Goal: Task Accomplishment & Management: Manage account settings

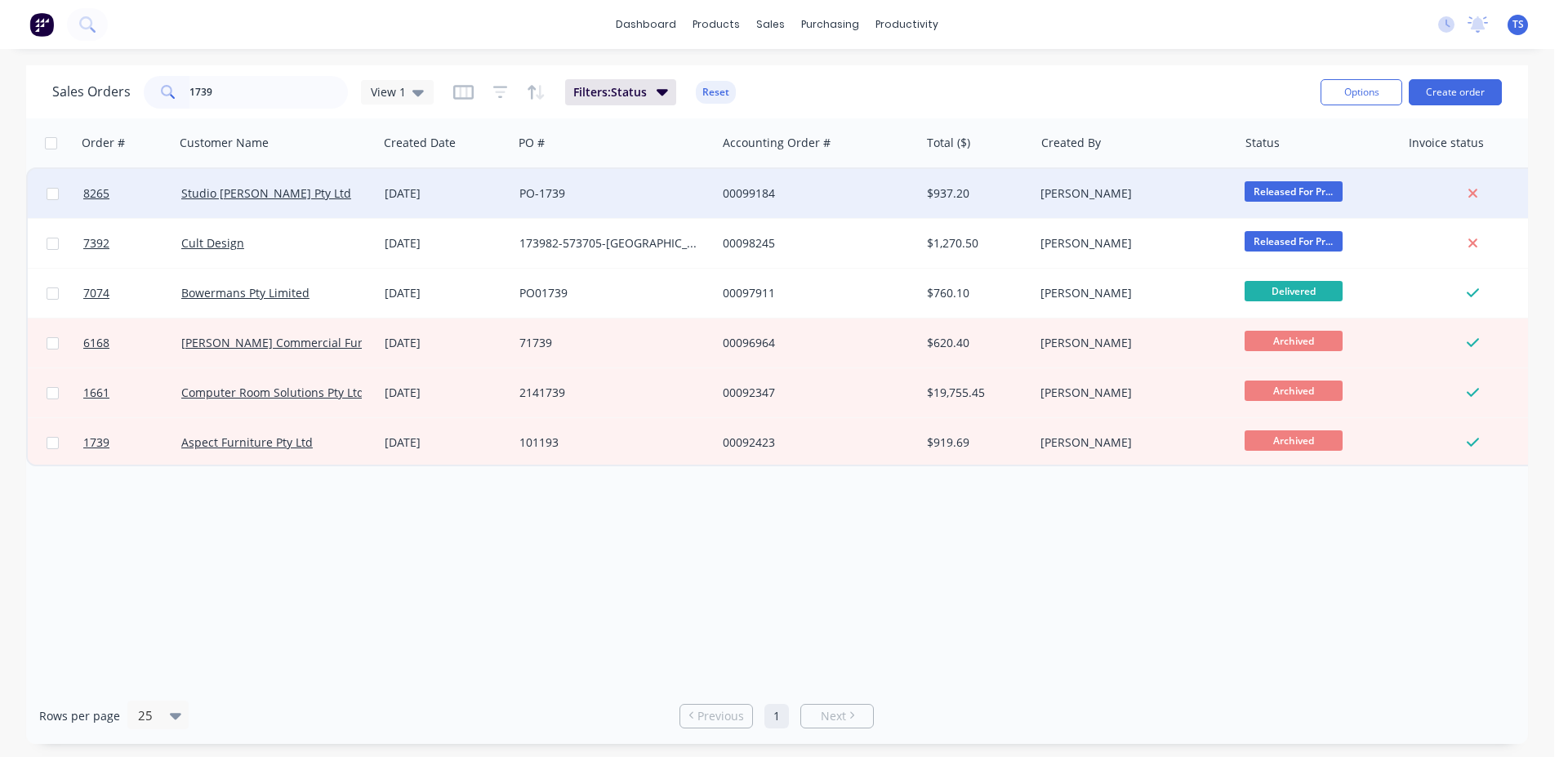
type input "1739"
click at [366, 192] on div "Studio [PERSON_NAME] Pty Ltd" at bounding box center [276, 193] width 190 height 17
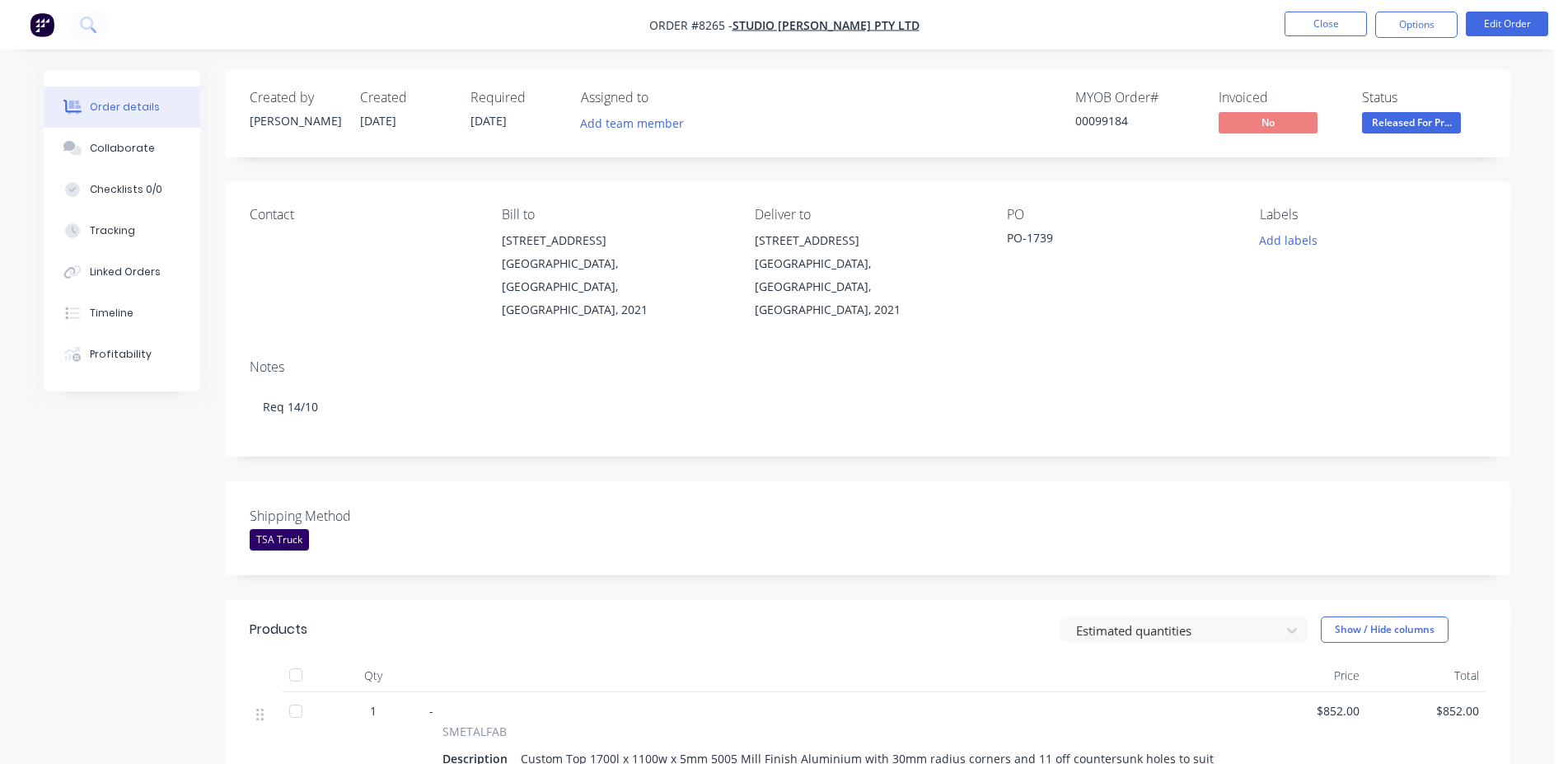
click at [803, 482] on div "Shipping Method TSA Truck" at bounding box center [868, 529] width 1286 height 94
click at [1116, 119] on div "00099184" at bounding box center [1137, 120] width 123 height 17
copy div "00099184"
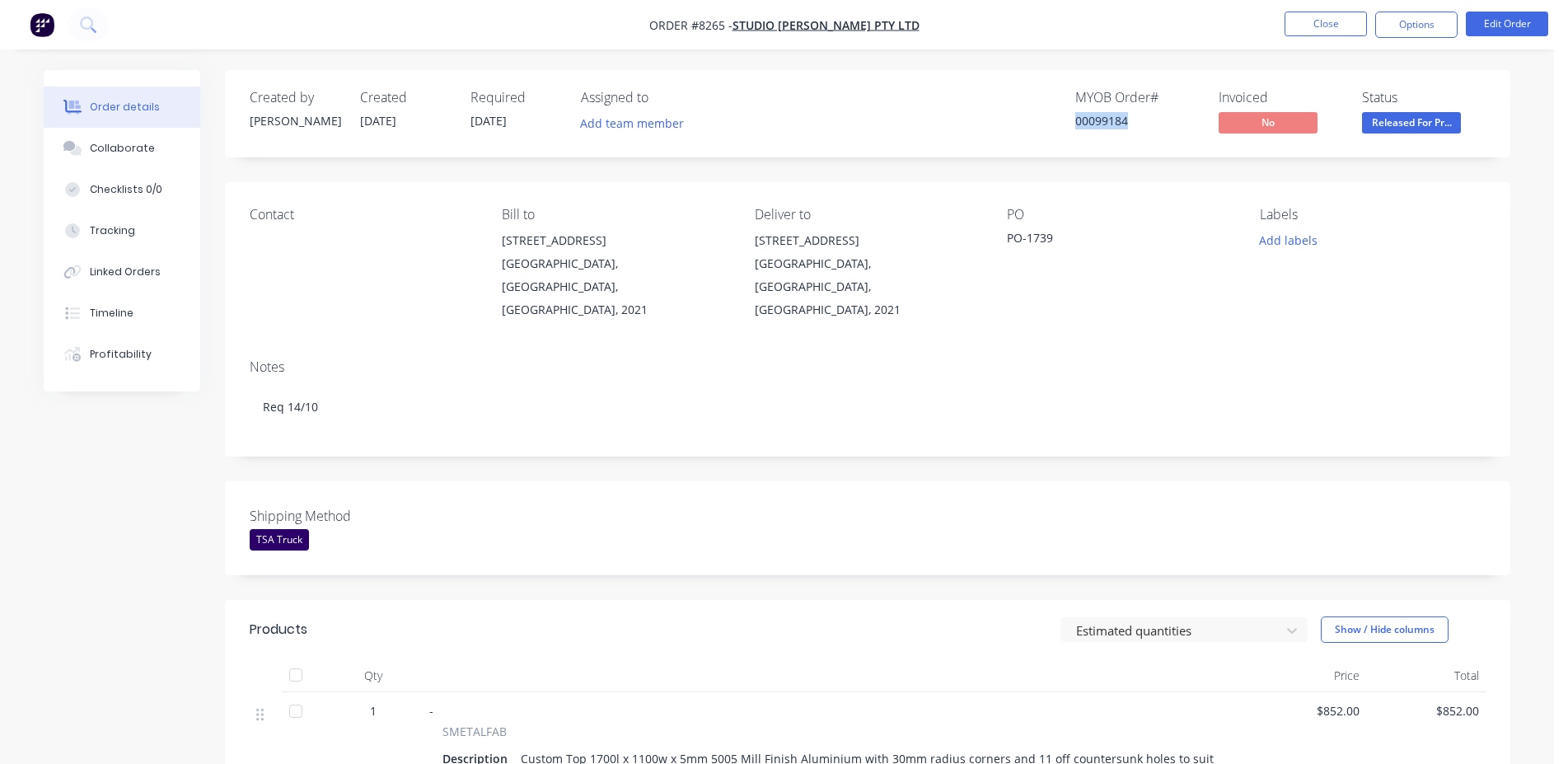
click at [1226, 446] on div "Created by [PERSON_NAME] Created [DATE] Required [DATE] Assigned to Add team me…" at bounding box center [868, 649] width 1286 height 1156
click at [1181, 498] on div "Shipping Method TSA Truck" at bounding box center [868, 529] width 1286 height 94
click at [1330, 34] on button "Close" at bounding box center [1326, 24] width 82 height 25
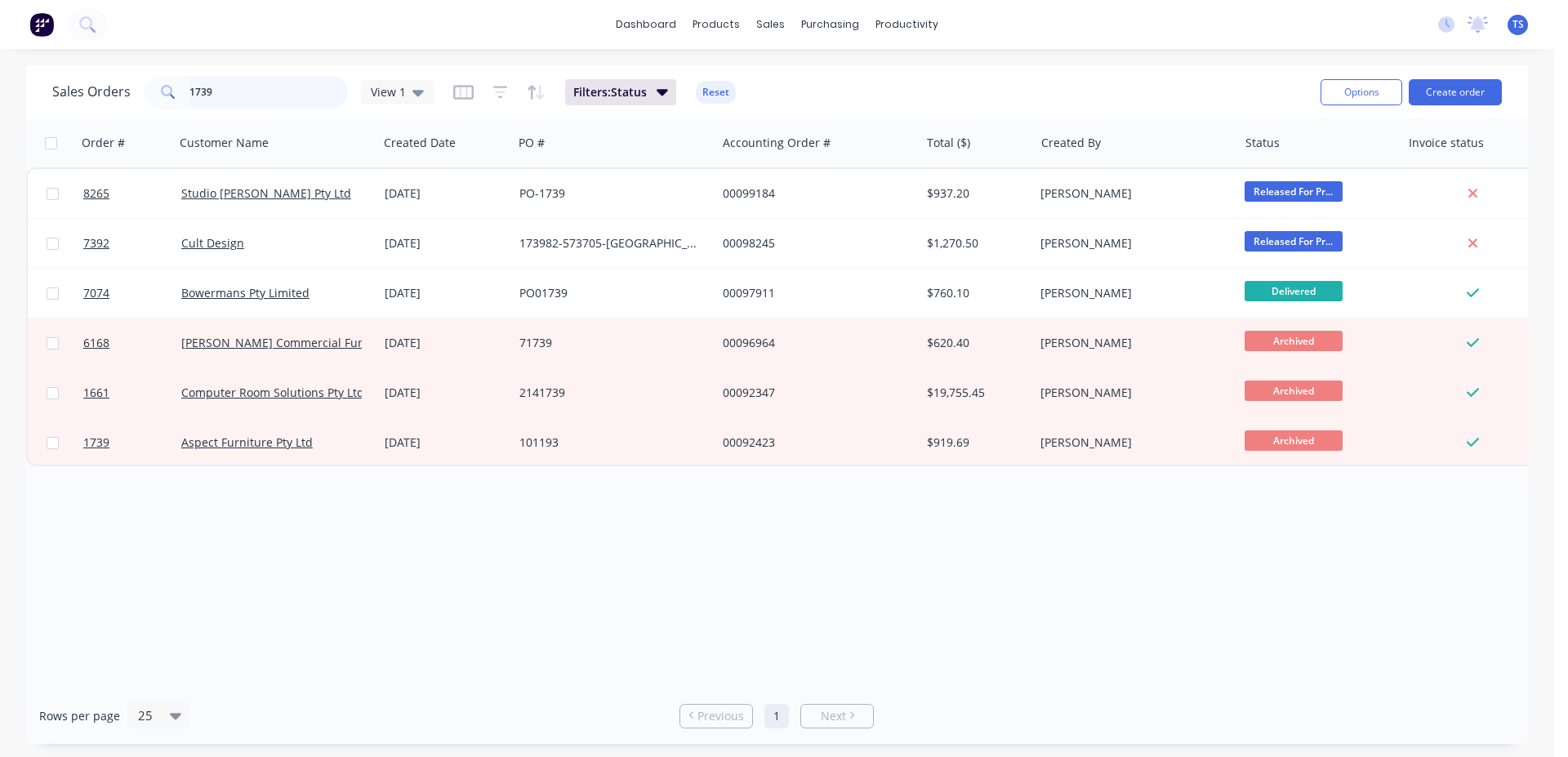
click at [226, 92] on input "1739" at bounding box center [270, 92] width 159 height 32
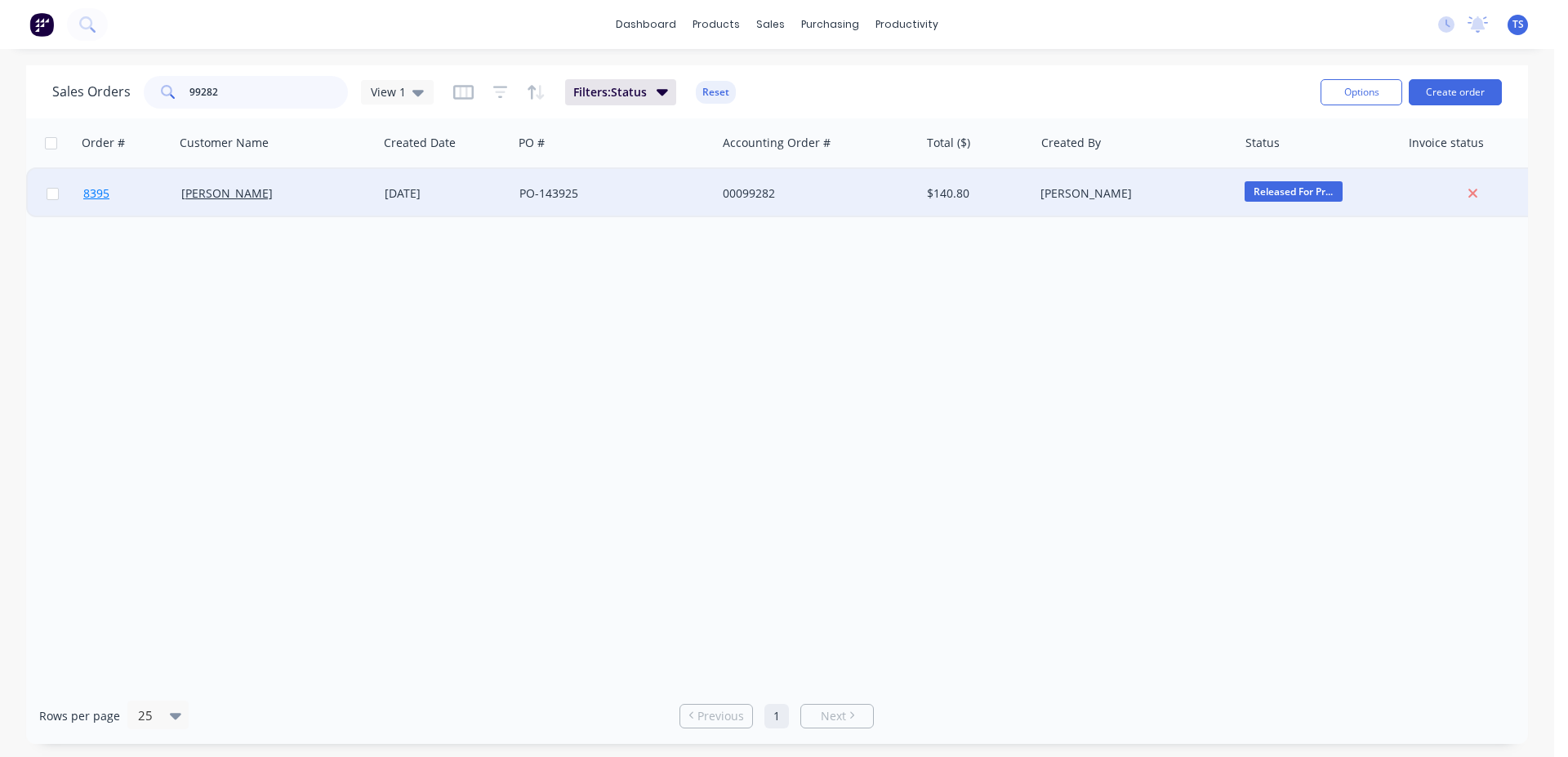
type input "99282"
click at [136, 209] on link "8395" at bounding box center [133, 194] width 98 height 49
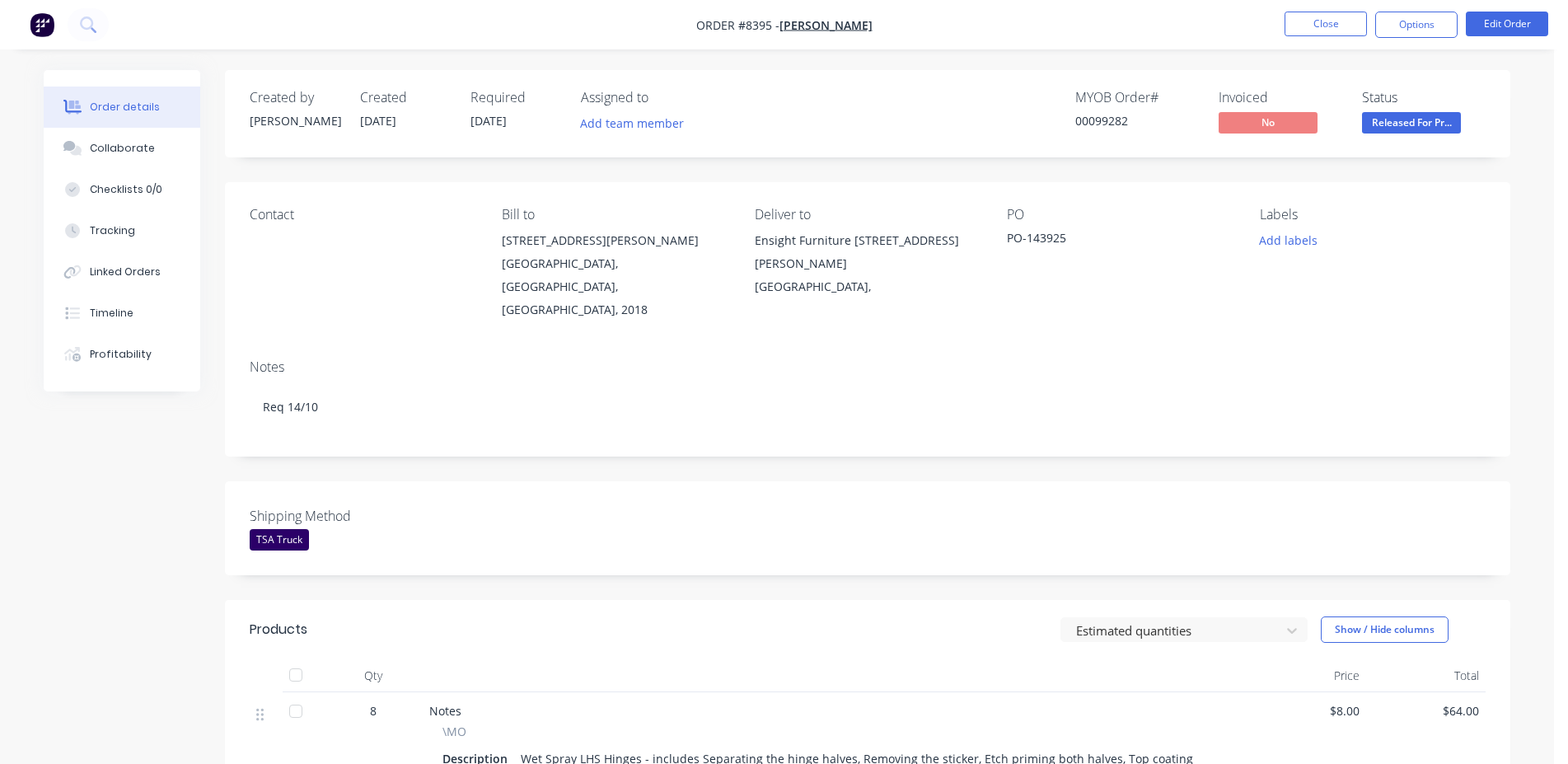
click at [1432, 119] on span "Released For Pr..." at bounding box center [1412, 122] width 99 height 21
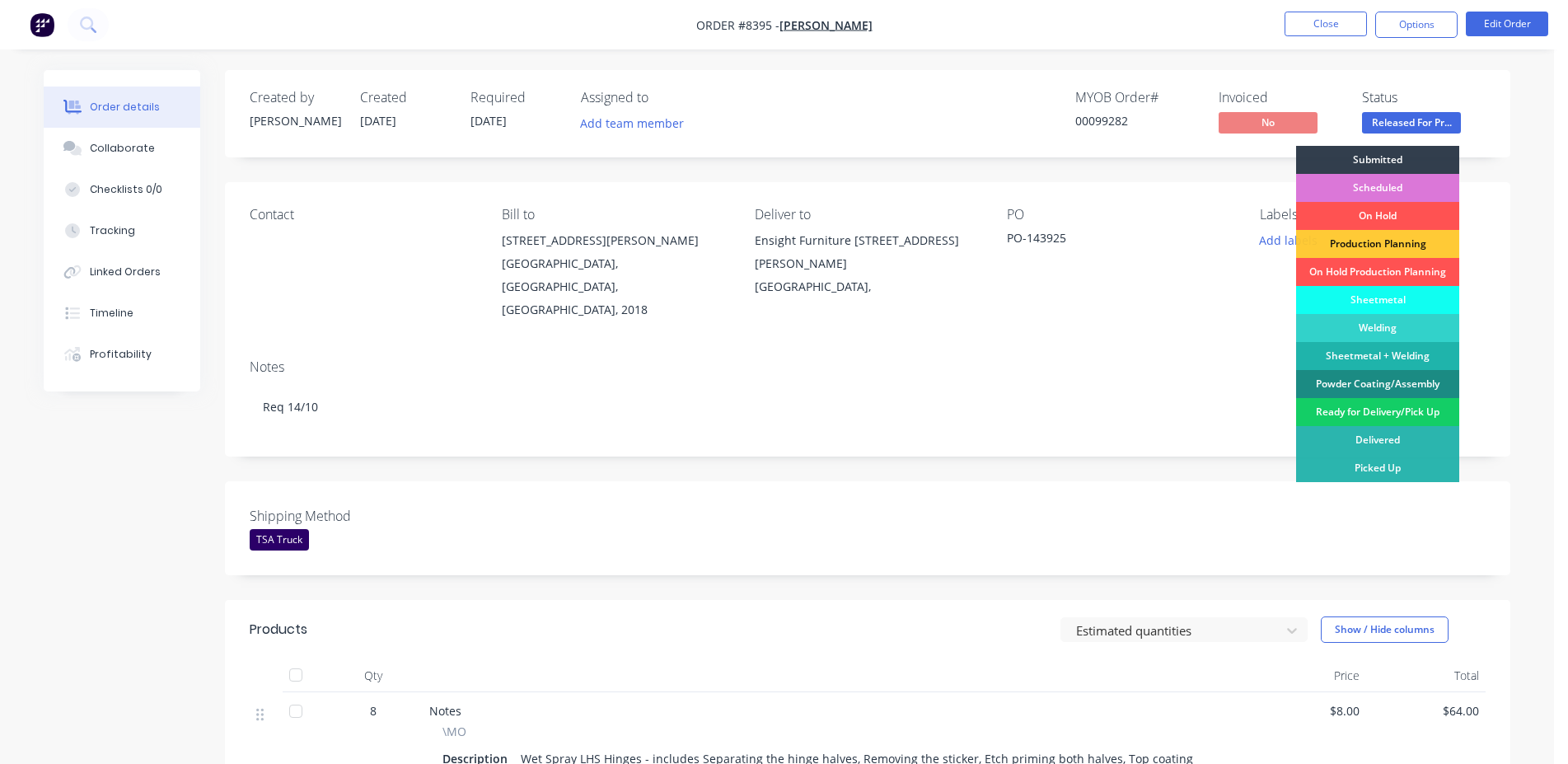
click at [1394, 411] on div "Ready for Delivery/Pick Up" at bounding box center [1377, 412] width 163 height 28
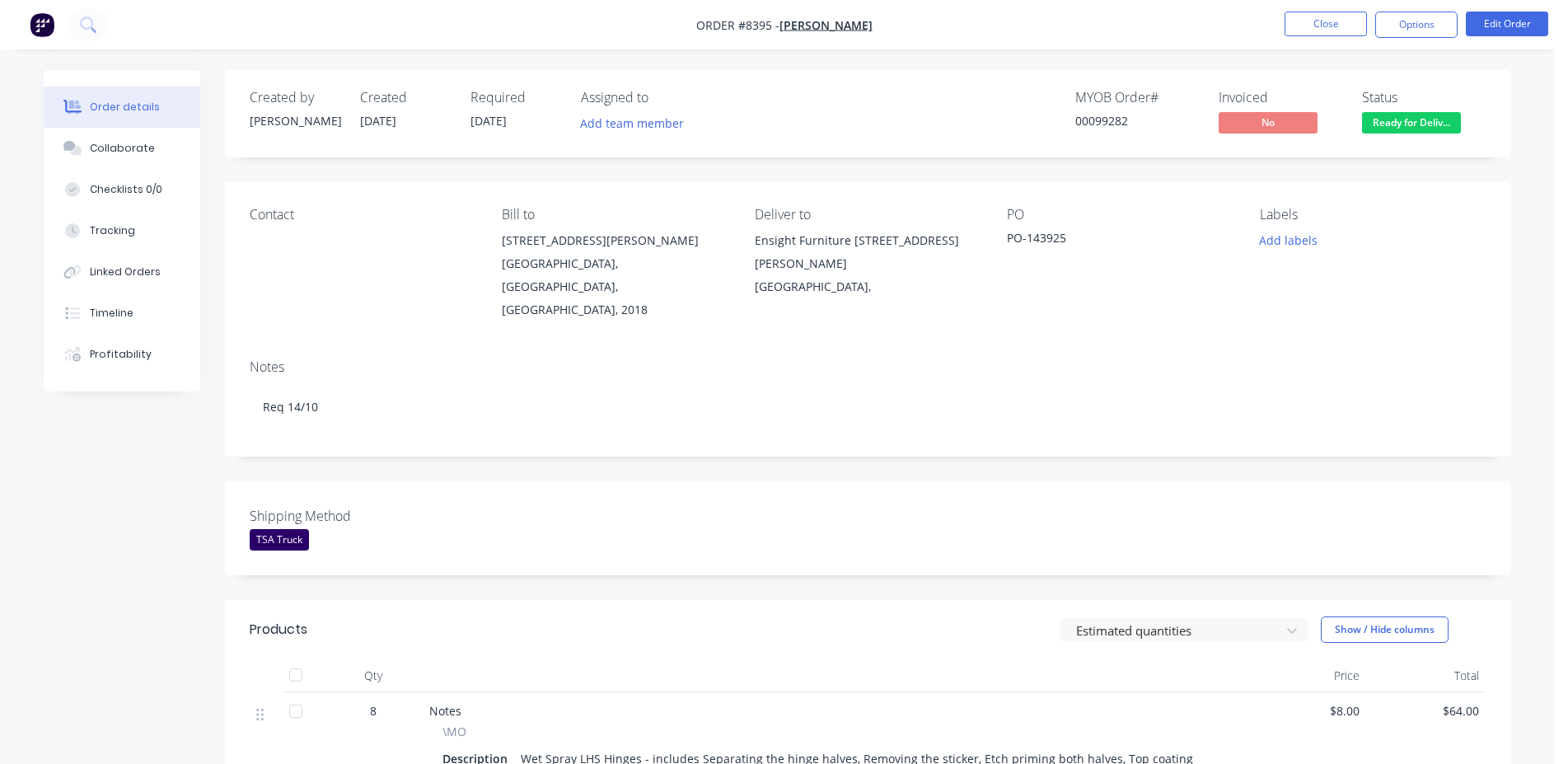
click at [288, 530] on div "TSA Truck" at bounding box center [279, 540] width 60 height 22
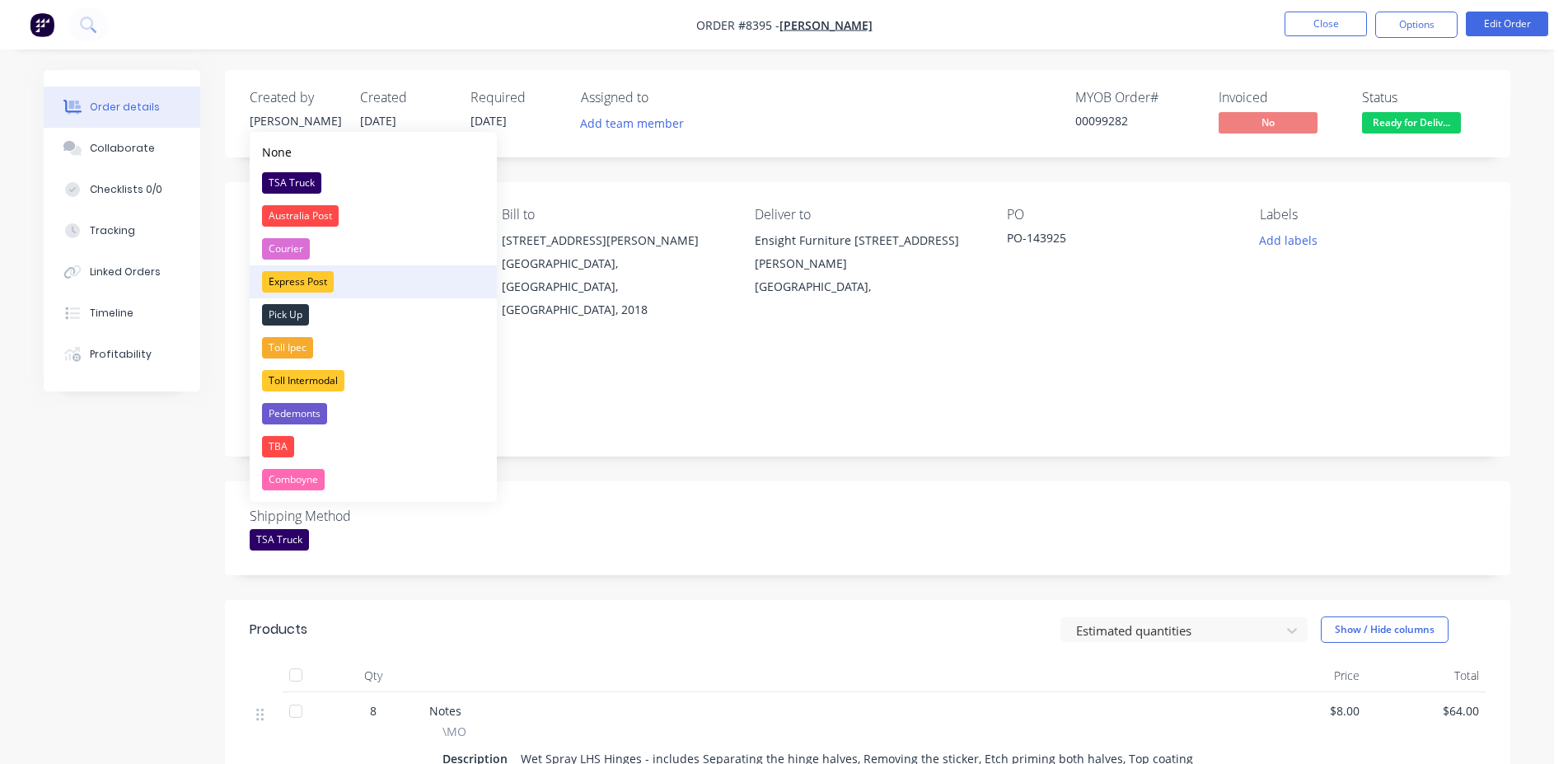
click at [310, 280] on div "Express Post" at bounding box center [298, 282] width 71 height 22
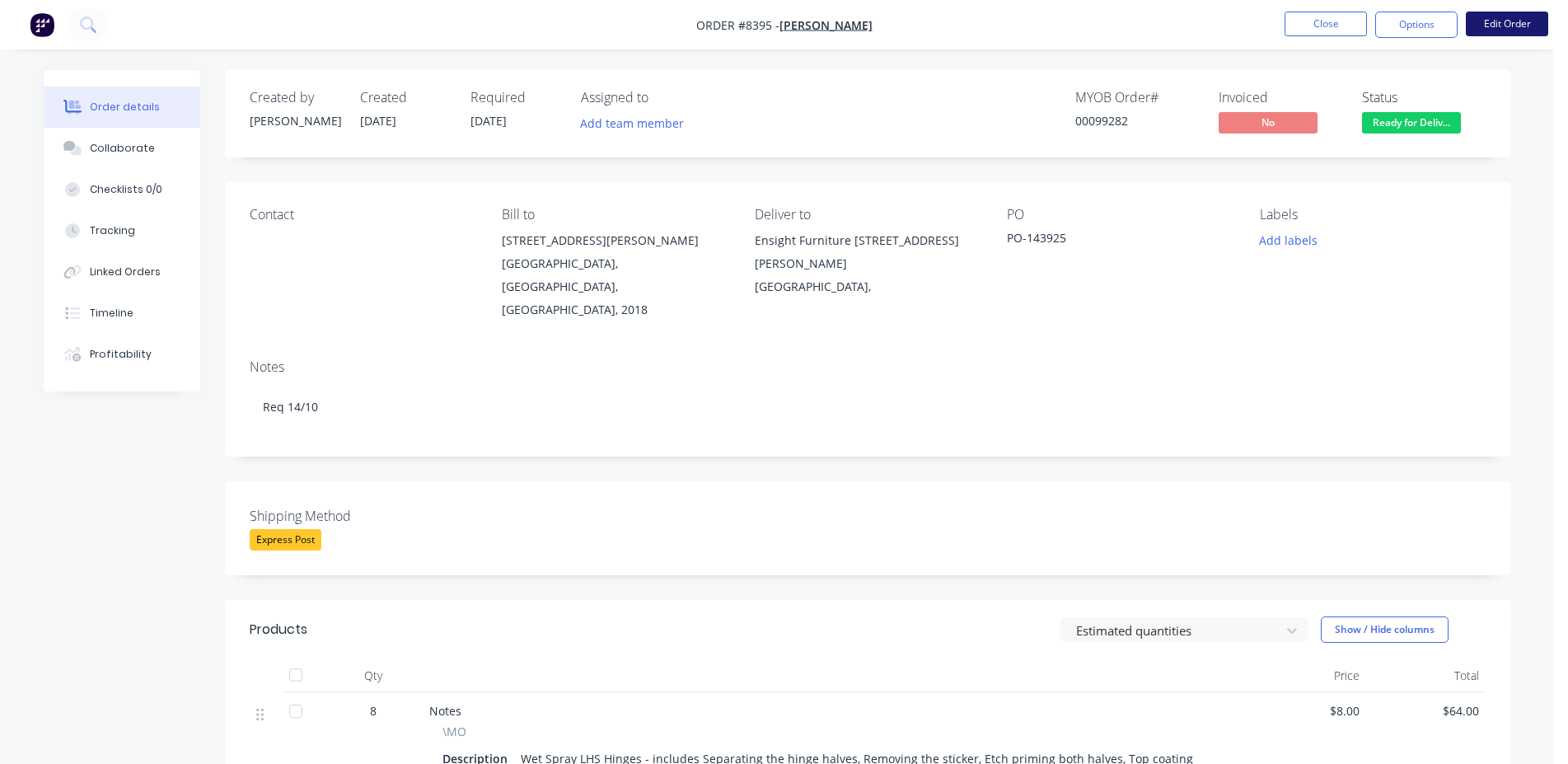
click at [1511, 23] on button "Edit Order" at bounding box center [1506, 24] width 82 height 25
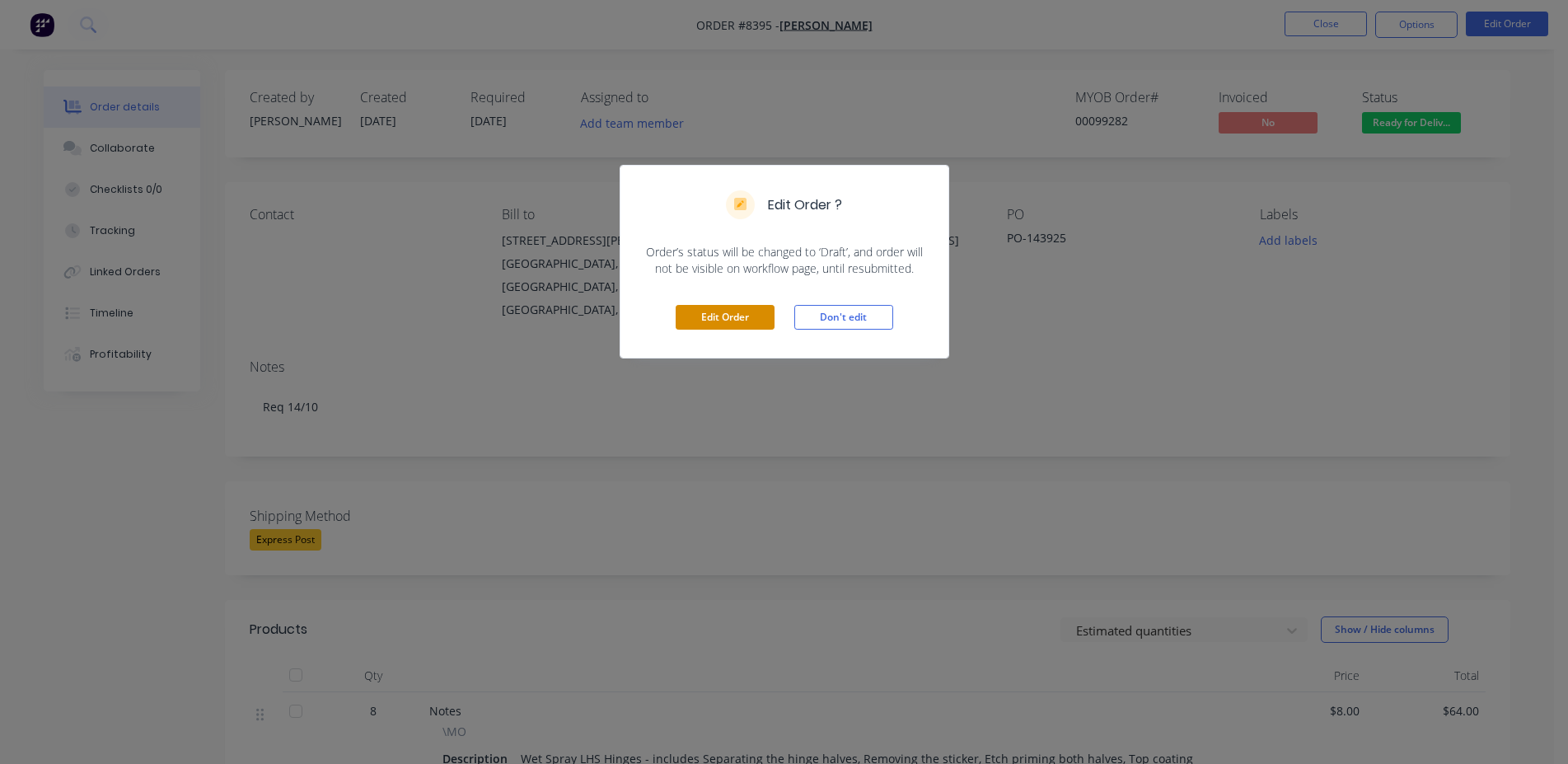
click at [720, 322] on button "Edit Order" at bounding box center [725, 317] width 99 height 25
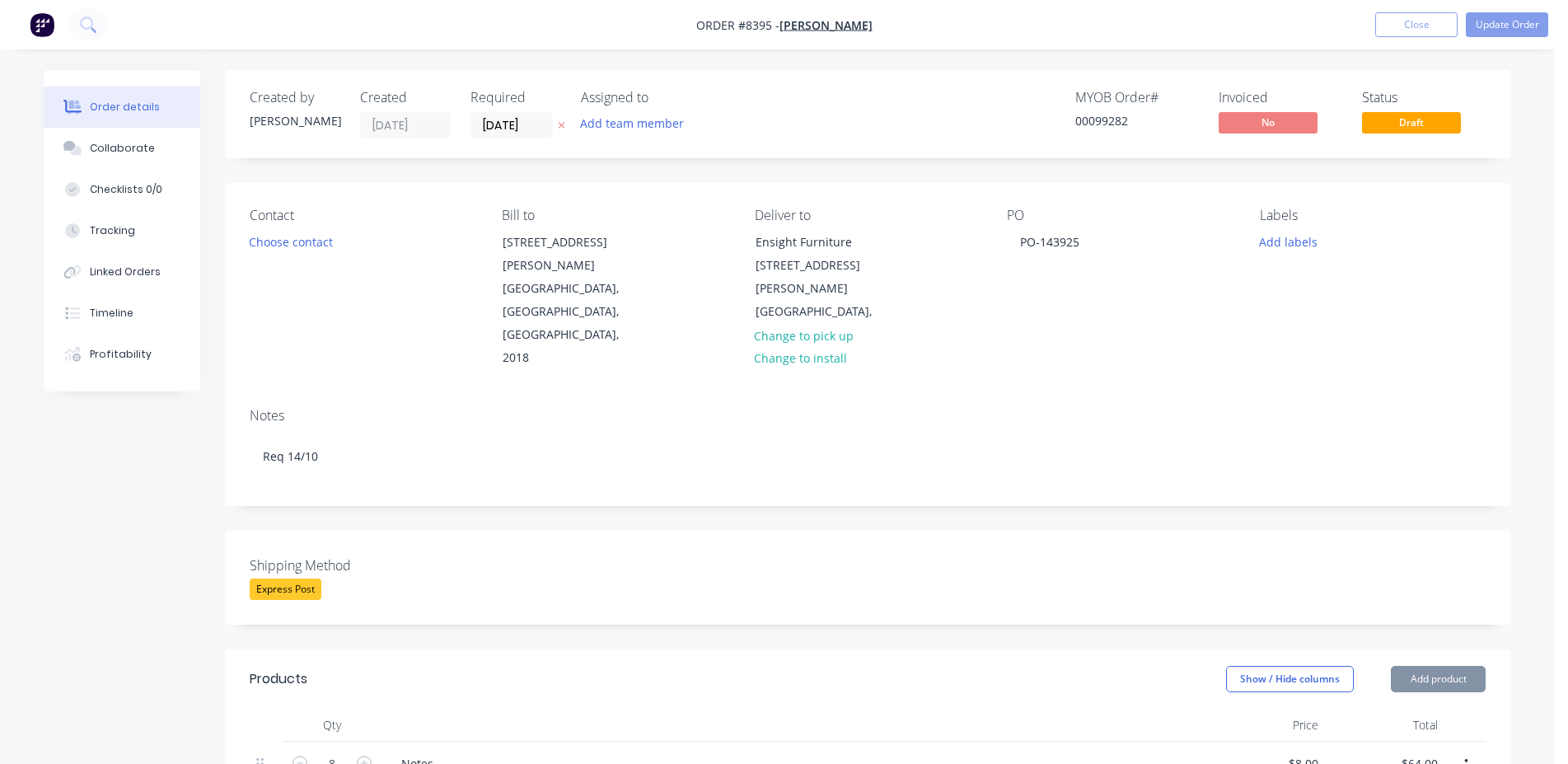
scroll to position [668, 0]
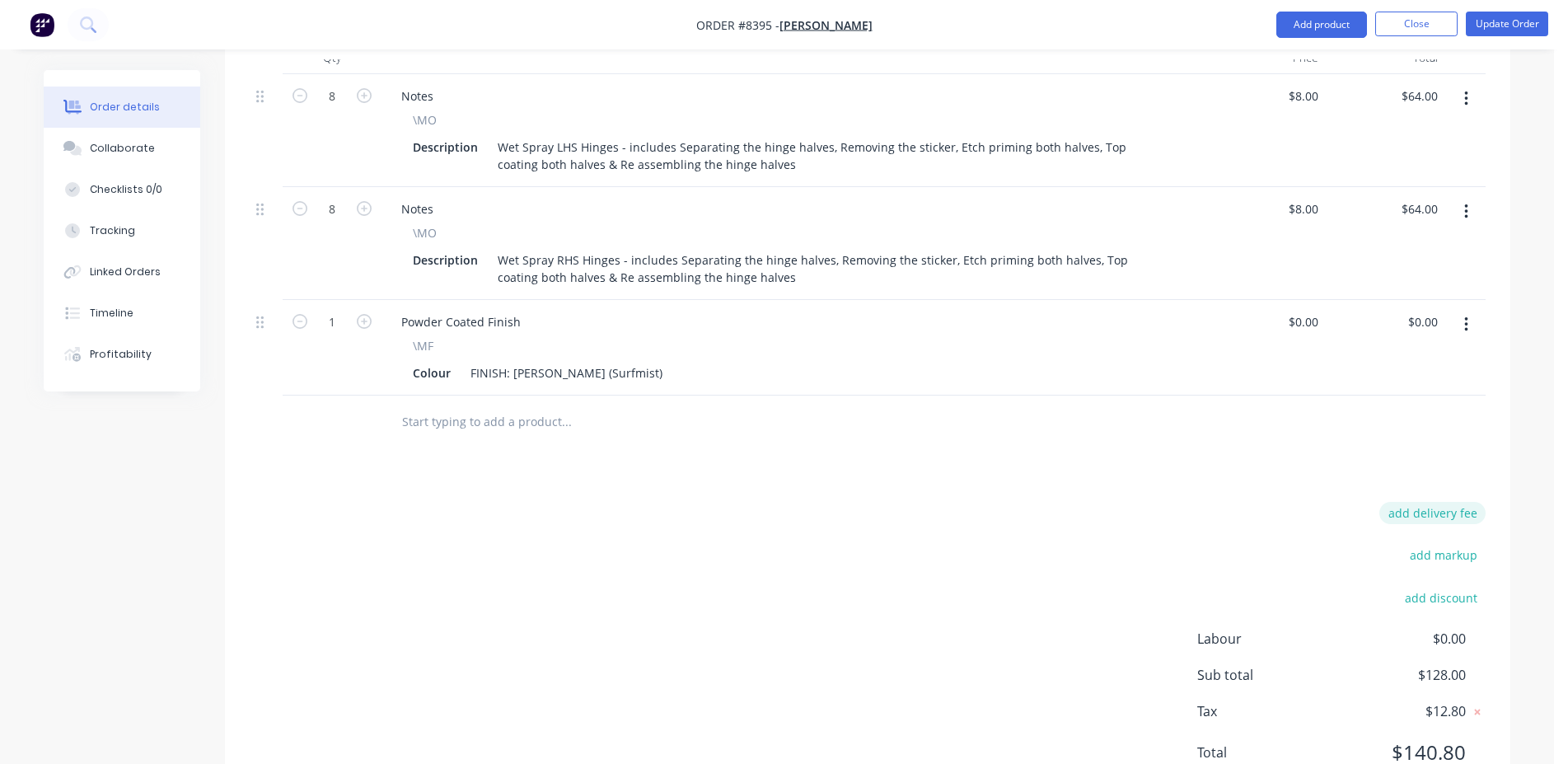
click at [1442, 502] on button "add delivery fee" at bounding box center [1432, 513] width 106 height 22
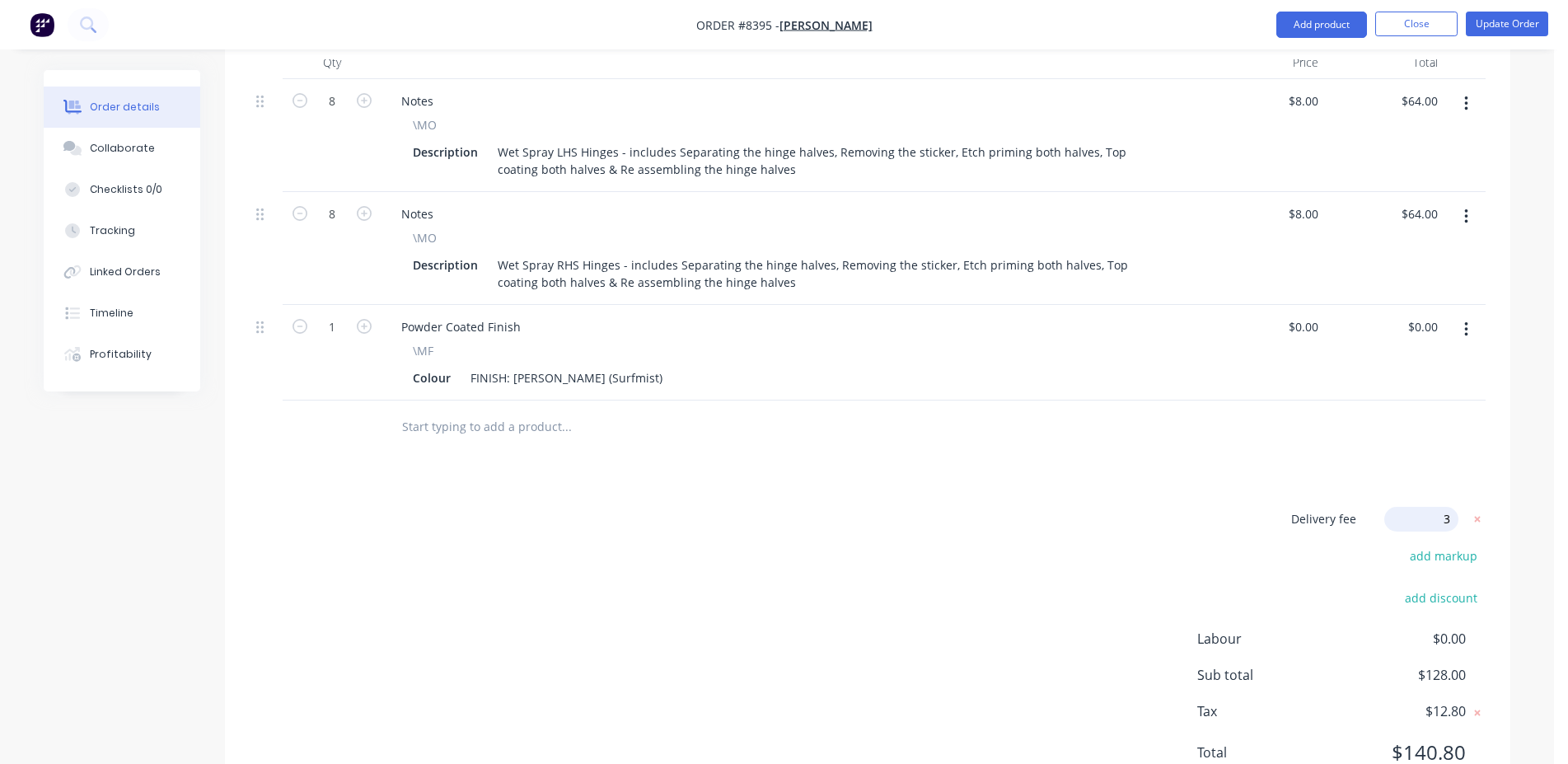
type input "30"
click at [1427, 390] on div "Products Show / Hide columns Add product Qty Price Total 8 Notes \MO Descriptio…" at bounding box center [868, 398] width 1286 height 823
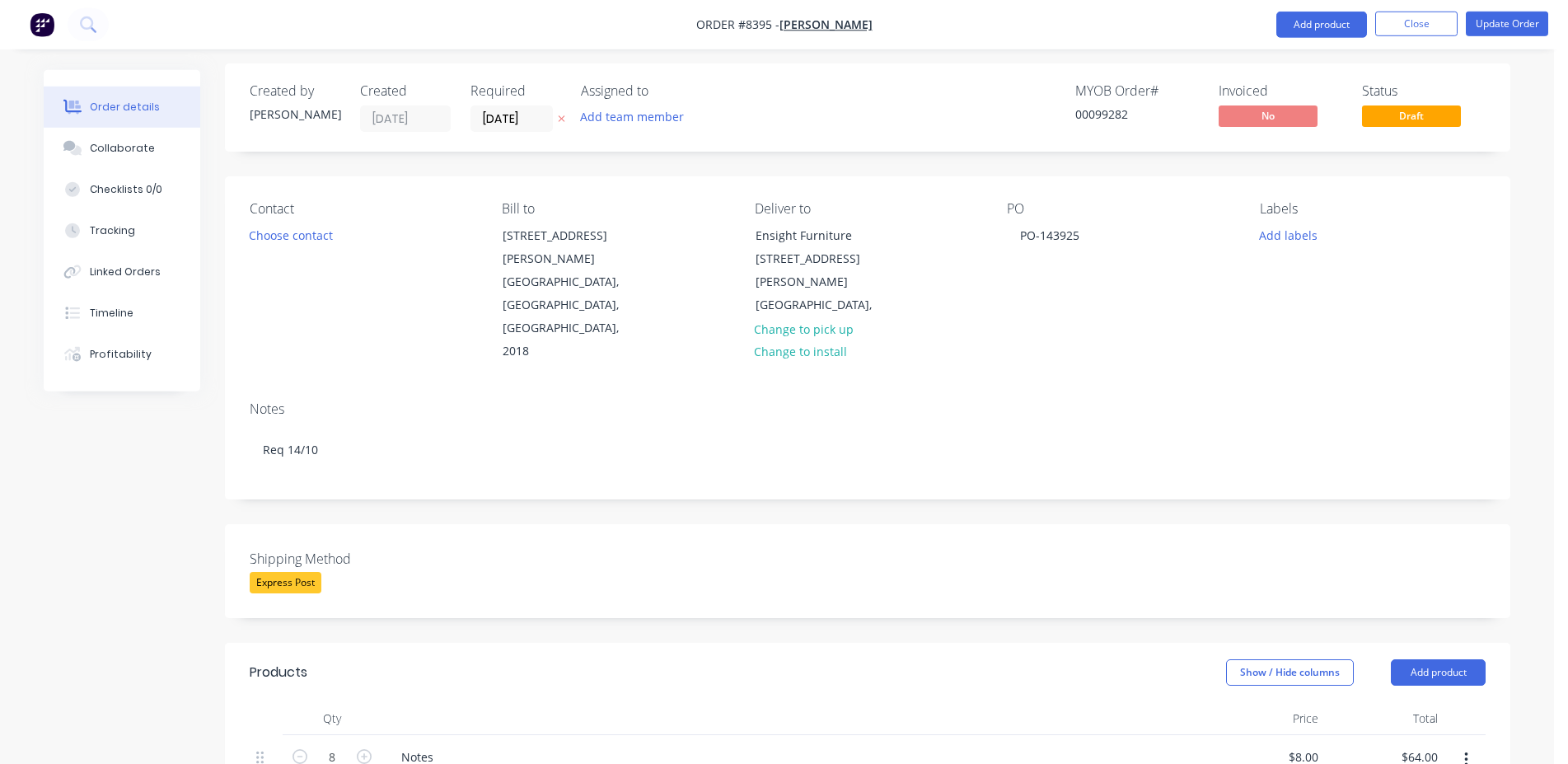
scroll to position [0, 0]
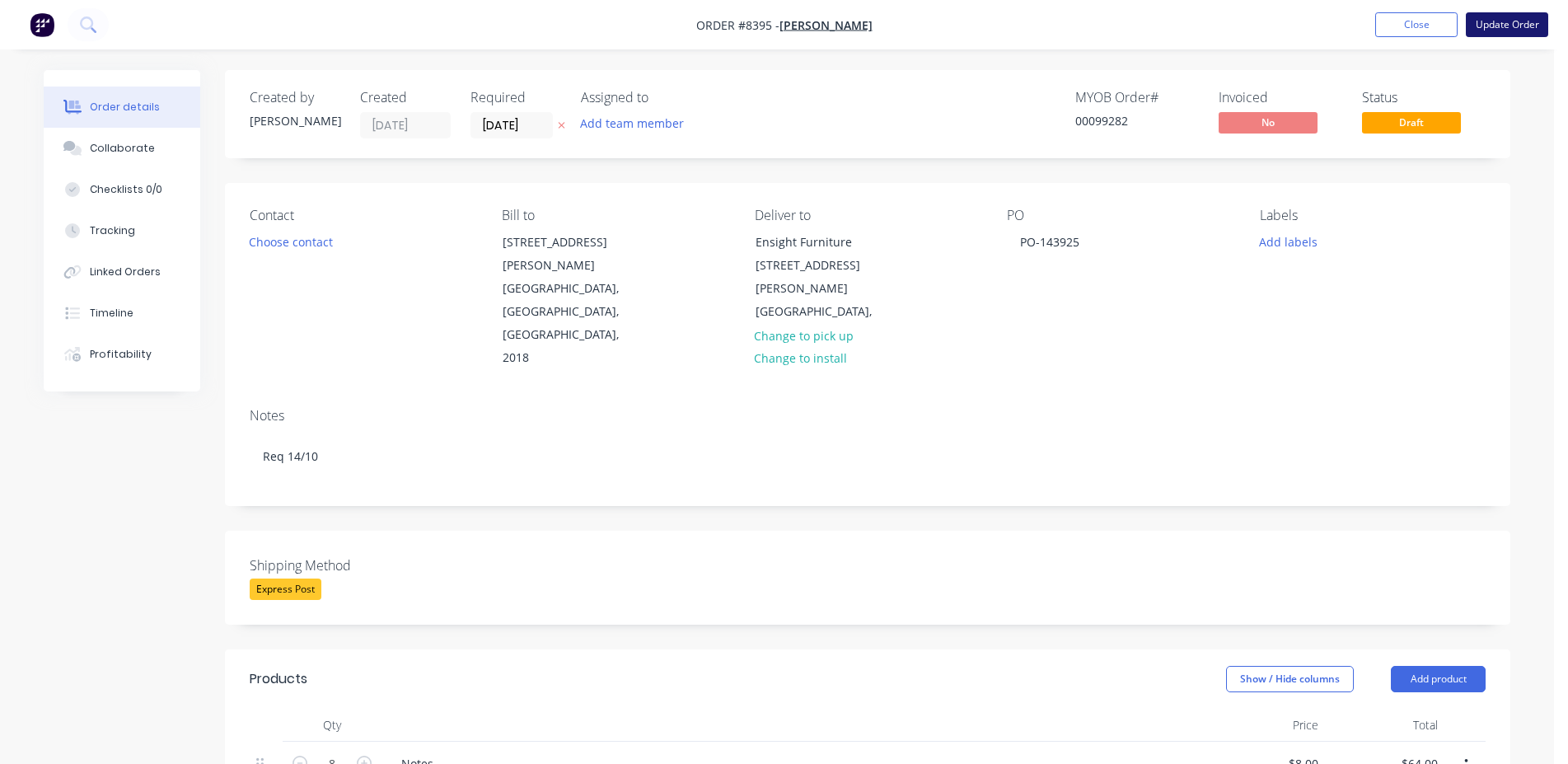
click at [1519, 30] on button "Update Order" at bounding box center [1506, 24] width 82 height 25
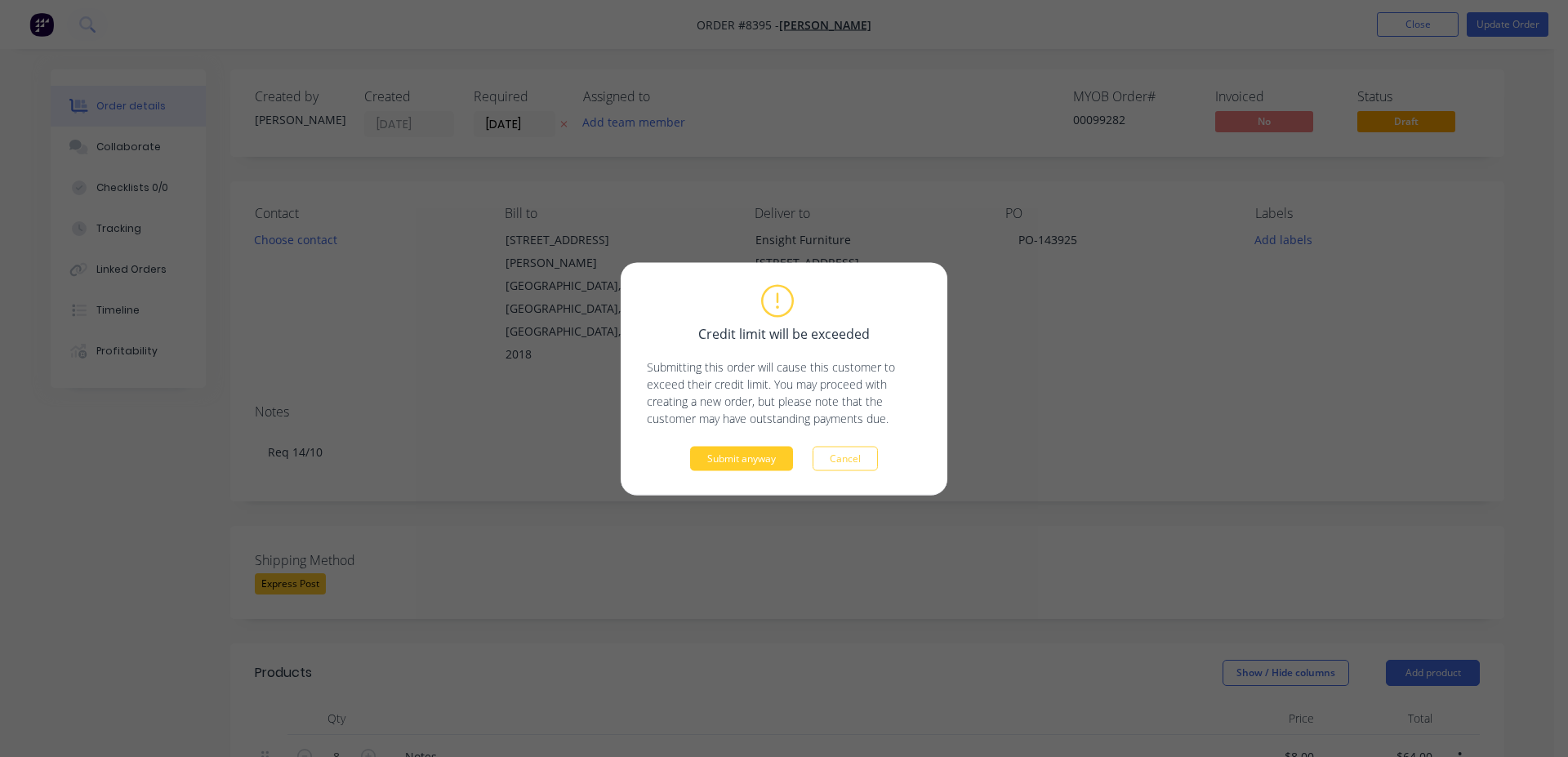
click at [720, 470] on button "Submit anyway" at bounding box center [741, 458] width 103 height 25
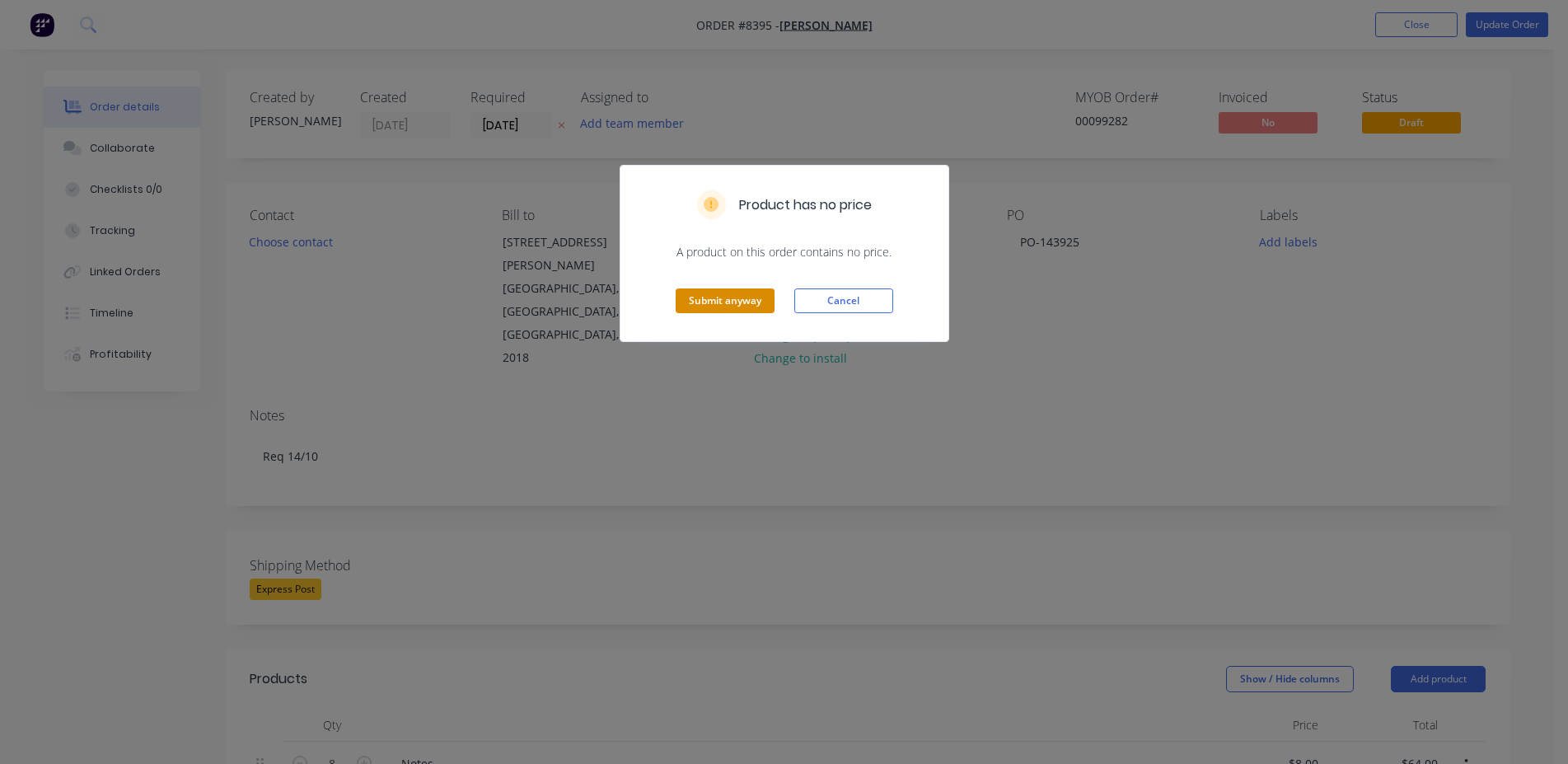
click at [708, 307] on button "Submit anyway" at bounding box center [725, 300] width 99 height 25
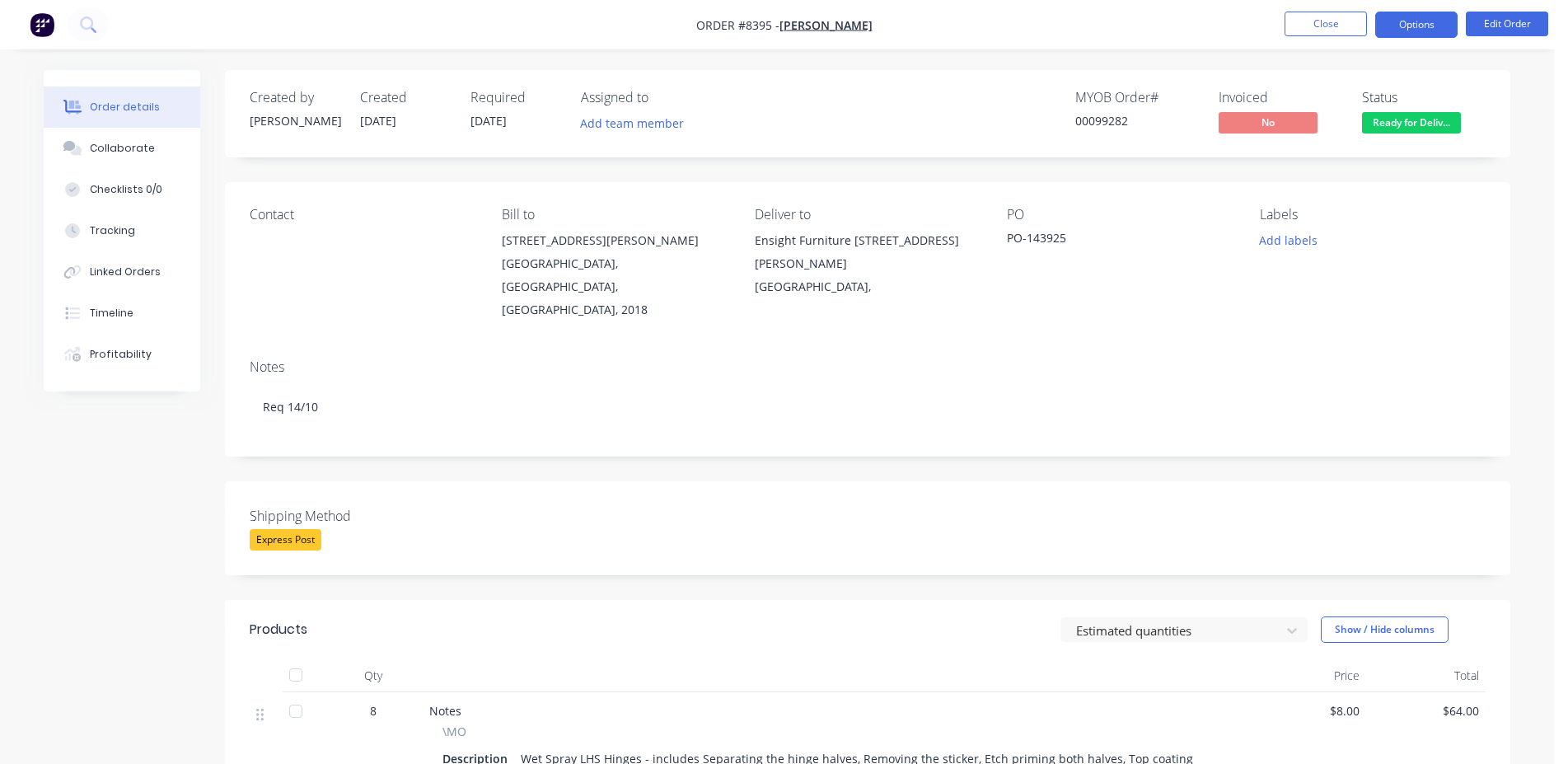
click at [1407, 27] on button "Options" at bounding box center [1416, 25] width 82 height 27
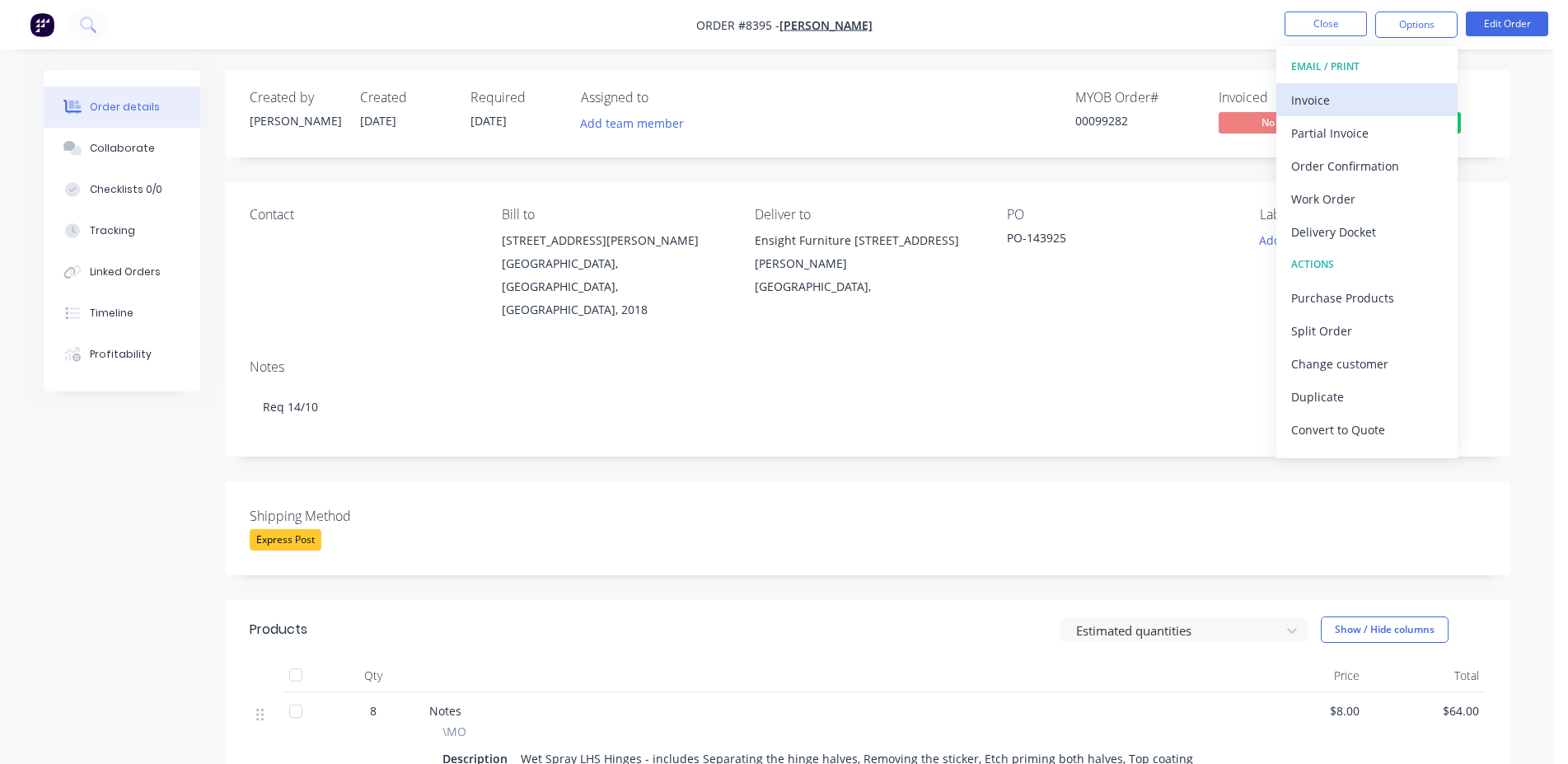
click at [1383, 85] on button "Invoice" at bounding box center [1366, 99] width 182 height 33
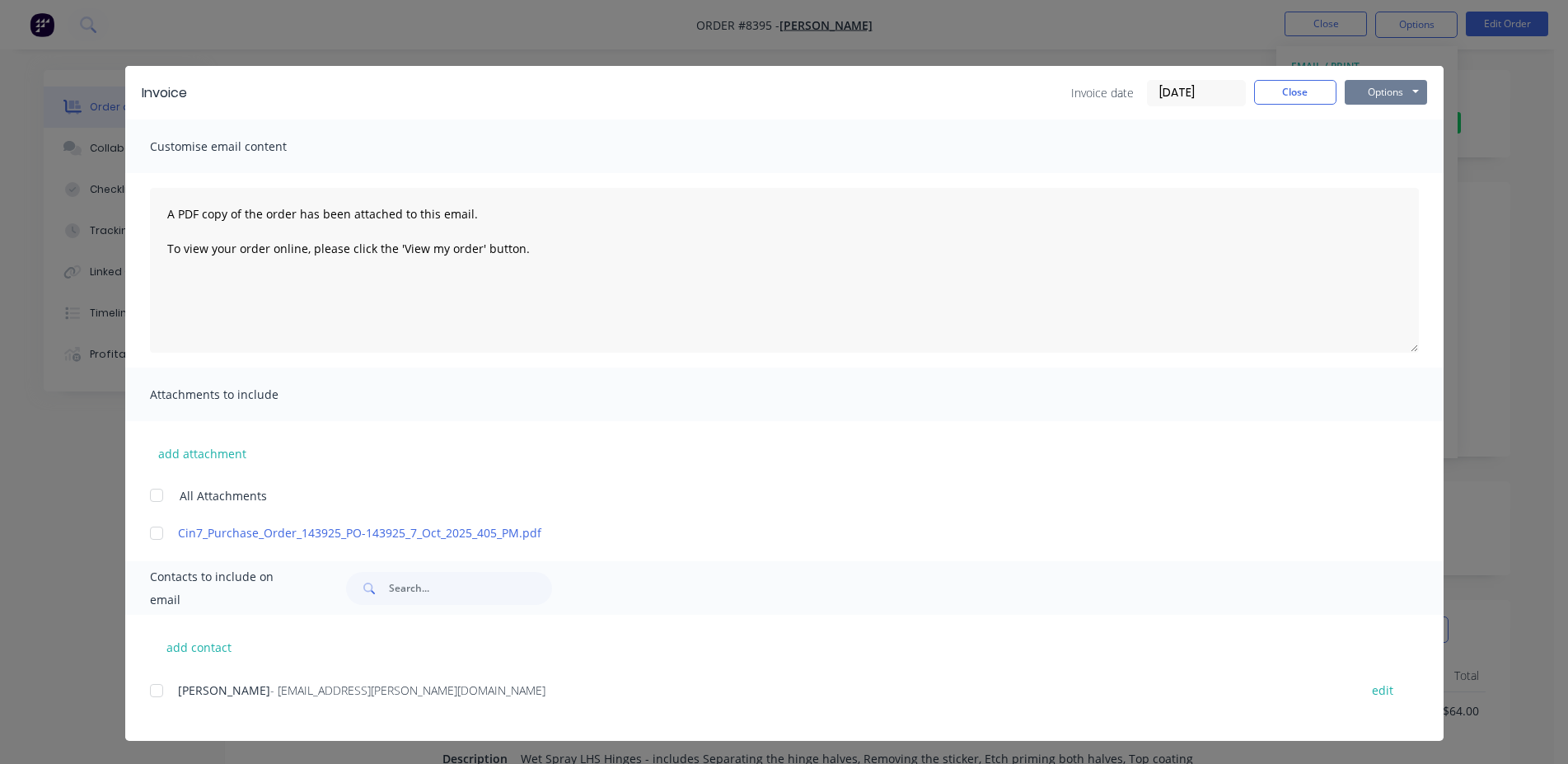
click at [1385, 95] on button "Options" at bounding box center [1385, 91] width 82 height 25
click at [1402, 145] on button "Print" at bounding box center [1397, 148] width 105 height 27
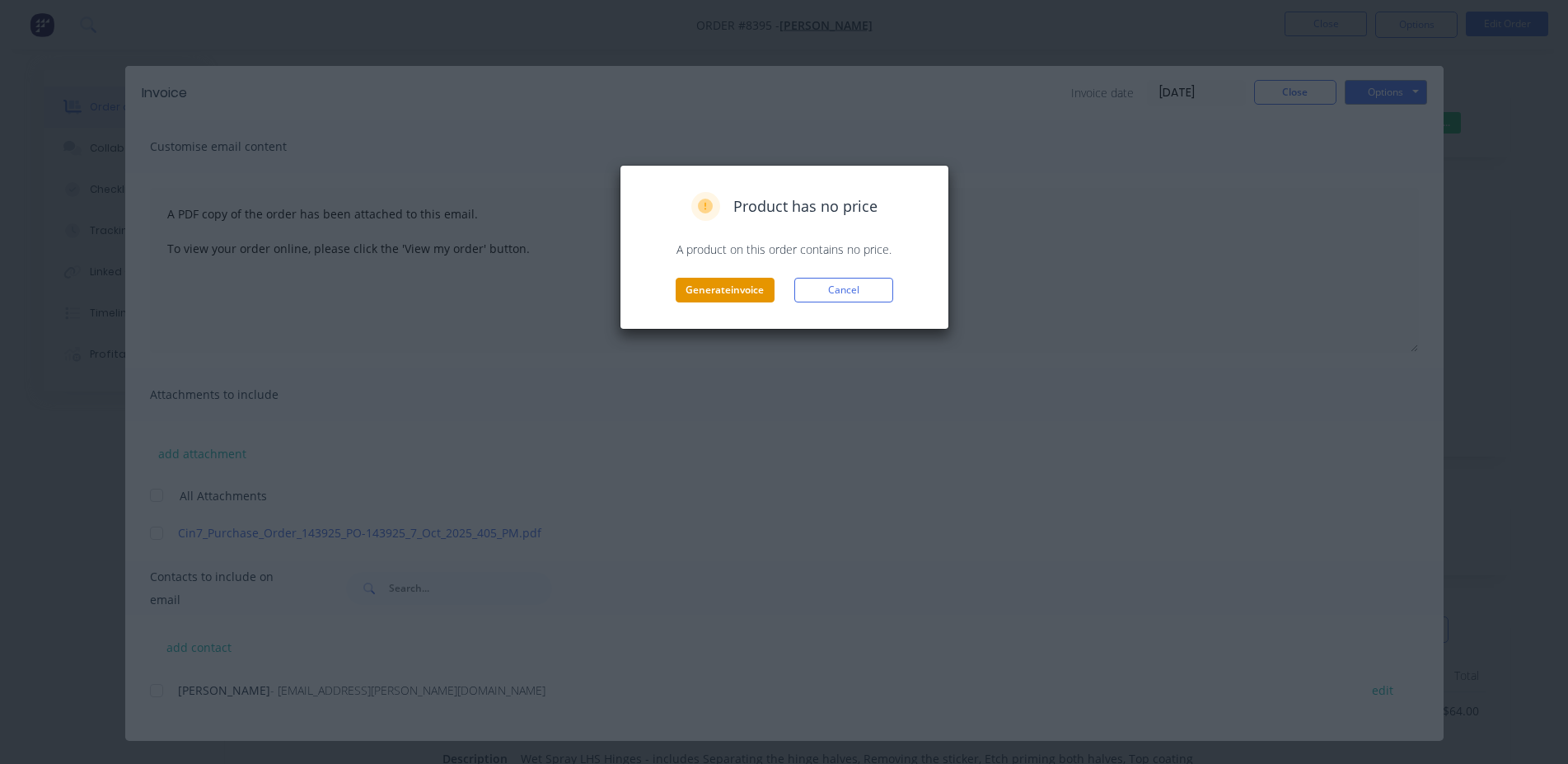
click at [709, 298] on button "Generate invoice" at bounding box center [725, 290] width 99 height 25
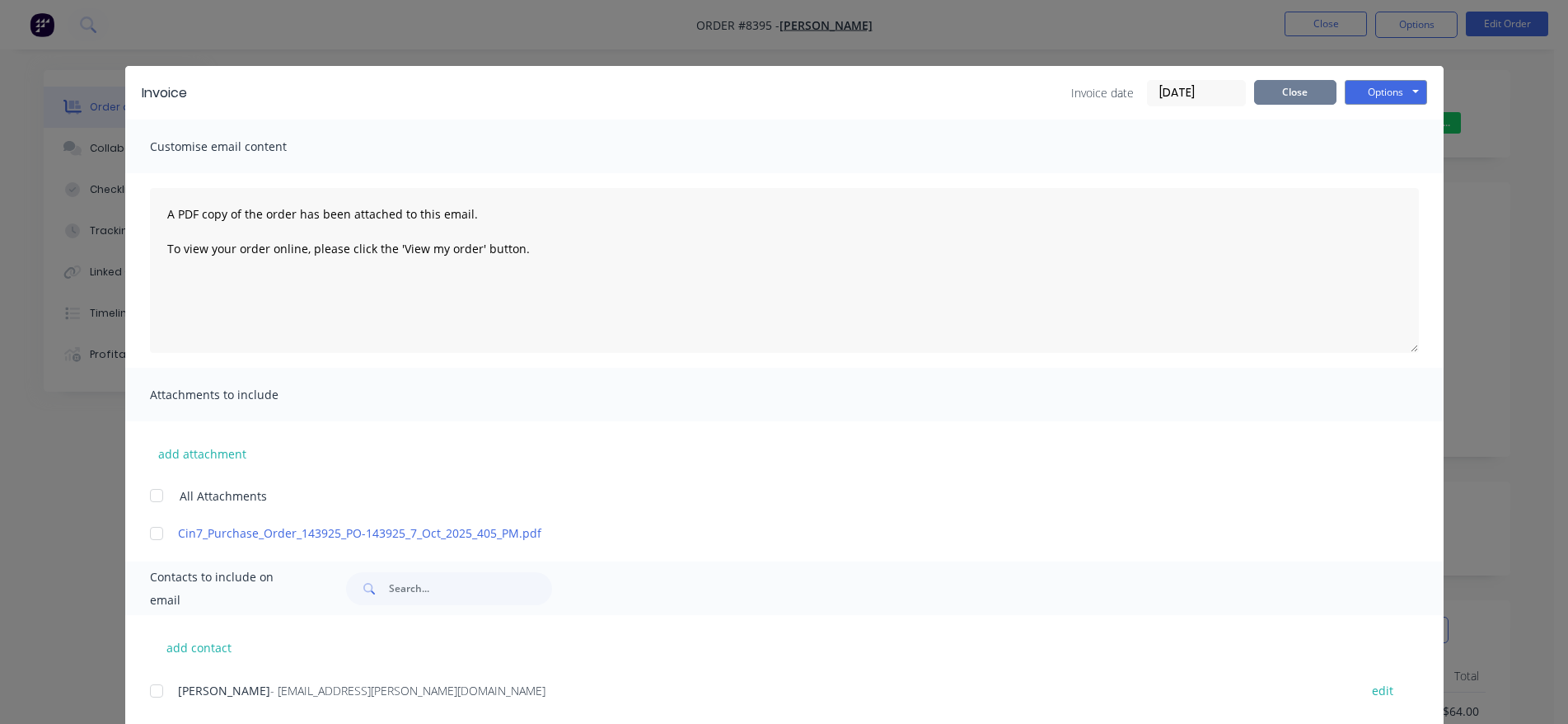
click at [1254, 96] on button "Close" at bounding box center [1295, 91] width 82 height 25
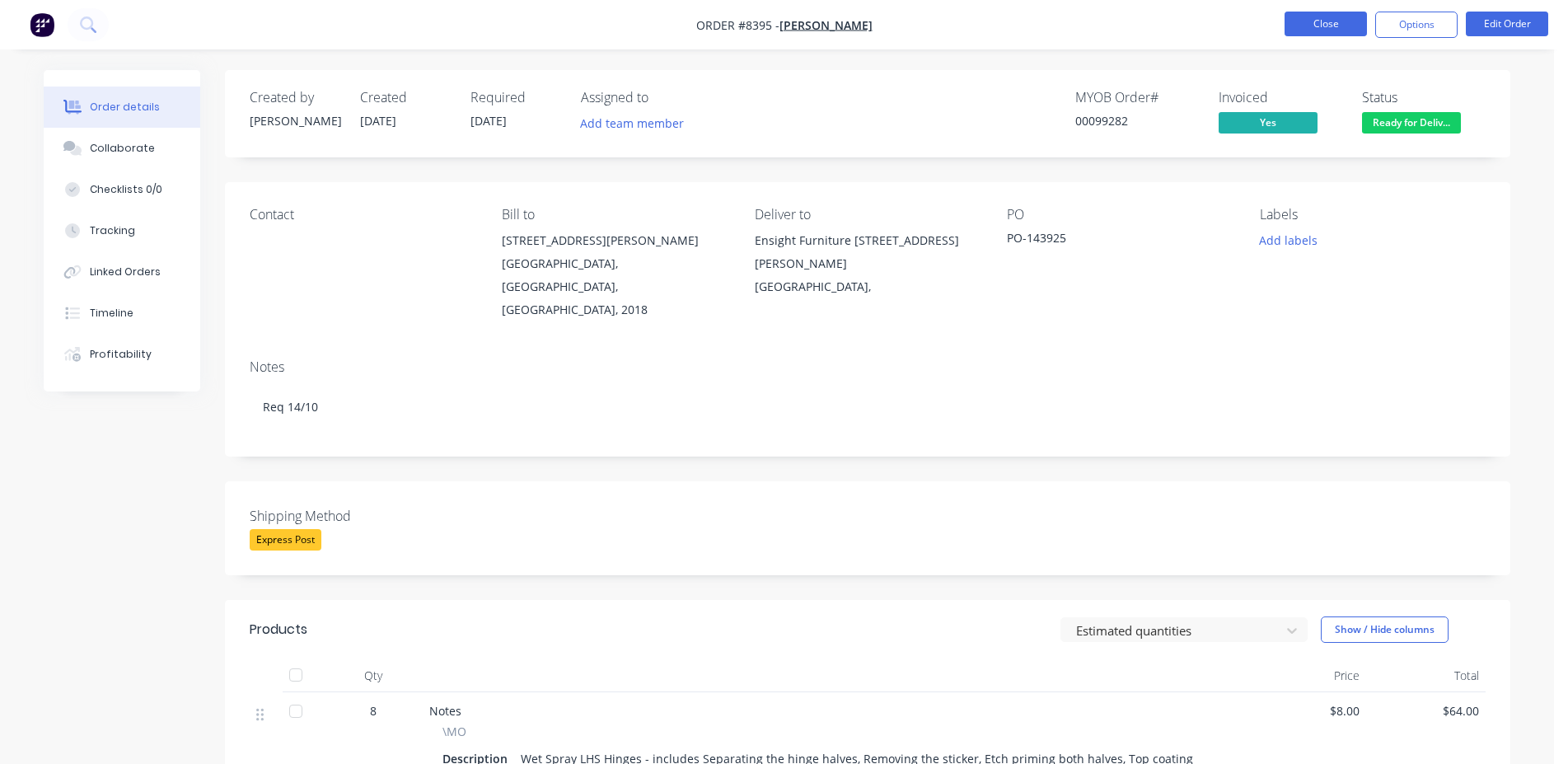
click at [1331, 35] on button "Close" at bounding box center [1326, 24] width 82 height 25
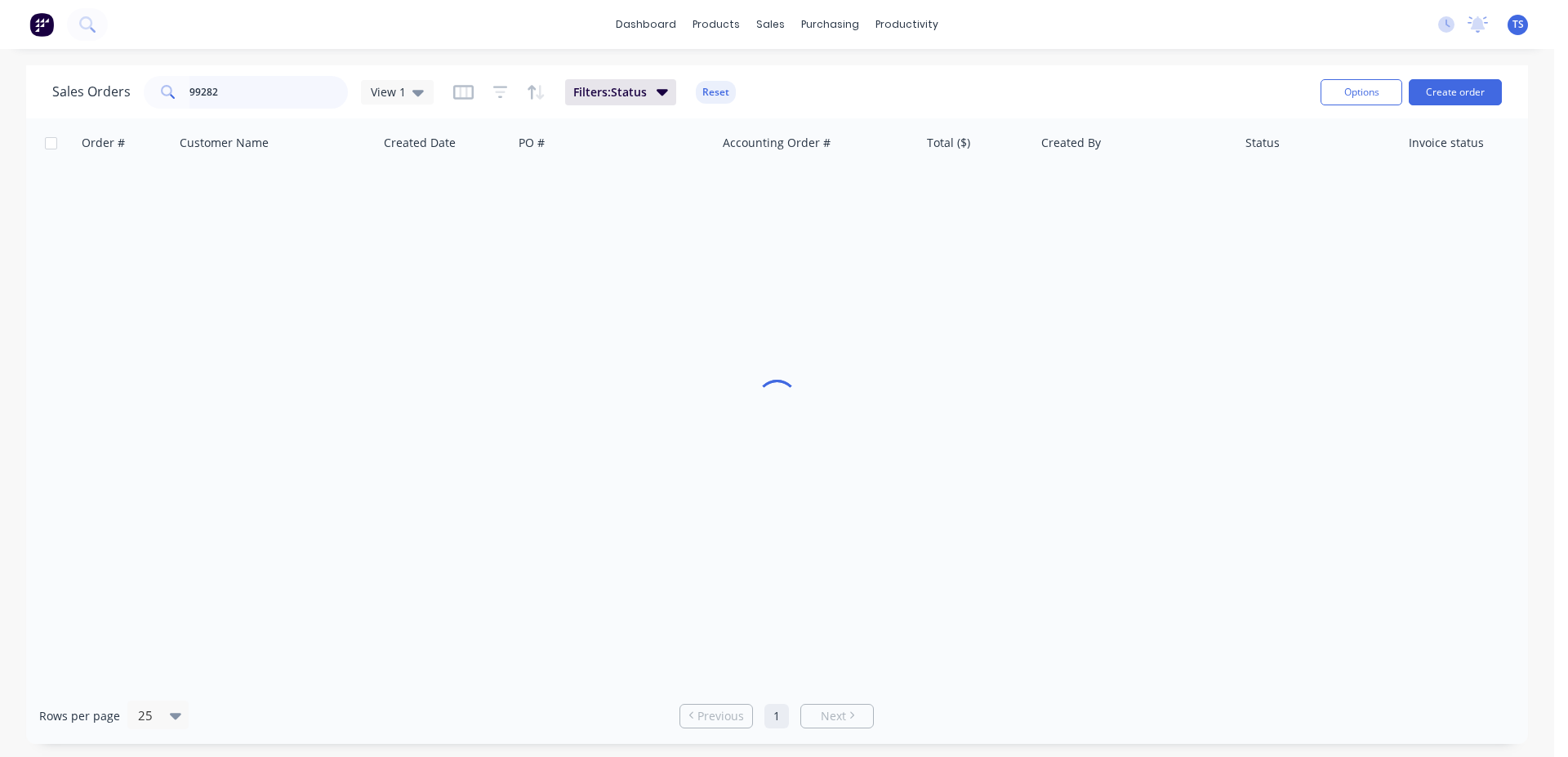
click at [253, 87] on input "99282" at bounding box center [270, 92] width 159 height 32
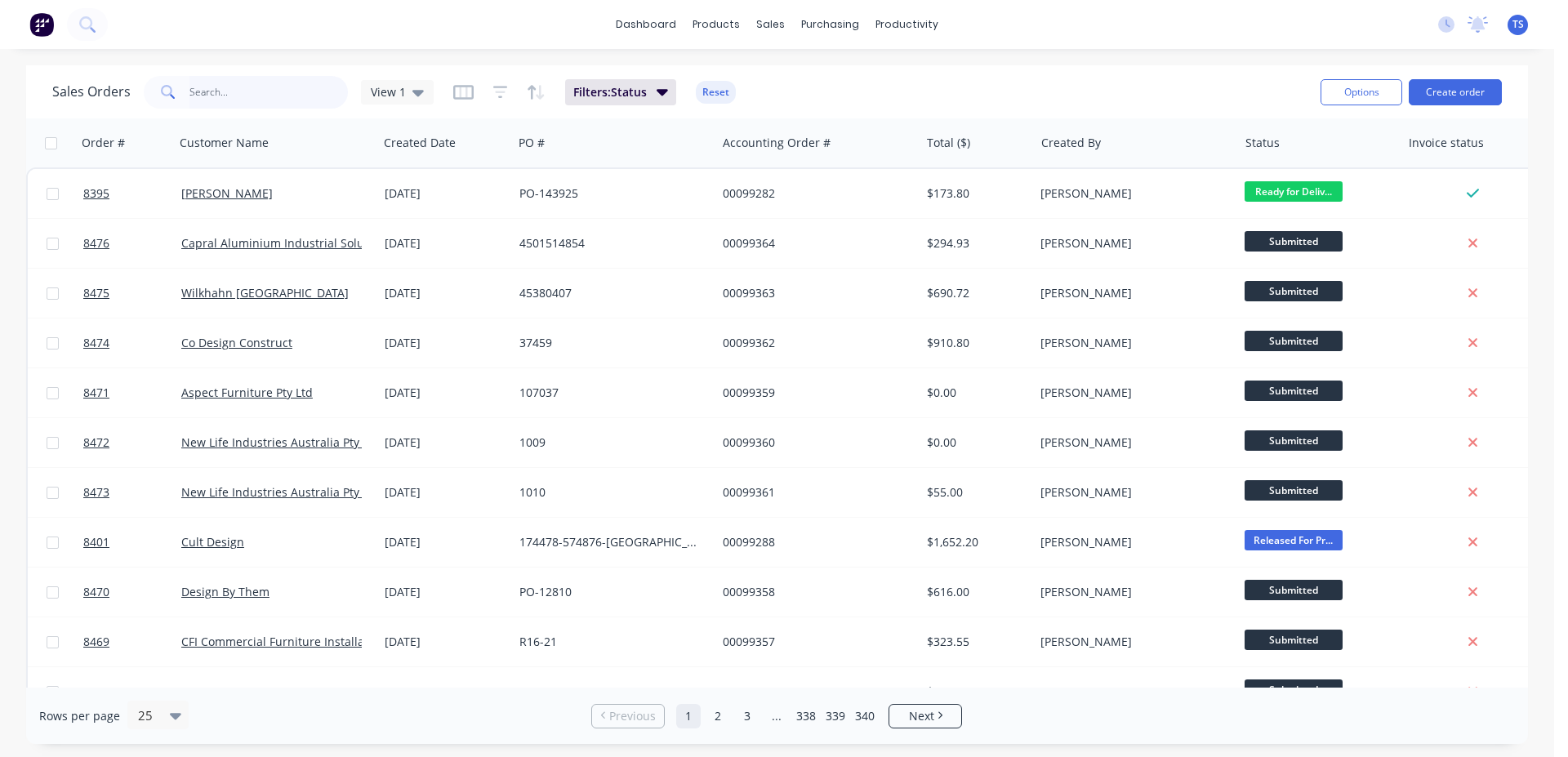
click at [289, 91] on input "text" at bounding box center [270, 92] width 159 height 32
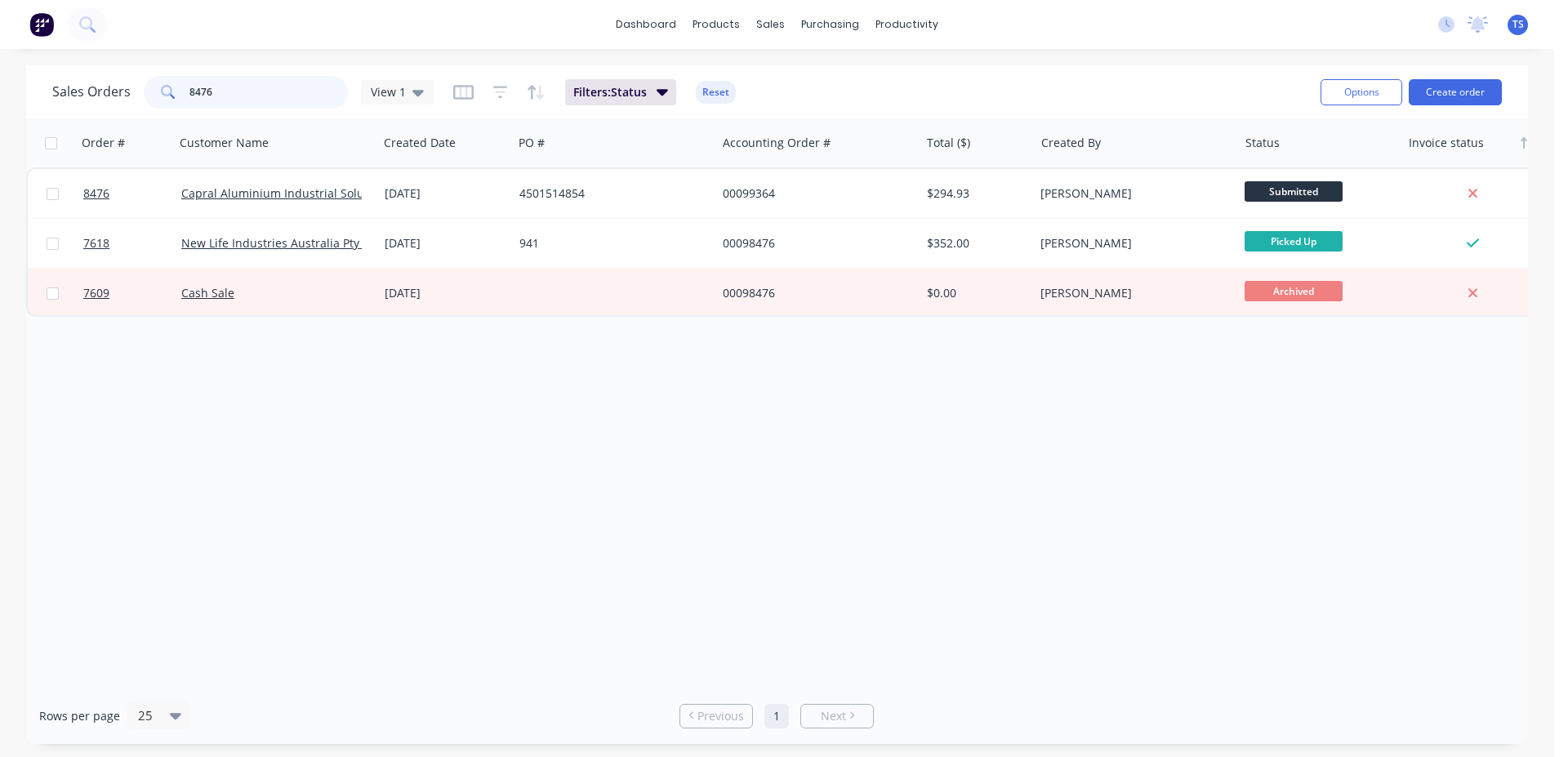
type input "8476"
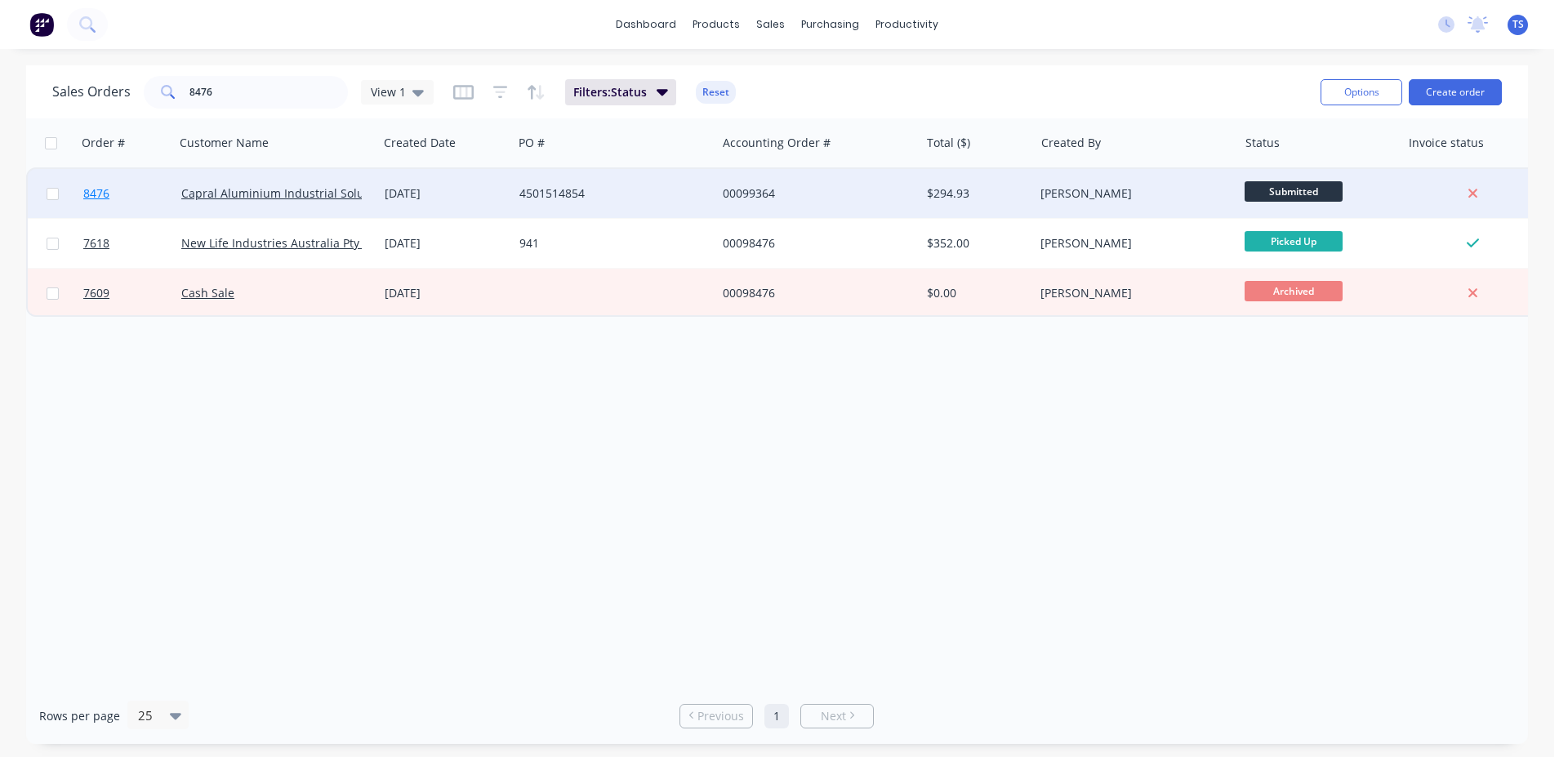
click at [127, 186] on link "8476" at bounding box center [133, 194] width 98 height 49
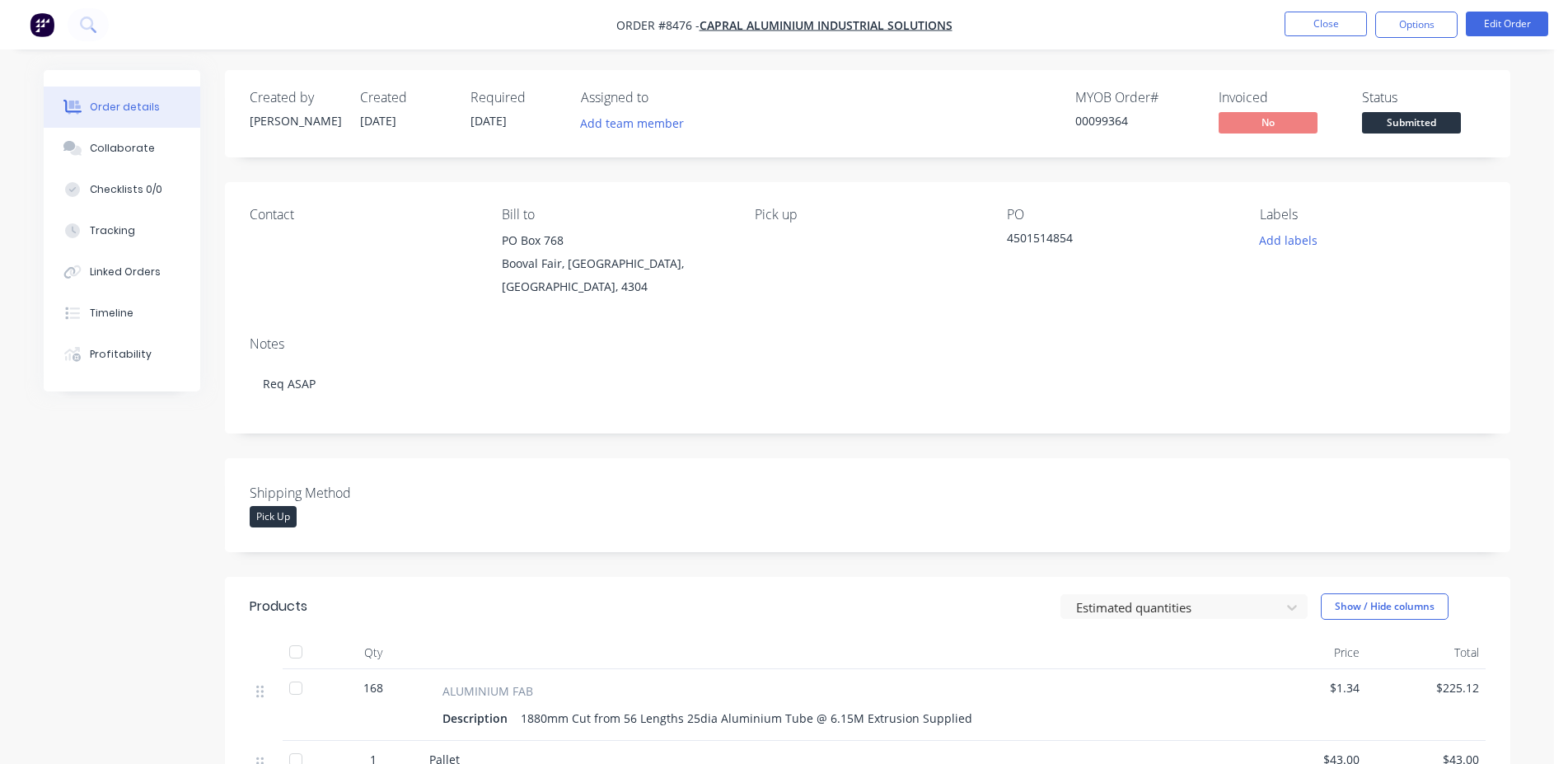
click at [1118, 119] on div "00099364" at bounding box center [1137, 120] width 123 height 17
click at [1117, 119] on div "00099364" at bounding box center [1137, 120] width 123 height 17
copy div "00099364"
click at [1508, 30] on button "Edit Order" at bounding box center [1506, 24] width 82 height 25
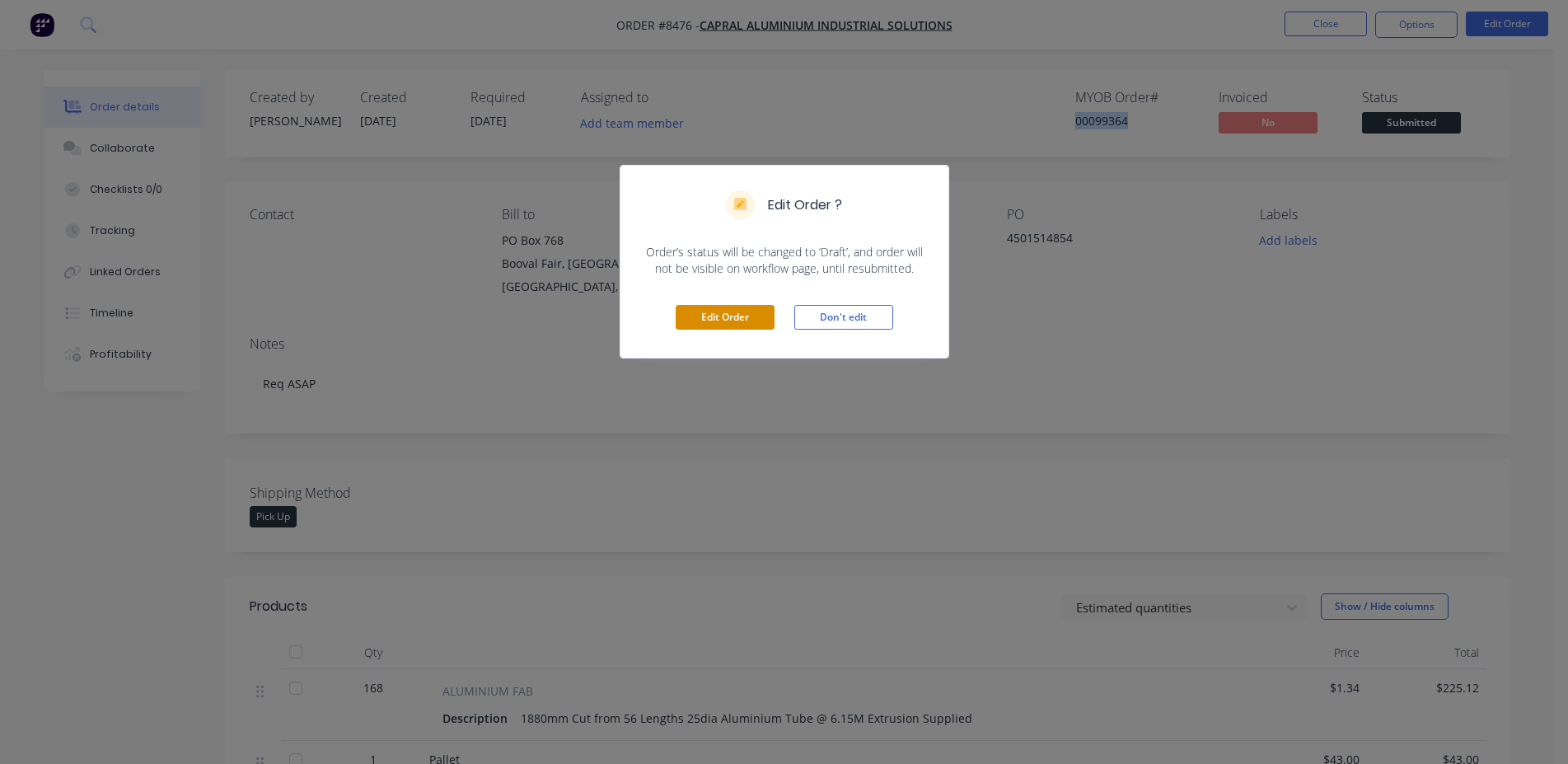
drag, startPoint x: 744, startPoint y: 312, endPoint x: 743, endPoint y: 320, distance: 8.1
click at [744, 312] on button "Edit Order" at bounding box center [725, 317] width 99 height 25
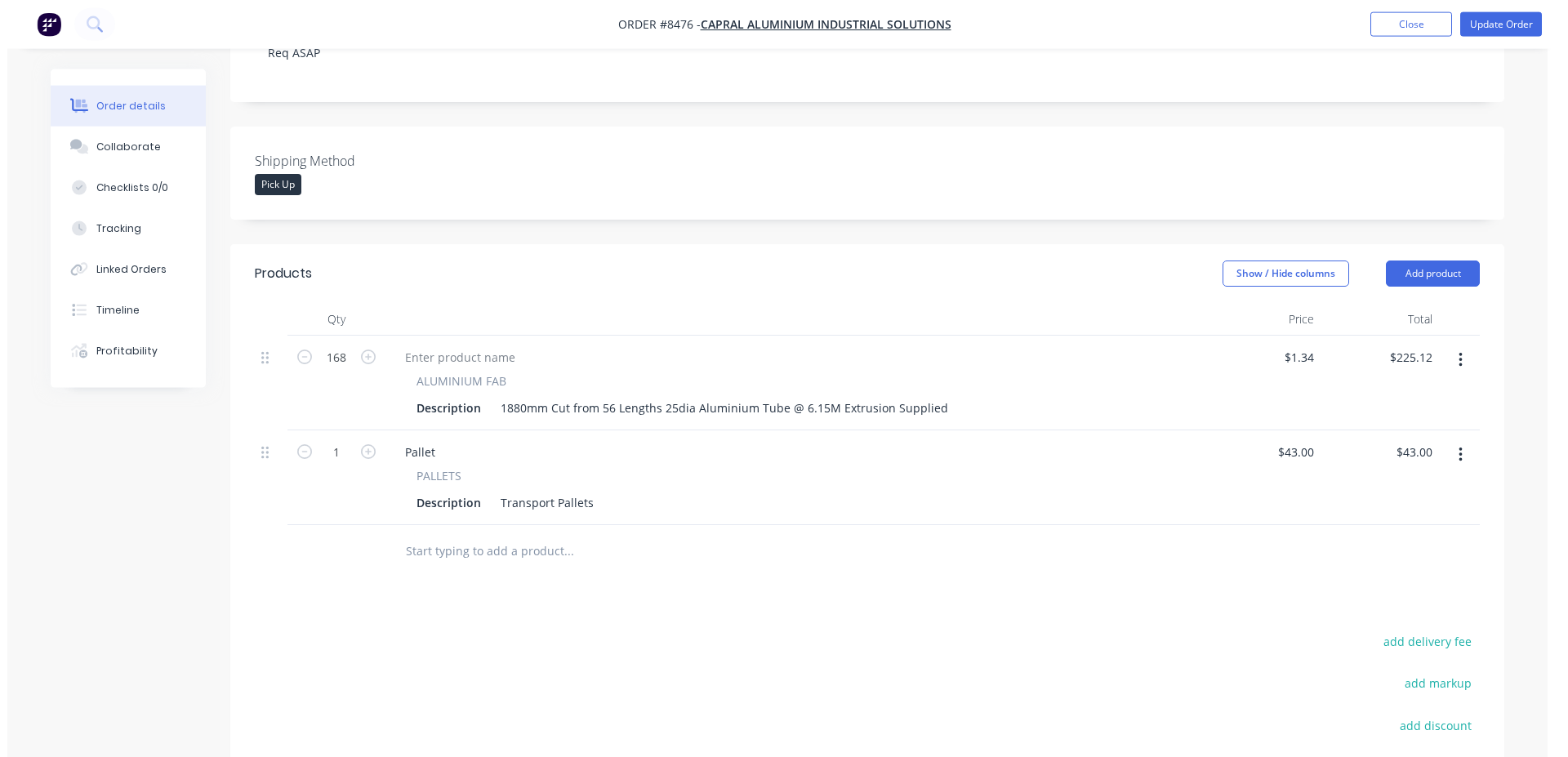
scroll to position [533, 0]
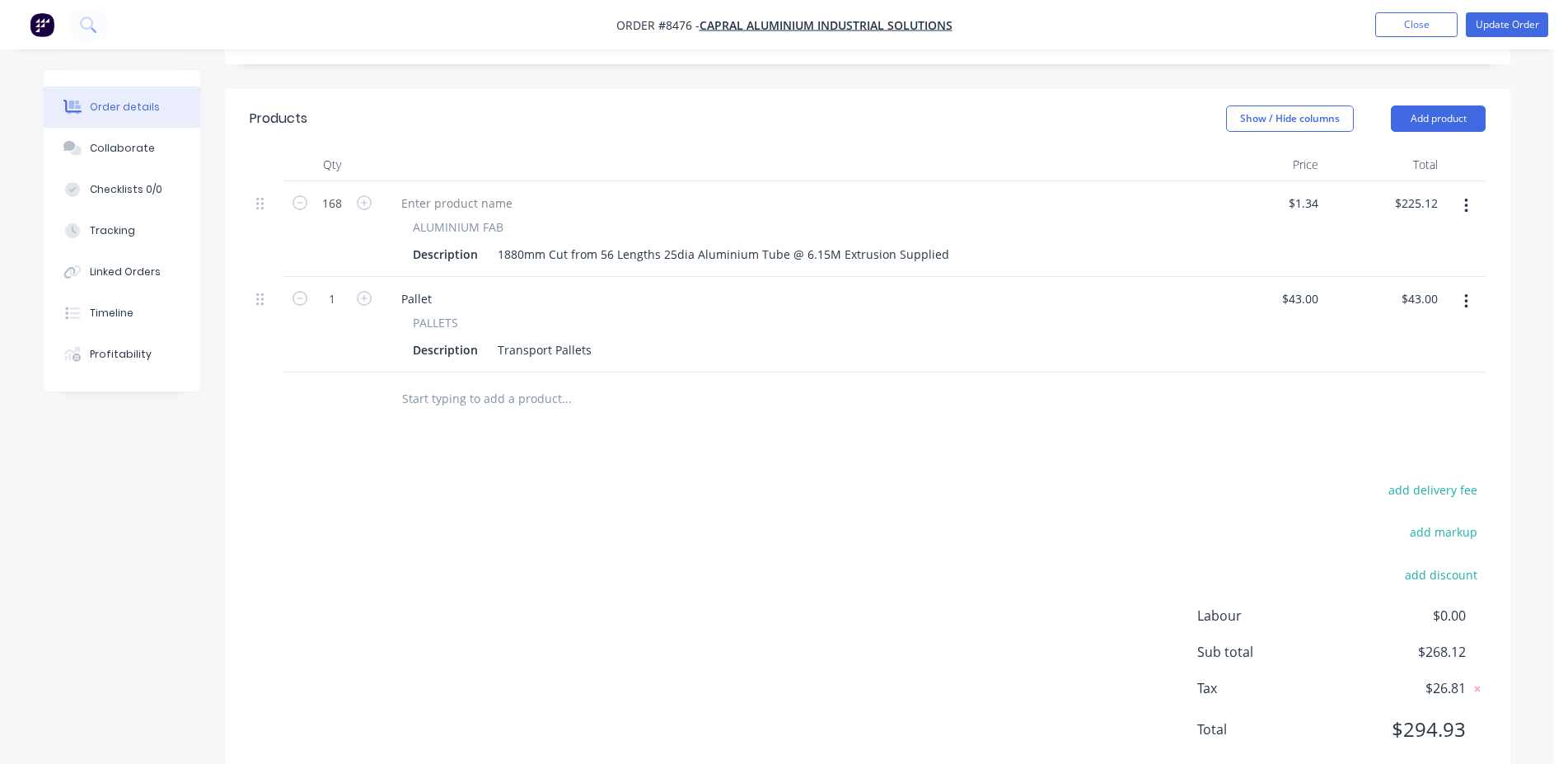
click at [507, 377] on div at bounding box center [678, 399] width 594 height 54
click at [499, 382] on input "text" at bounding box center [566, 398] width 330 height 33
type input "."
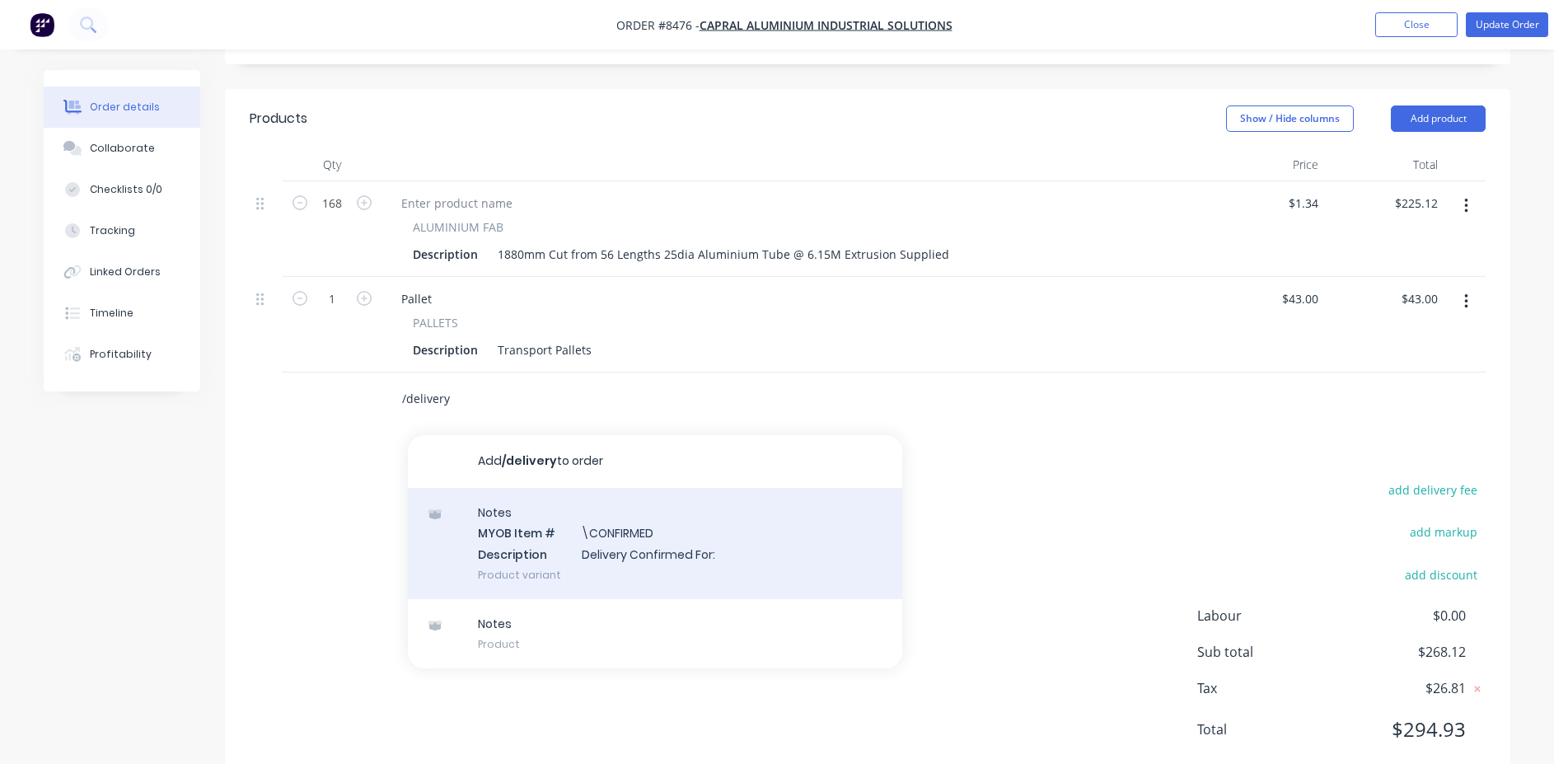
type input "/delivery"
click at [584, 500] on div "Notes MYOB Item # \CONFIRMED Description Delivery Confirmed For: Product variant" at bounding box center [655, 543] width 495 height 111
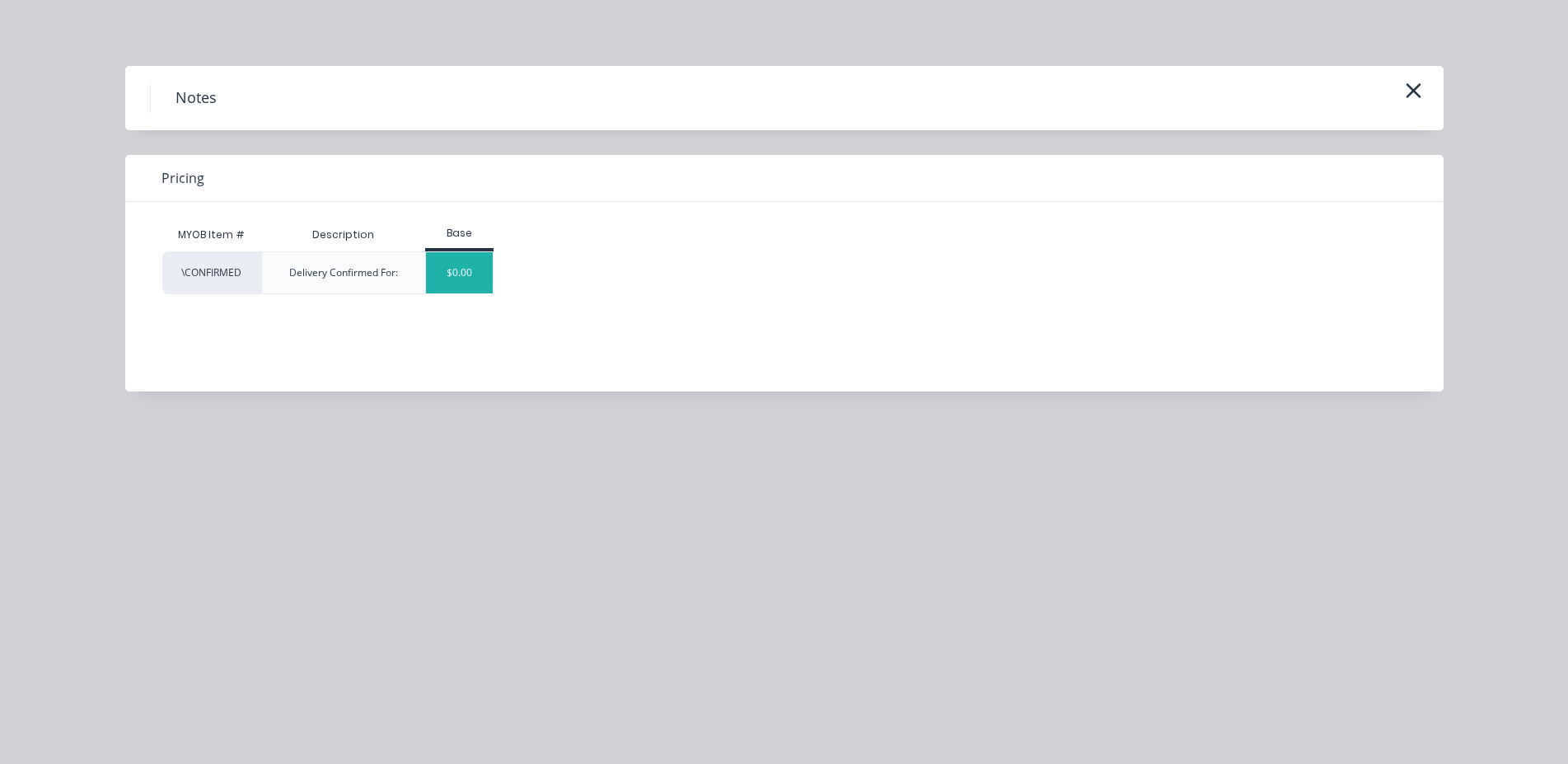
click at [491, 279] on div "$0.00" at bounding box center [459, 272] width 67 height 41
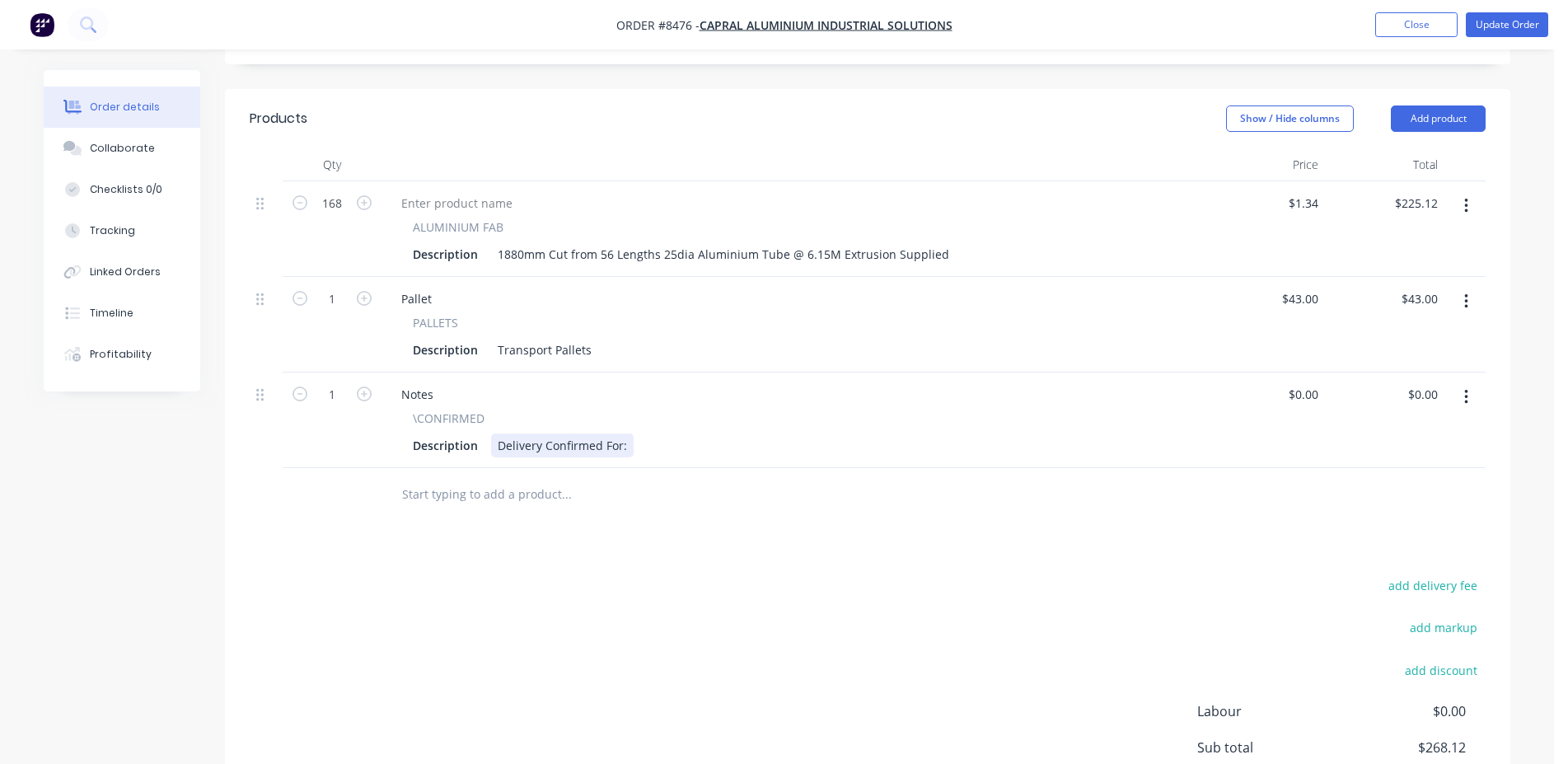
click at [516, 434] on div "Delivery Confirmed For:" at bounding box center [563, 446] width 143 height 24
click at [622, 434] on div "Pick up Confirmed For:" at bounding box center [560, 446] width 138 height 24
click at [1513, 29] on button "Update Order" at bounding box center [1506, 24] width 82 height 25
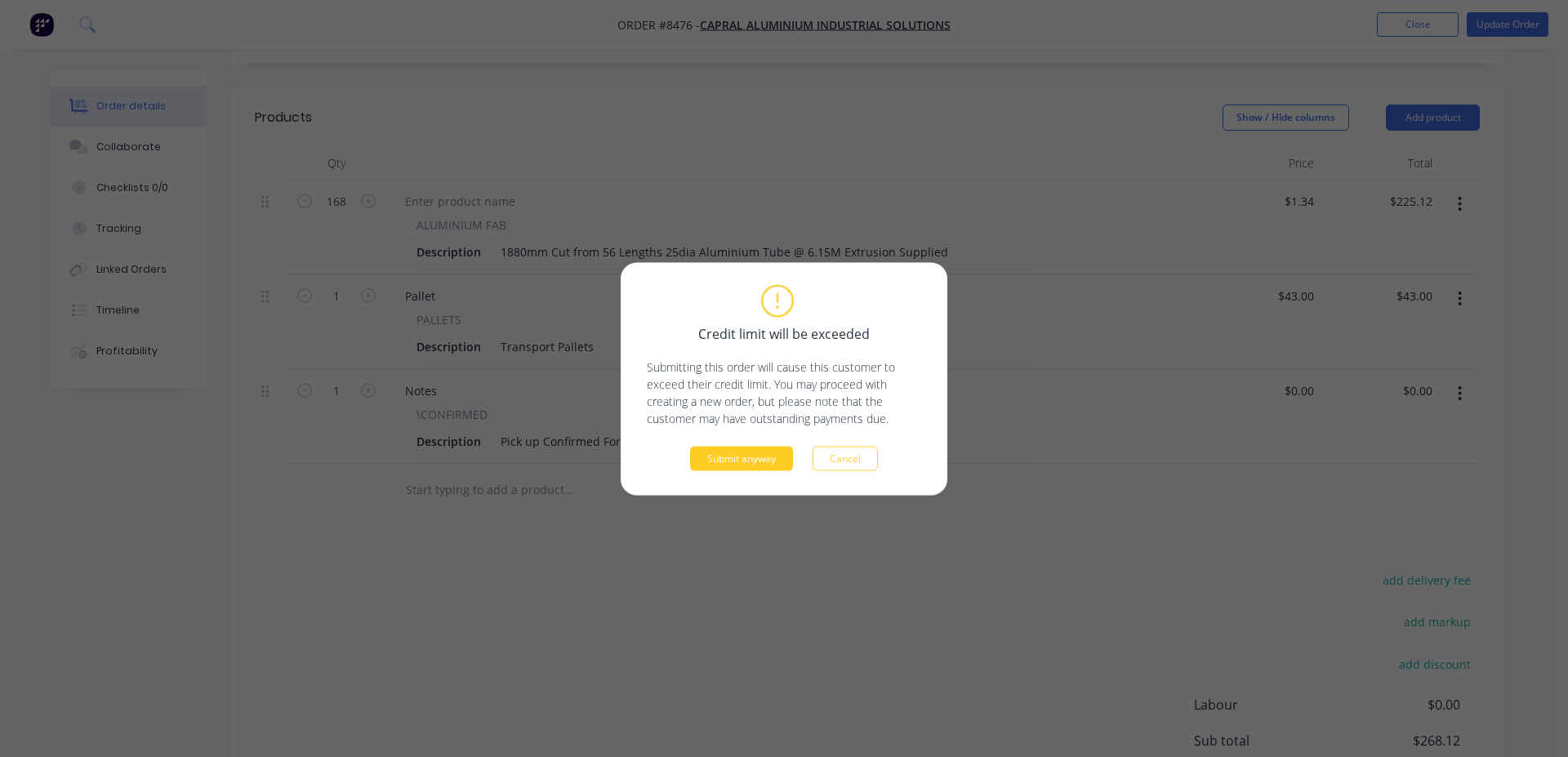
click at [745, 468] on button "Submit anyway" at bounding box center [741, 458] width 103 height 25
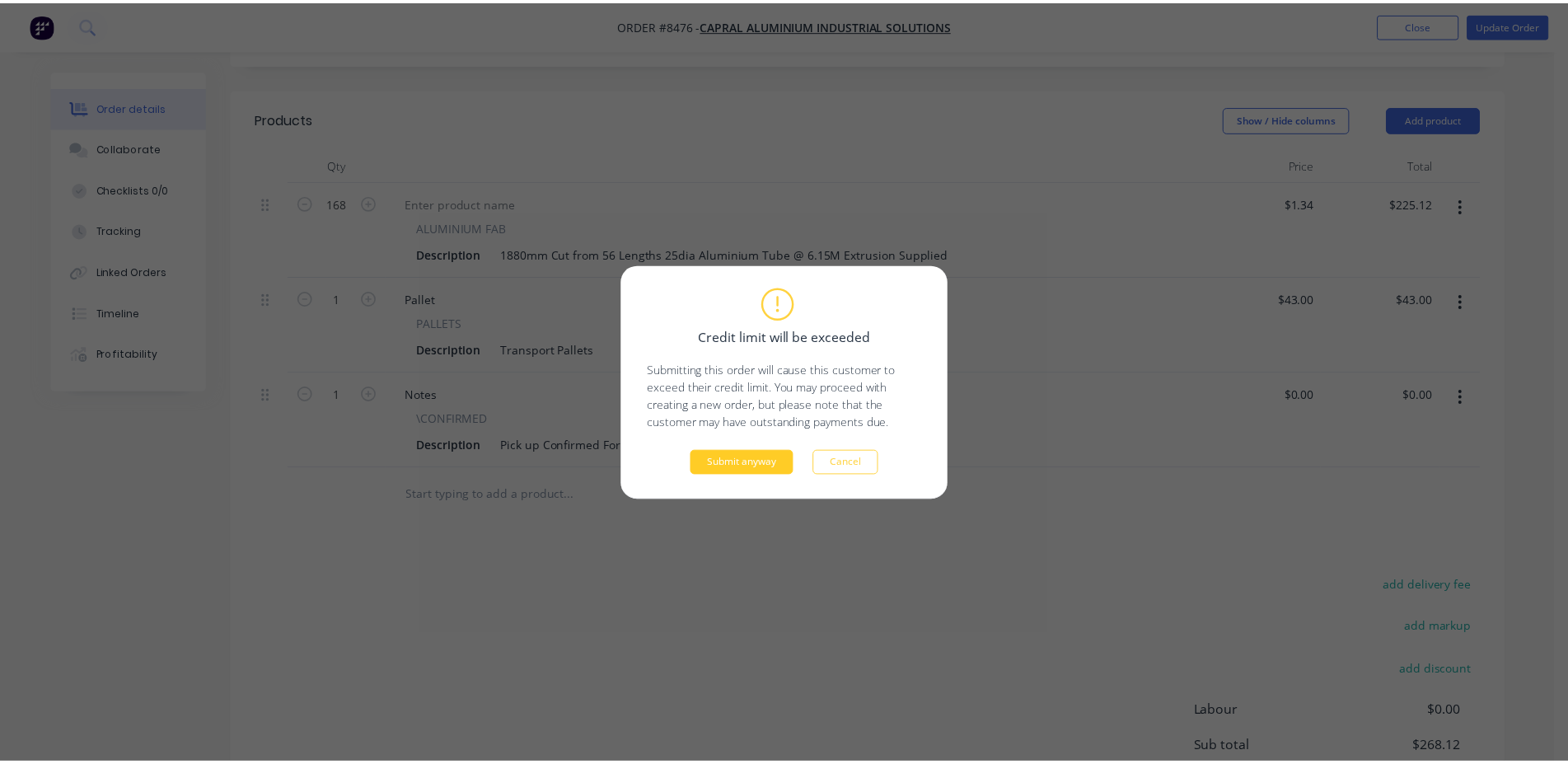
scroll to position [414, 0]
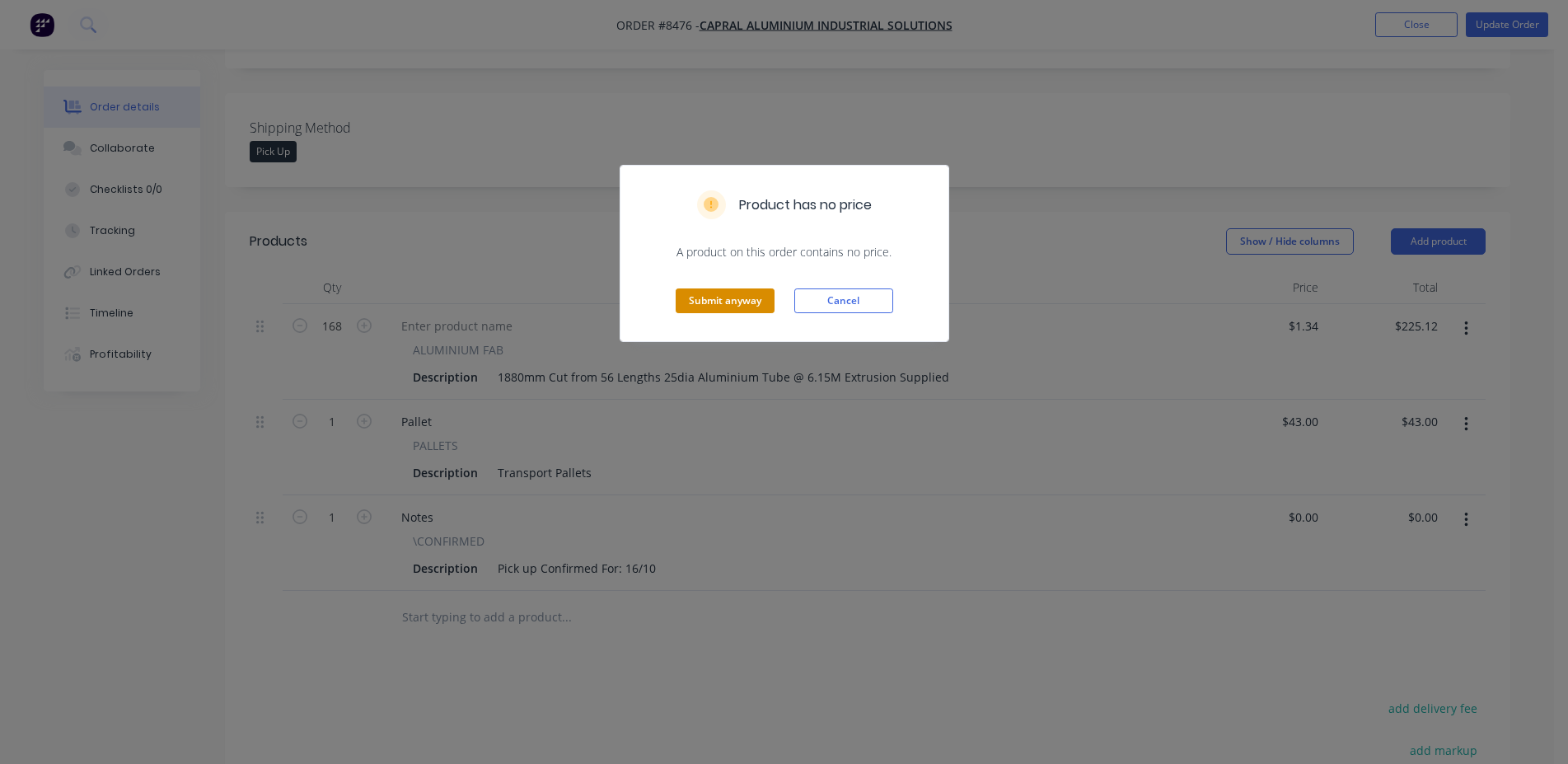
click at [726, 292] on button "Submit anyway" at bounding box center [725, 300] width 99 height 25
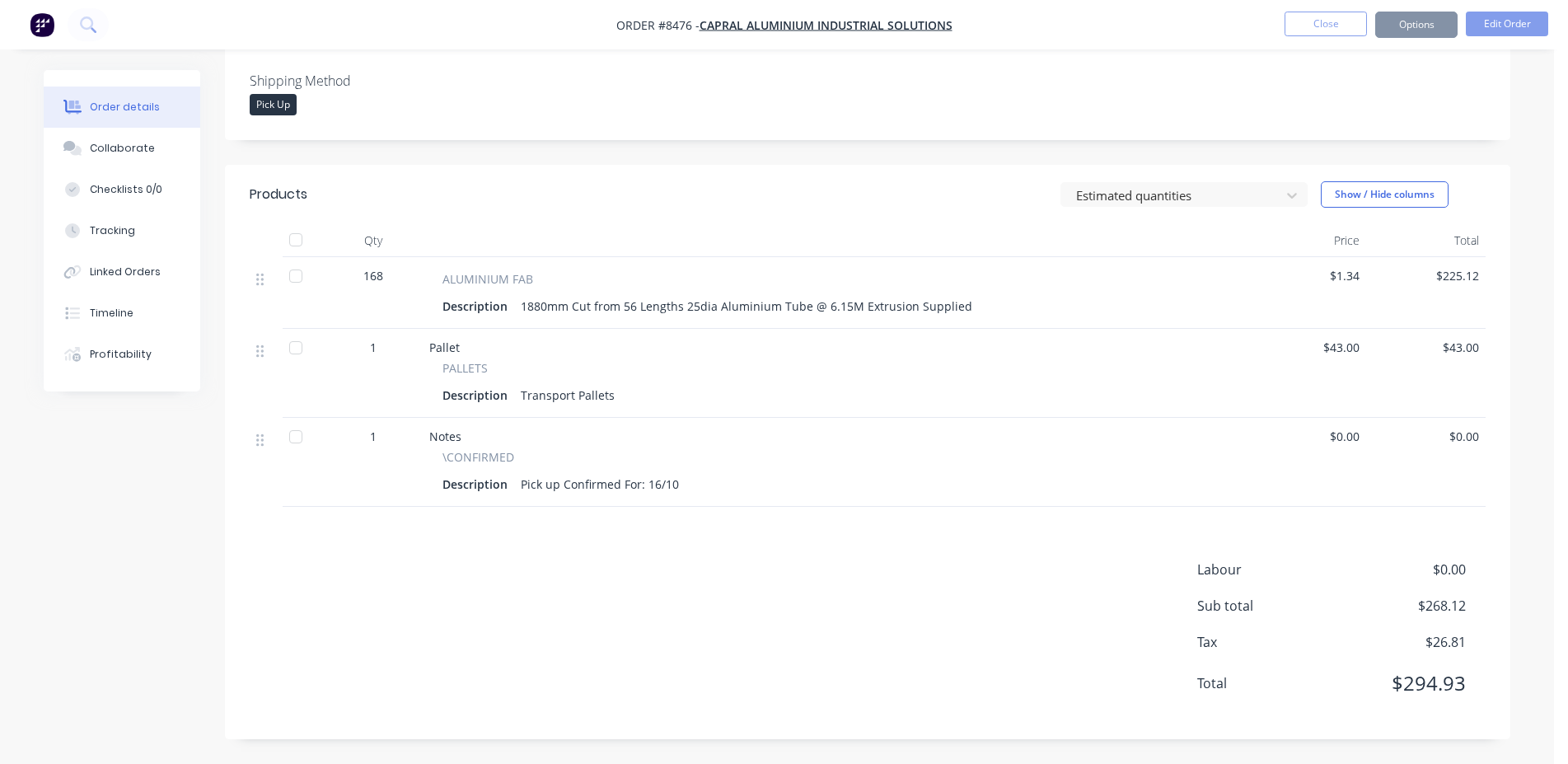
scroll to position [395, 0]
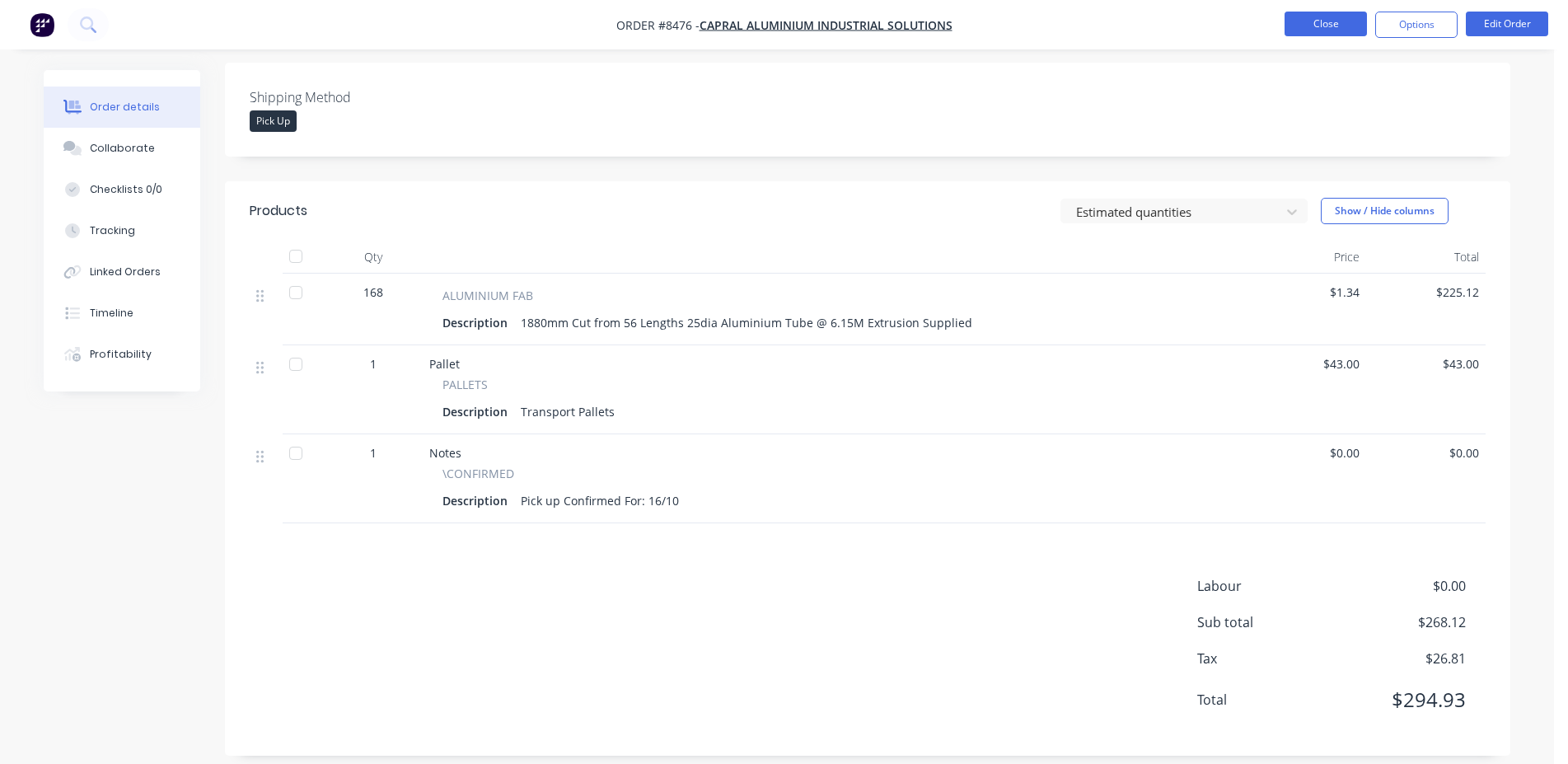
click at [1314, 30] on button "Close" at bounding box center [1326, 24] width 82 height 25
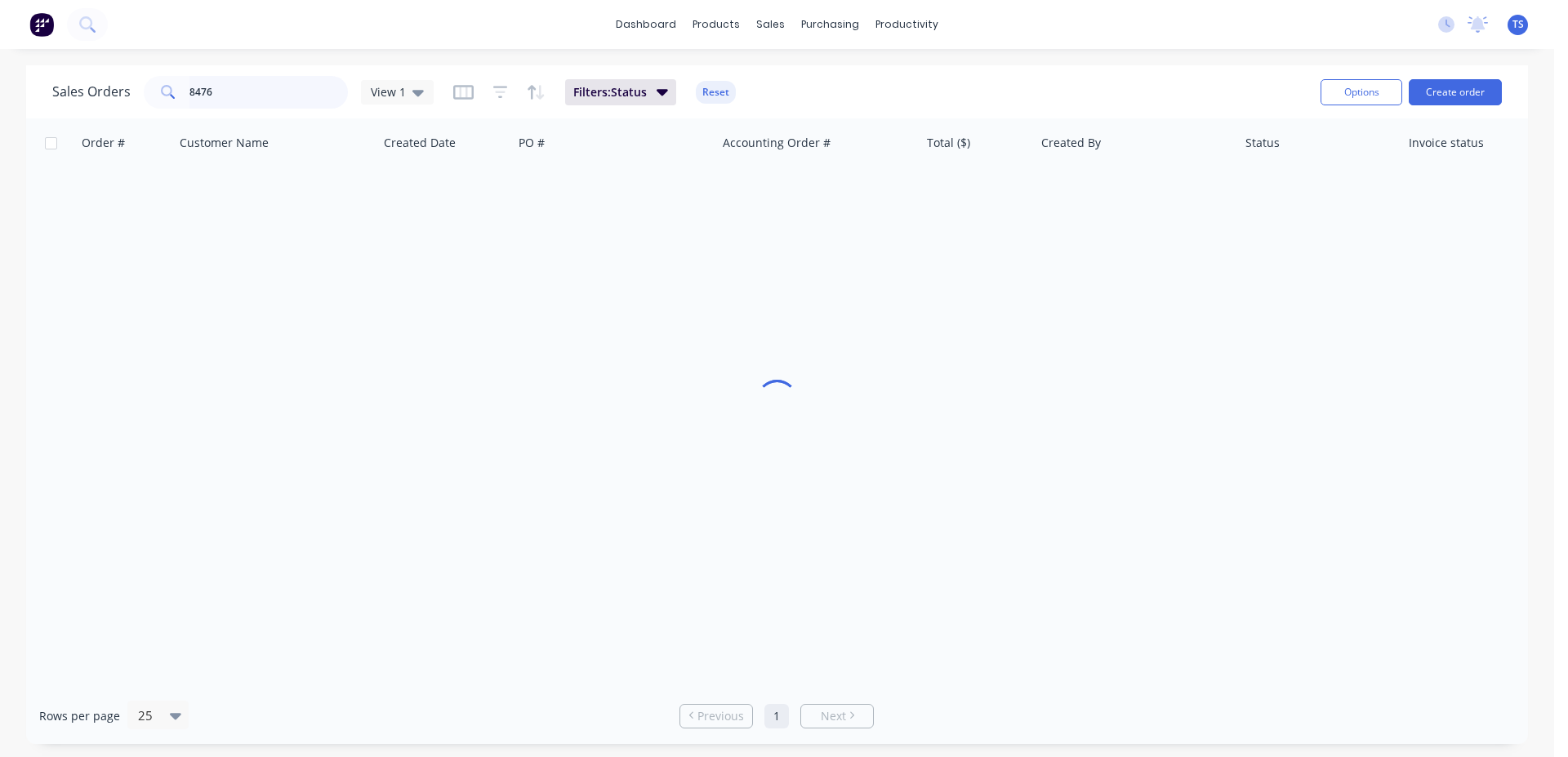
click at [276, 79] on input "8476" at bounding box center [270, 92] width 159 height 32
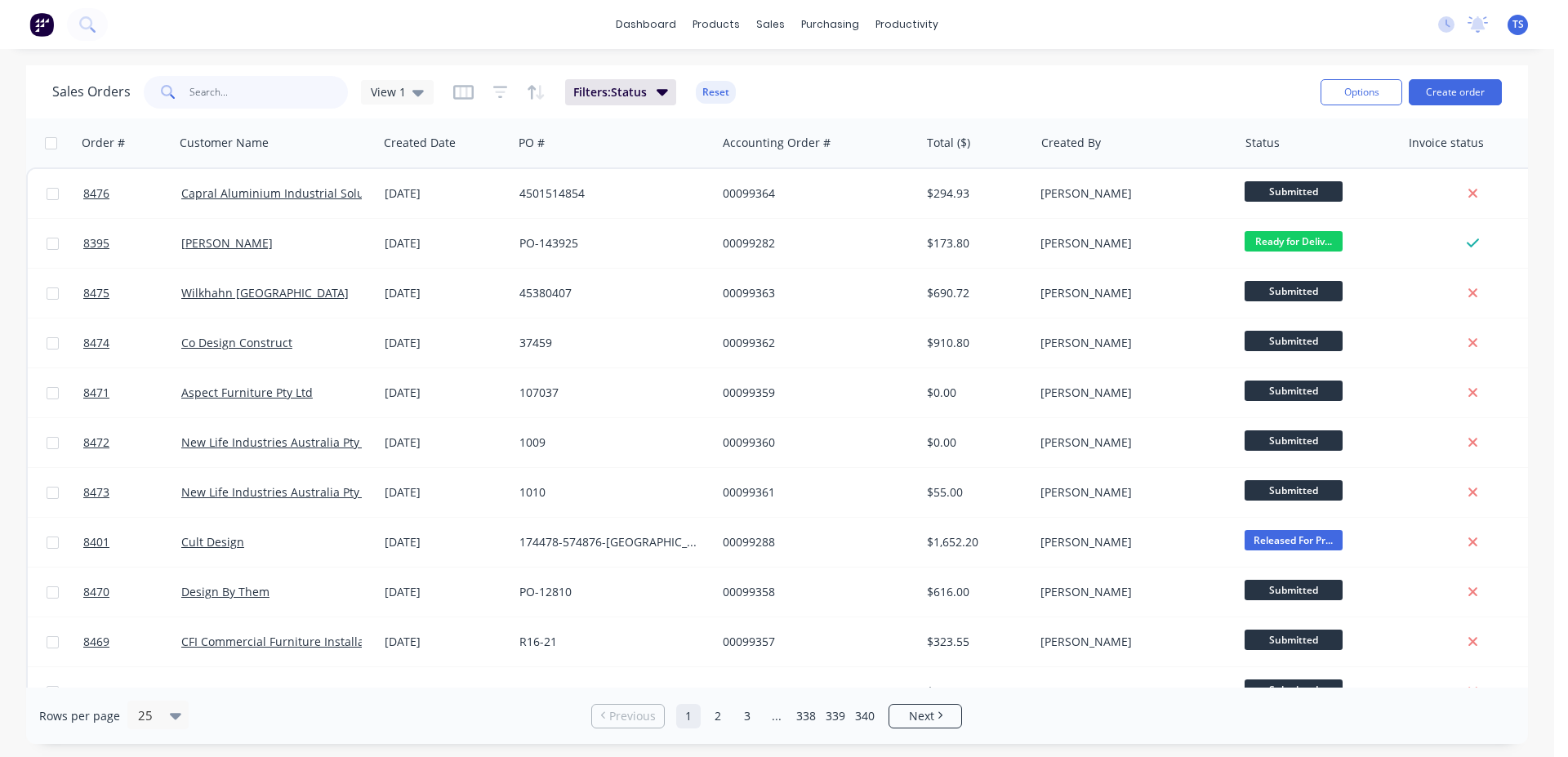
click at [228, 98] on input "text" at bounding box center [270, 92] width 159 height 32
click at [268, 96] on input "text" at bounding box center [270, 92] width 159 height 32
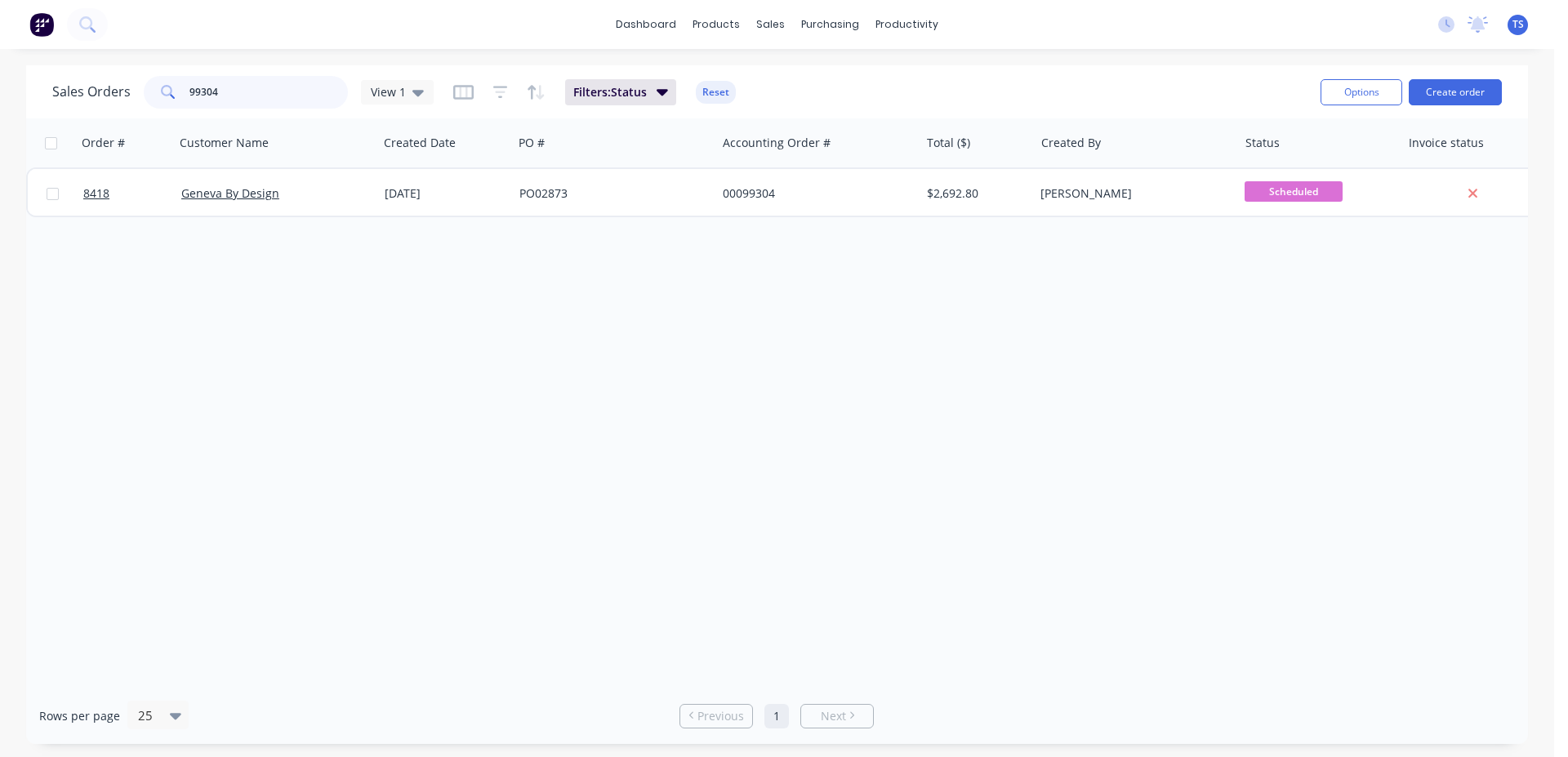
click at [237, 85] on input "99304" at bounding box center [270, 92] width 159 height 32
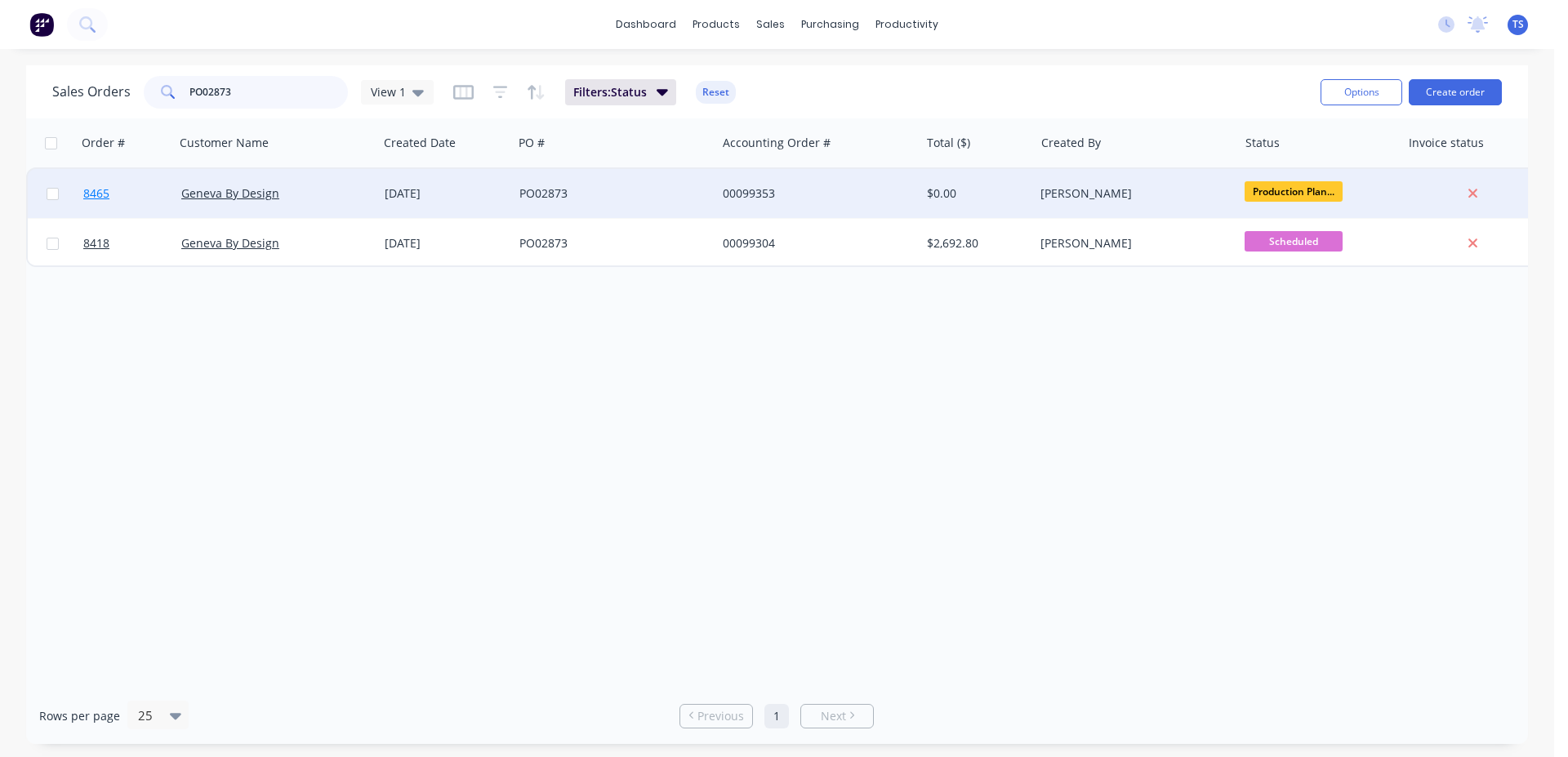
type input "PO02873"
click at [137, 187] on link "8465" at bounding box center [133, 194] width 98 height 49
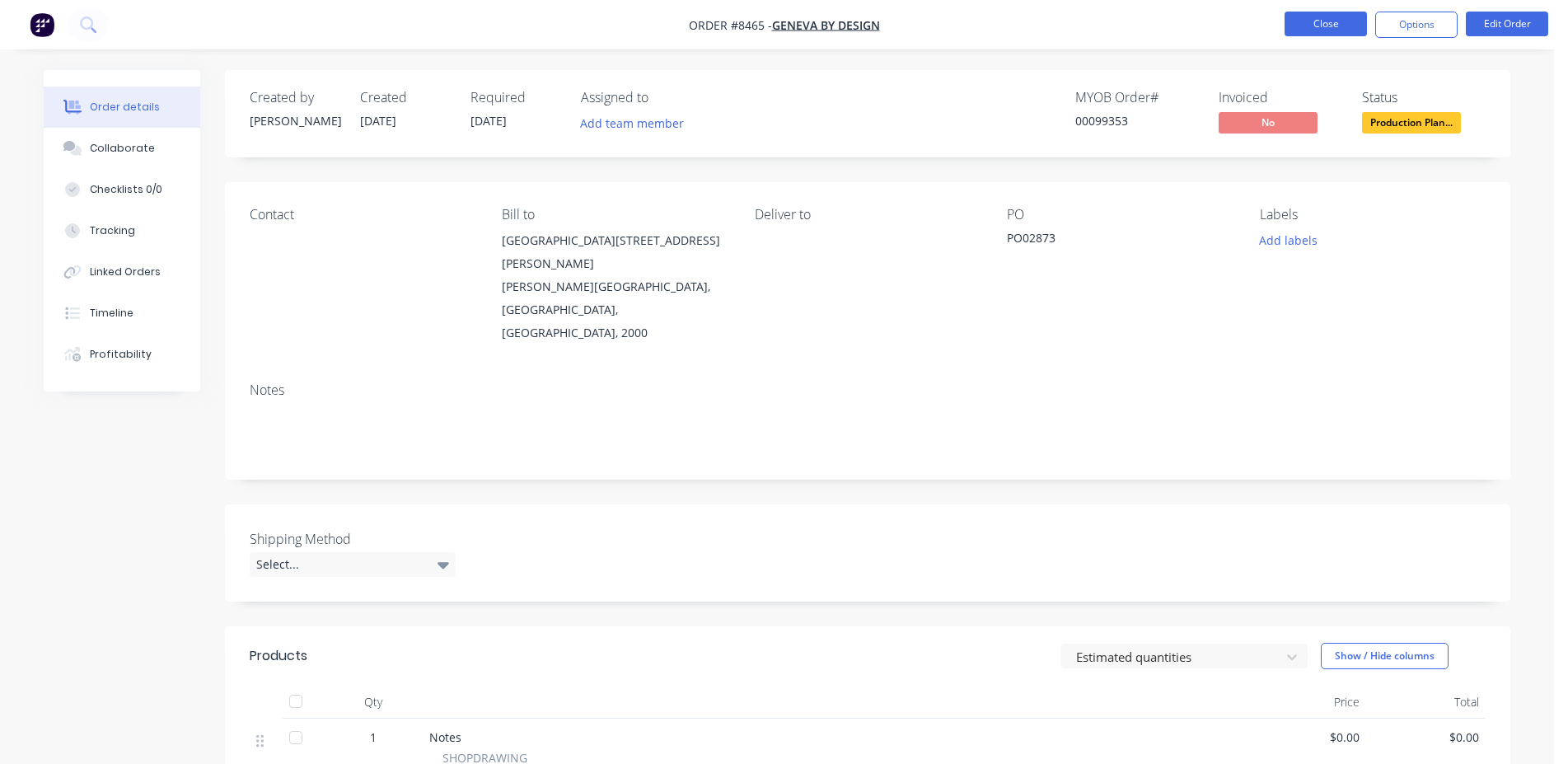
click at [1331, 28] on button "Close" at bounding box center [1326, 24] width 82 height 25
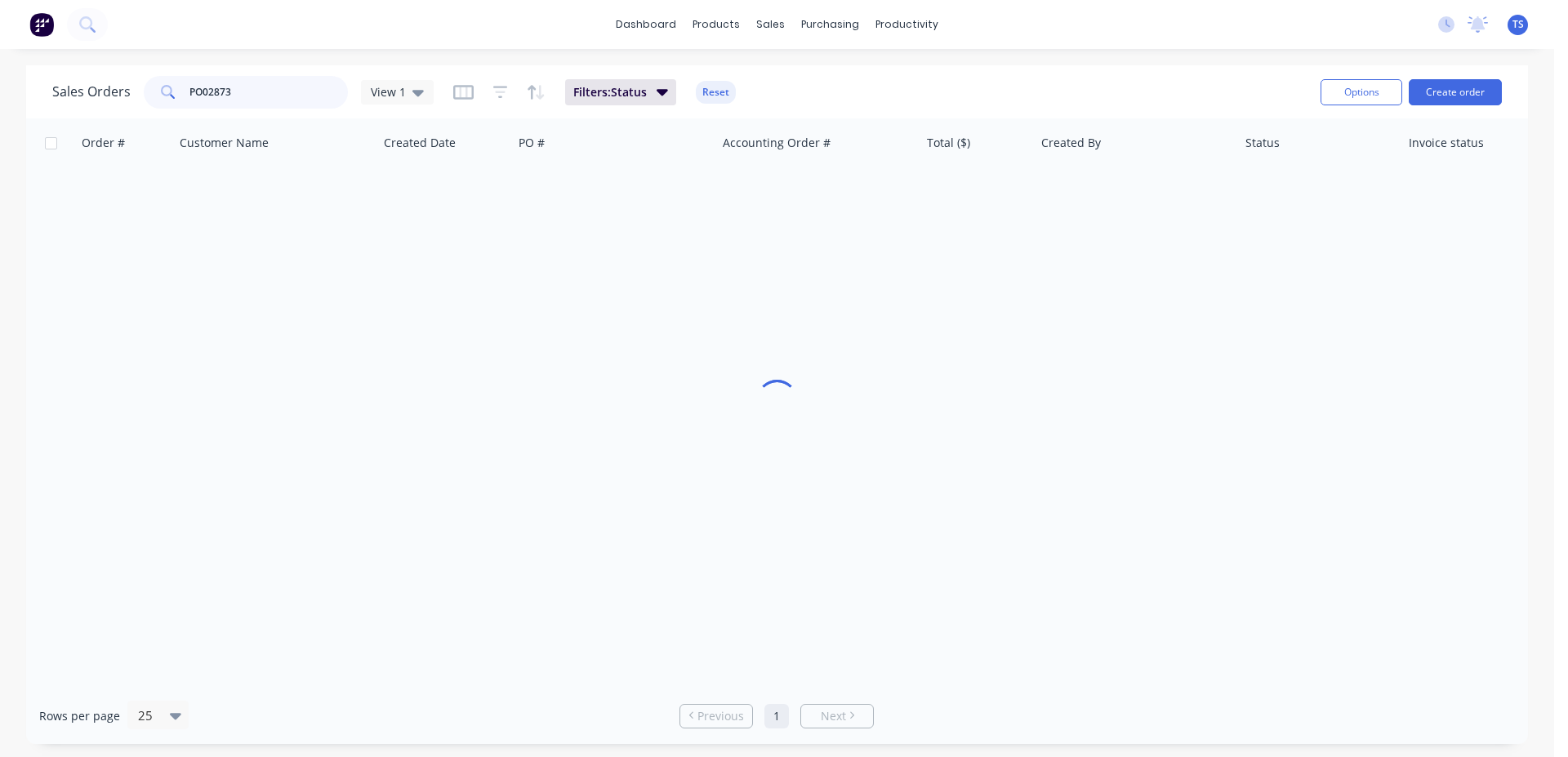
click at [293, 94] on input "PO02873" at bounding box center [270, 92] width 159 height 32
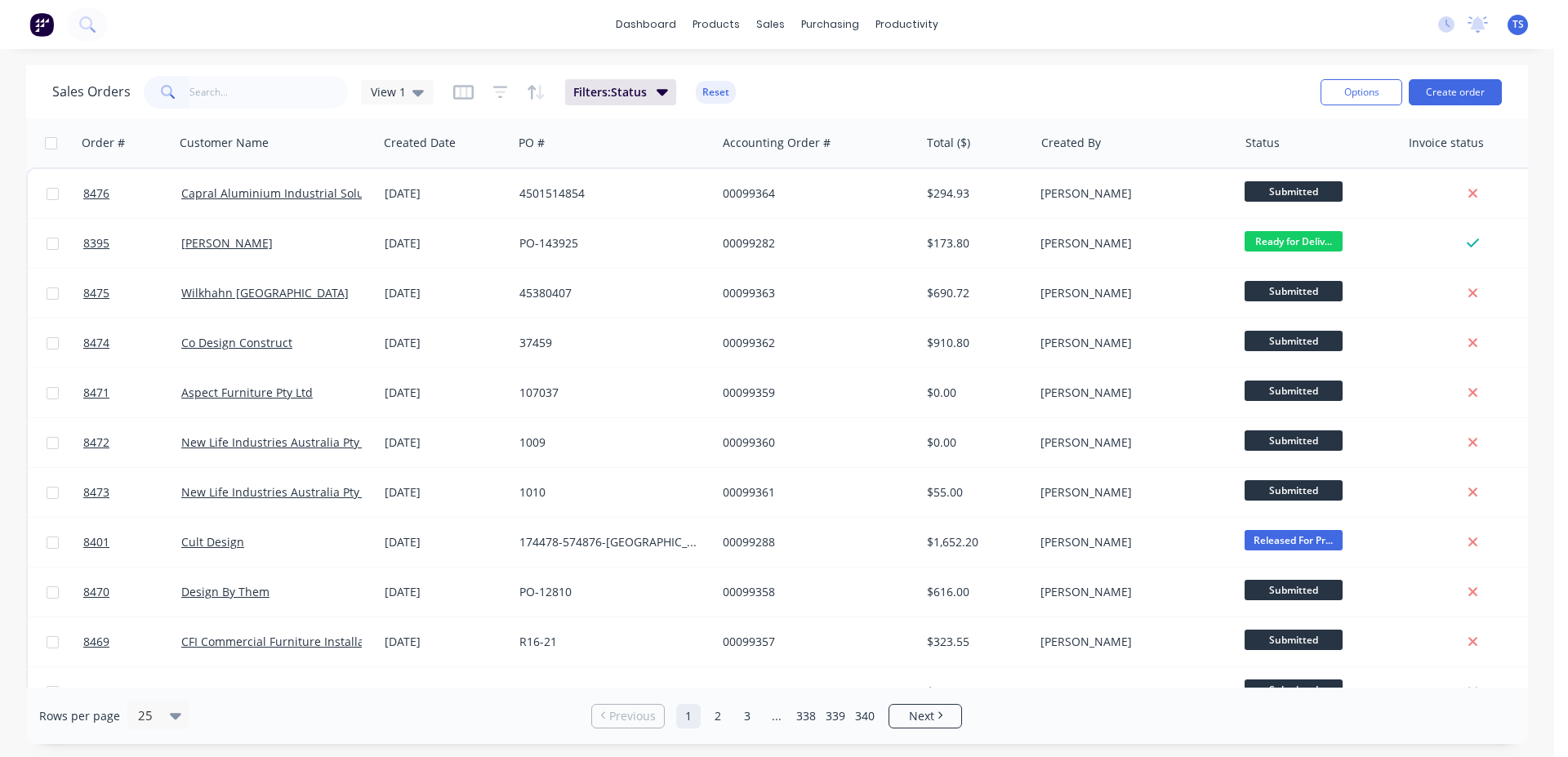
click at [876, 101] on div "Sales Orders View 1 Filters: Status Reset" at bounding box center [680, 92] width 1256 height 40
click at [235, 87] on input "text" at bounding box center [270, 92] width 159 height 32
click at [252, 92] on input "text" at bounding box center [270, 92] width 159 height 32
click at [847, 100] on div "Sales Orders View 1 Filters: Status Reset" at bounding box center [680, 92] width 1256 height 40
click at [223, 89] on input "text" at bounding box center [270, 92] width 159 height 32
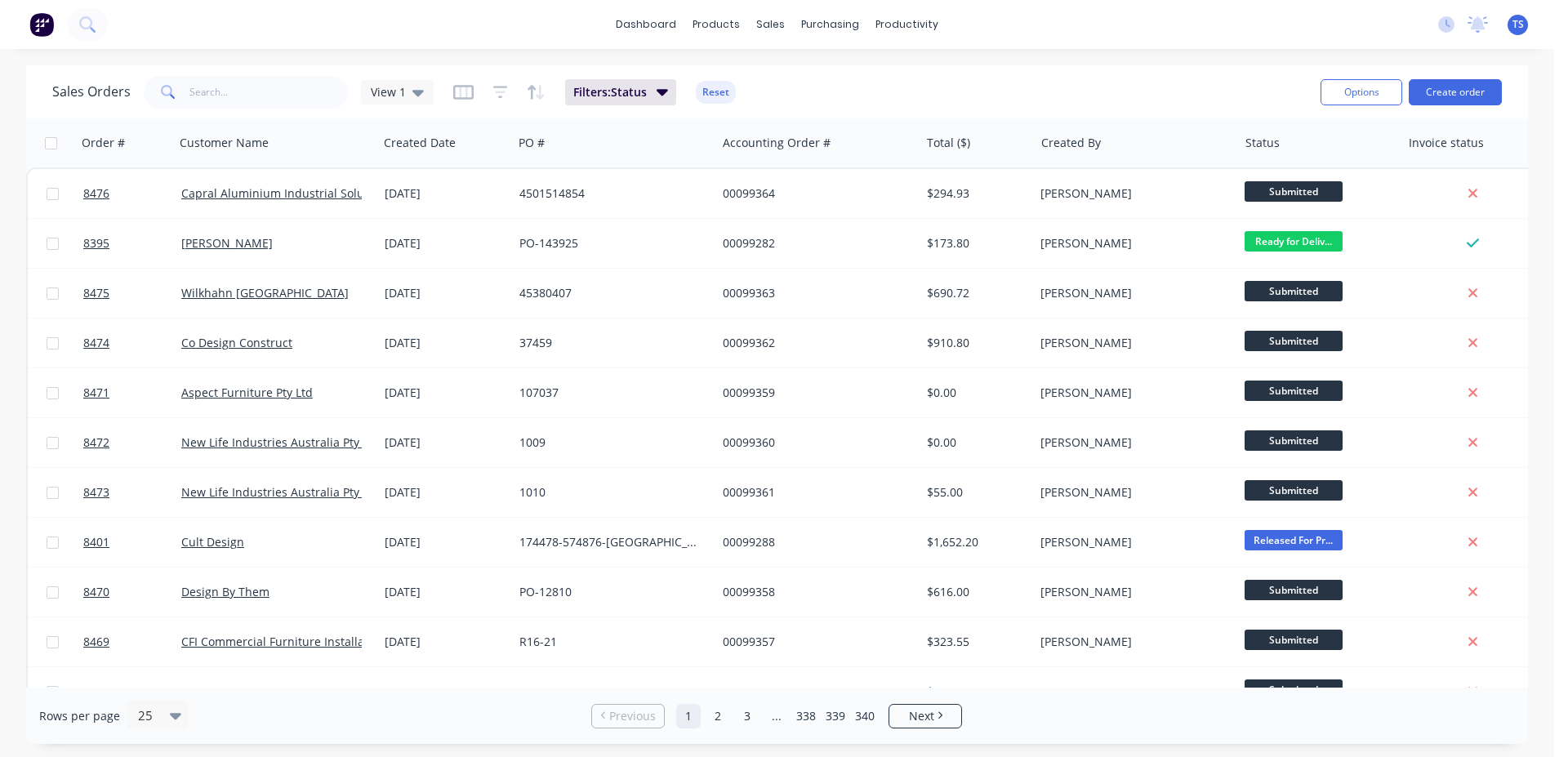
click at [244, 56] on div "dashboard products sales purchasing productivity dashboard products Product Cat…" at bounding box center [777, 378] width 1554 height 757
click at [207, 104] on input "text" at bounding box center [270, 92] width 159 height 32
click at [336, 46] on div "dashboard products sales purchasing productivity dashboard products Product Cat…" at bounding box center [777, 25] width 1554 height 49
click at [268, 88] on input "text" at bounding box center [270, 92] width 159 height 32
click at [228, 54] on div "dashboard products sales purchasing productivity dashboard products Product Cat…" at bounding box center [777, 378] width 1554 height 757
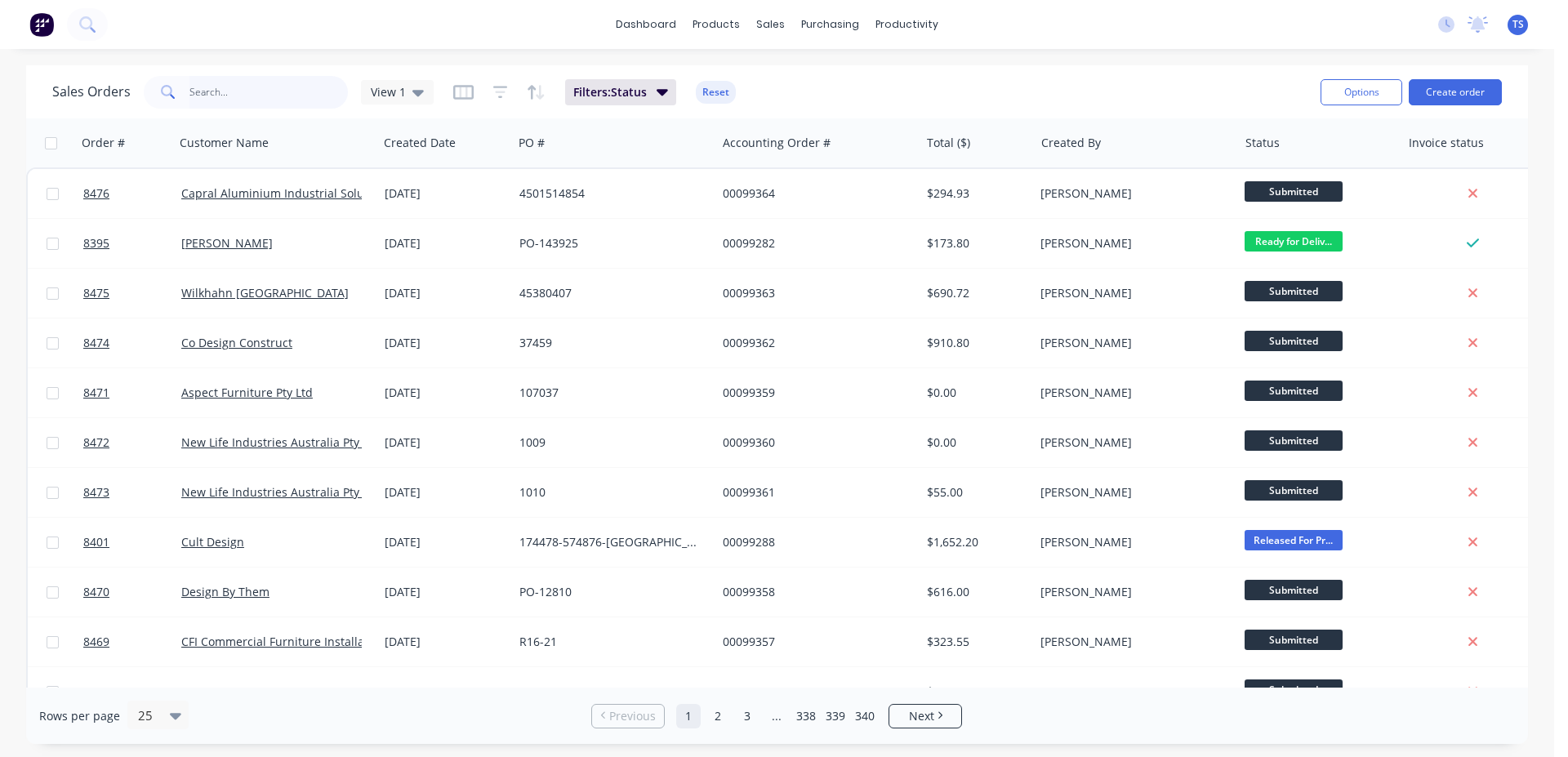
click at [257, 88] on input "text" at bounding box center [270, 92] width 159 height 32
click at [326, 60] on div "dashboard products sales purchasing productivity dashboard products Product Cat…" at bounding box center [777, 378] width 1554 height 757
click at [271, 94] on input "text" at bounding box center [270, 92] width 159 height 32
click at [315, 58] on div "dashboard products sales purchasing productivity dashboard products Product Cat…" at bounding box center [777, 378] width 1554 height 757
click at [1013, 70] on div "Sales Orders View 1 Filters: Status Reset Options Create order" at bounding box center [778, 92] width 1502 height 53
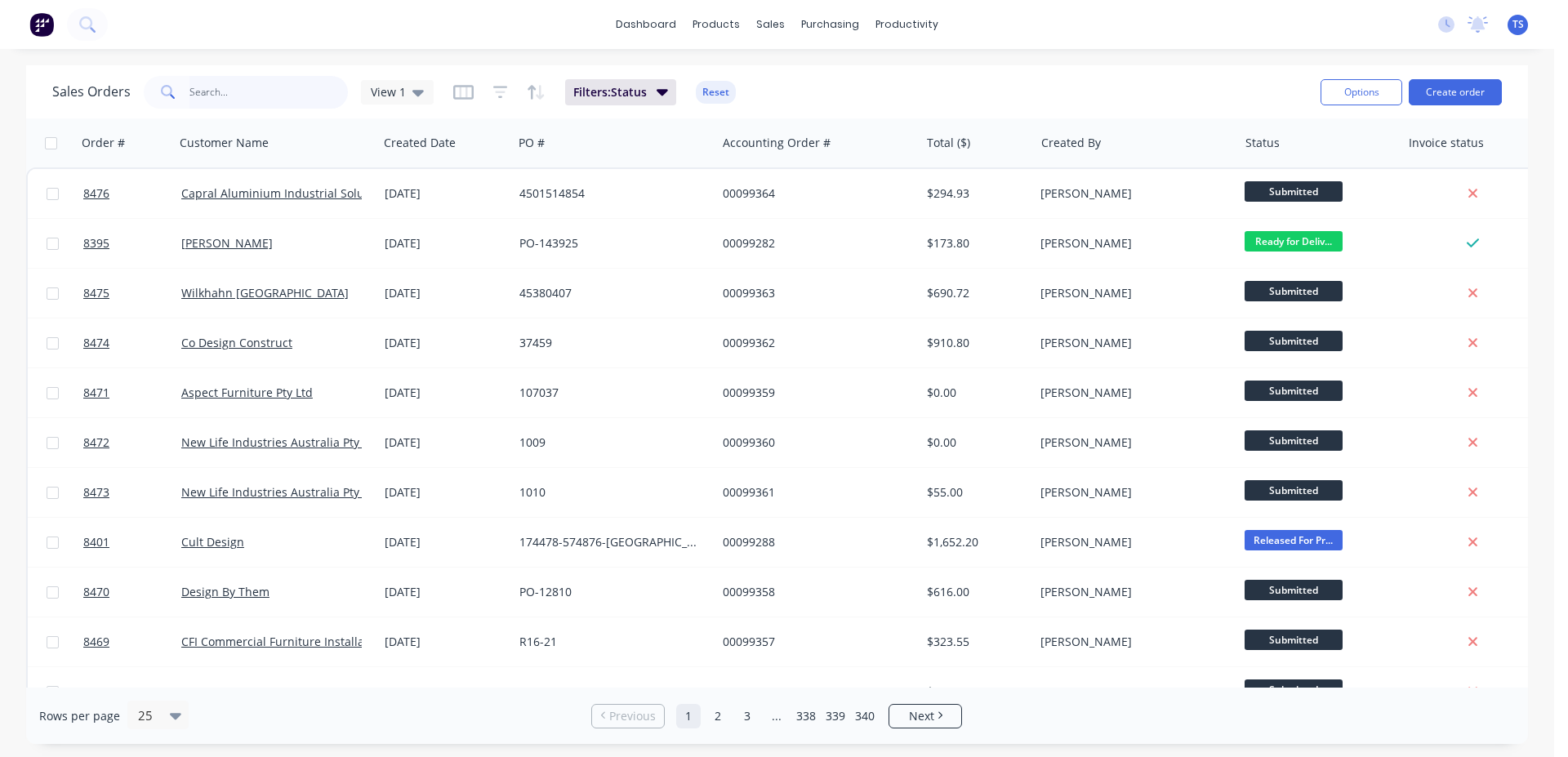
click at [251, 99] on input "text" at bounding box center [270, 92] width 159 height 32
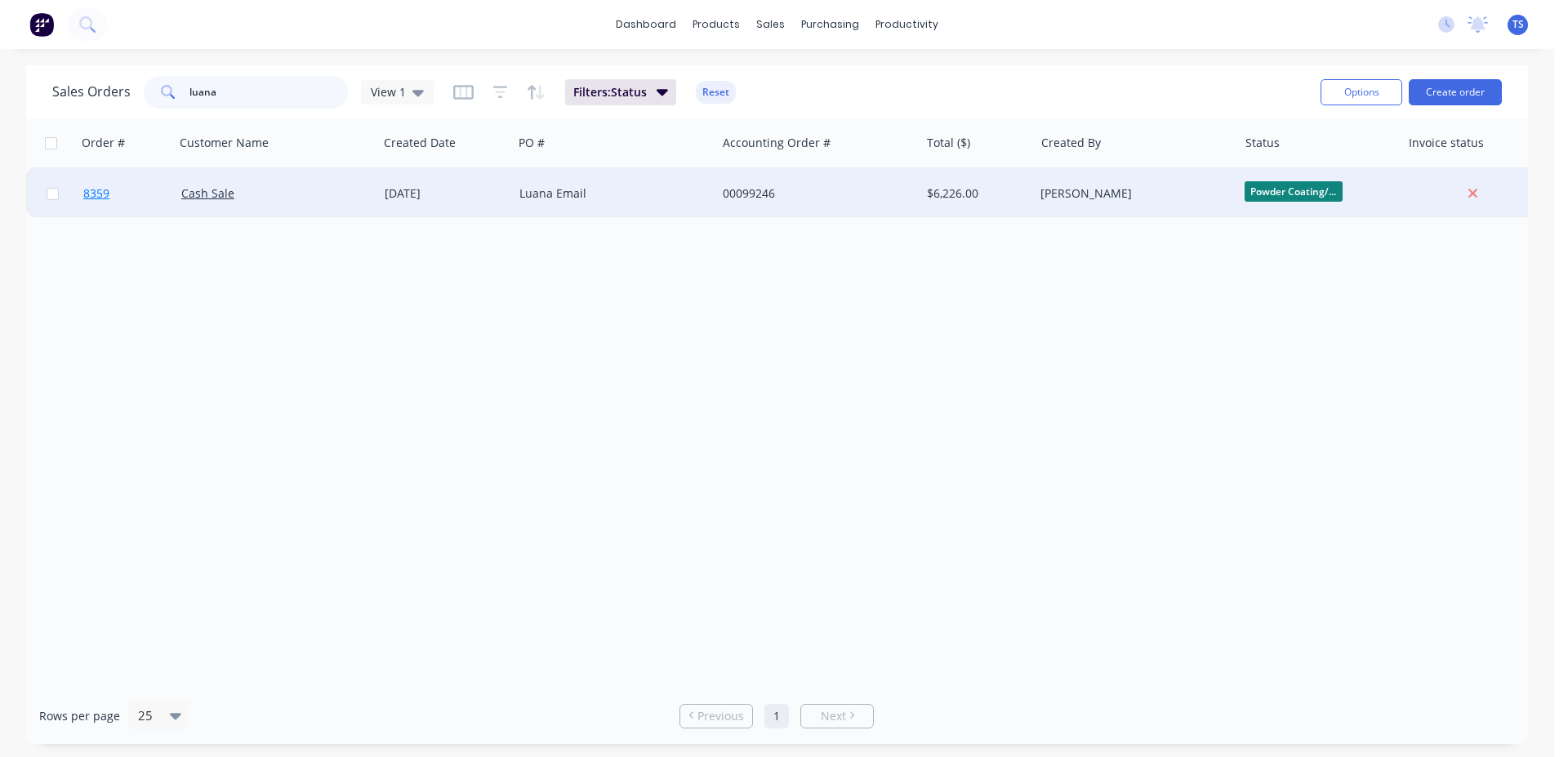
type input "luana"
click at [108, 208] on link "8359" at bounding box center [133, 194] width 98 height 49
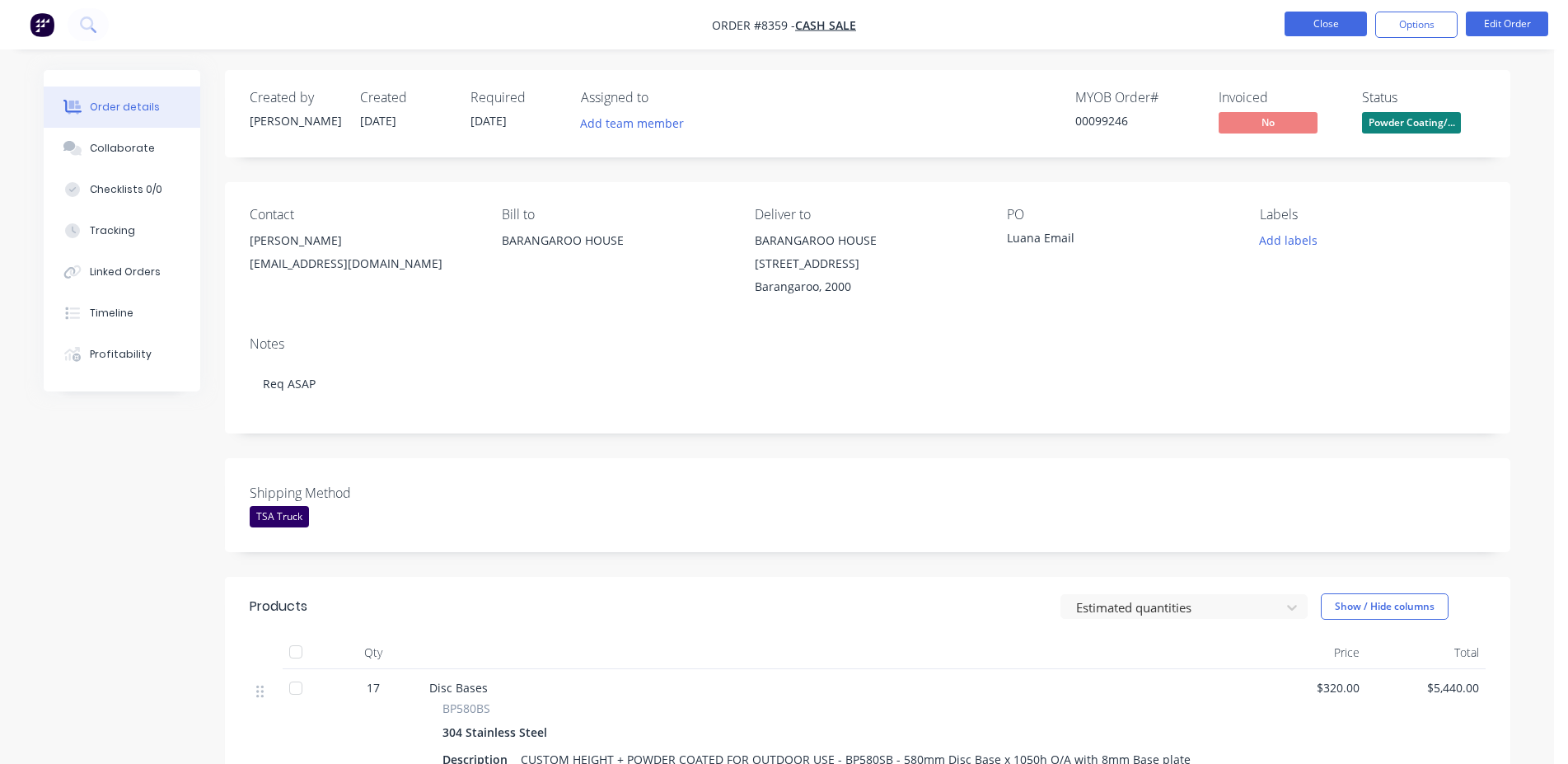
click at [1315, 22] on button "Close" at bounding box center [1326, 24] width 82 height 25
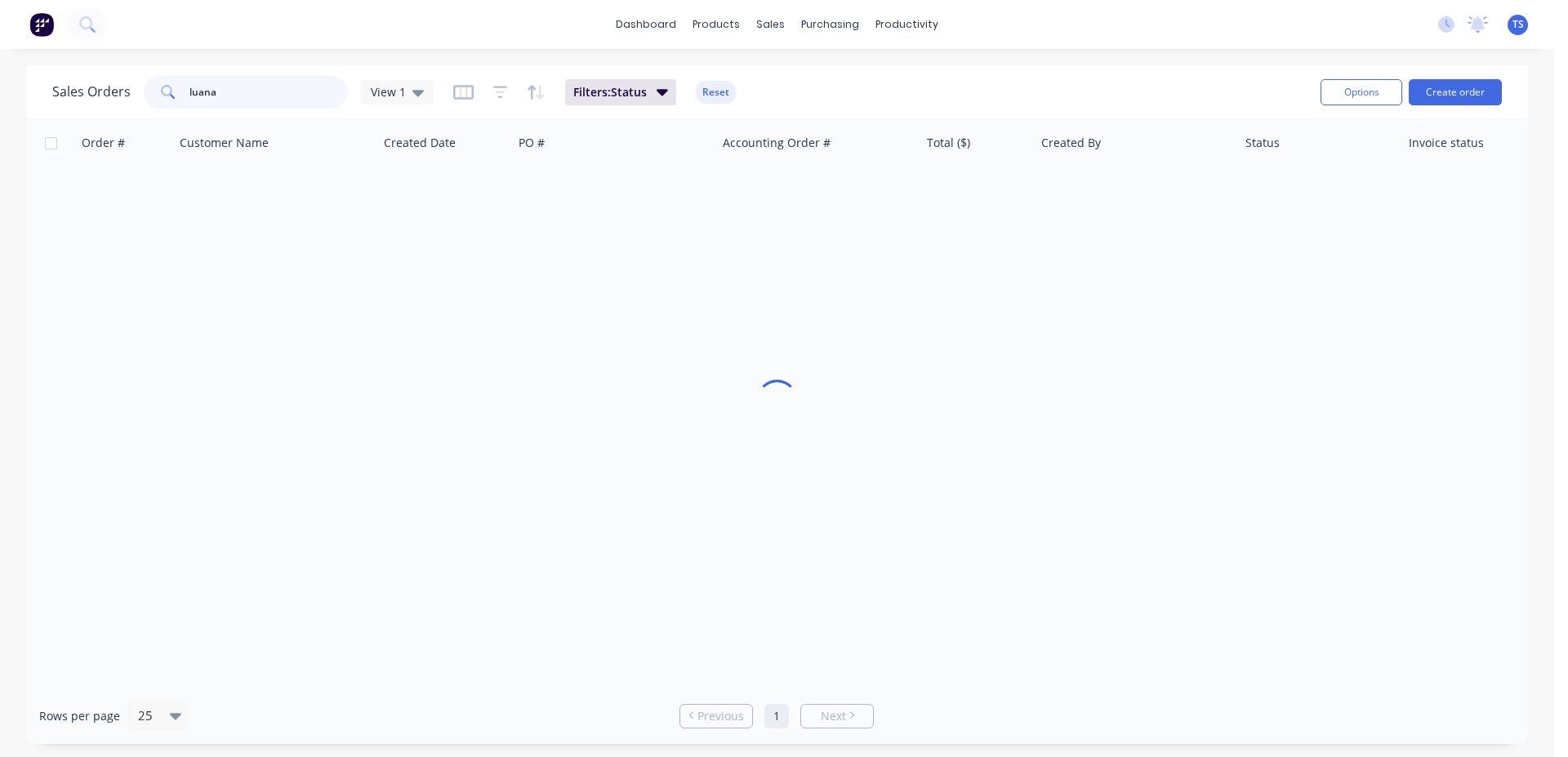
click at [230, 99] on input "luana" at bounding box center [270, 92] width 159 height 32
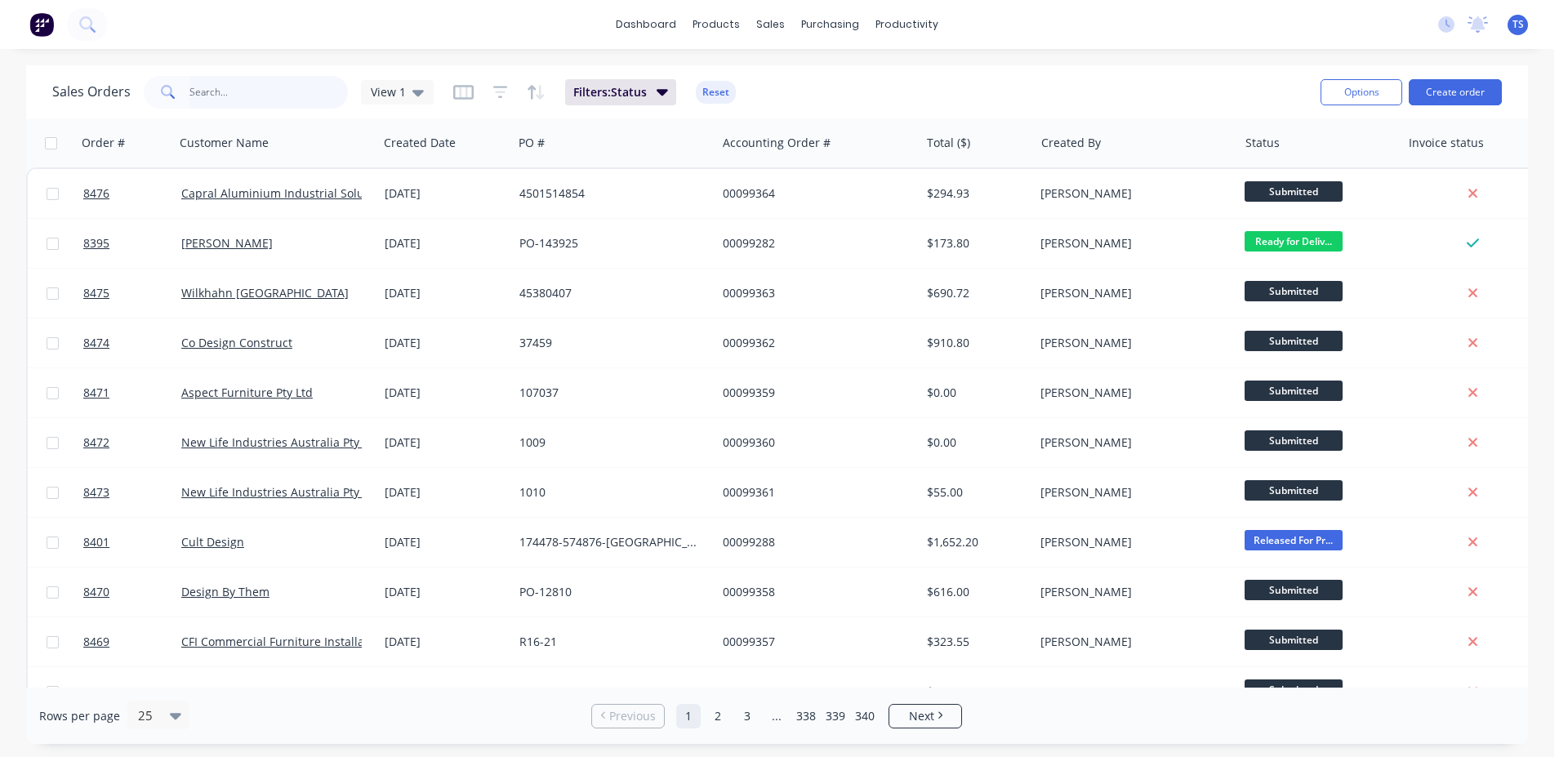
click at [264, 88] on input "text" at bounding box center [270, 92] width 159 height 32
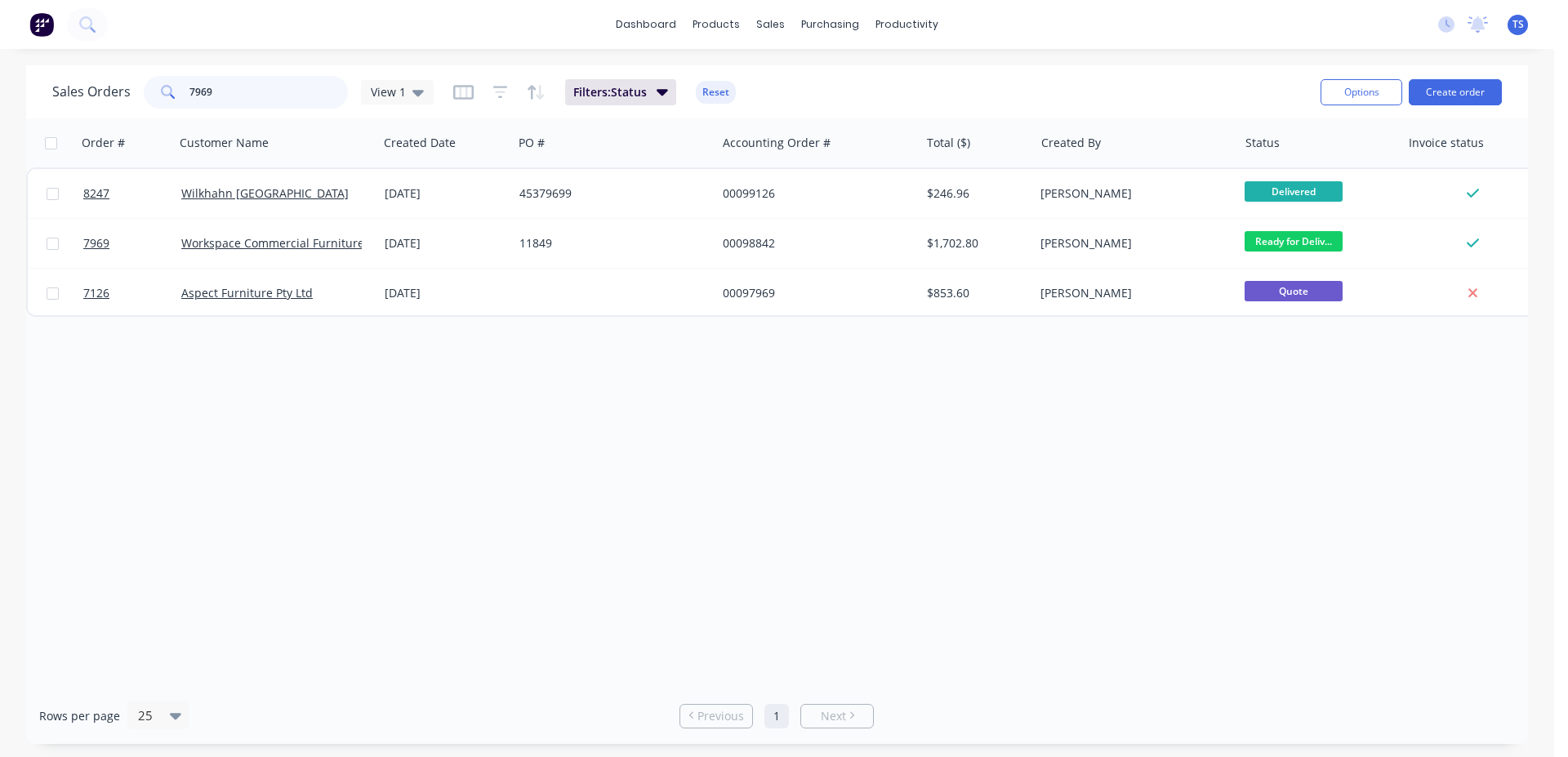
click at [263, 98] on input "7969" at bounding box center [270, 92] width 159 height 32
type input "7242"
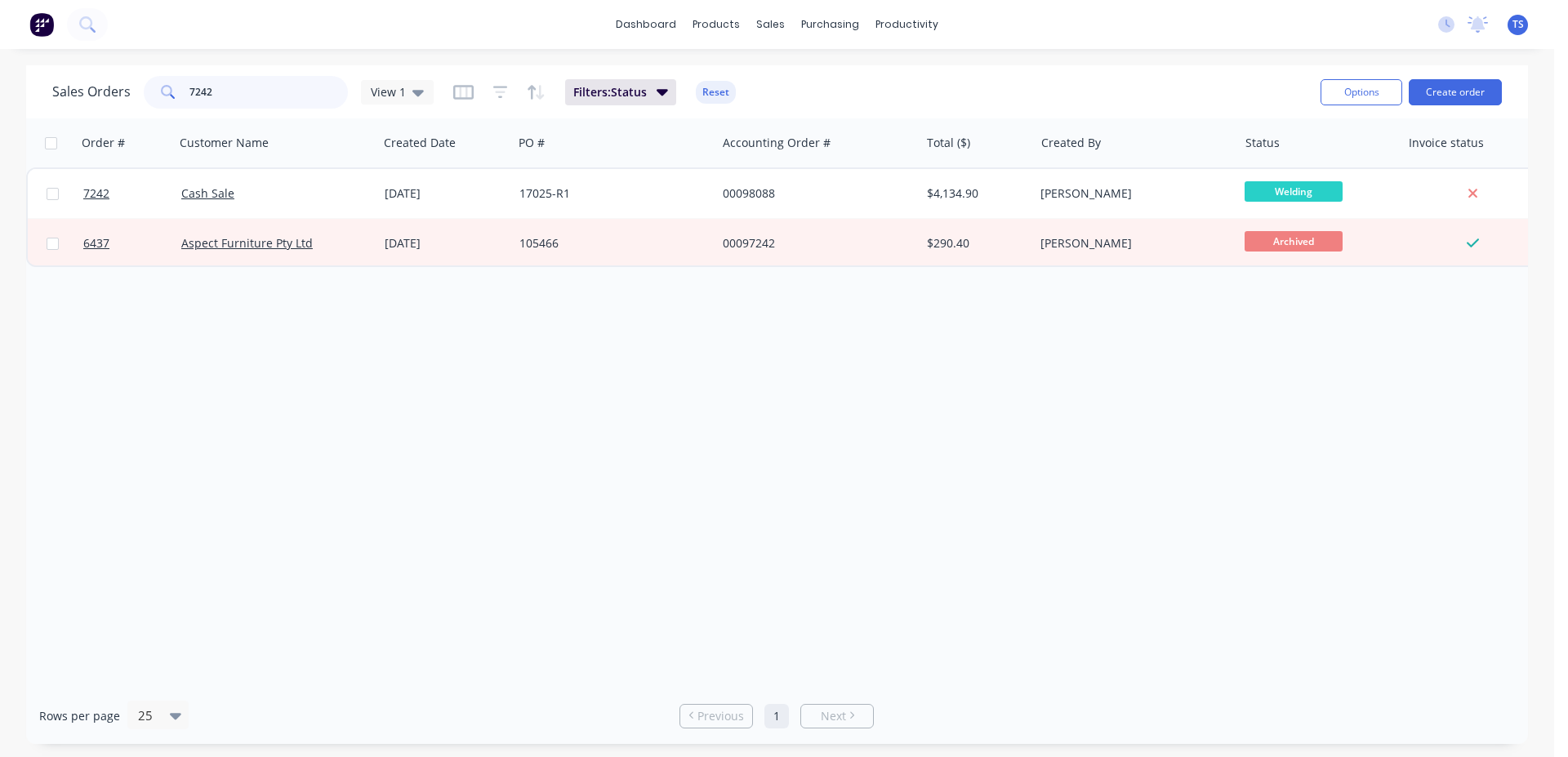
click at [263, 98] on input "7242" at bounding box center [270, 92] width 159 height 32
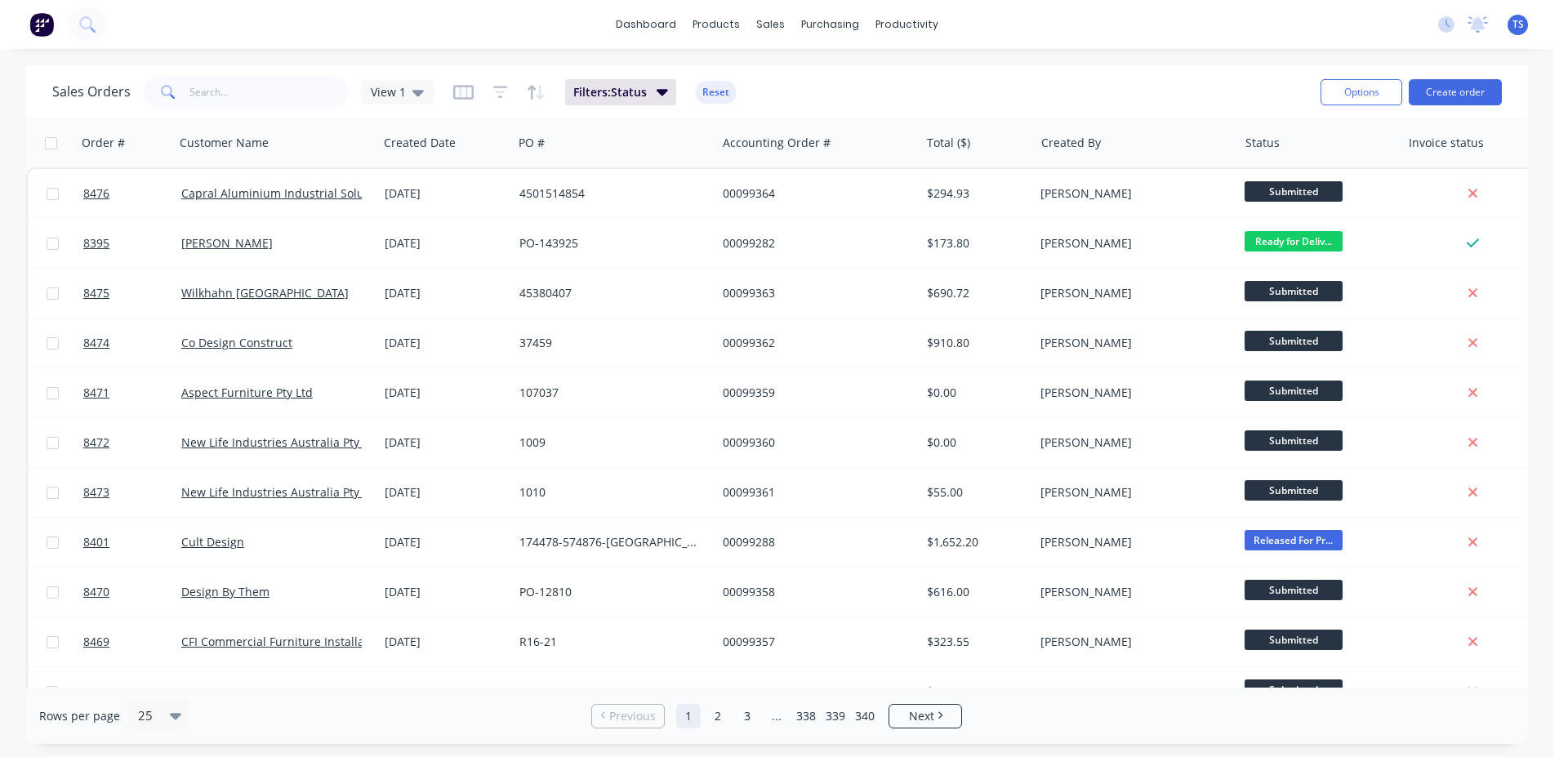
click at [169, 105] on span at bounding box center [166, 92] width 45 height 32
click at [232, 103] on input "text" at bounding box center [270, 92] width 159 height 32
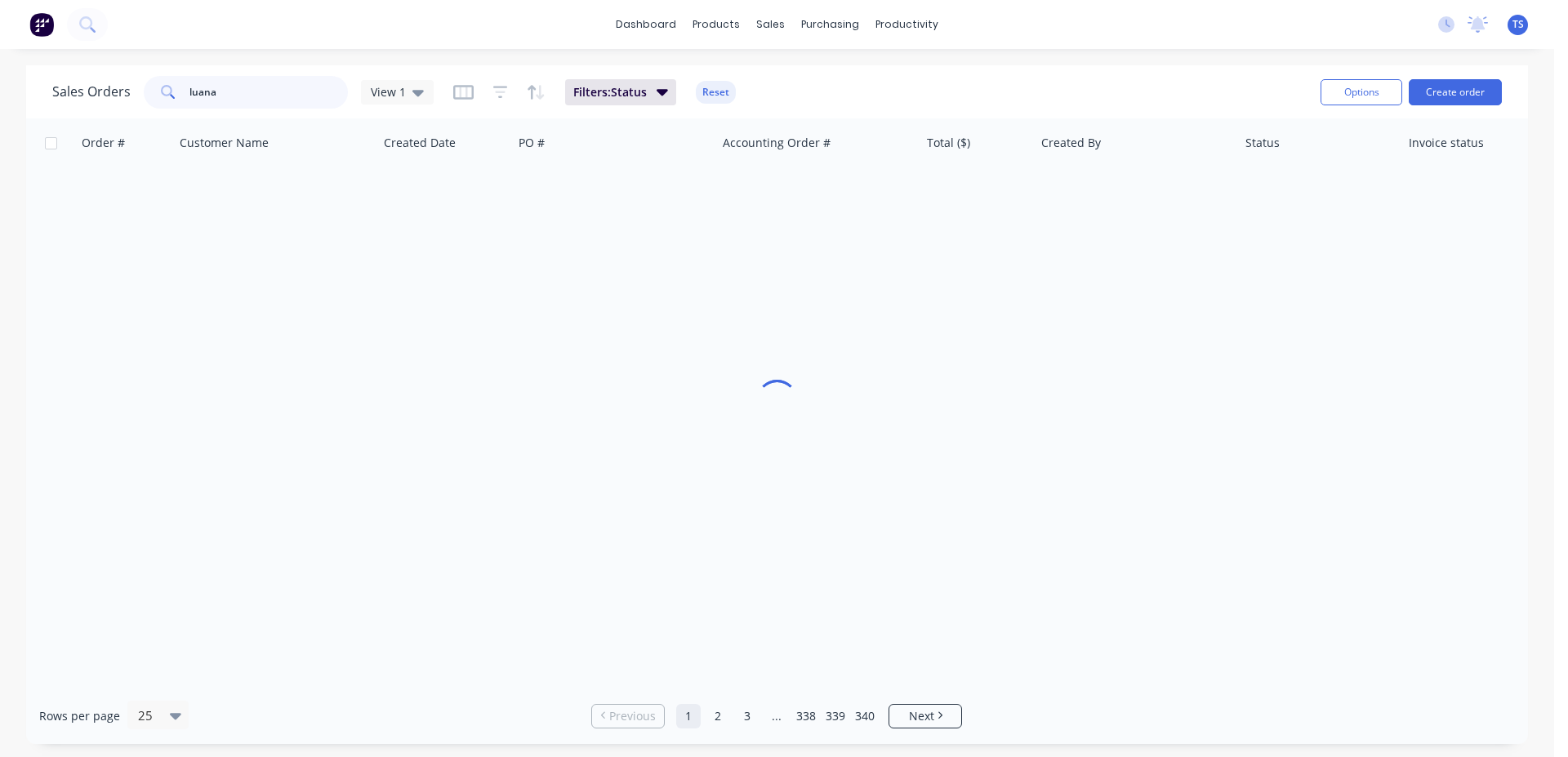
type input "luana"
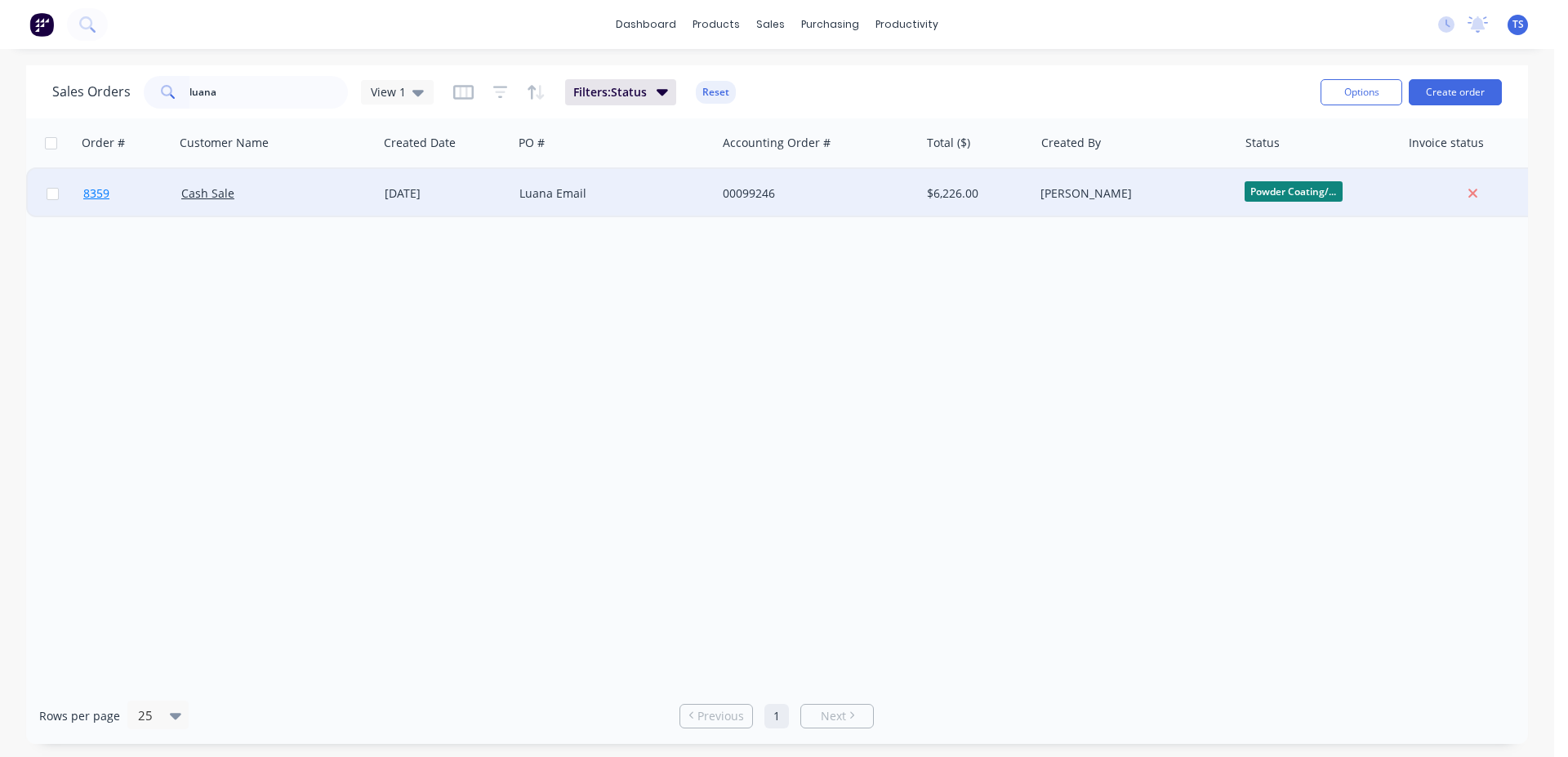
click at [120, 186] on link "8359" at bounding box center [133, 194] width 98 height 49
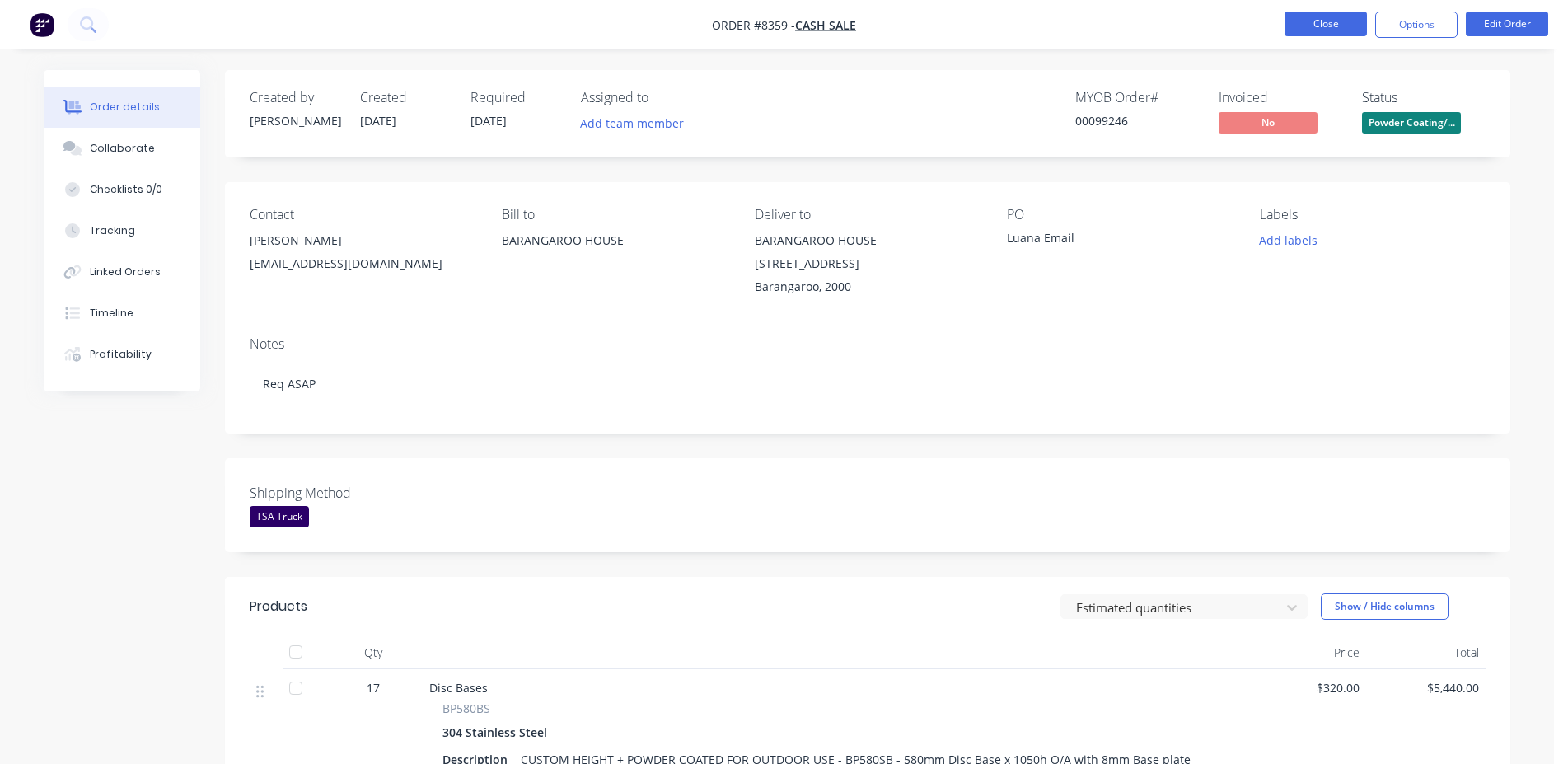
click at [1364, 18] on button "Close" at bounding box center [1326, 24] width 82 height 25
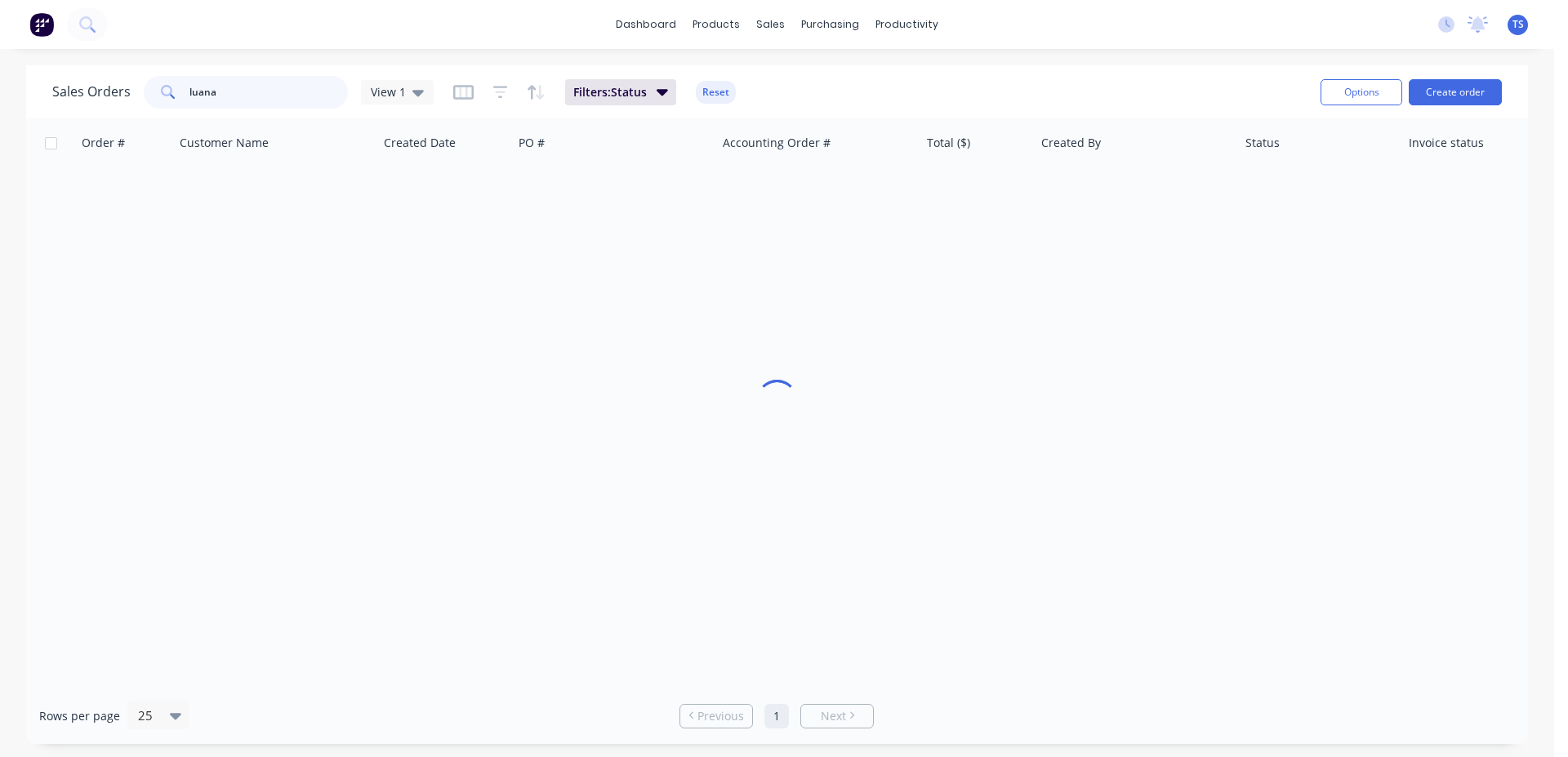
click at [277, 103] on input "luana" at bounding box center [270, 92] width 159 height 32
click at [254, 105] on input "luana" at bounding box center [270, 92] width 159 height 32
click at [252, 105] on input "luana" at bounding box center [270, 92] width 159 height 32
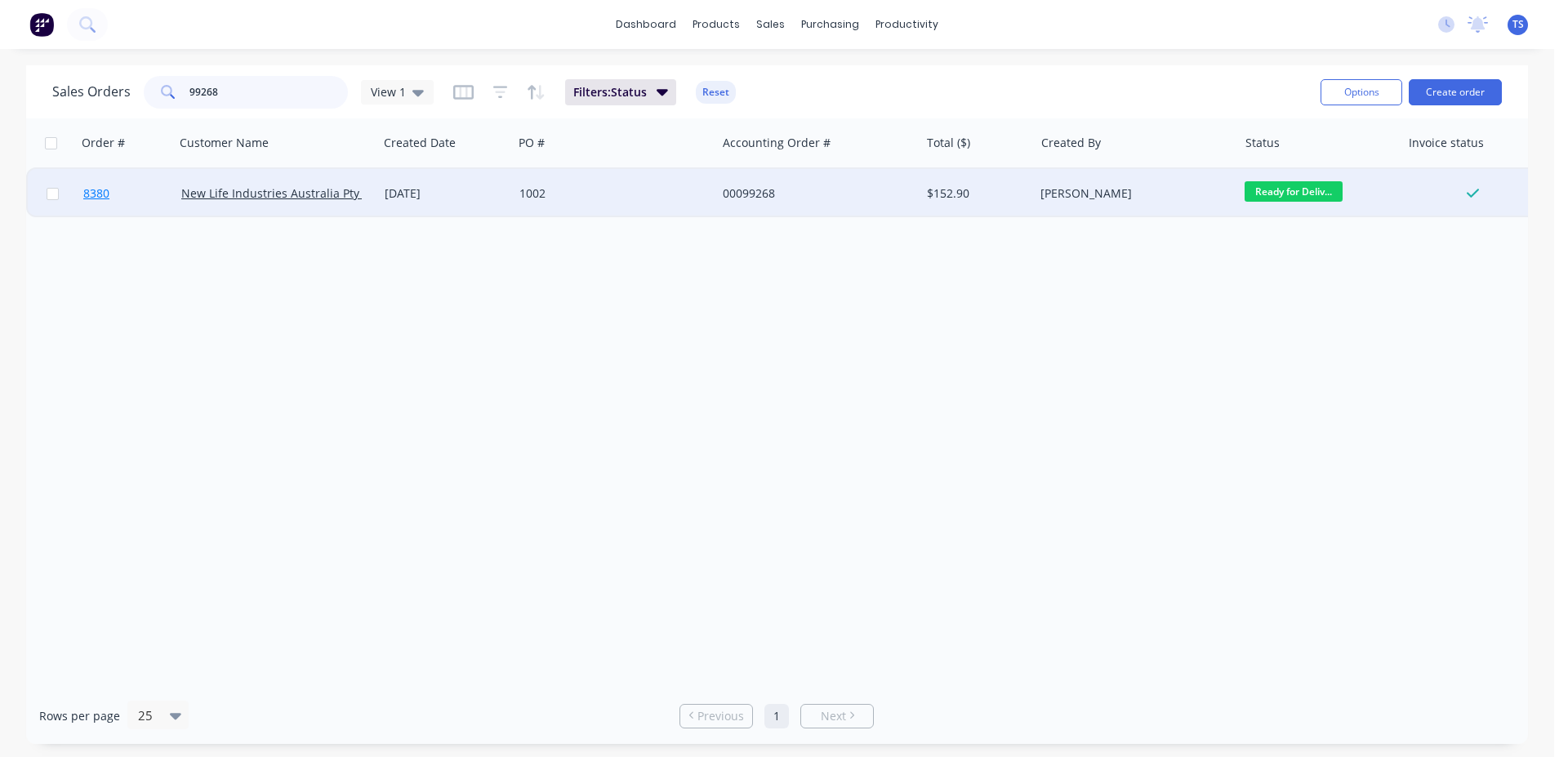
type input "99268"
click at [150, 209] on link "8380" at bounding box center [133, 194] width 98 height 49
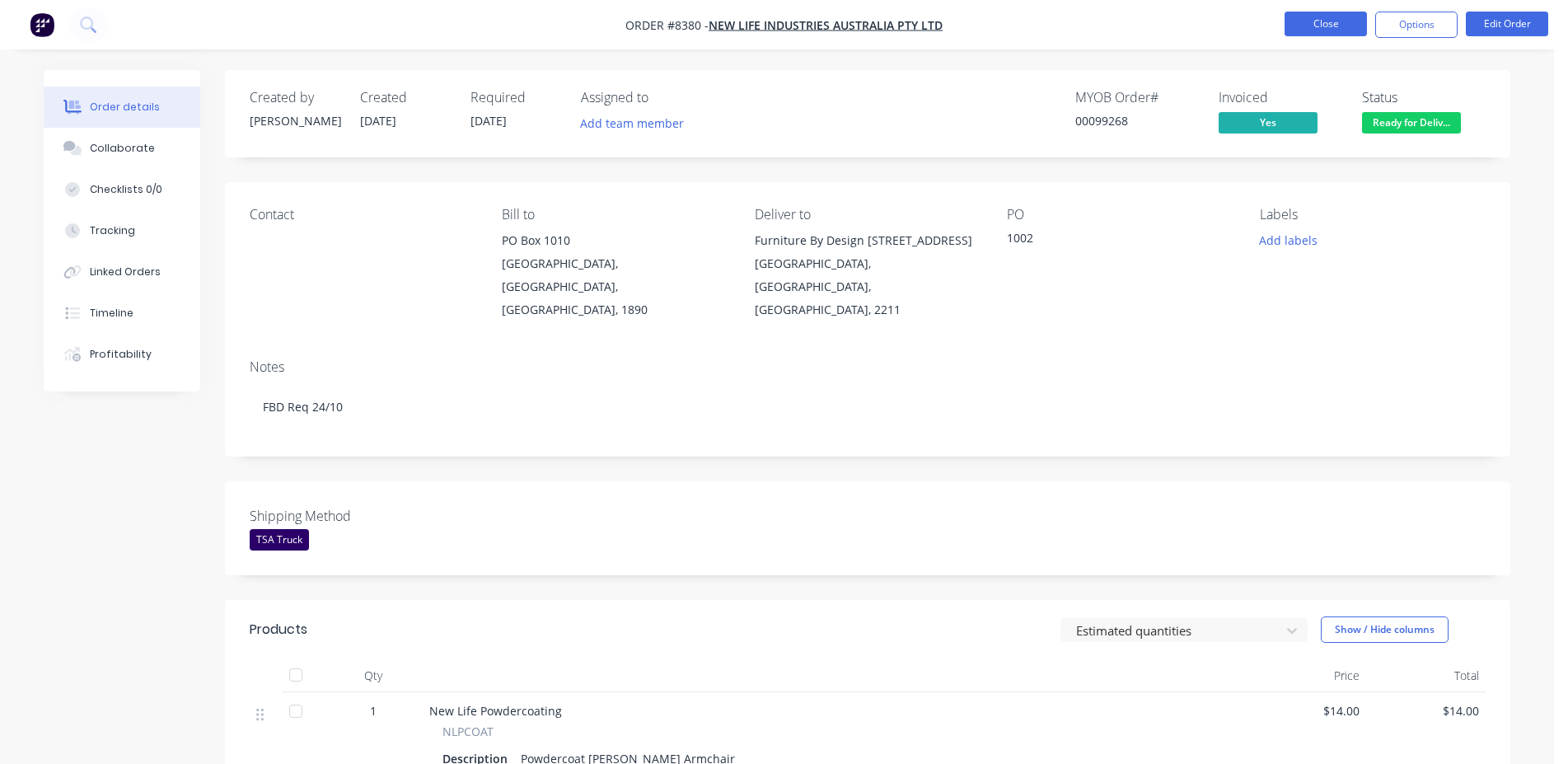
click at [1300, 31] on button "Close" at bounding box center [1326, 24] width 82 height 25
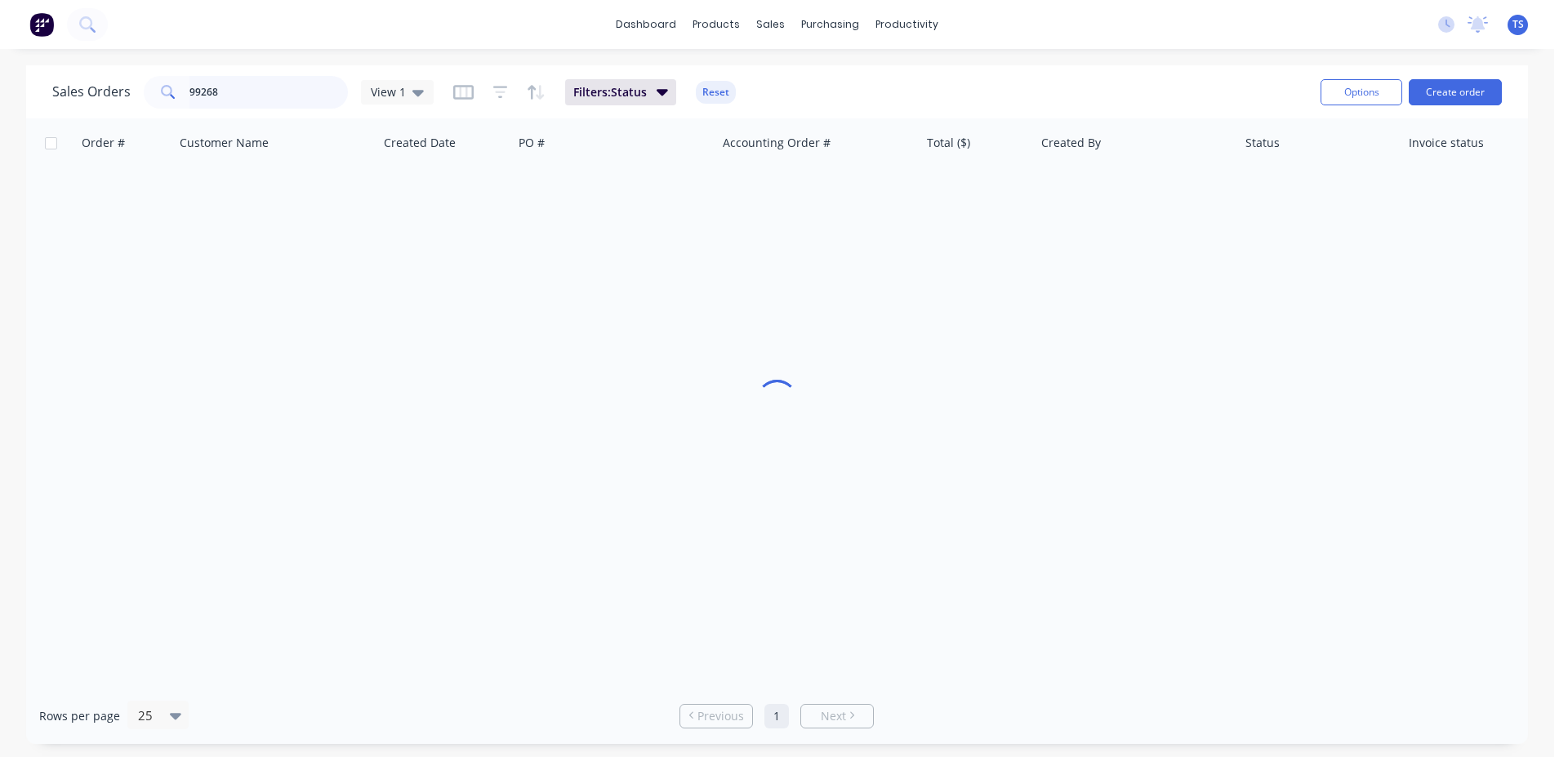
click at [256, 84] on input "99268" at bounding box center [270, 92] width 159 height 32
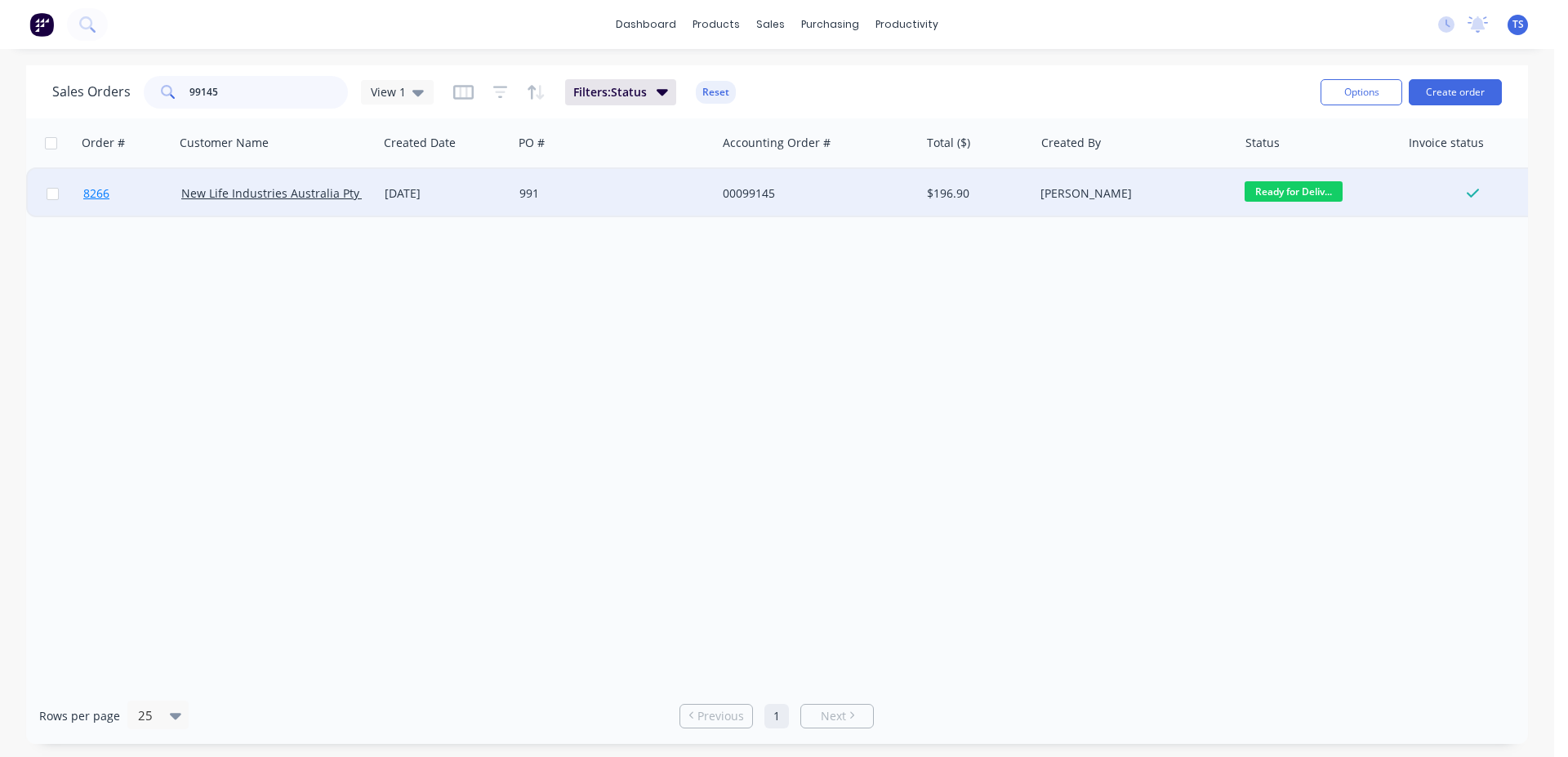
type input "99145"
click at [153, 210] on link "8266" at bounding box center [133, 194] width 98 height 49
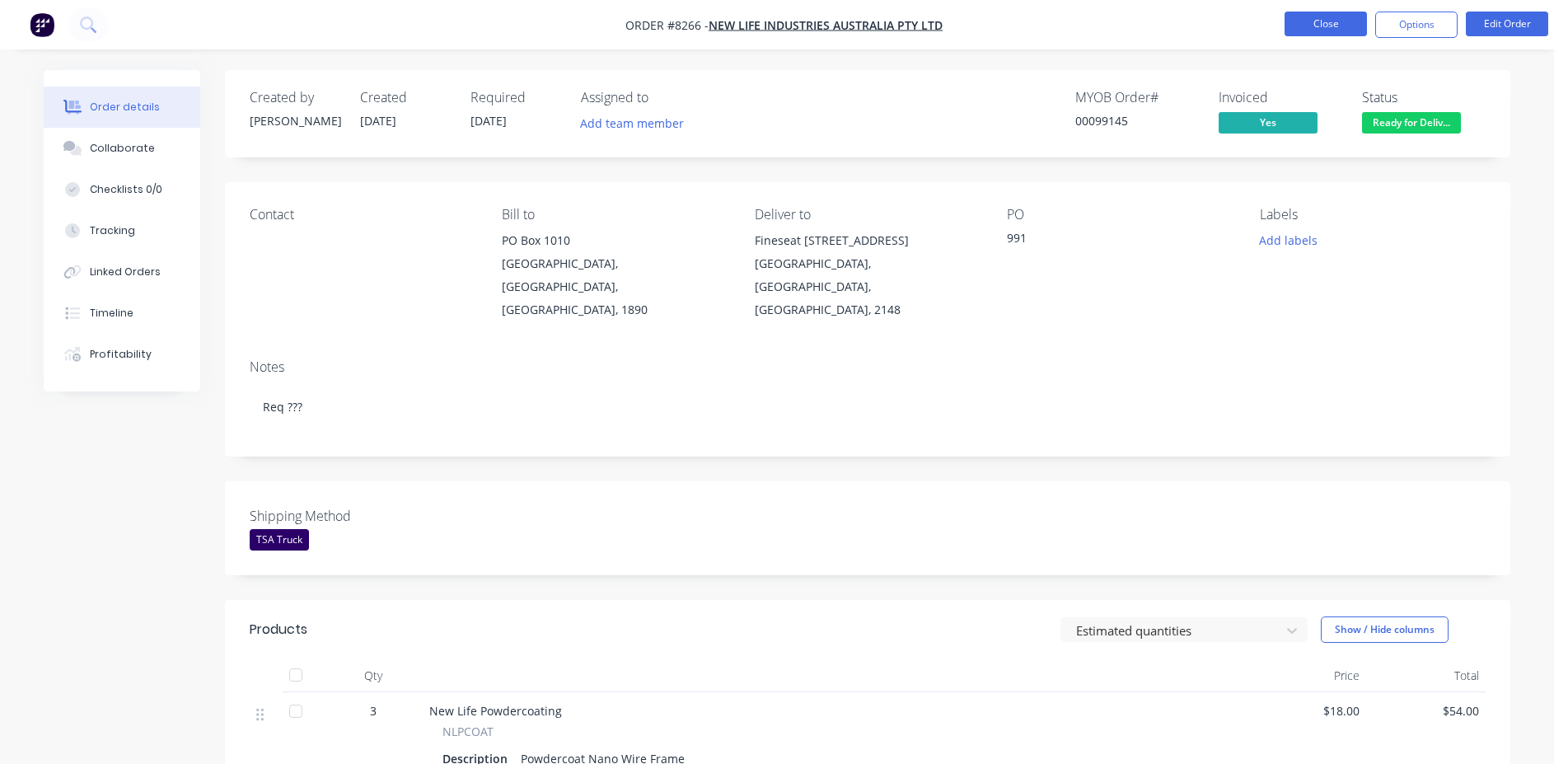
click at [1340, 24] on button "Close" at bounding box center [1326, 24] width 82 height 25
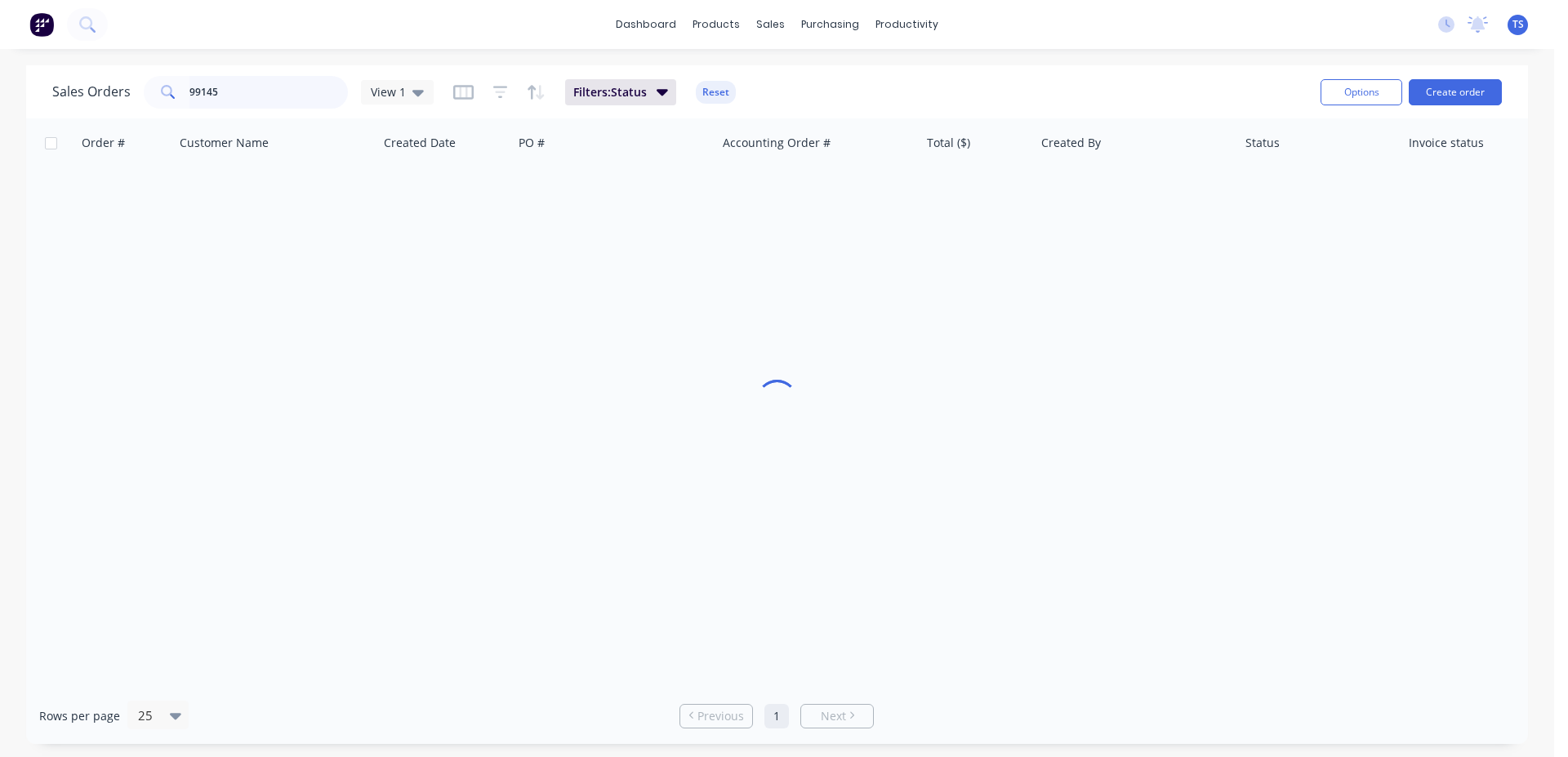
click at [271, 94] on input "99145" at bounding box center [270, 92] width 159 height 32
click at [271, 93] on input "99145" at bounding box center [270, 92] width 159 height 32
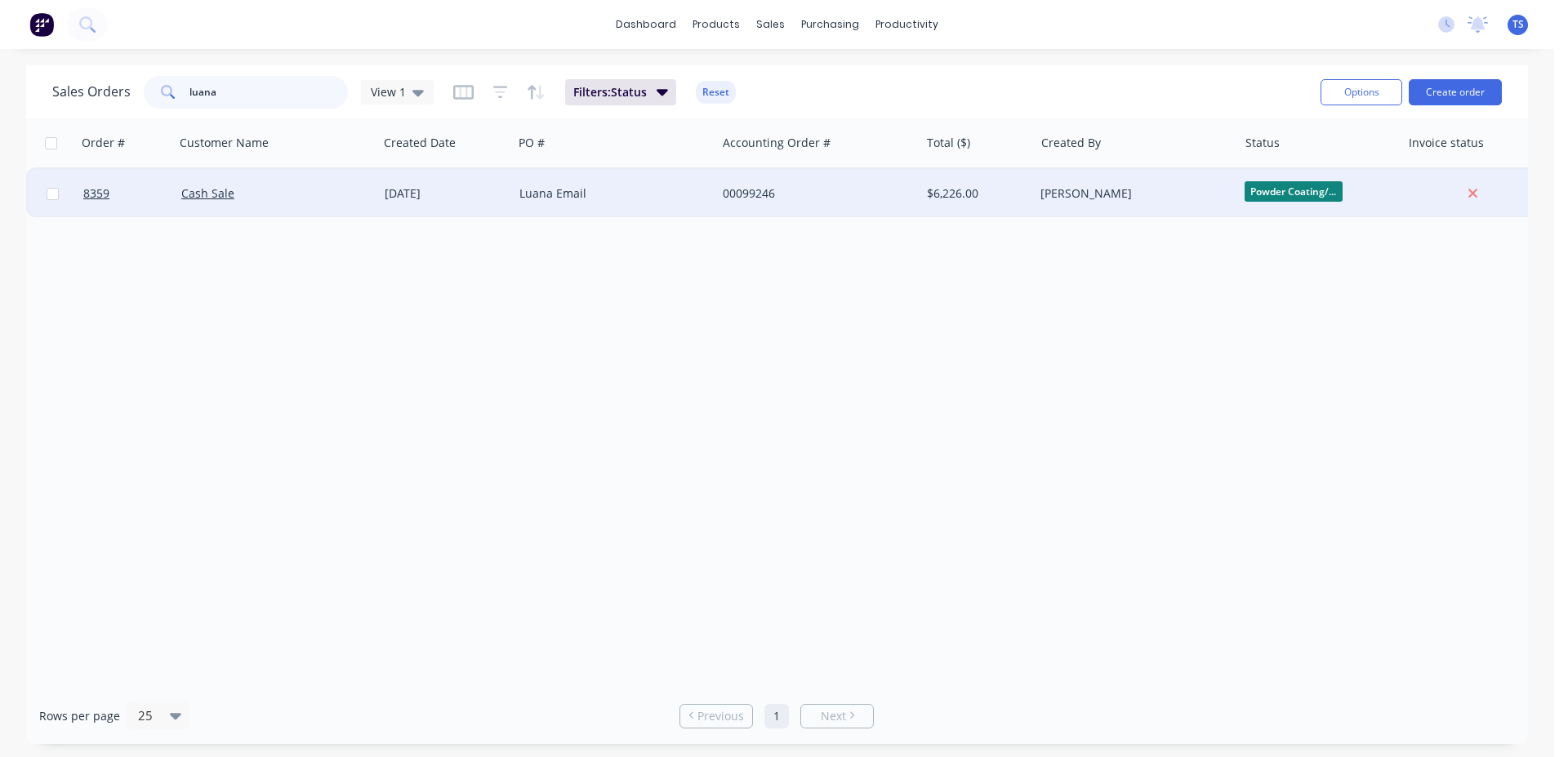
type input "luana"
click at [287, 185] on div "Cash Sale" at bounding box center [272, 193] width 181 height 17
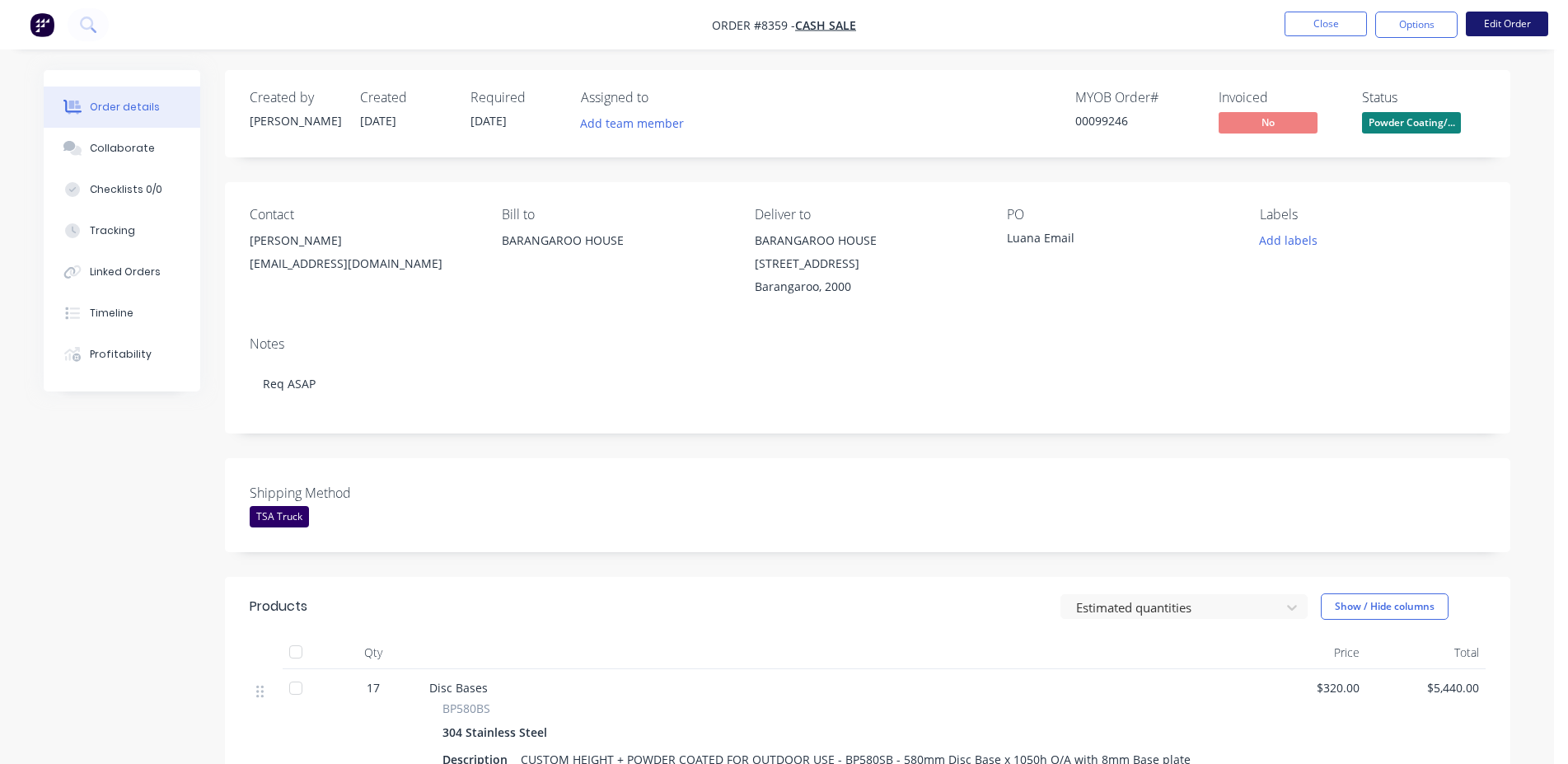
click at [1474, 12] on button "Edit Order" at bounding box center [1506, 24] width 82 height 25
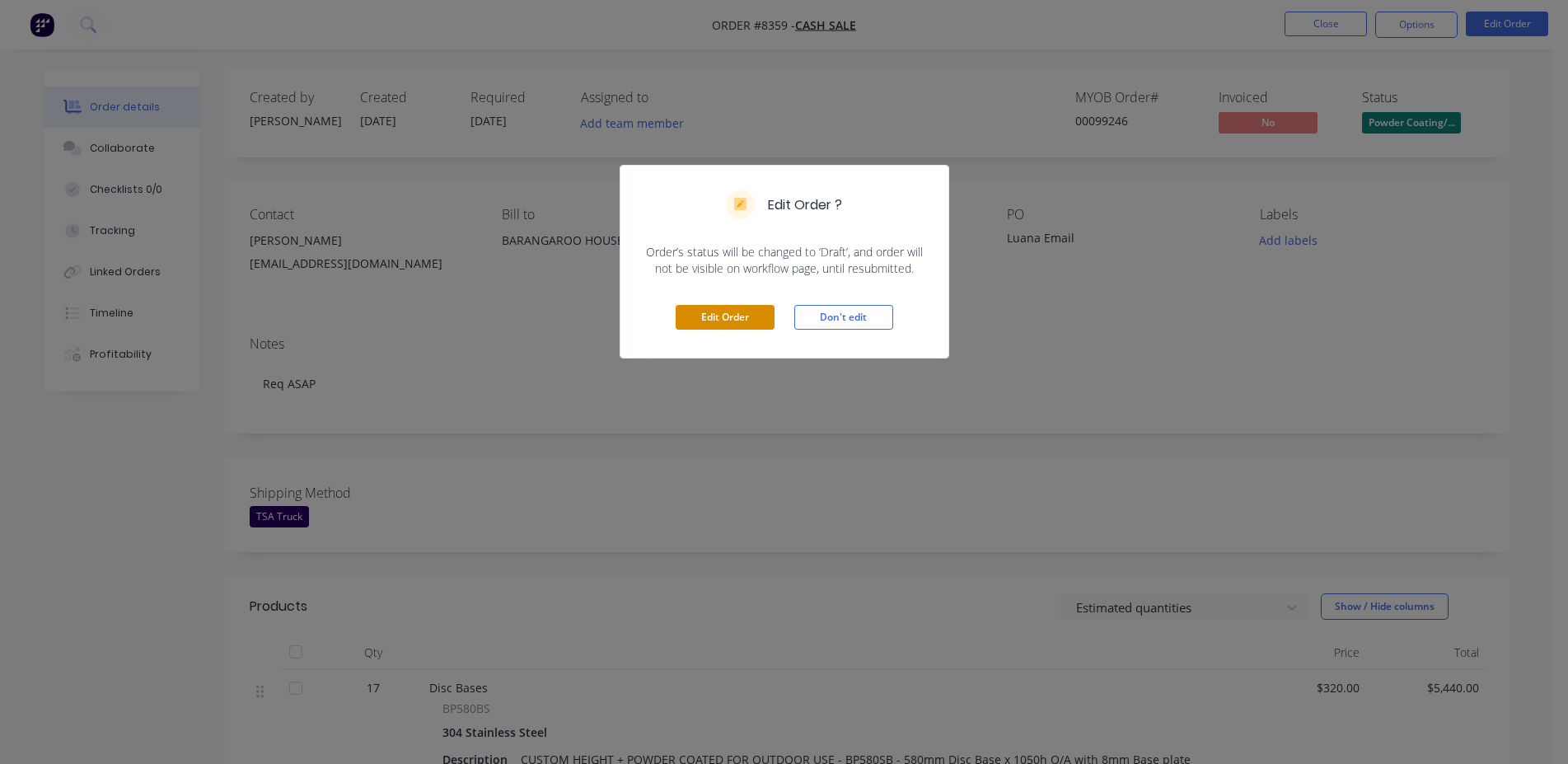
click at [745, 315] on button "Edit Order" at bounding box center [725, 317] width 99 height 25
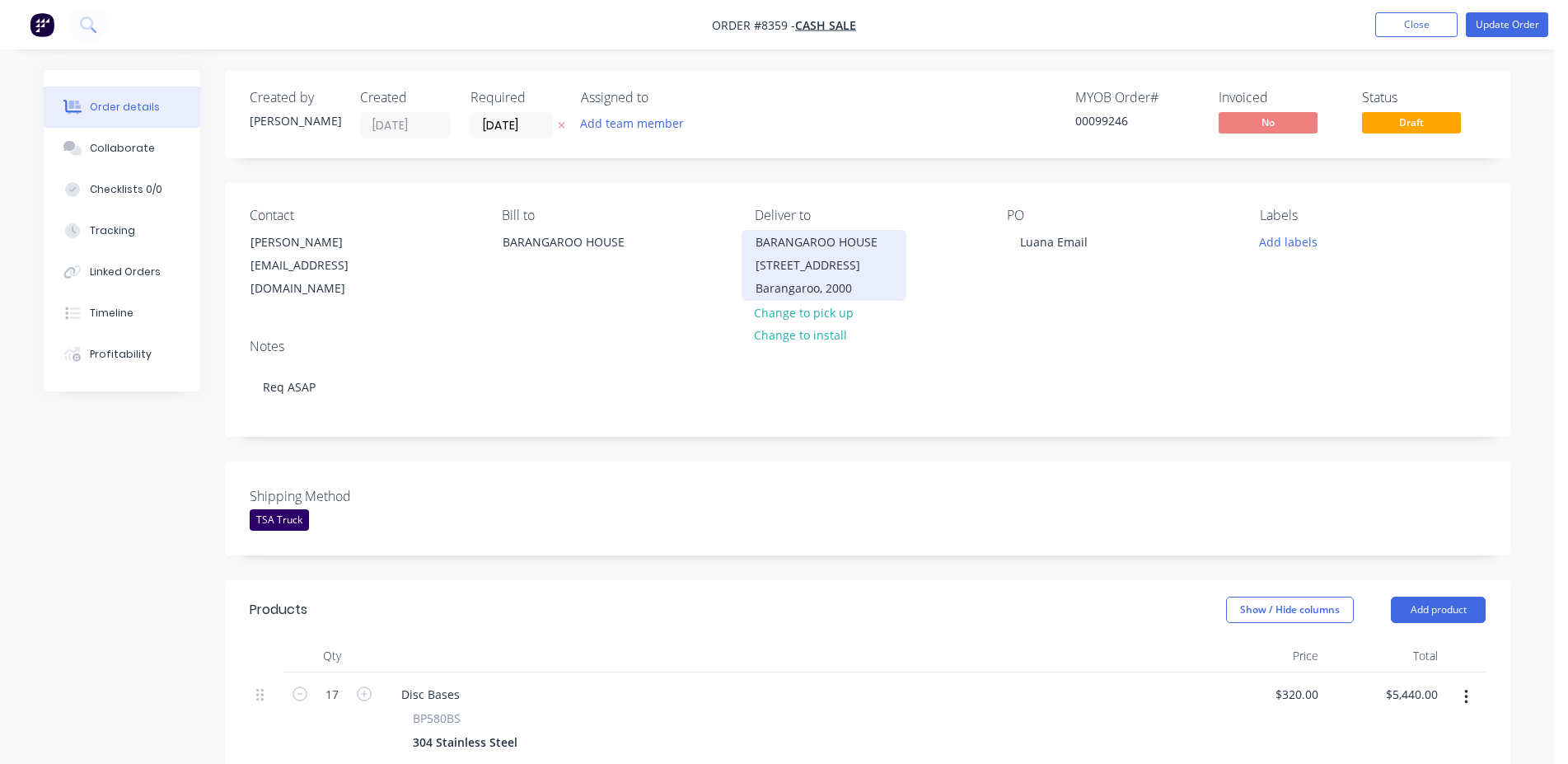
click at [830, 248] on div "BARANGAROO HOUSE [STREET_ADDRESS]" at bounding box center [824, 253] width 137 height 46
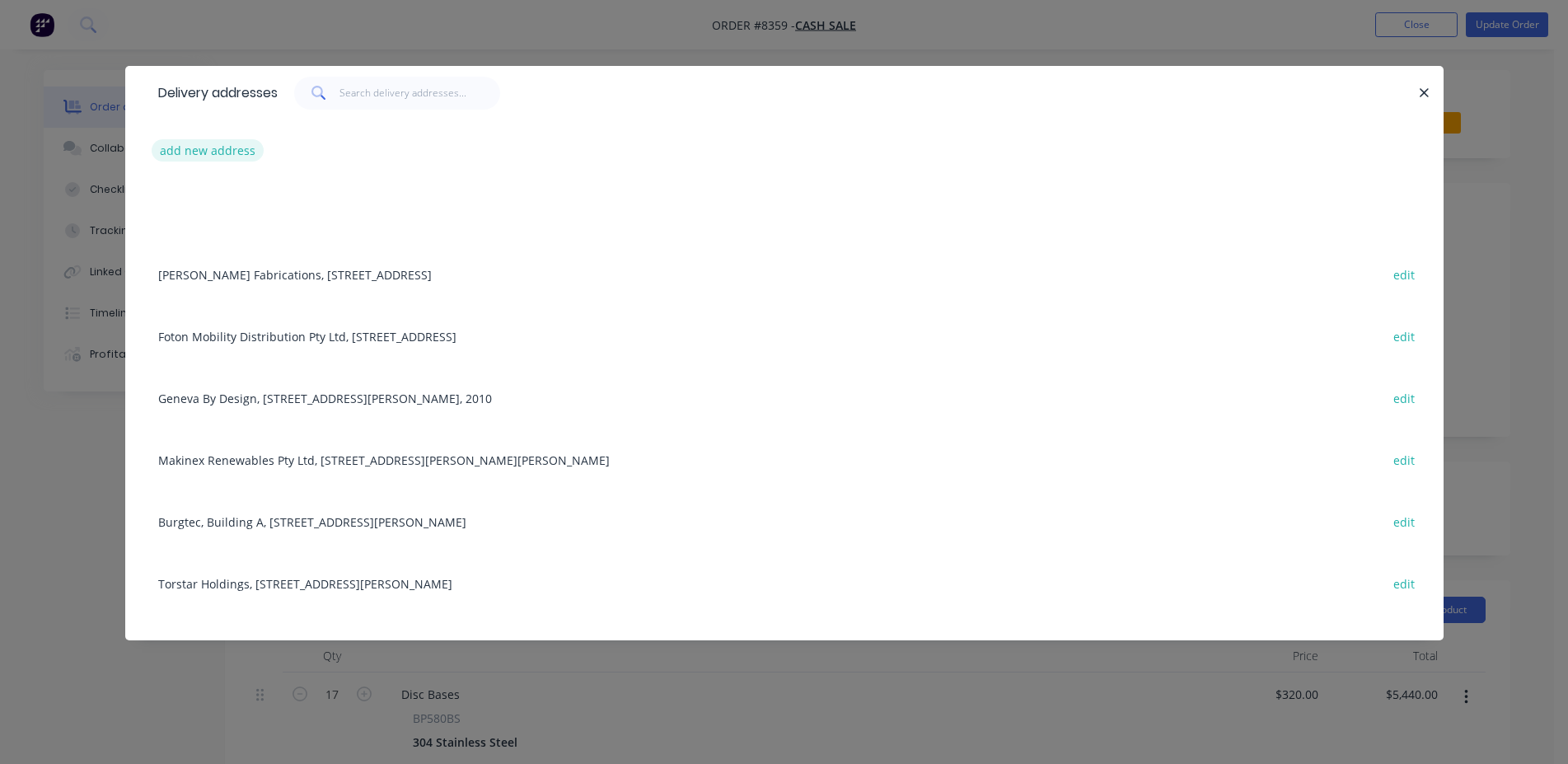
click at [227, 148] on button "add new address" at bounding box center [209, 150] width 113 height 22
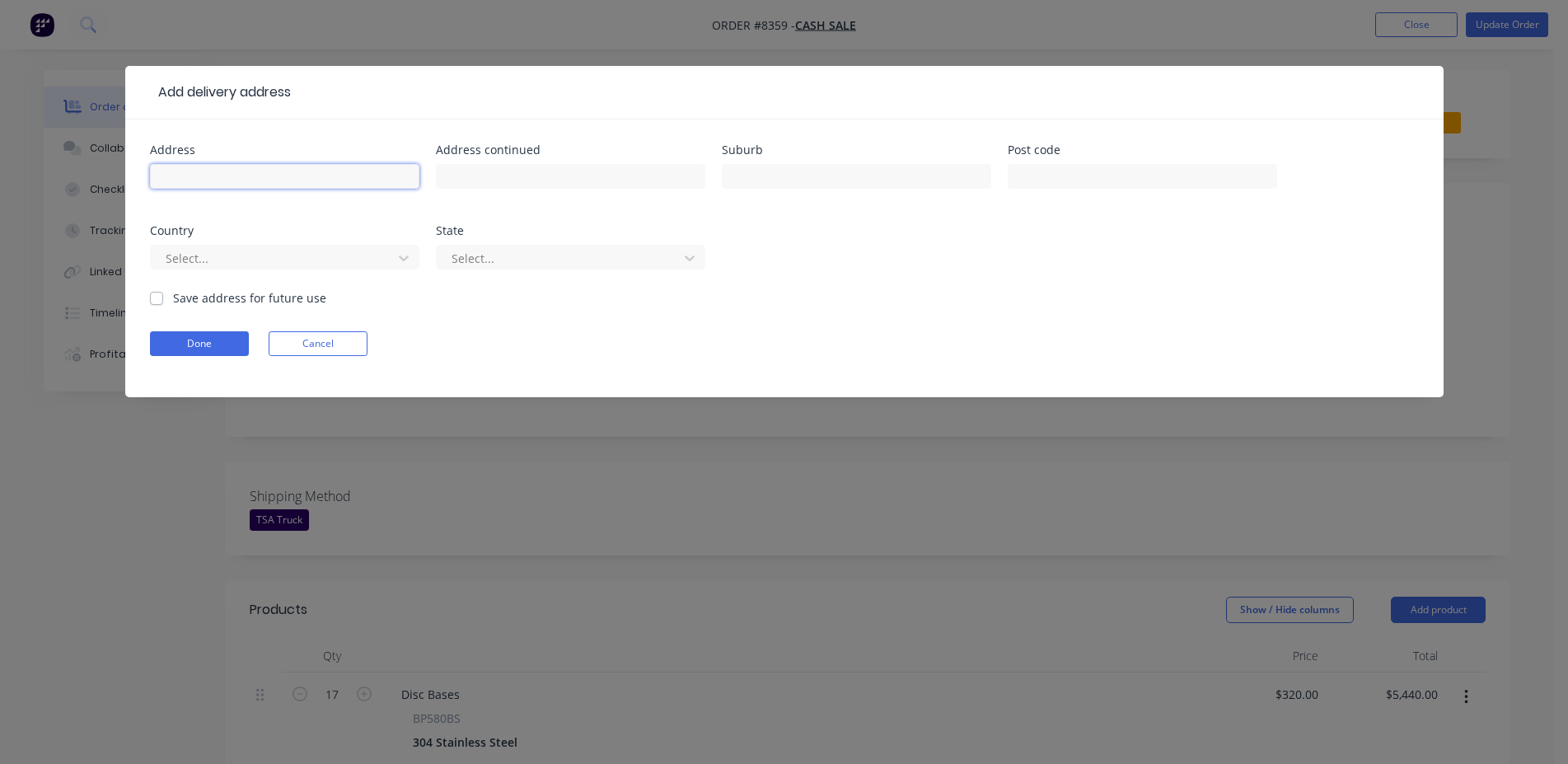
click at [270, 169] on input "text" at bounding box center [284, 176] width 269 height 25
type input "[GEOGRAPHIC_DATA]"
click at [499, 167] on input "text" at bounding box center [570, 176] width 269 height 25
type input "[STREET_ADDRESS][PERSON_NAME]"
click at [763, 186] on input "text" at bounding box center [856, 176] width 269 height 25
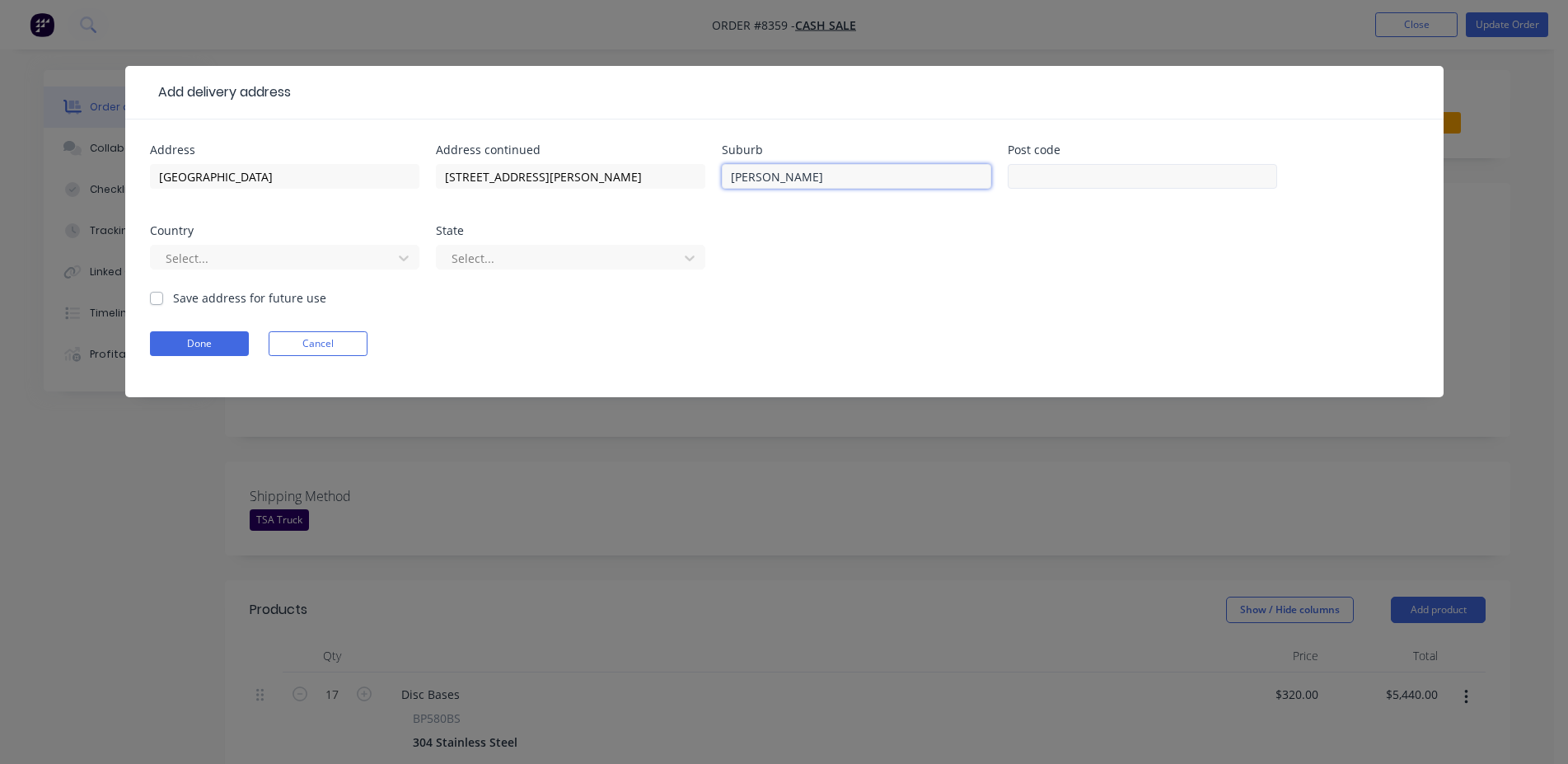
type input "[PERSON_NAME]"
click at [1218, 184] on input "text" at bounding box center [1142, 176] width 269 height 25
type input "2068"
click at [385, 263] on div "Select..." at bounding box center [274, 257] width 230 height 25
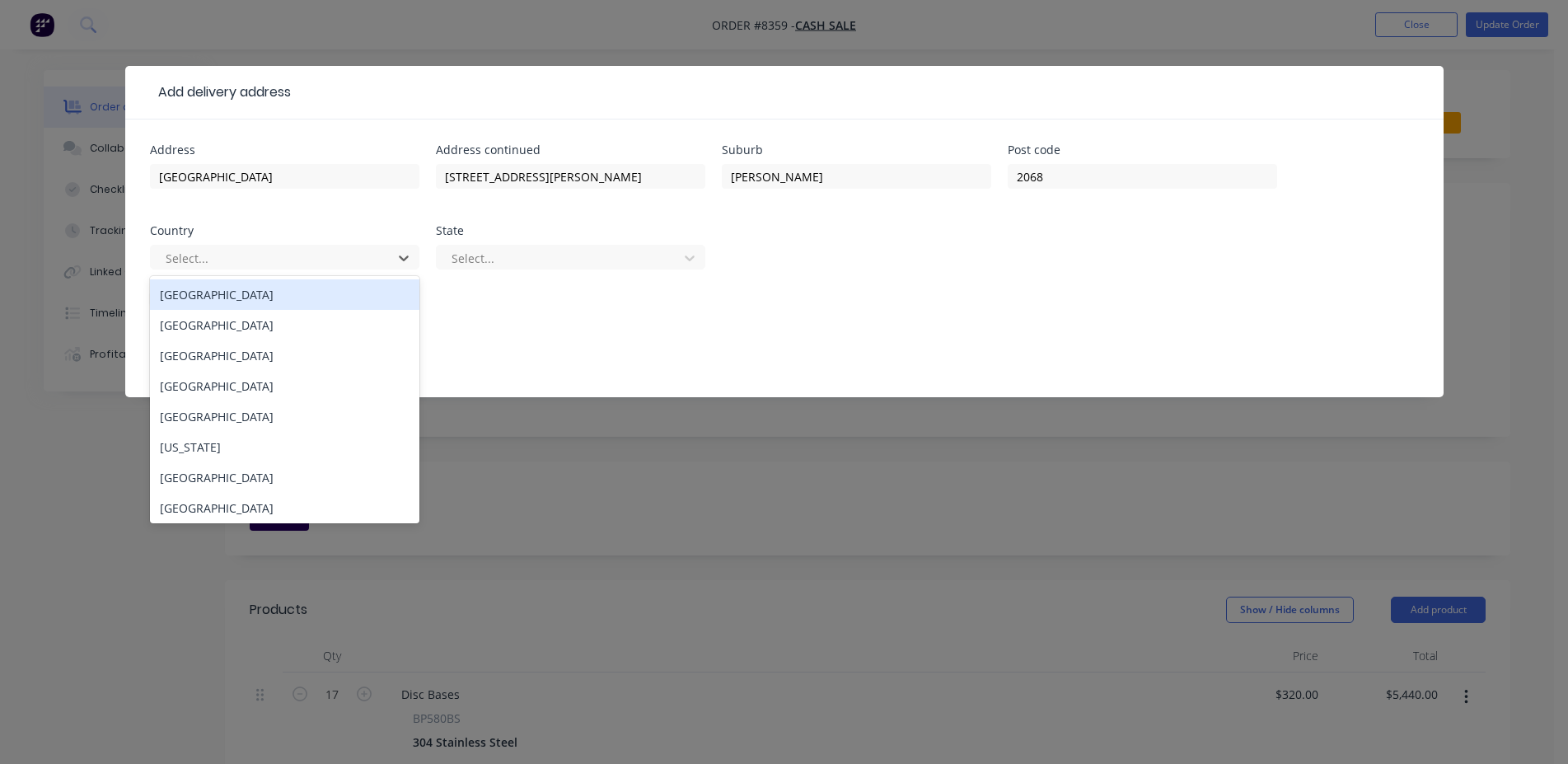
click at [347, 301] on div "[GEOGRAPHIC_DATA]" at bounding box center [284, 294] width 269 height 31
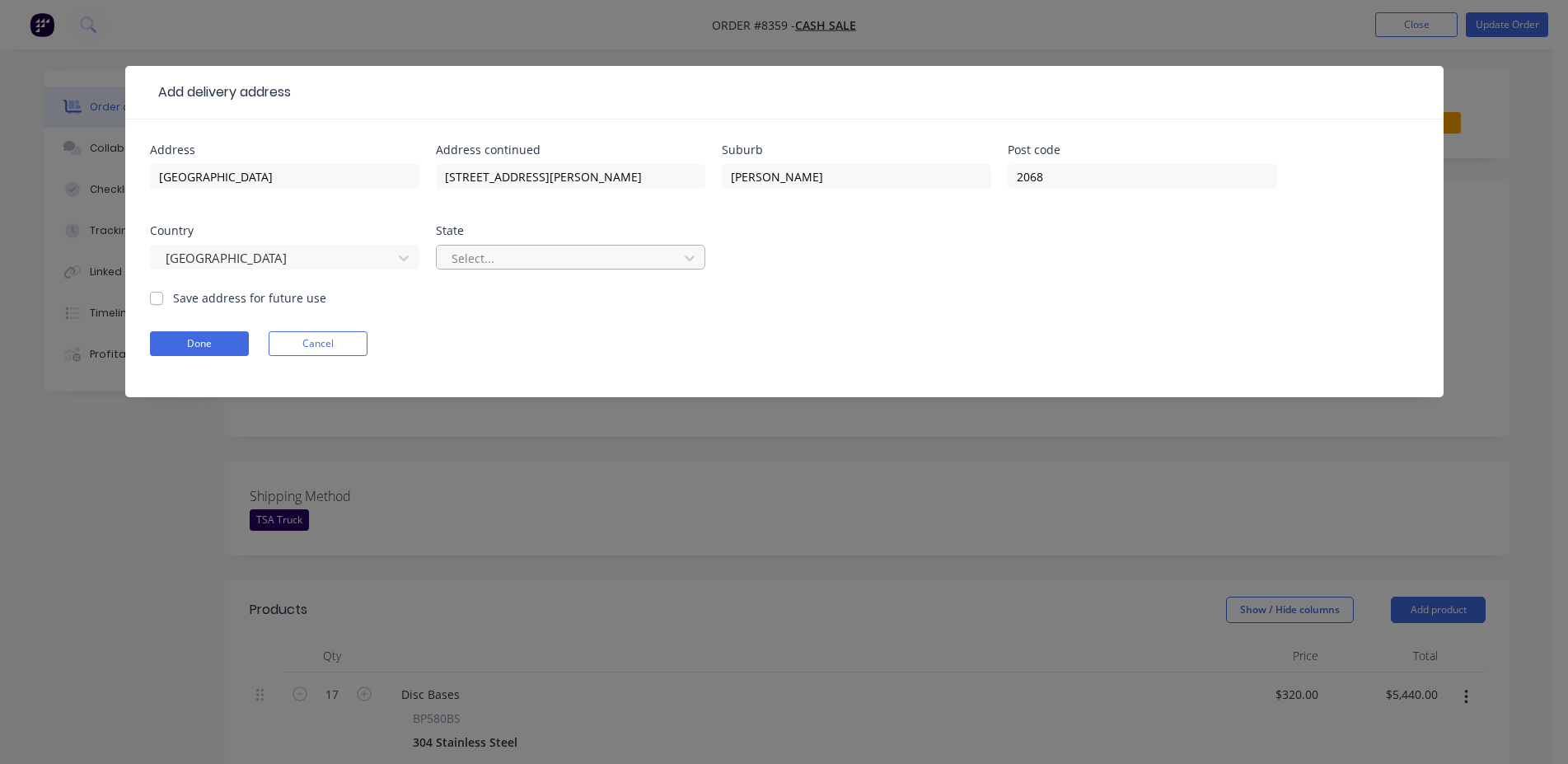
click at [608, 260] on div at bounding box center [560, 258] width 220 height 21
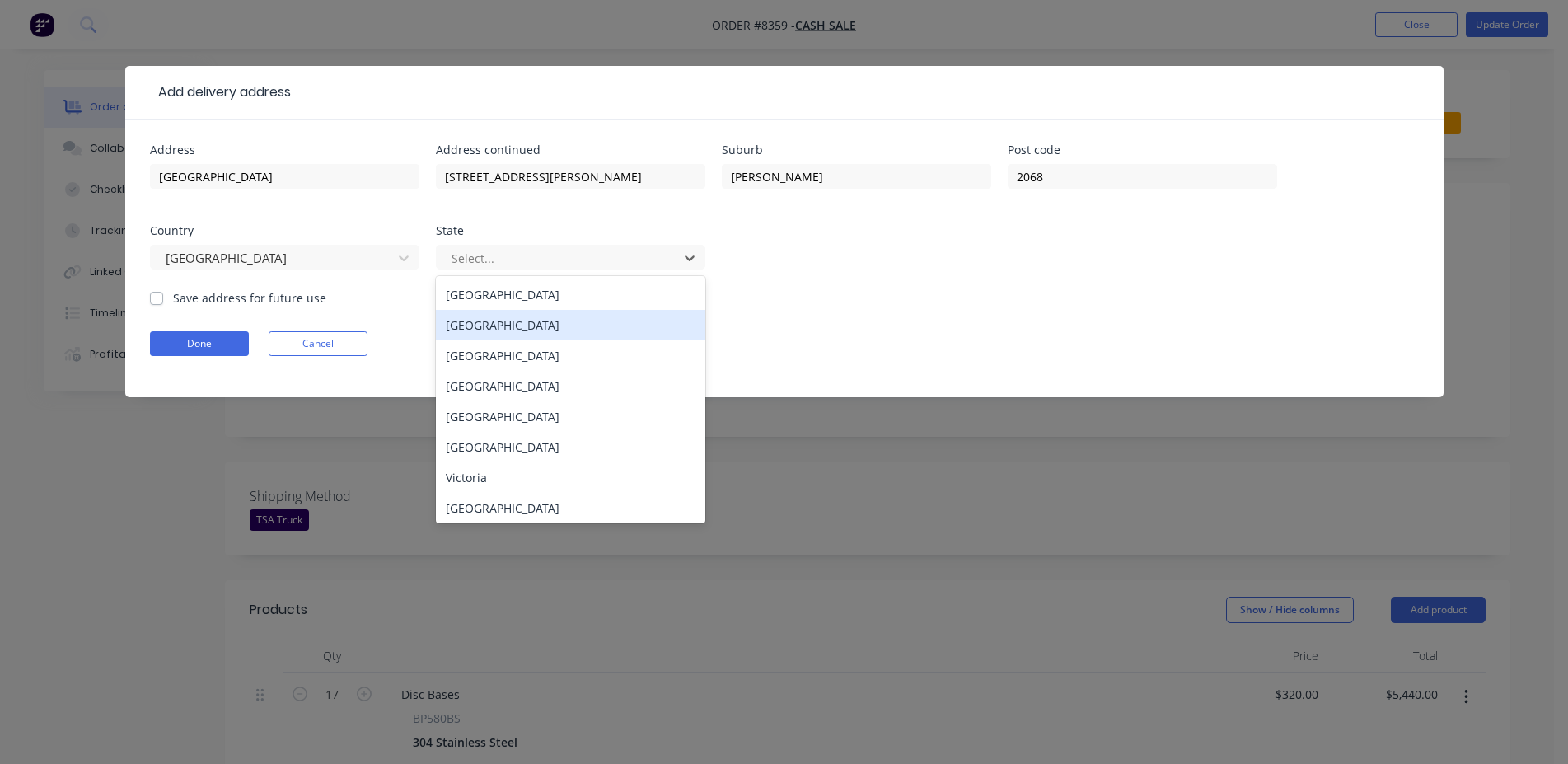
click at [561, 323] on div "[GEOGRAPHIC_DATA]" at bounding box center [570, 325] width 269 height 31
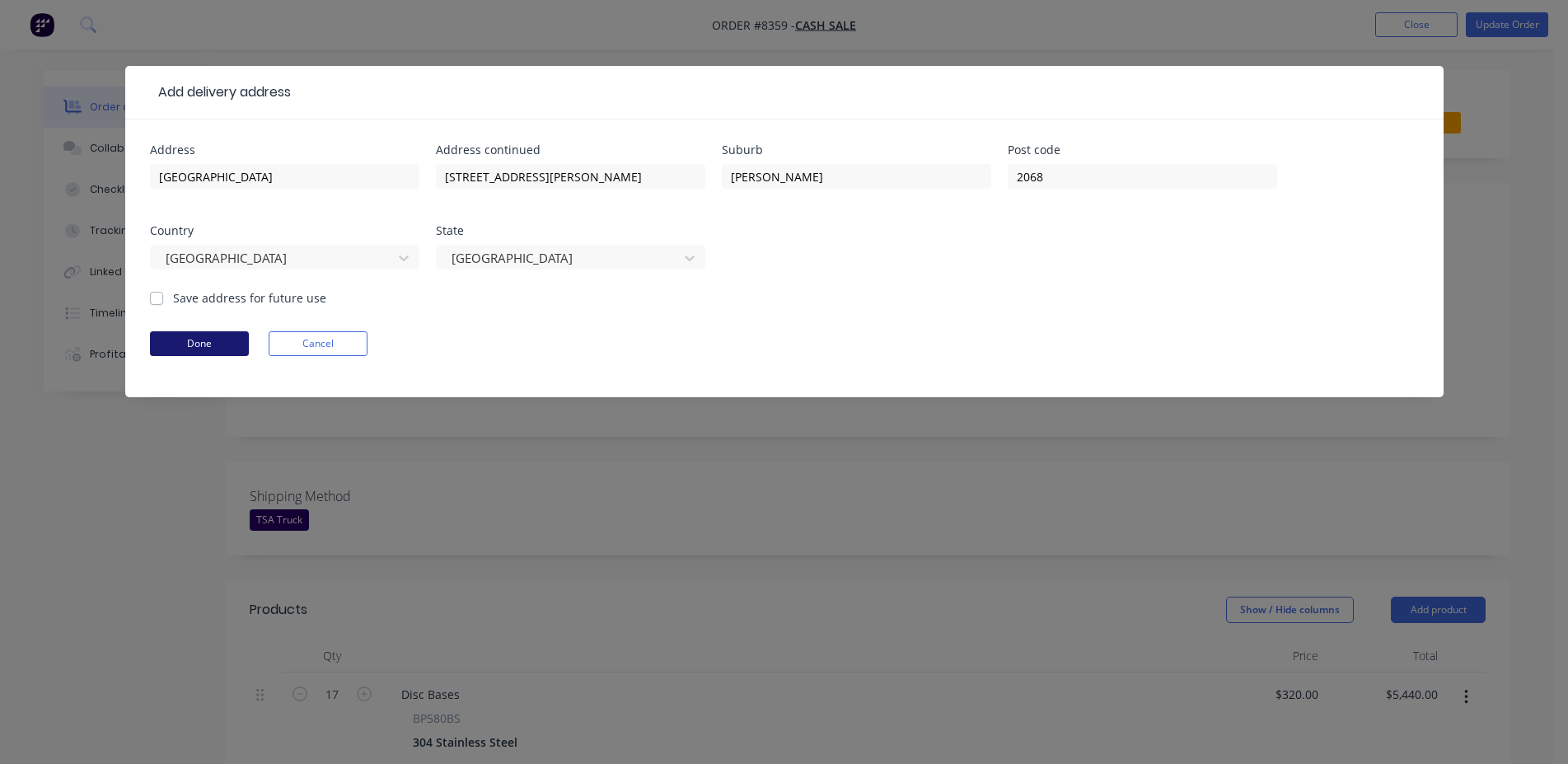
click at [230, 340] on button "Done" at bounding box center [200, 344] width 99 height 25
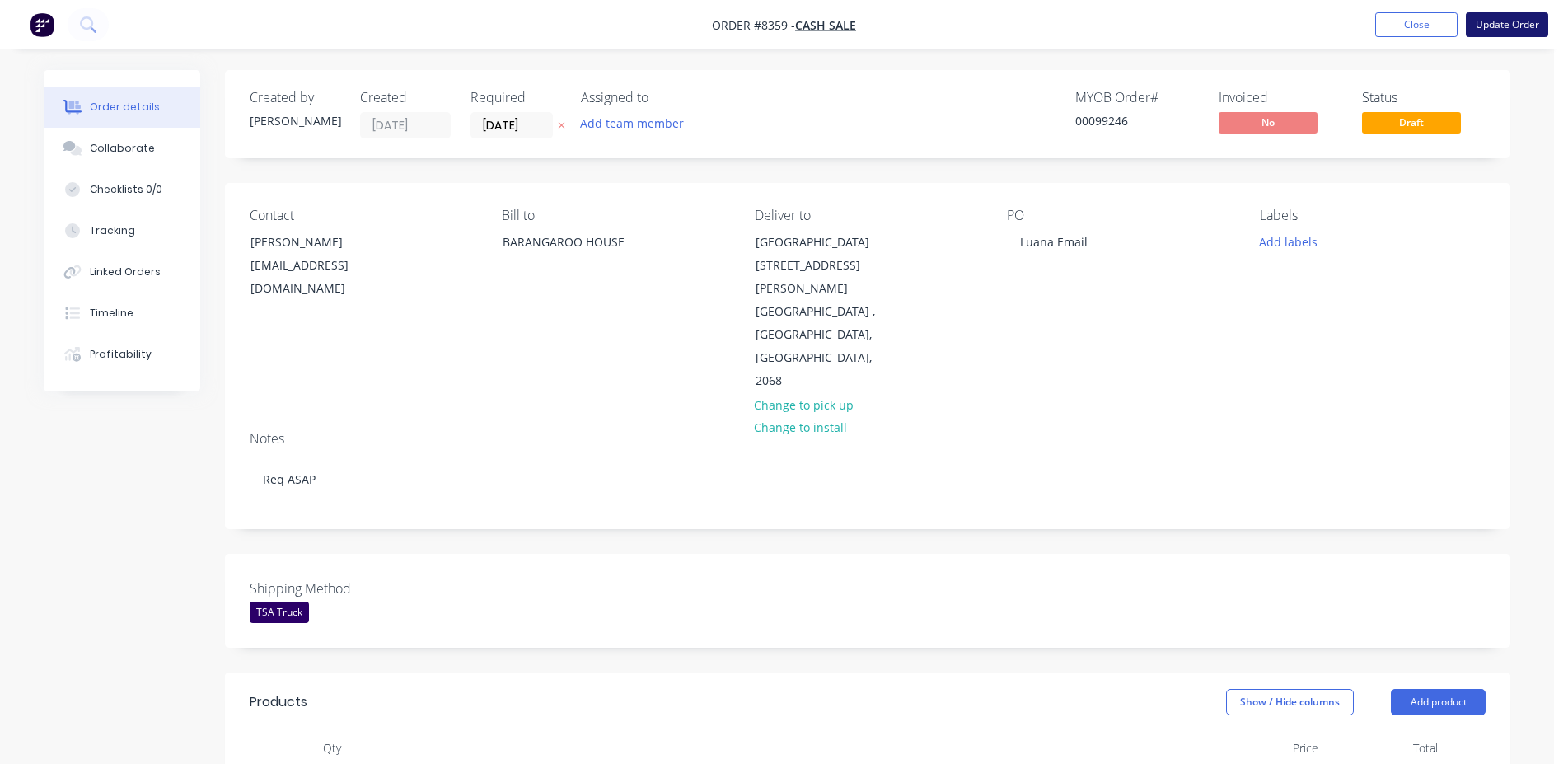
click at [1532, 25] on button "Update Order" at bounding box center [1506, 24] width 82 height 25
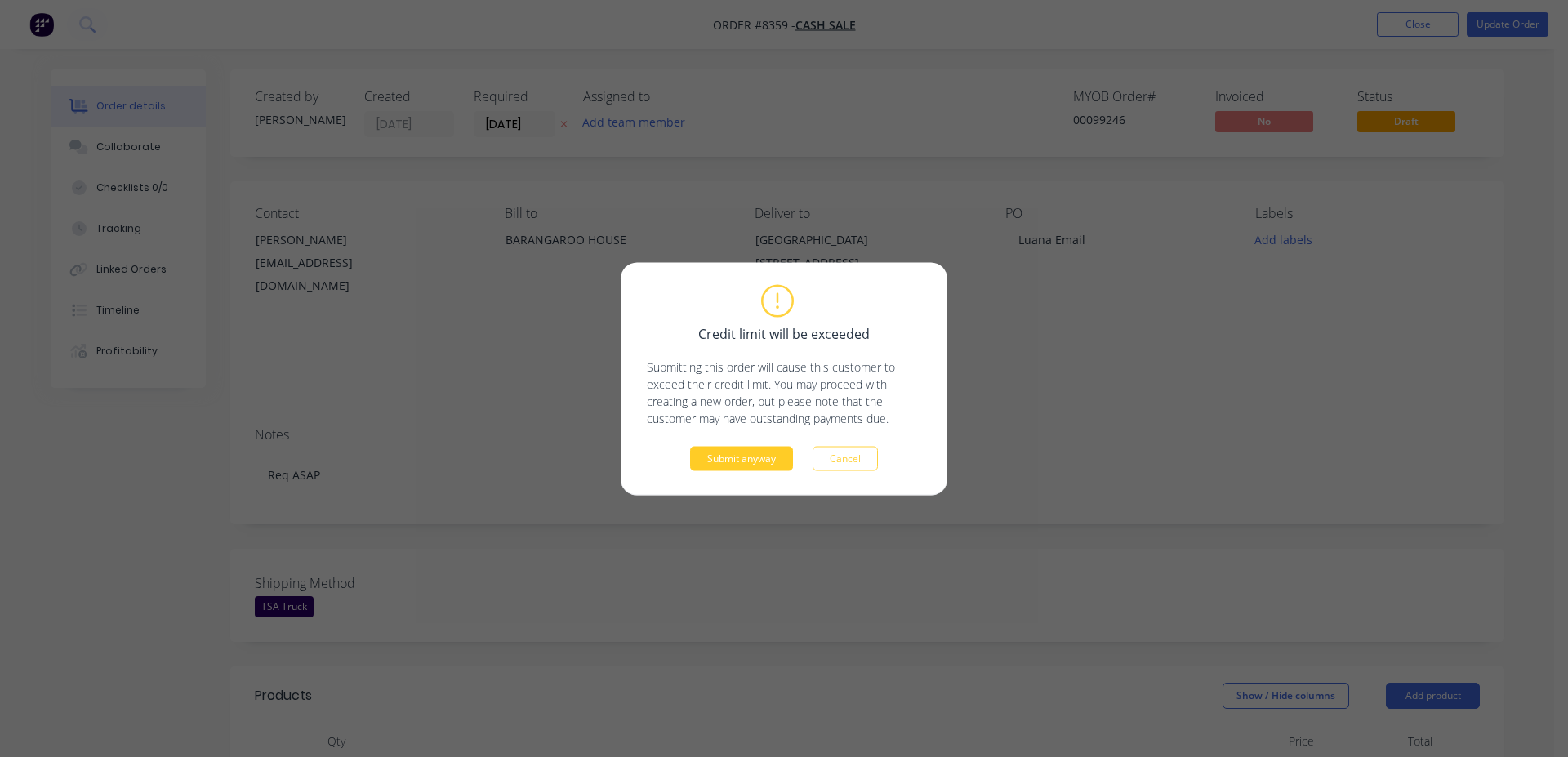
click at [758, 468] on button "Submit anyway" at bounding box center [741, 458] width 103 height 25
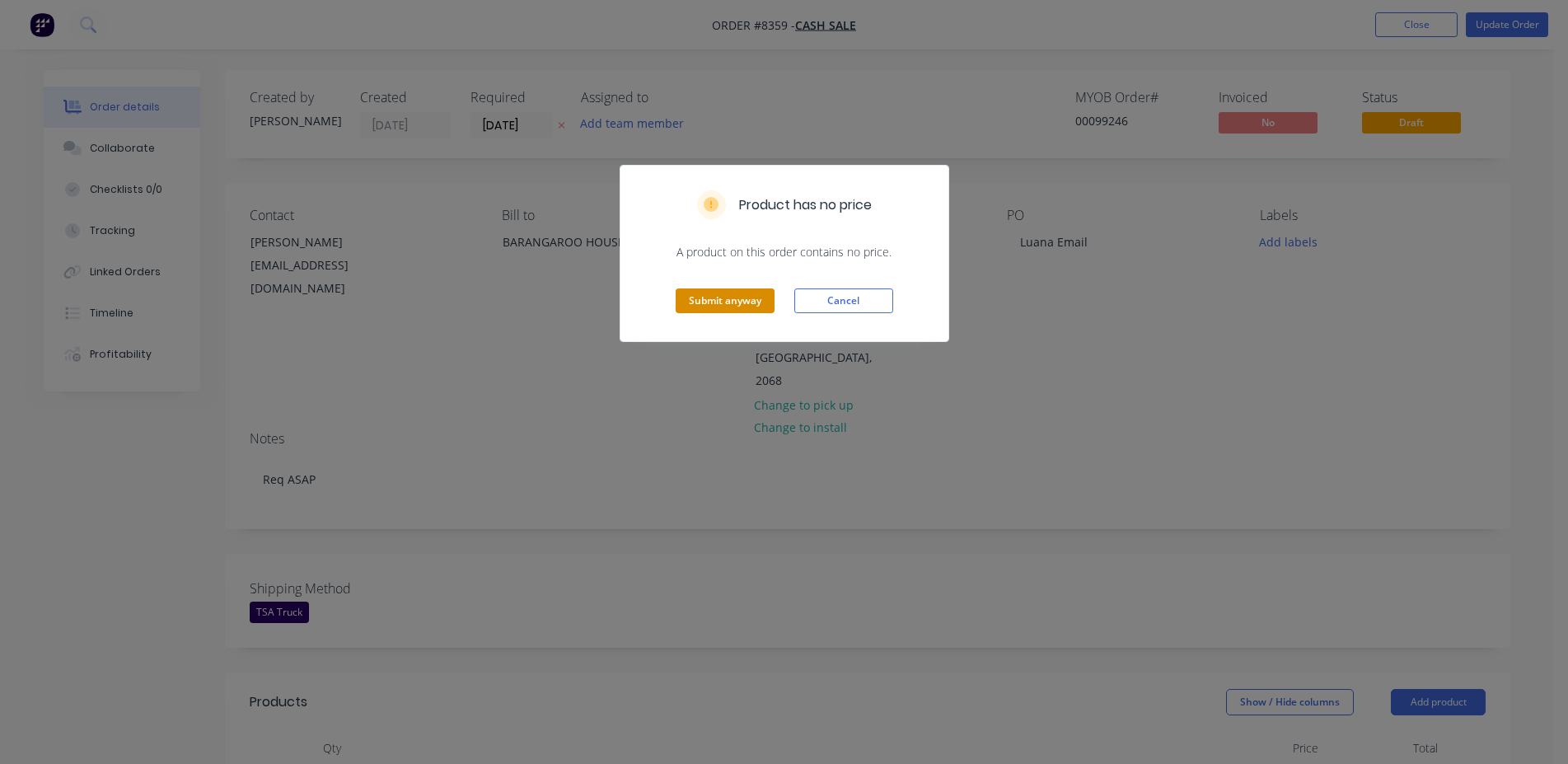
click at [727, 296] on button "Submit anyway" at bounding box center [725, 300] width 99 height 25
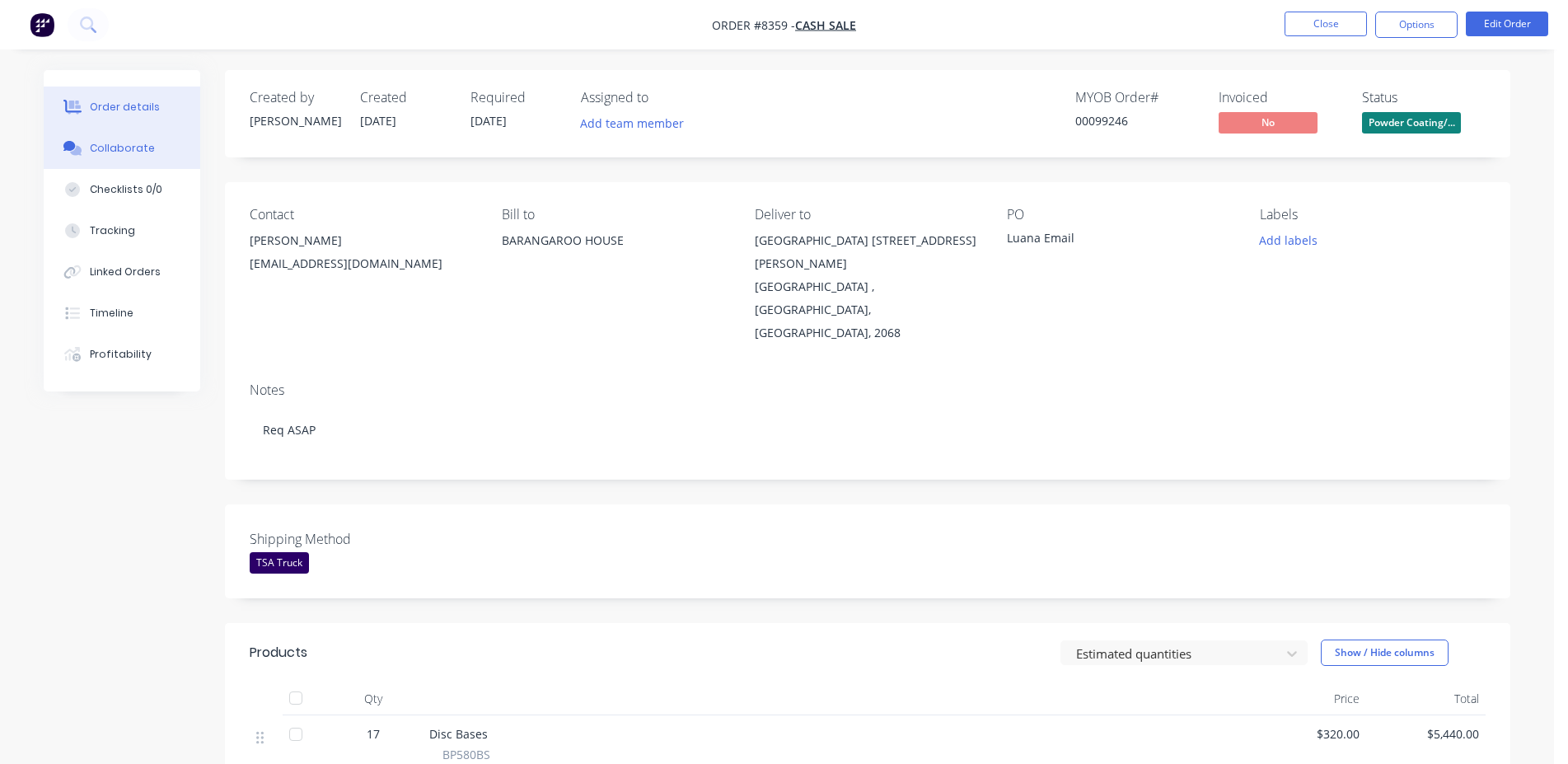
click at [171, 155] on button "Collaborate" at bounding box center [122, 148] width 157 height 41
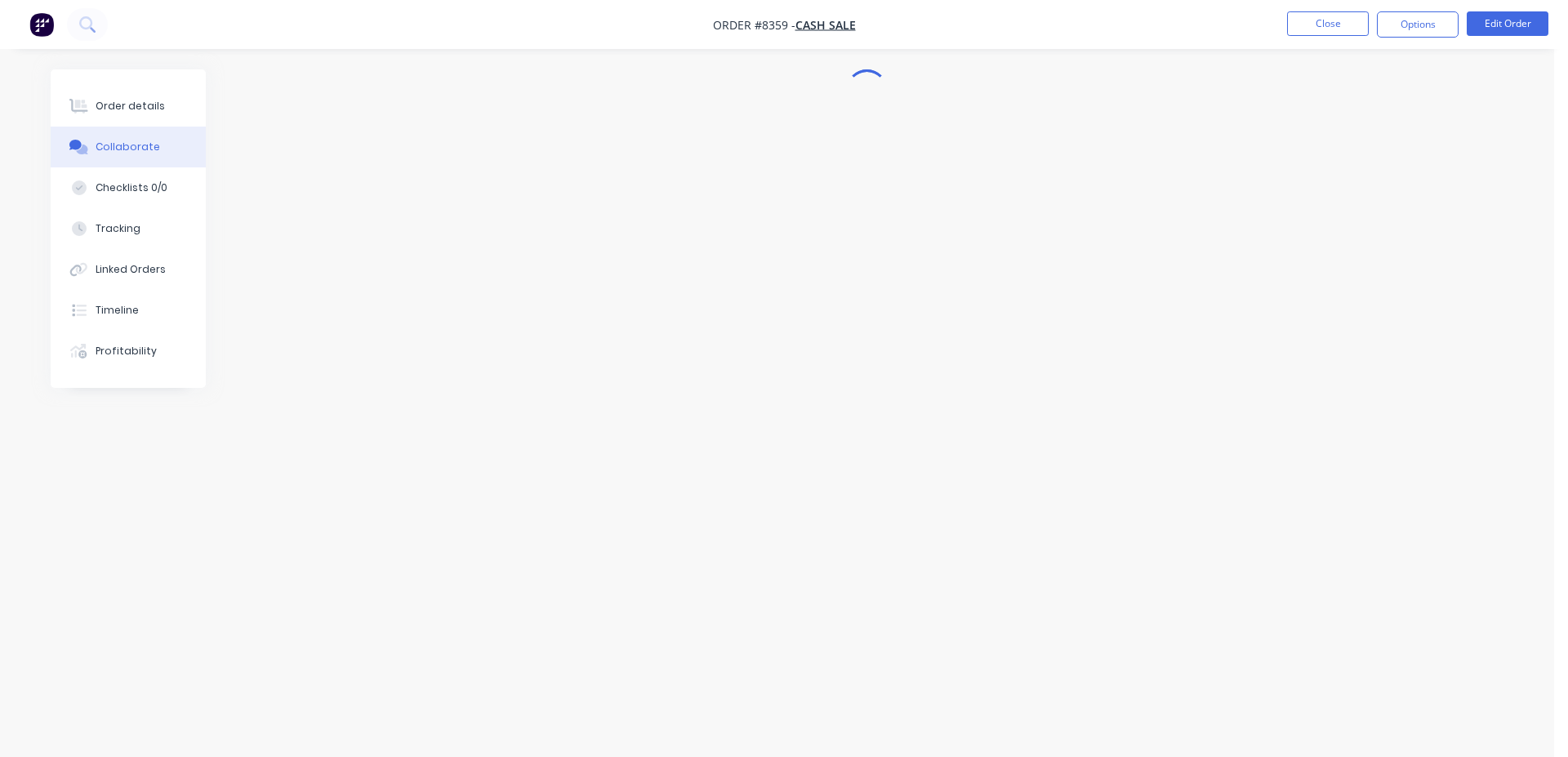
click at [120, 151] on div "Collaborate" at bounding box center [128, 147] width 65 height 15
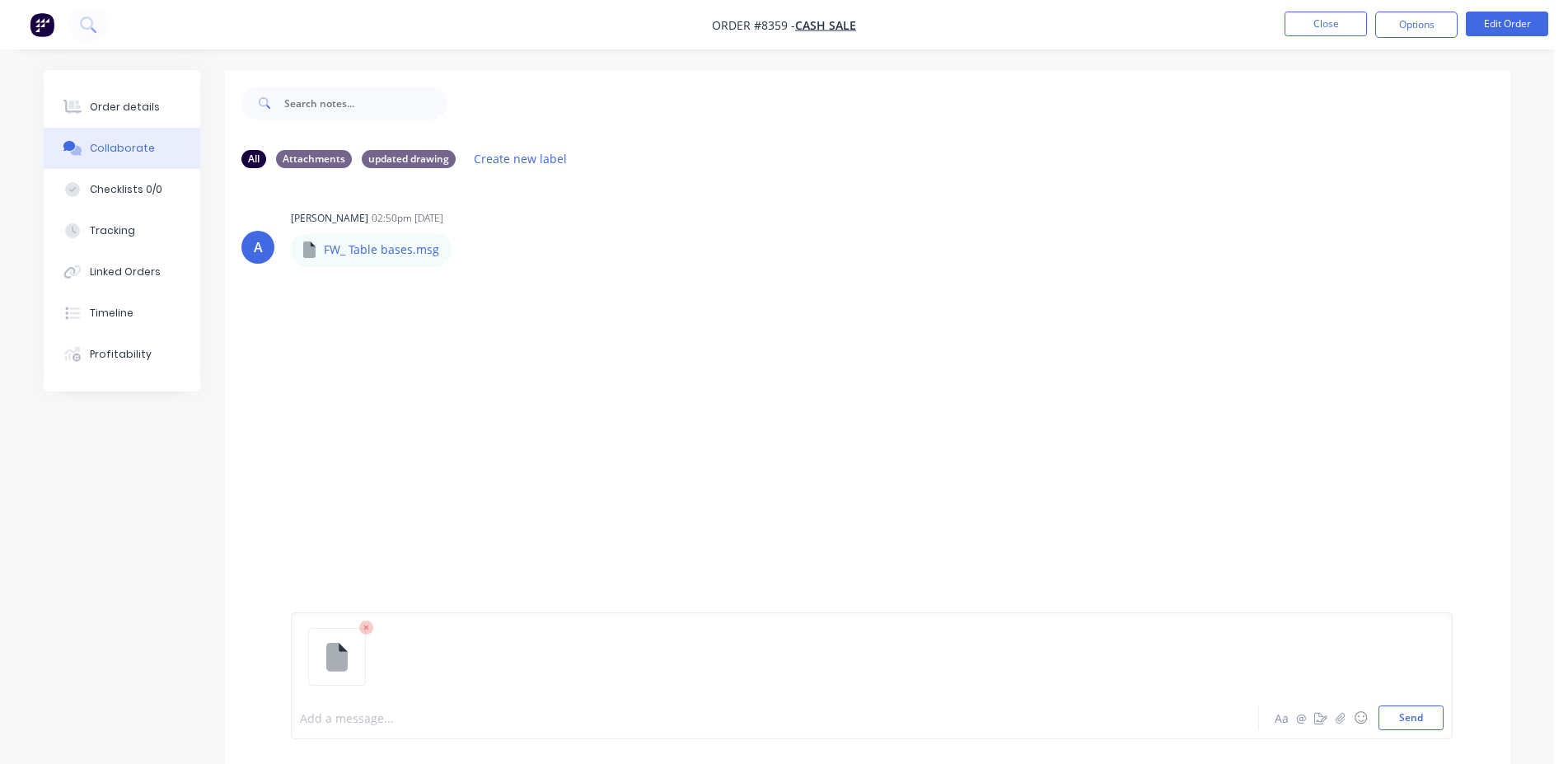
click at [346, 722] on div at bounding box center [729, 718] width 857 height 17
click at [1404, 723] on button "Send" at bounding box center [1411, 717] width 66 height 25
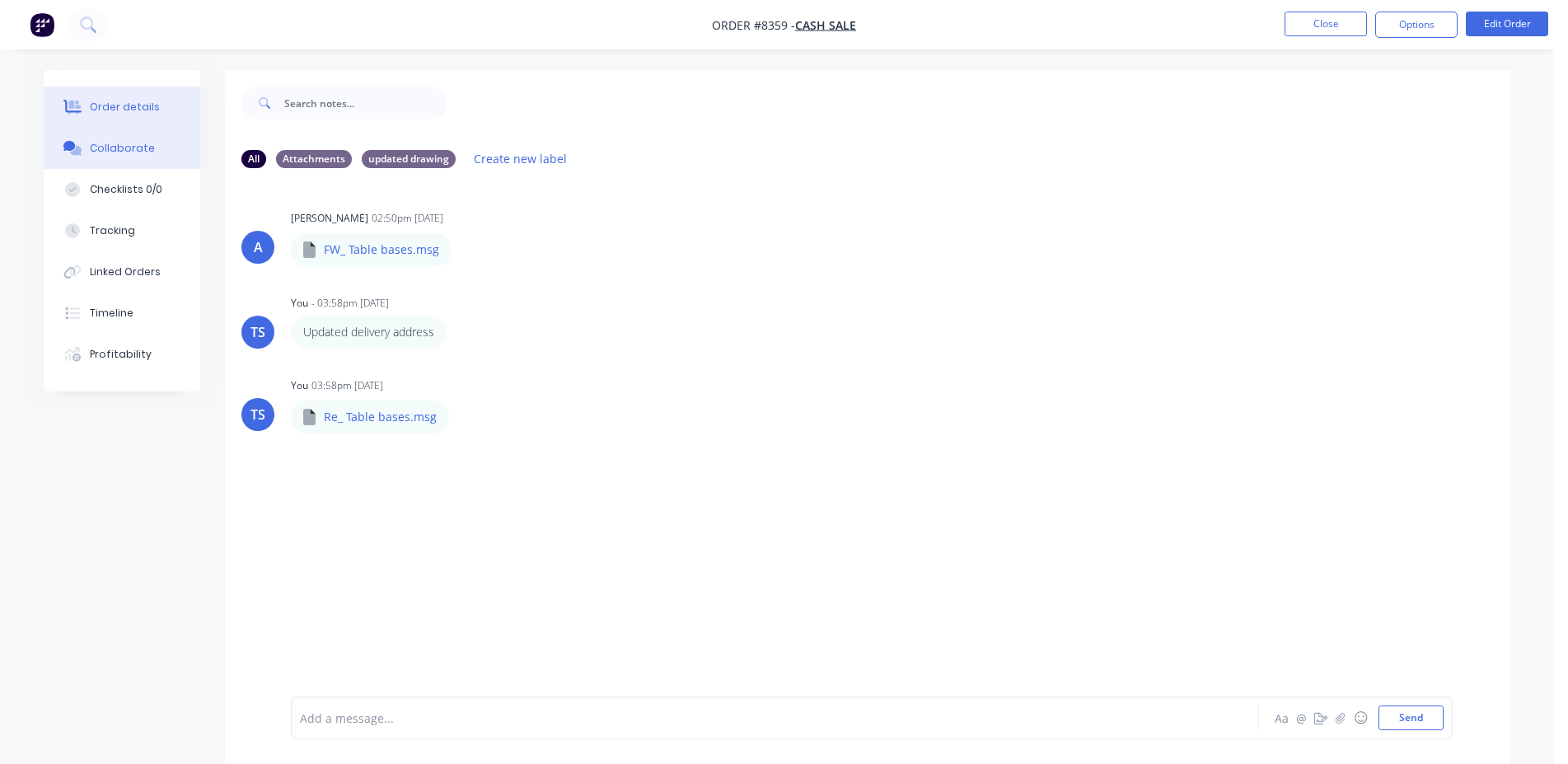
click at [127, 114] on button "Order details" at bounding box center [122, 106] width 157 height 41
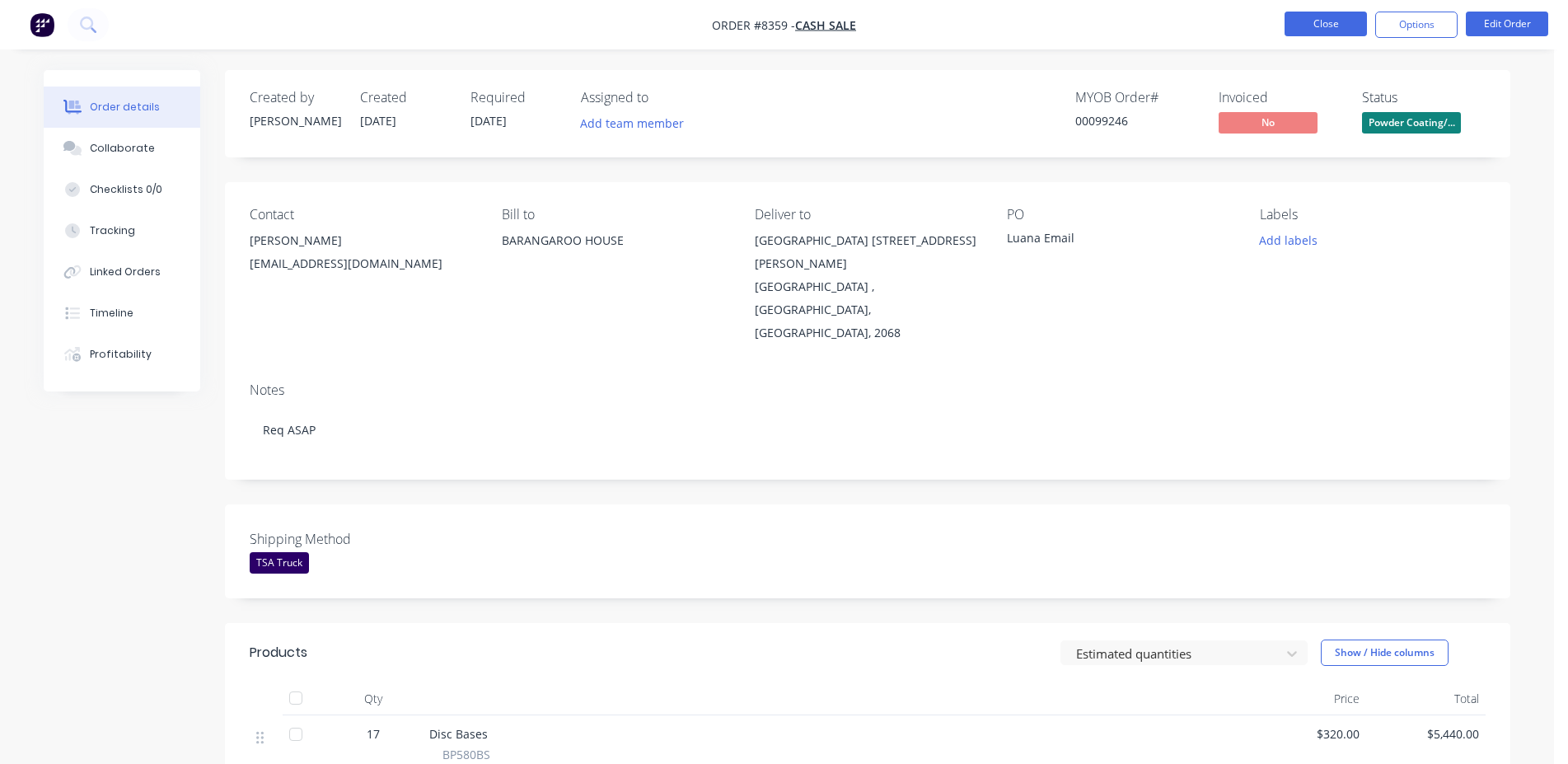
click at [1298, 26] on button "Close" at bounding box center [1326, 24] width 82 height 25
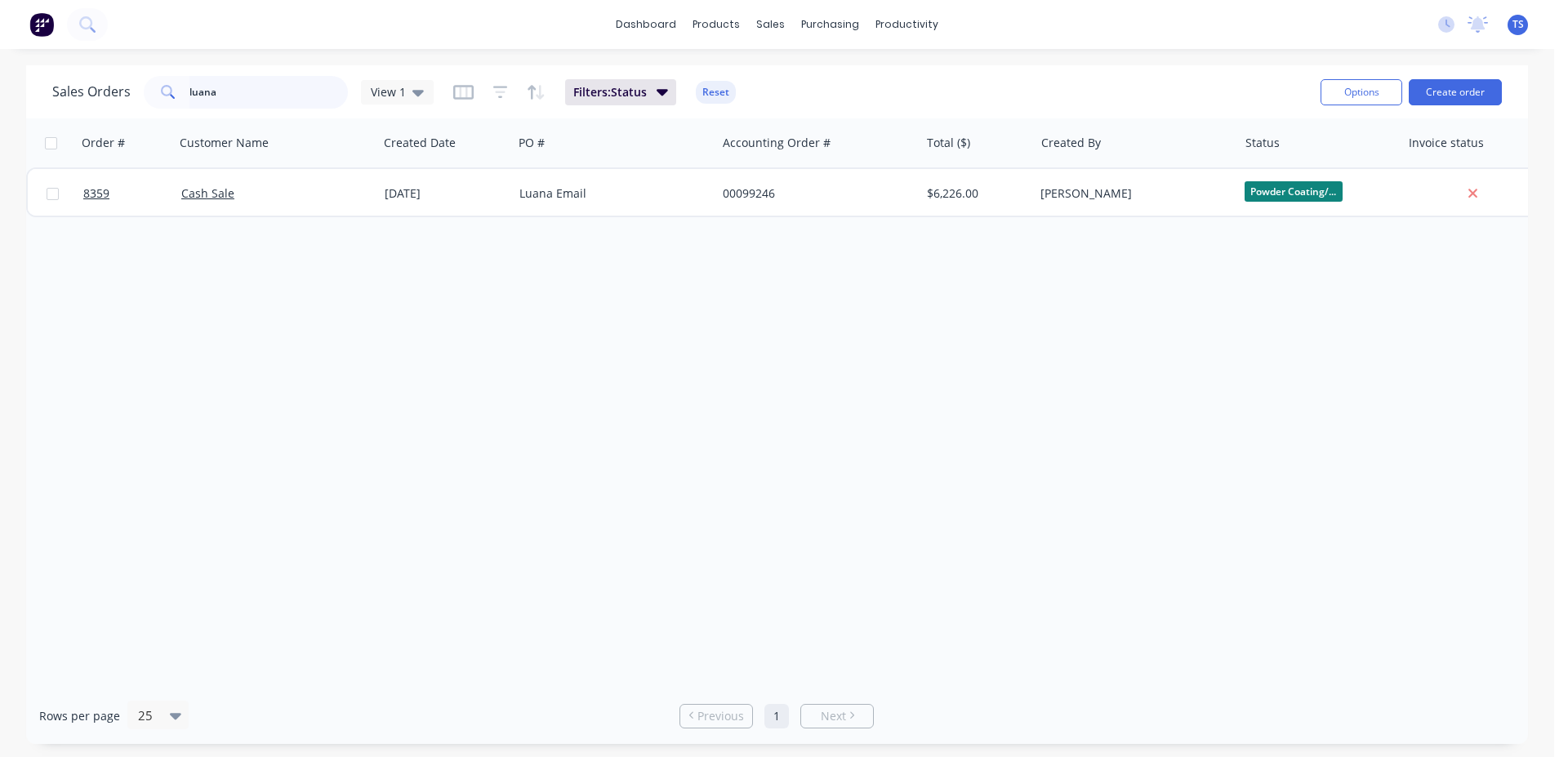
click at [269, 86] on input "luana" at bounding box center [270, 92] width 159 height 32
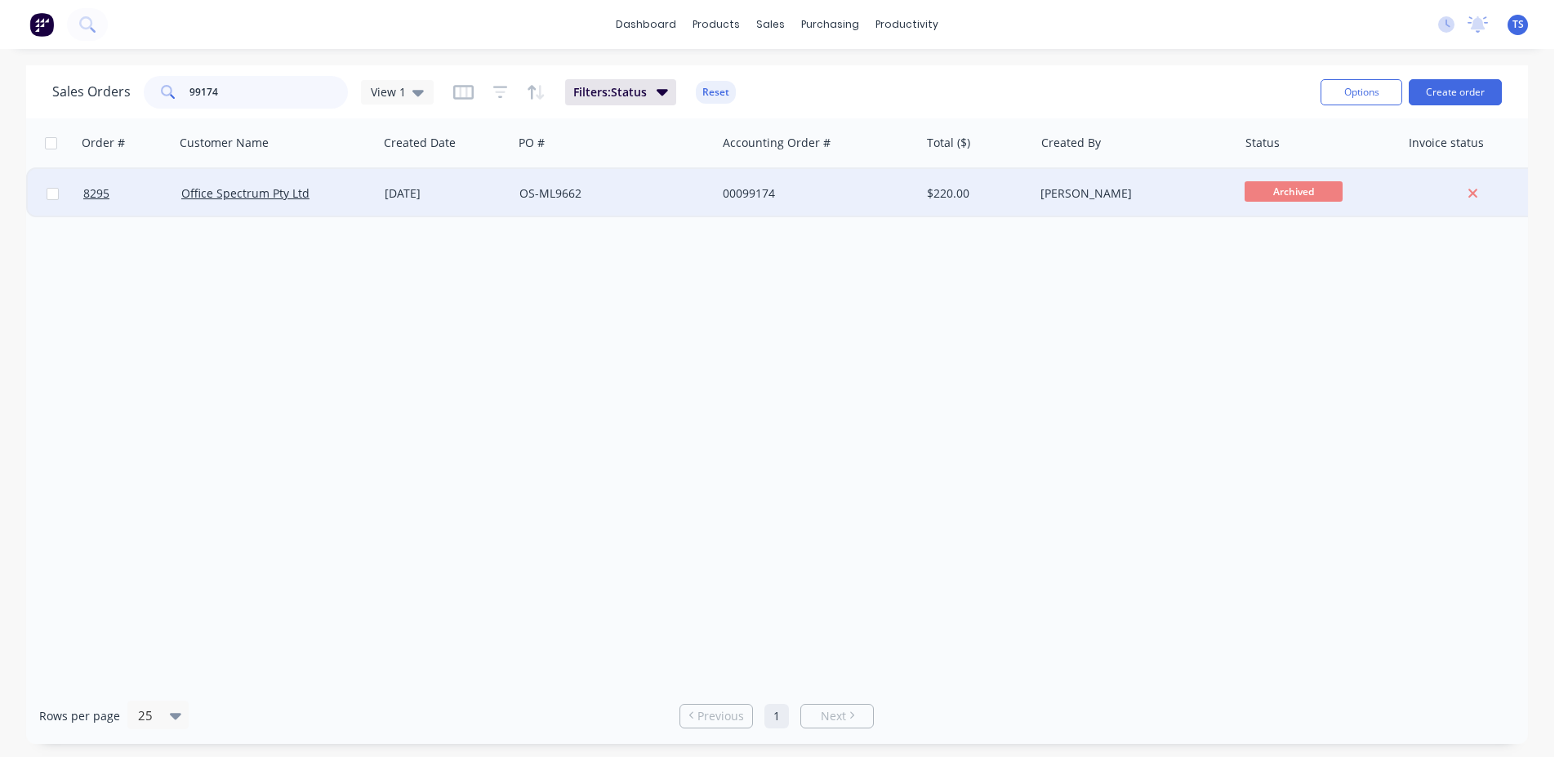
type input "99174"
click at [409, 188] on div "[DATE]" at bounding box center [446, 193] width 122 height 17
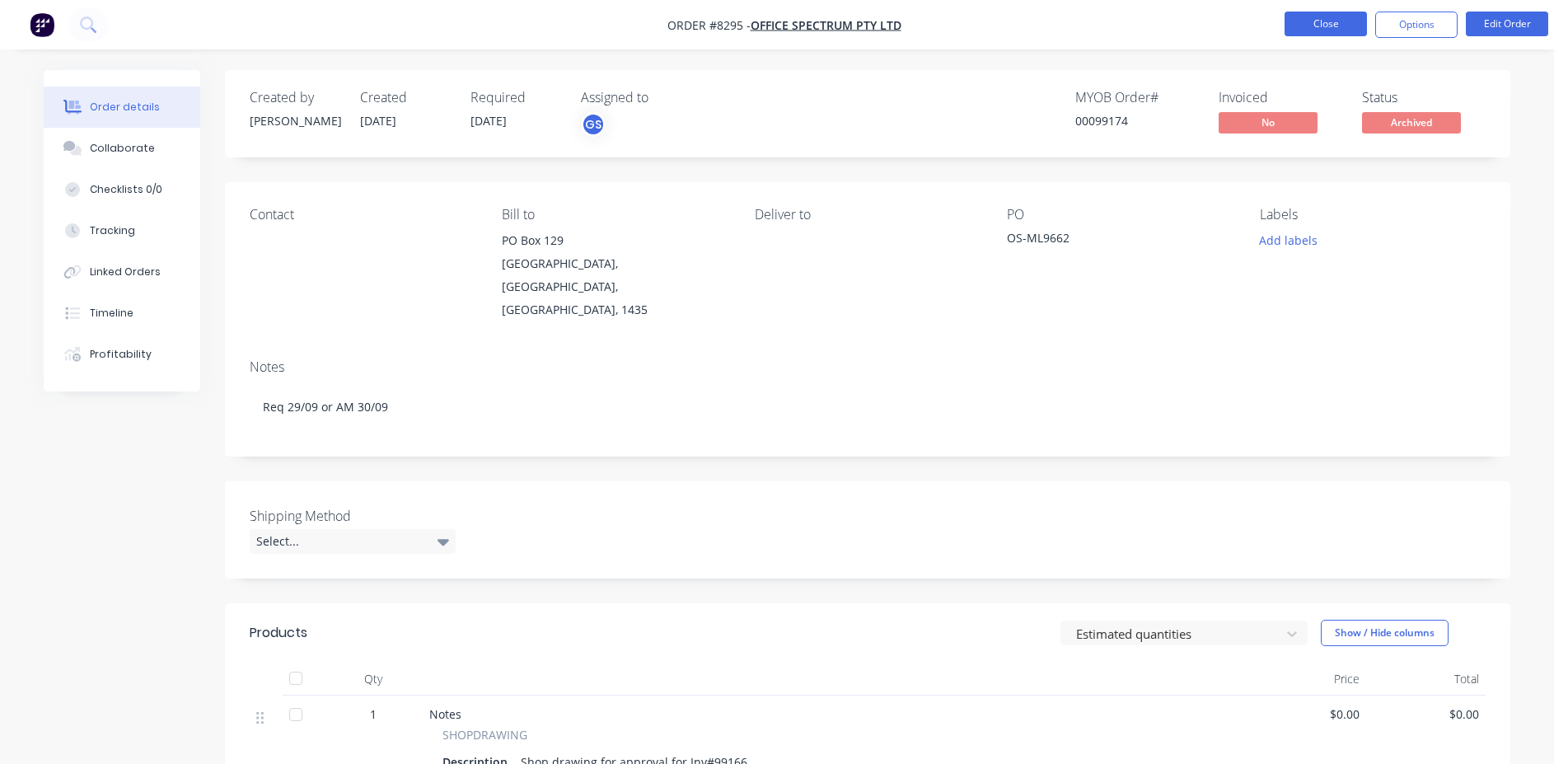
click at [1358, 27] on button "Close" at bounding box center [1326, 24] width 82 height 25
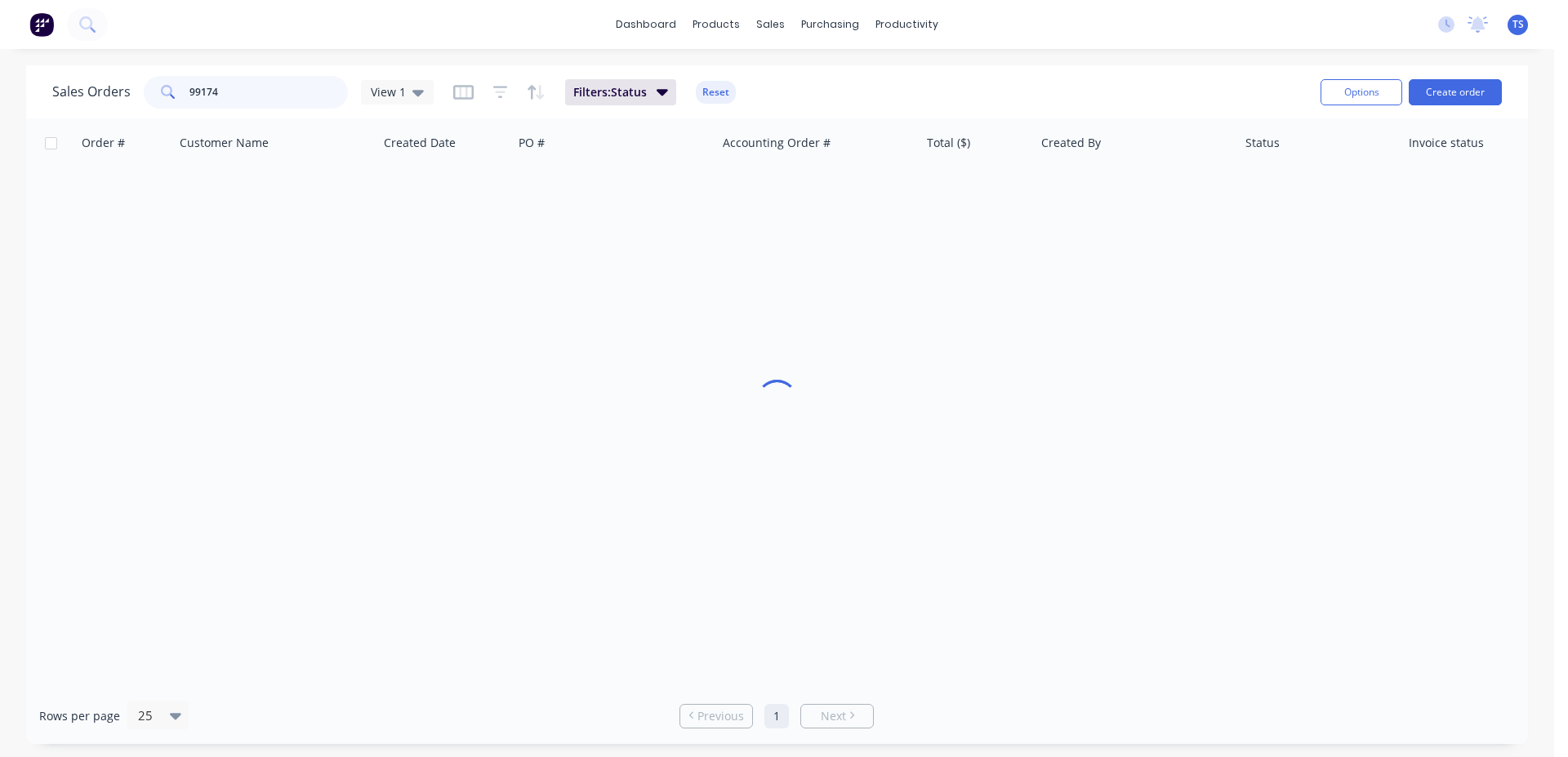
click at [300, 81] on input "99174" at bounding box center [270, 92] width 159 height 32
click at [269, 90] on input "99032" at bounding box center [270, 92] width 159 height 32
click at [287, 82] on input "99246" at bounding box center [270, 92] width 159 height 32
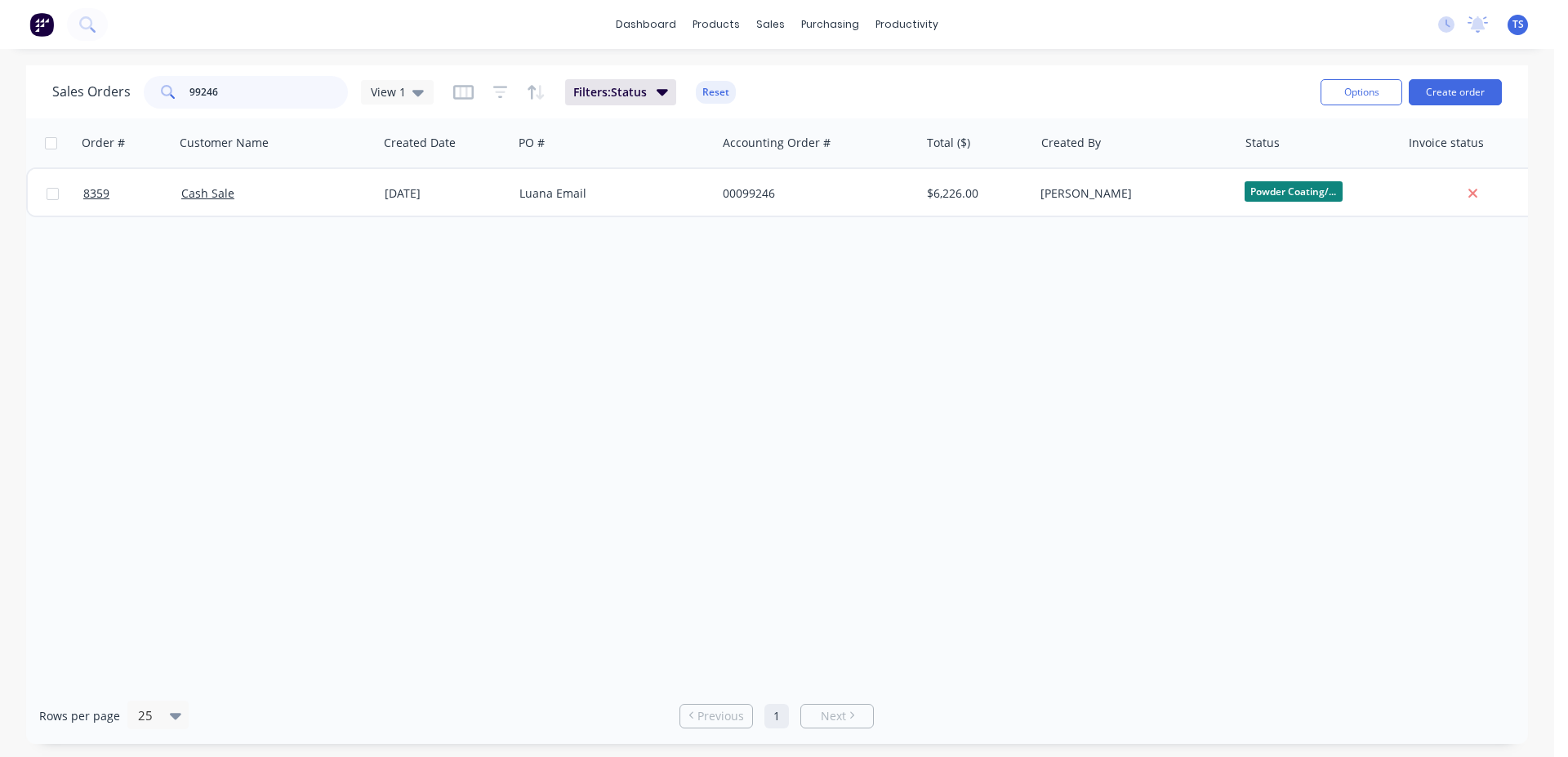
click at [287, 82] on input "99246" at bounding box center [270, 92] width 159 height 32
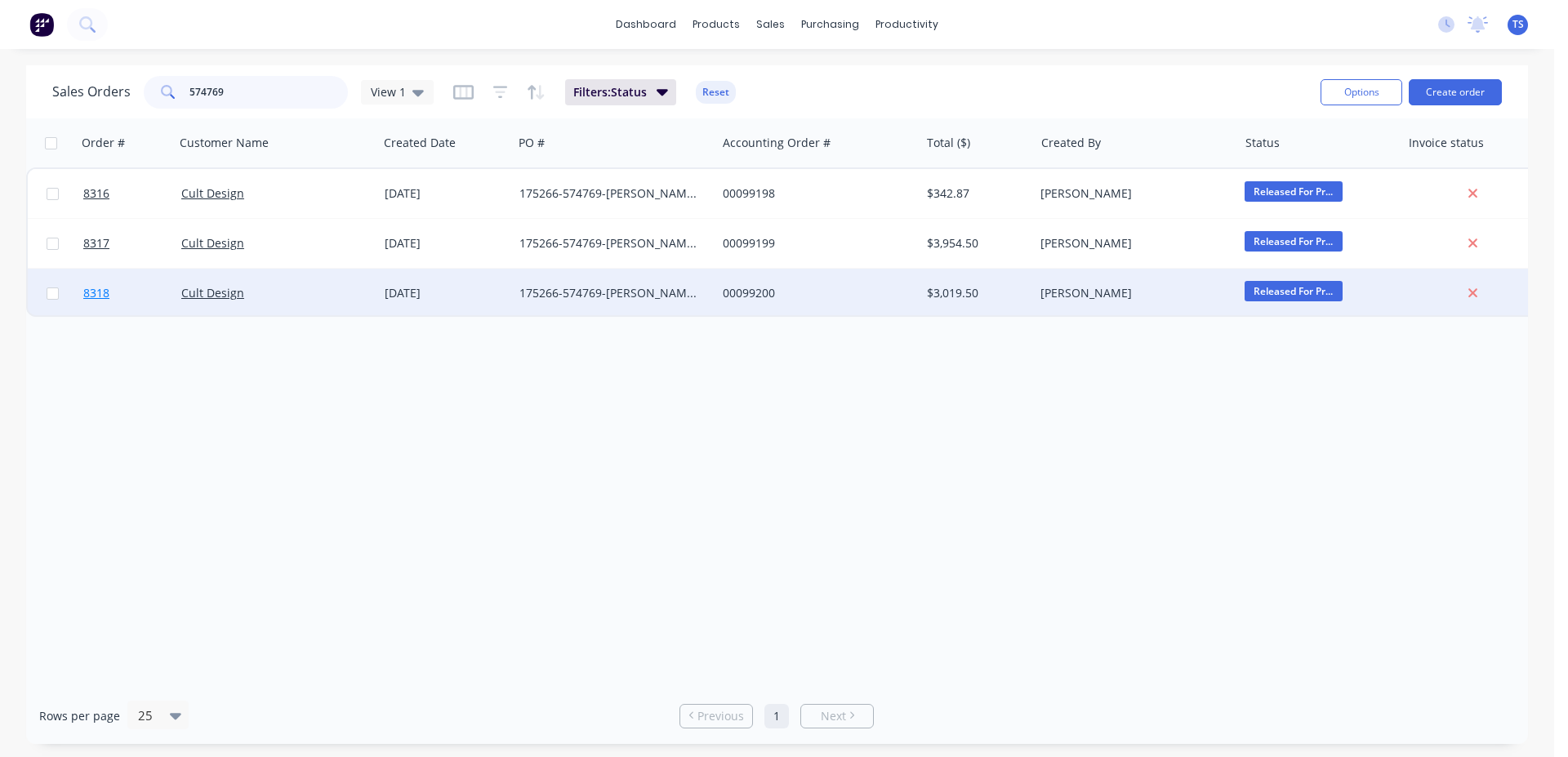
type input "574769"
click at [137, 279] on link "8318" at bounding box center [133, 293] width 98 height 49
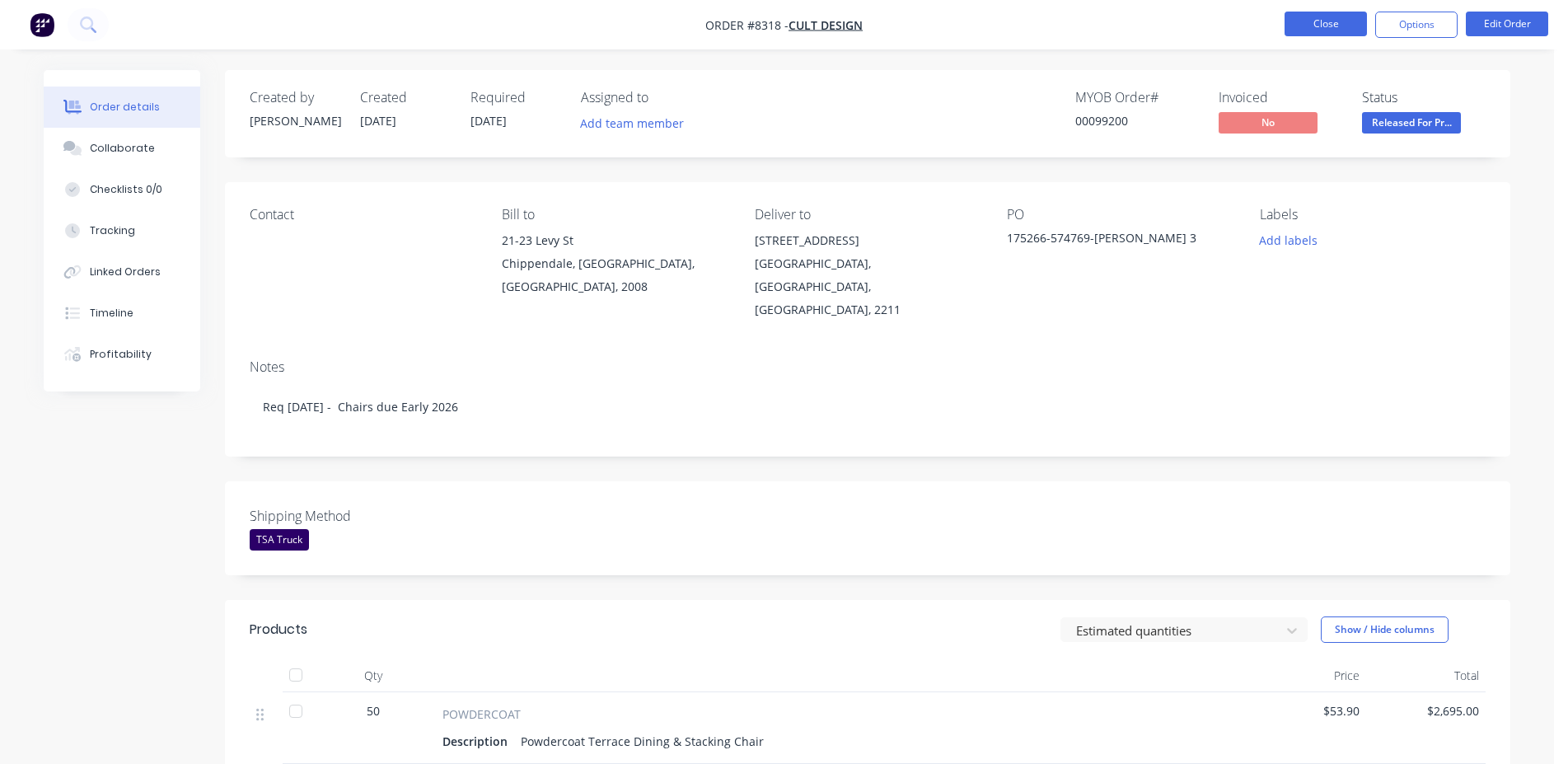
click at [1320, 29] on button "Close" at bounding box center [1326, 24] width 82 height 25
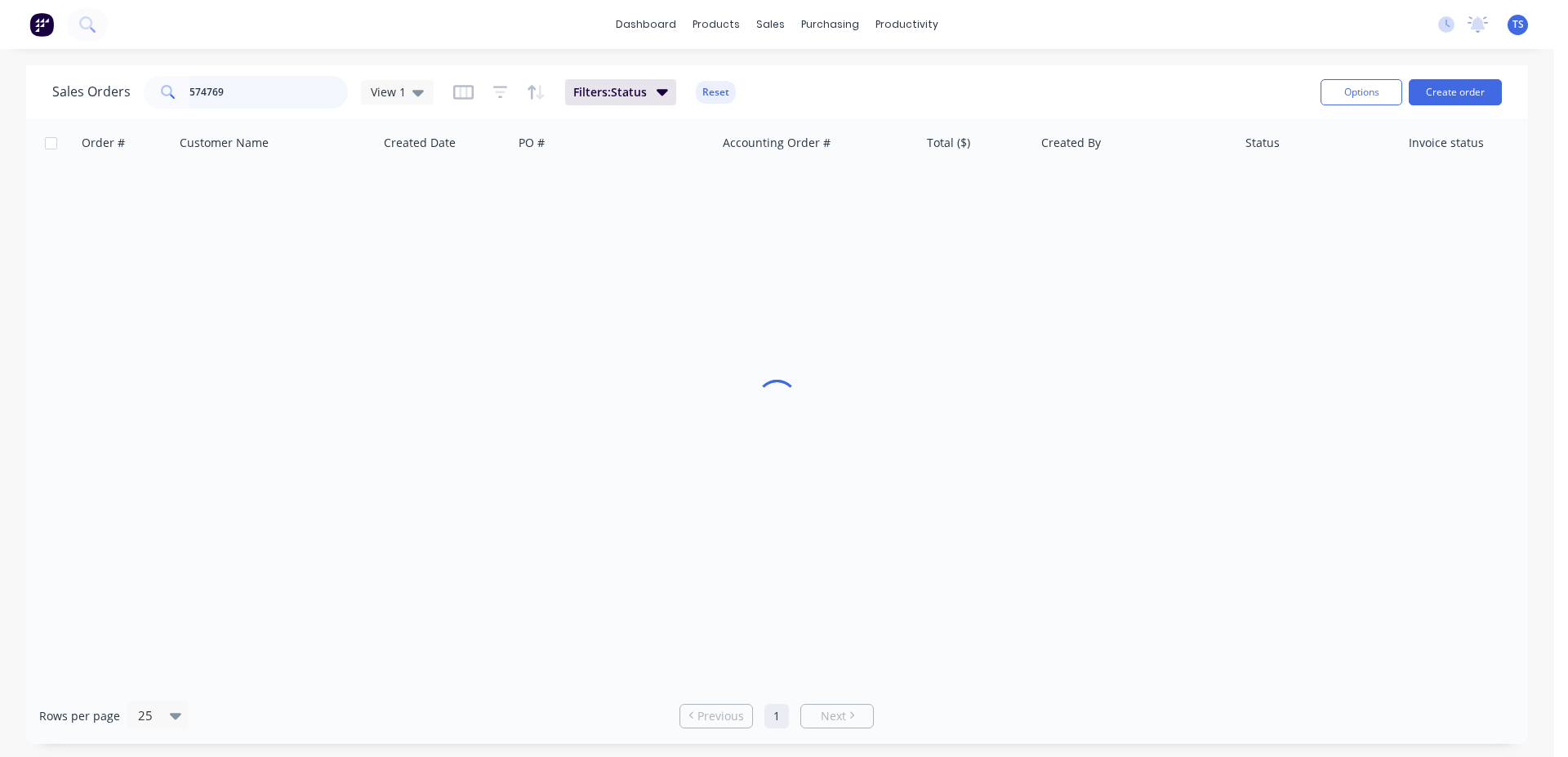
click at [271, 101] on input "574769" at bounding box center [270, 92] width 159 height 32
click at [267, 100] on input "99171" at bounding box center [270, 92] width 159 height 32
click at [282, 84] on input "99171" at bounding box center [270, 92] width 159 height 32
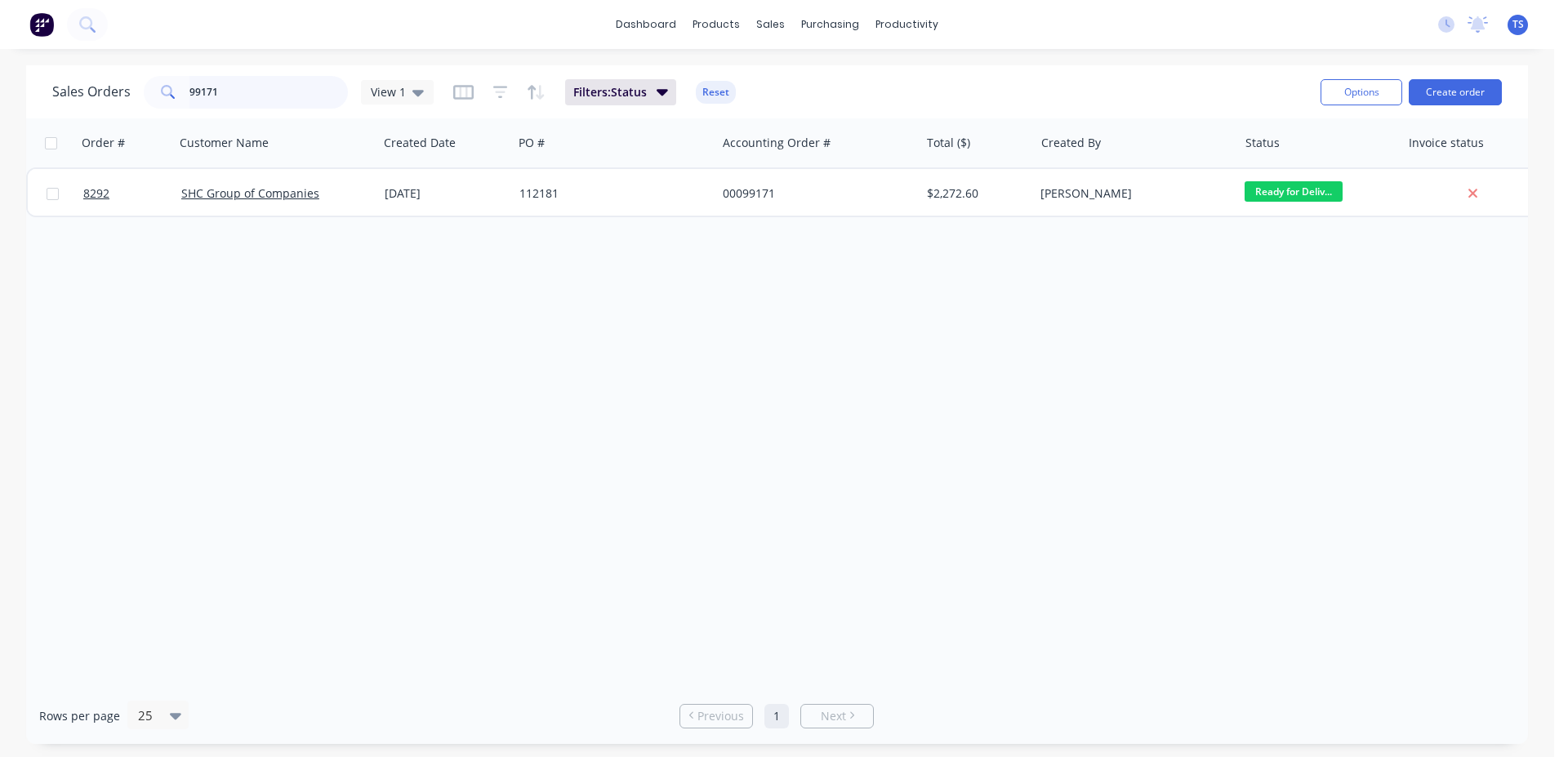
click at [282, 84] on input "99171" at bounding box center [270, 92] width 159 height 32
click at [262, 102] on input "99110" at bounding box center [270, 92] width 159 height 32
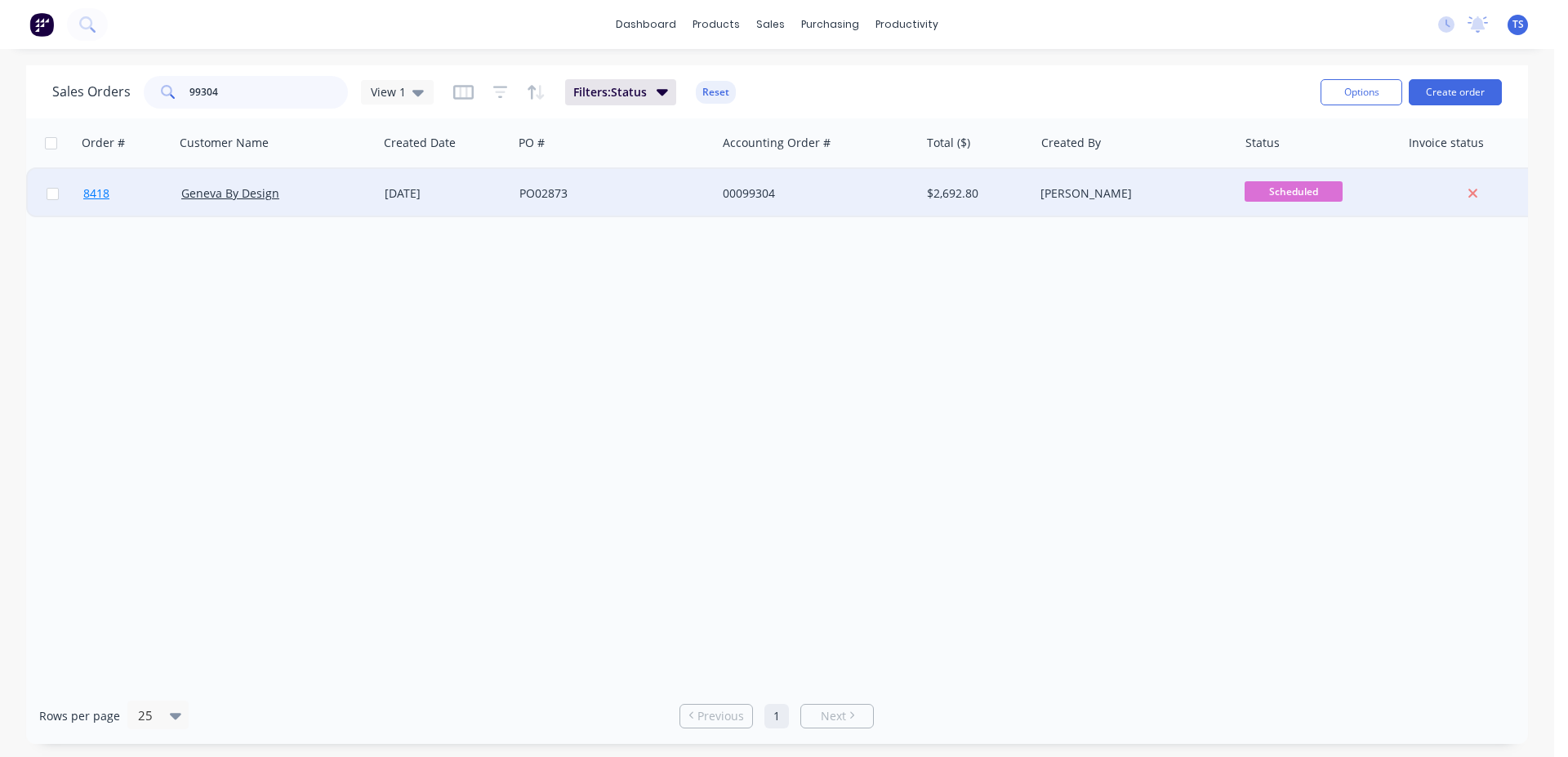
type input "99304"
click at [155, 203] on link "8418" at bounding box center [133, 194] width 98 height 49
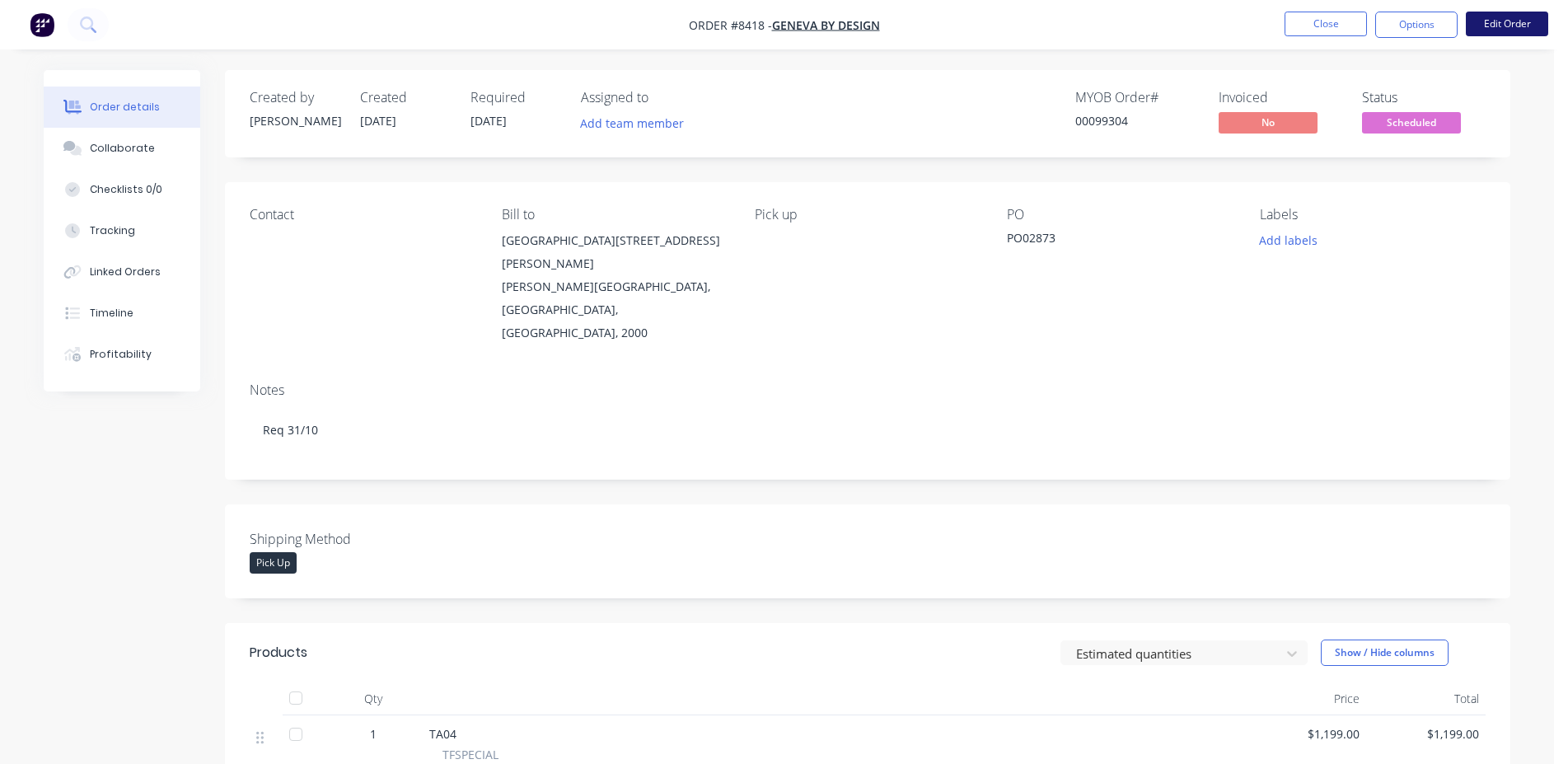
click at [1485, 38] on nav "Order #8418 - Geneva By Design Close Options Edit Order" at bounding box center [784, 25] width 1568 height 50
click at [1490, 32] on button "Edit Order" at bounding box center [1506, 24] width 82 height 25
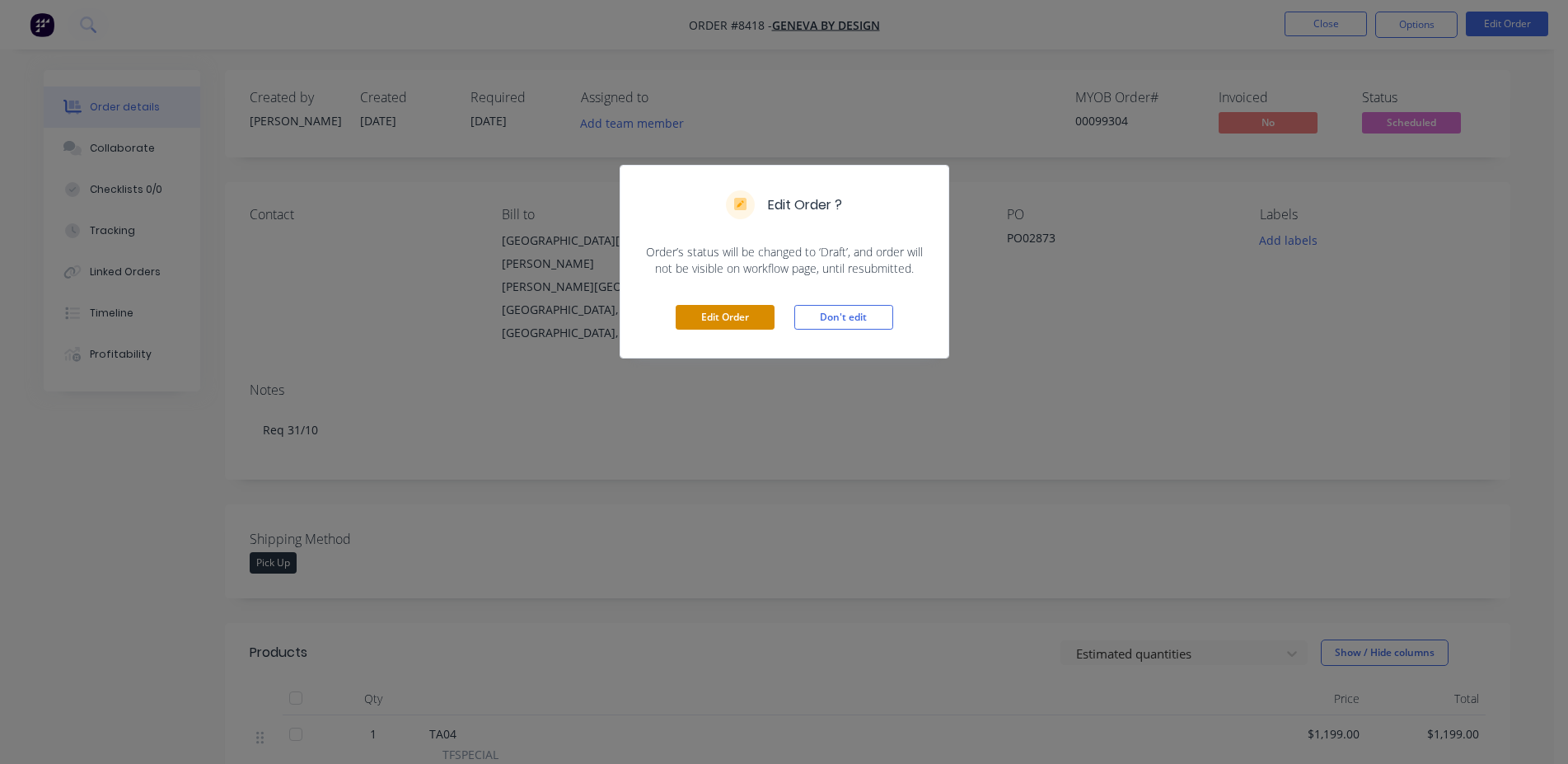
click at [740, 307] on button "Edit Order" at bounding box center [725, 317] width 99 height 25
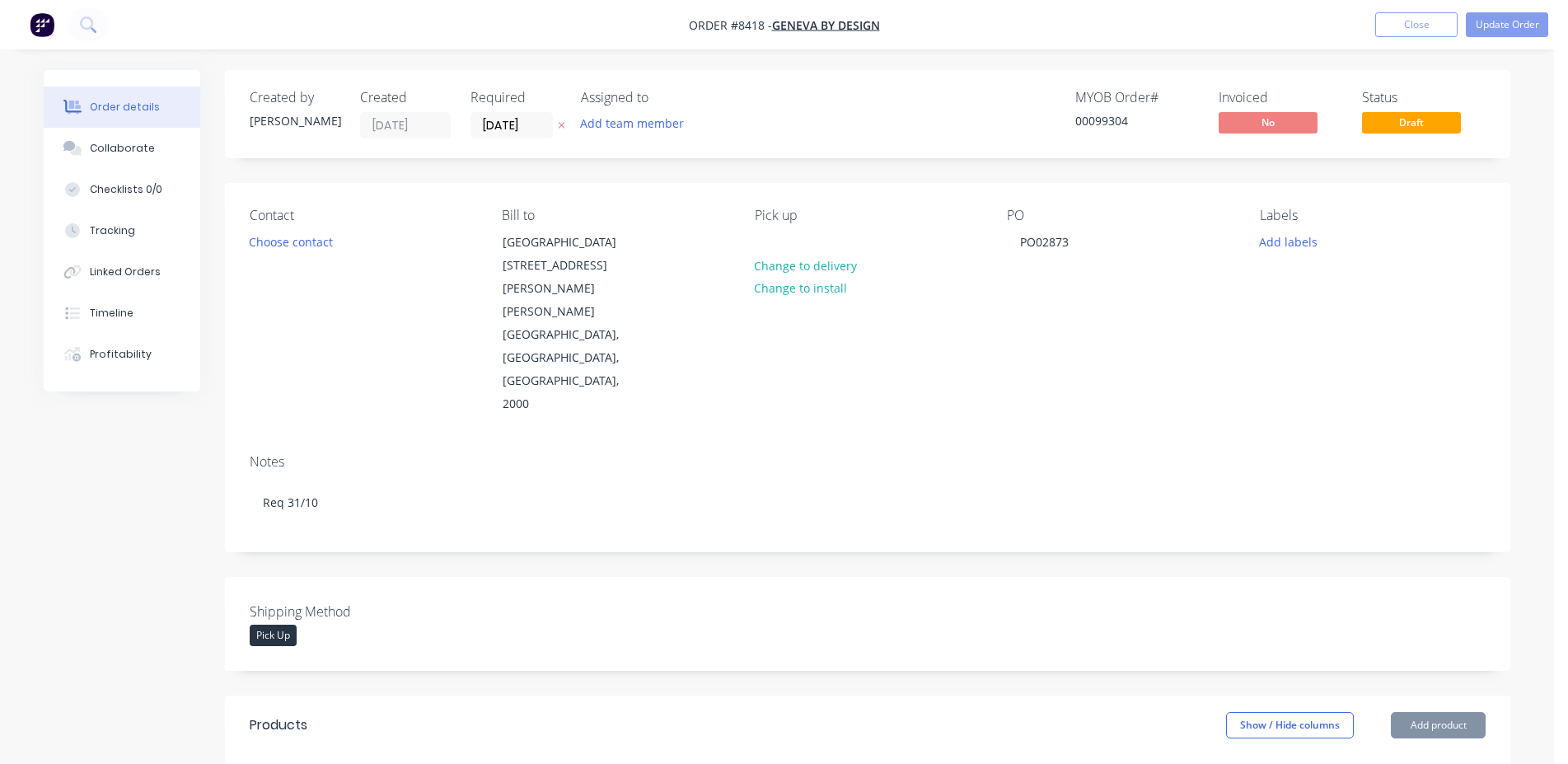
scroll to position [757, 0]
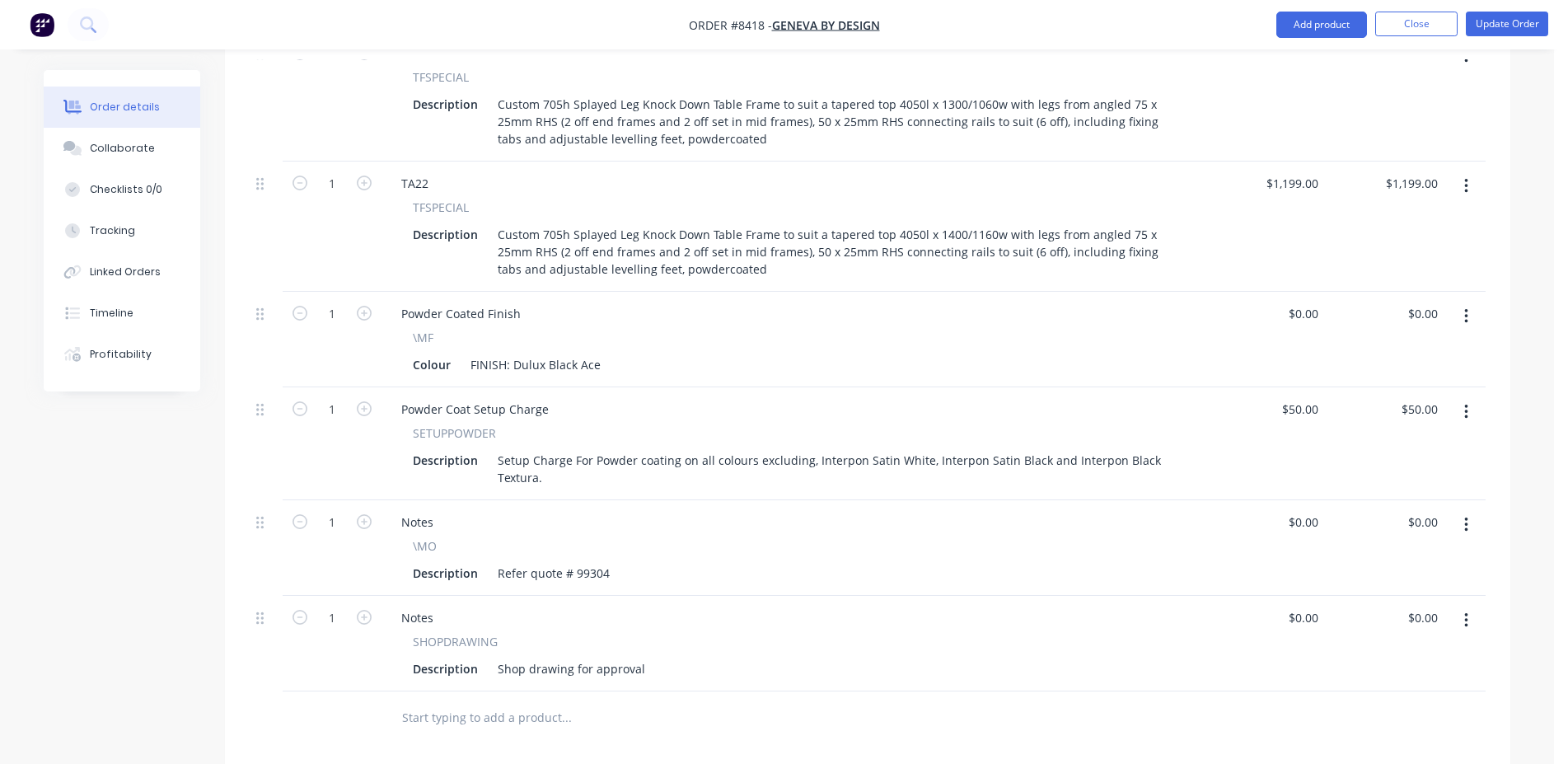
click at [523, 701] on input "text" at bounding box center [566, 717] width 330 height 33
type input "/delivery"
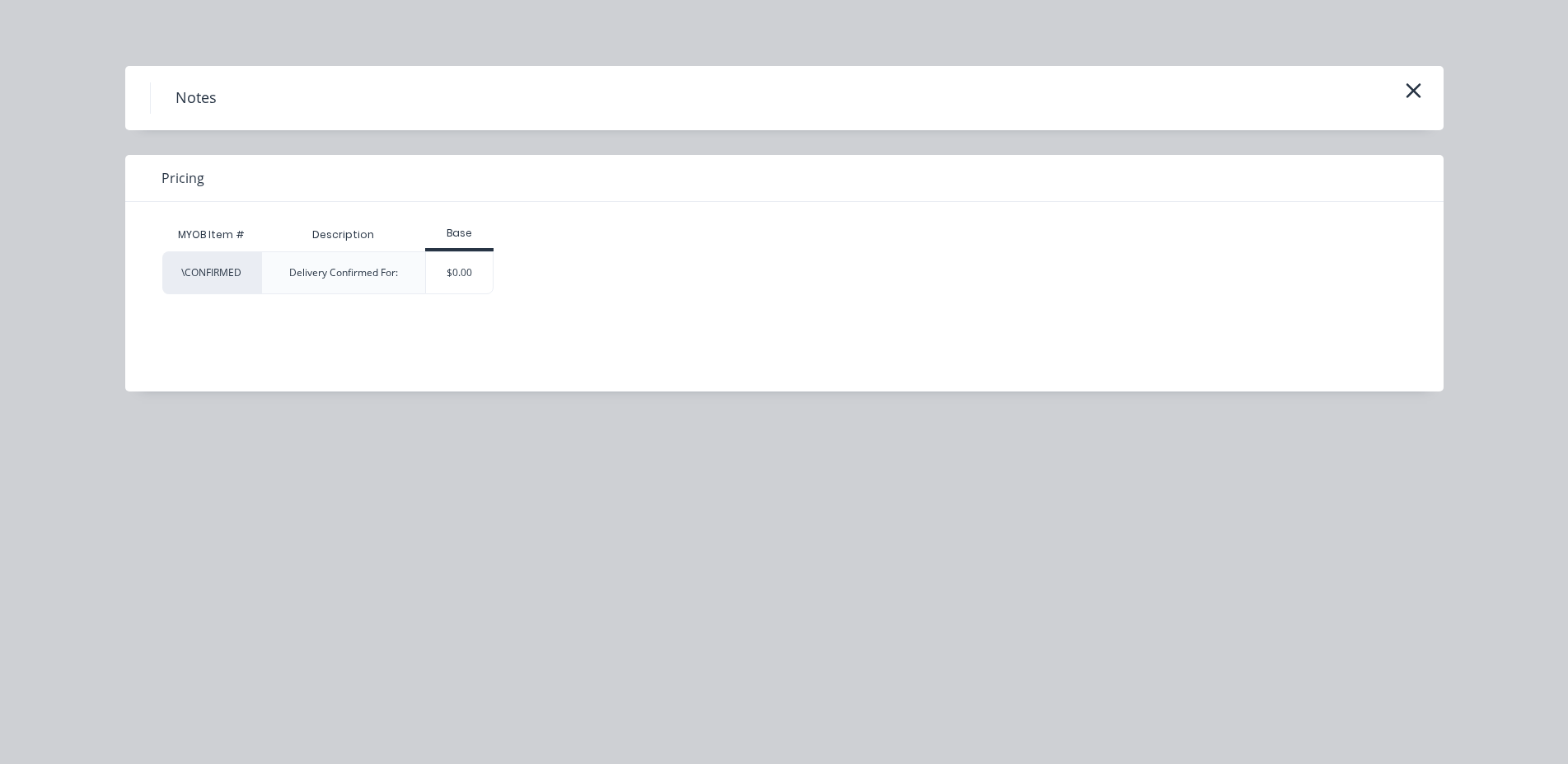
click at [516, 265] on div "\CONFIRMED Delivery Confirmed For: $0.00" at bounding box center [772, 272] width 1219 height 43
click at [493, 269] on div "$0.00" at bounding box center [459, 272] width 69 height 43
click at [475, 275] on div "$0.00" at bounding box center [459, 272] width 67 height 41
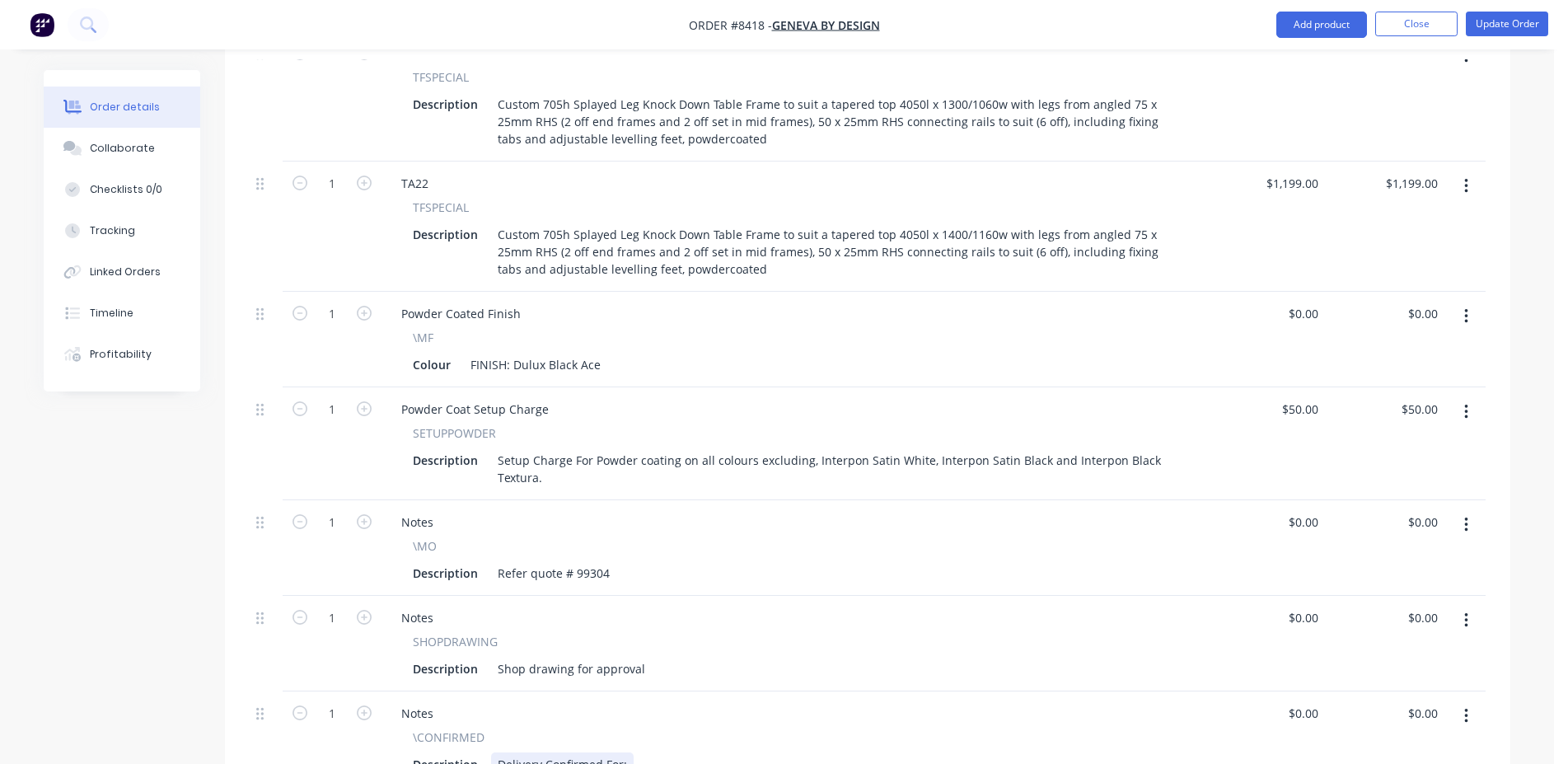
click at [623, 753] on div "Delivery Confirmed For:" at bounding box center [563, 765] width 143 height 24
click at [512, 753] on div "Delivery Confirmed For:" at bounding box center [563, 765] width 143 height 24
click at [637, 753] on div "Description Pick up Confirmed For:" at bounding box center [789, 765] width 768 height 24
click at [624, 753] on div "Pick up Confirmed For:" at bounding box center [560, 765] width 138 height 24
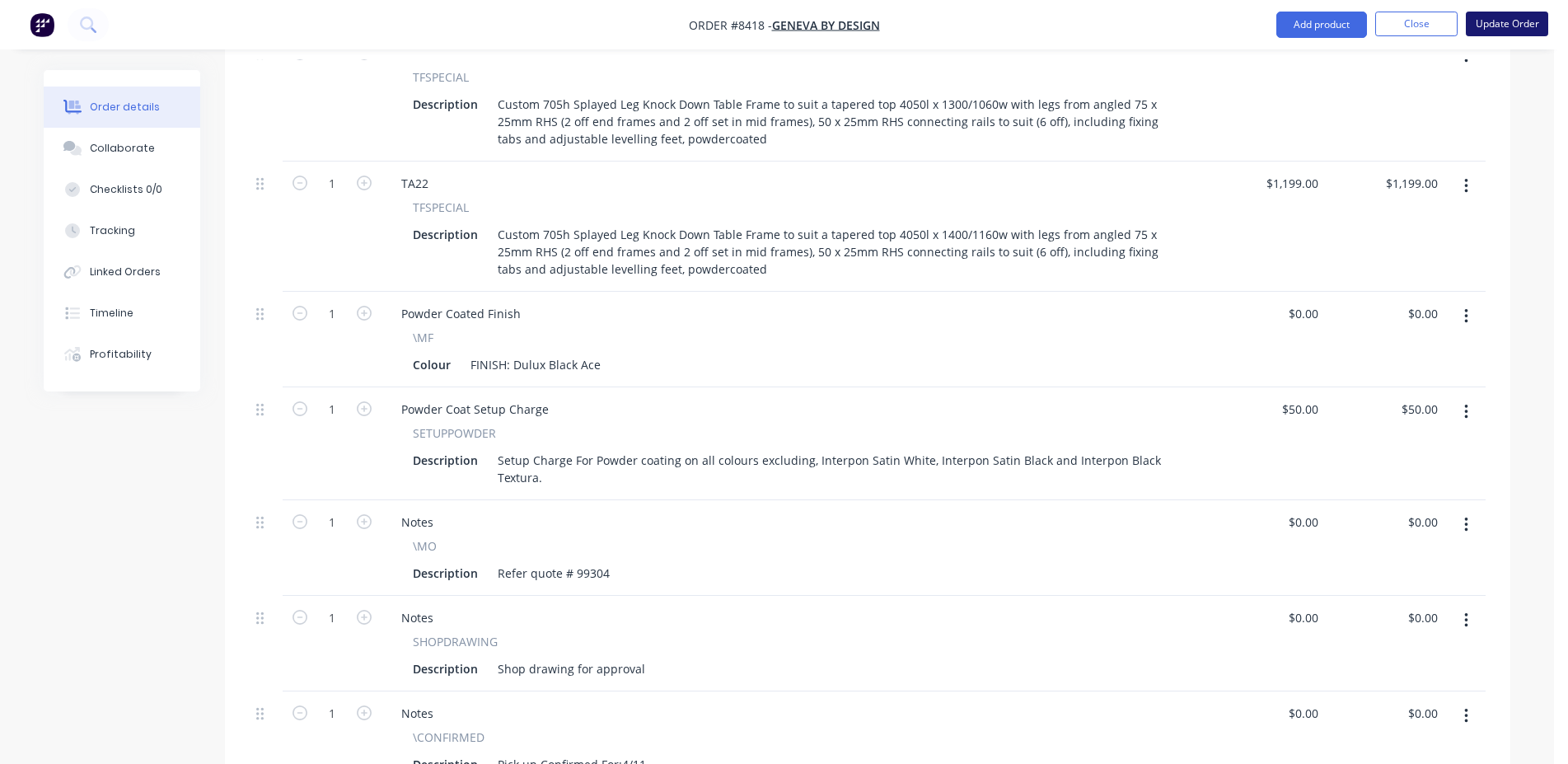
click at [1473, 24] on button "Update Order" at bounding box center [1506, 24] width 82 height 25
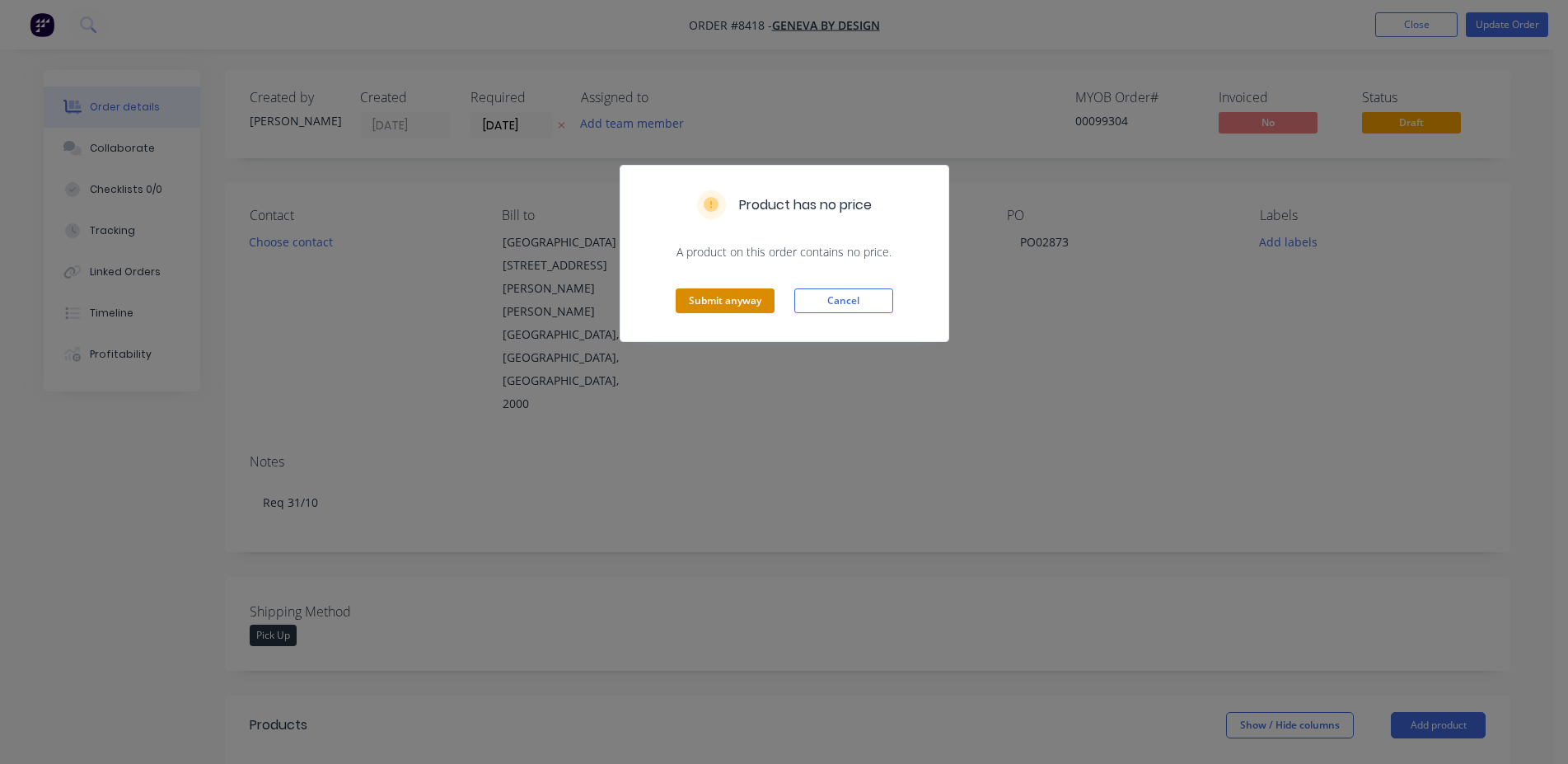
click at [702, 307] on button "Submit anyway" at bounding box center [725, 300] width 99 height 25
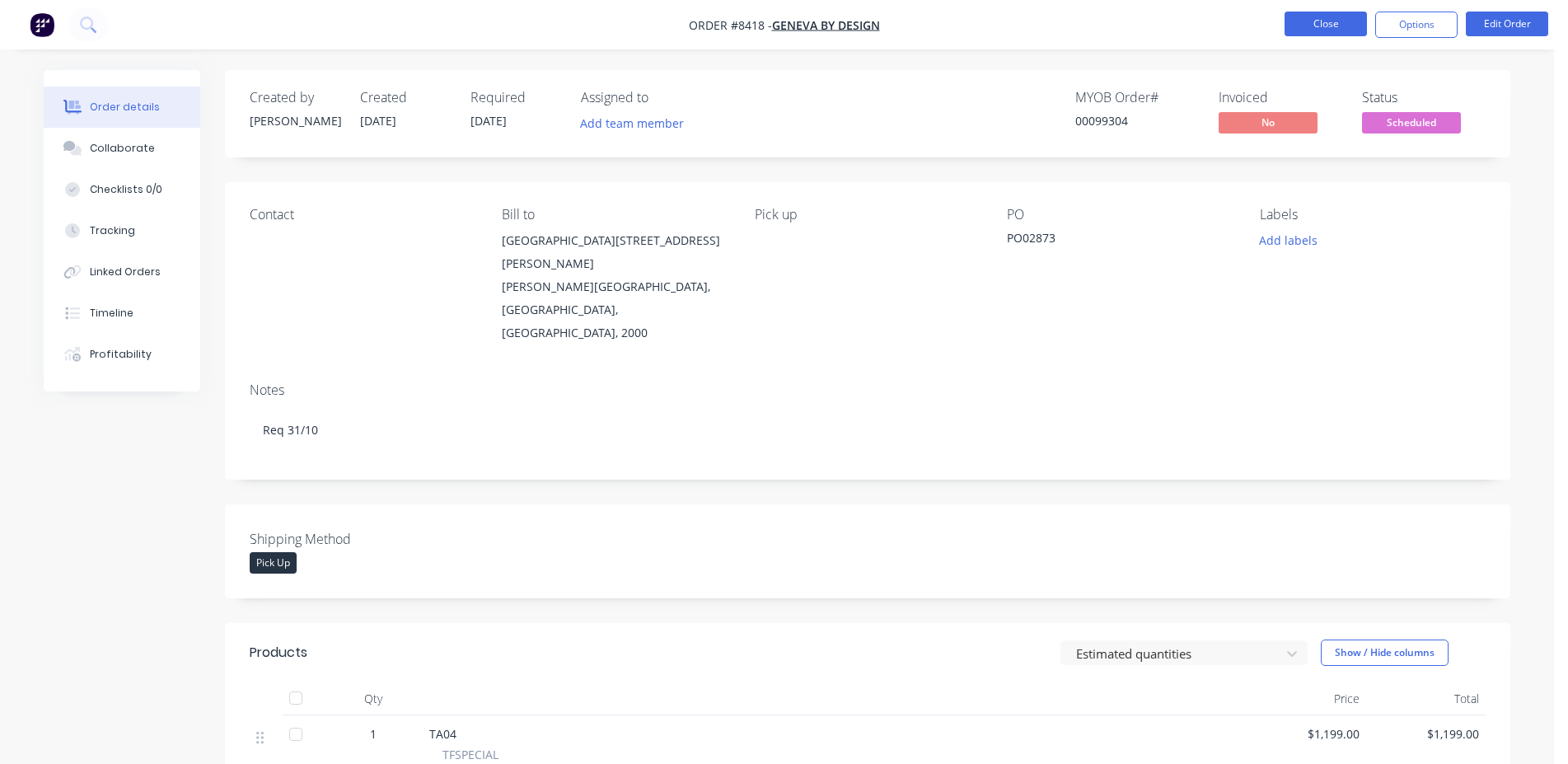
click at [1339, 23] on button "Close" at bounding box center [1326, 24] width 82 height 25
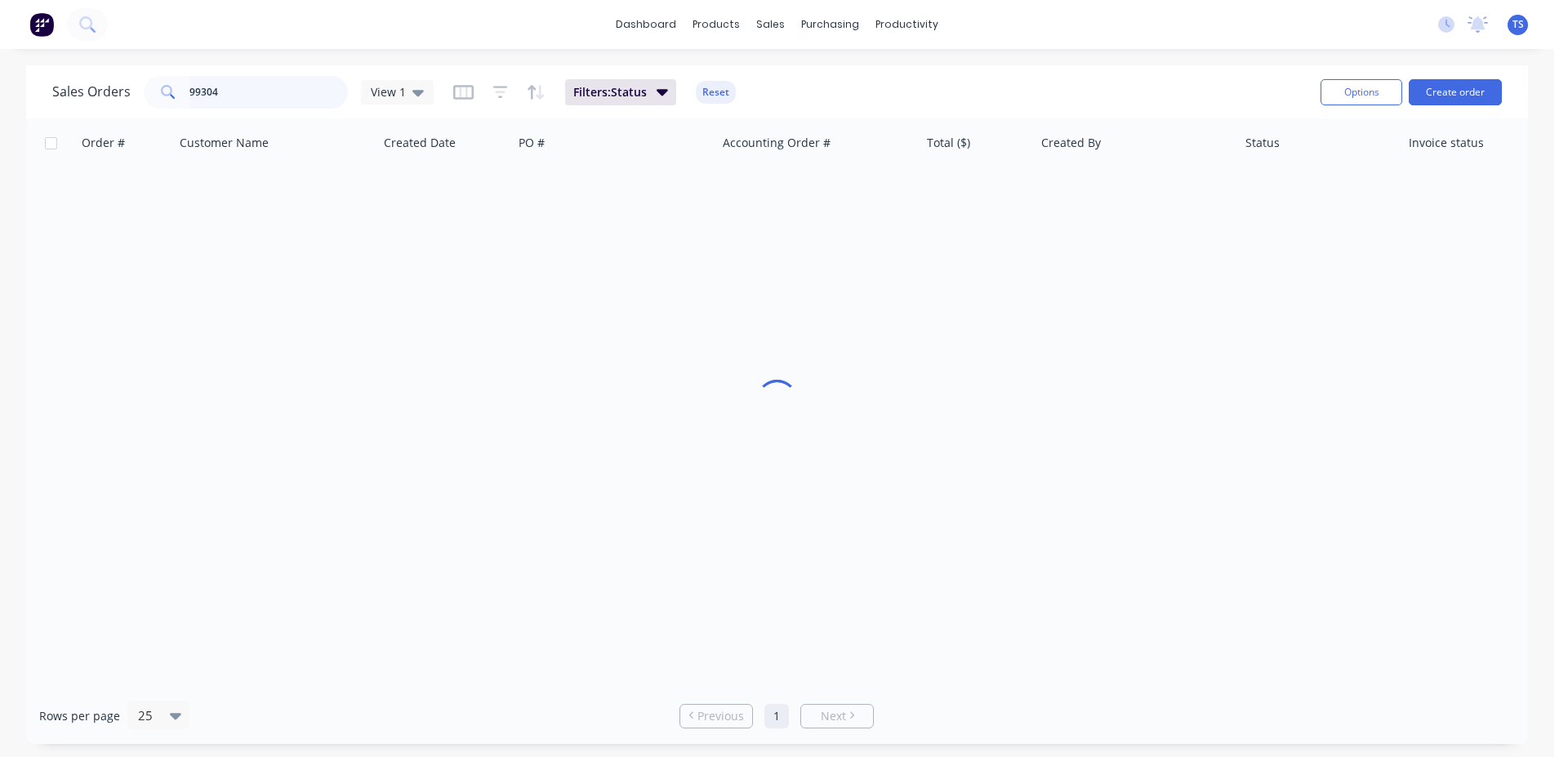
click at [236, 106] on input "99304" at bounding box center [270, 92] width 159 height 32
click at [242, 104] on input "99304" at bounding box center [270, 92] width 159 height 32
click at [242, 103] on input "99304" at bounding box center [270, 92] width 159 height 32
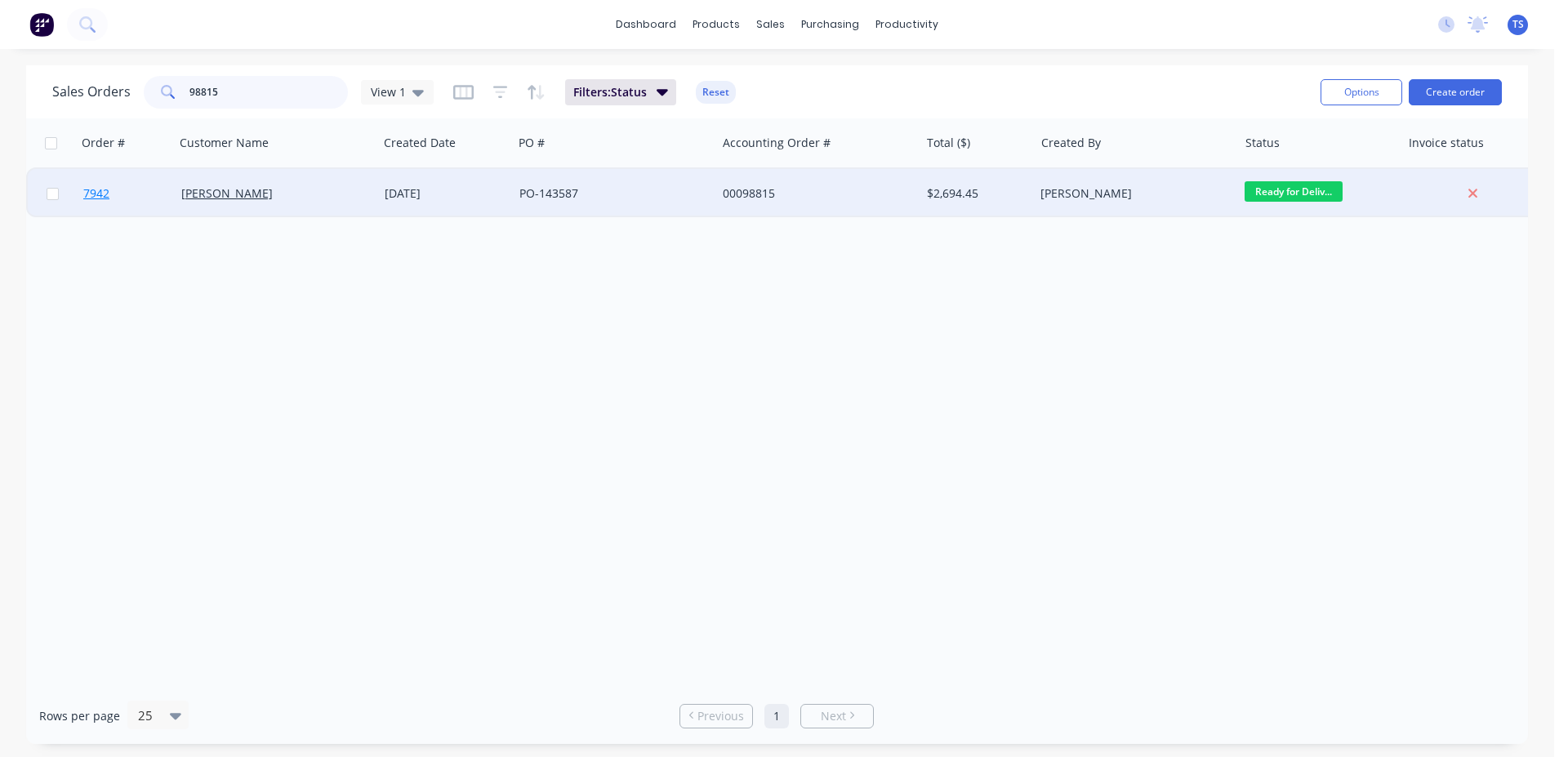
type input "98815"
click at [127, 193] on link "7942" at bounding box center [133, 194] width 98 height 49
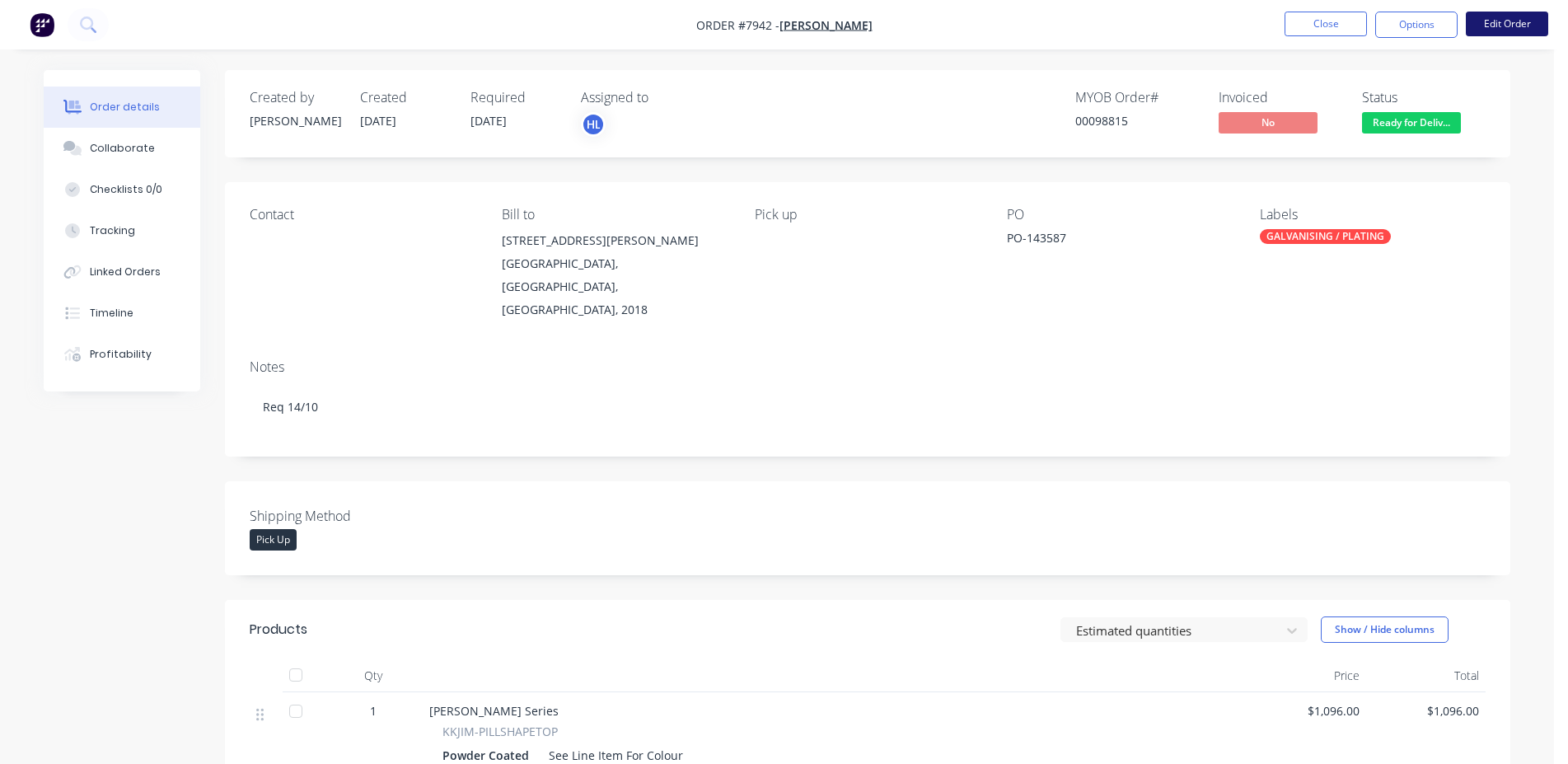
click at [1502, 18] on button "Edit Order" at bounding box center [1506, 24] width 82 height 25
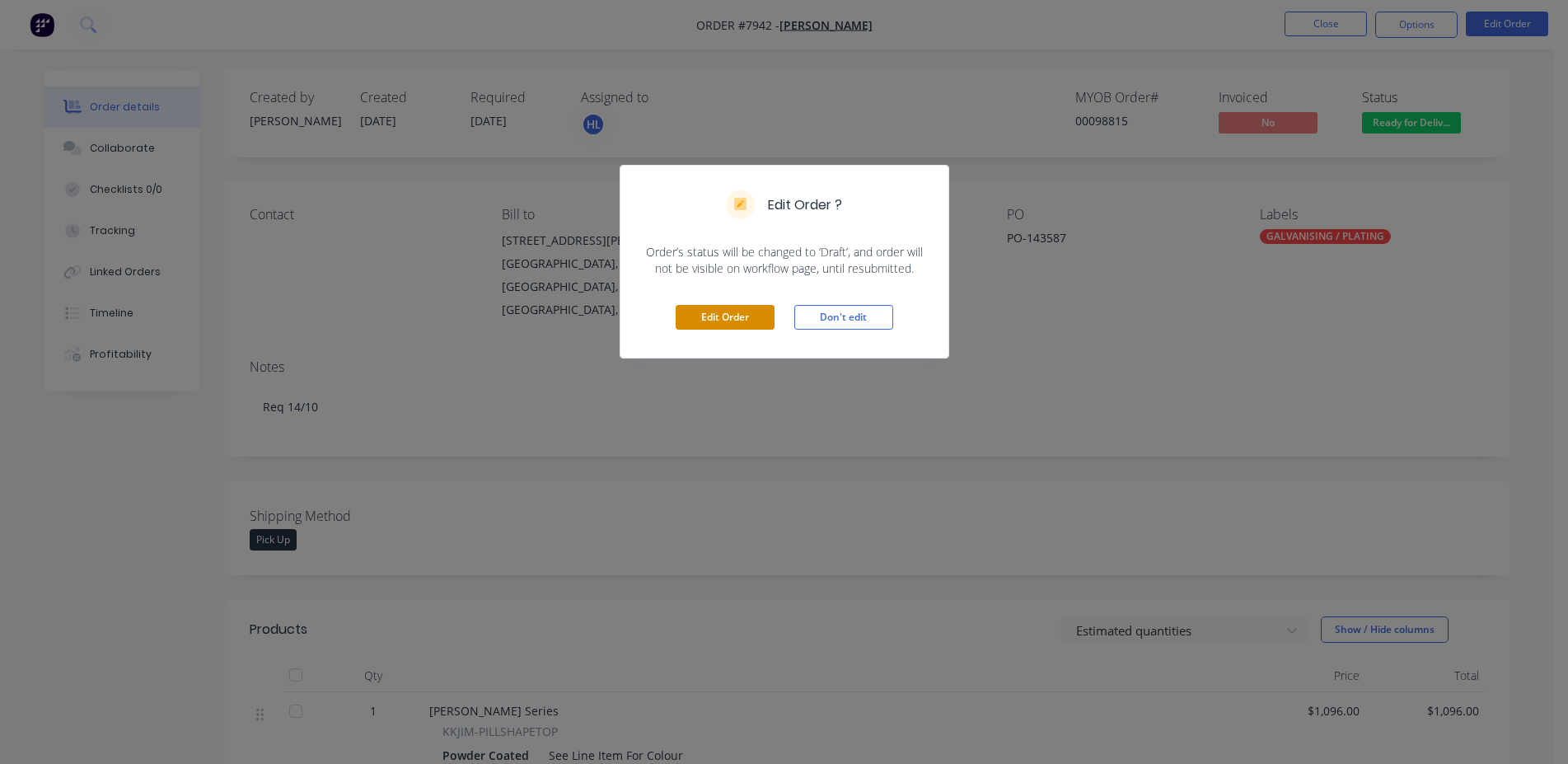
click at [732, 319] on button "Edit Order" at bounding box center [725, 317] width 99 height 25
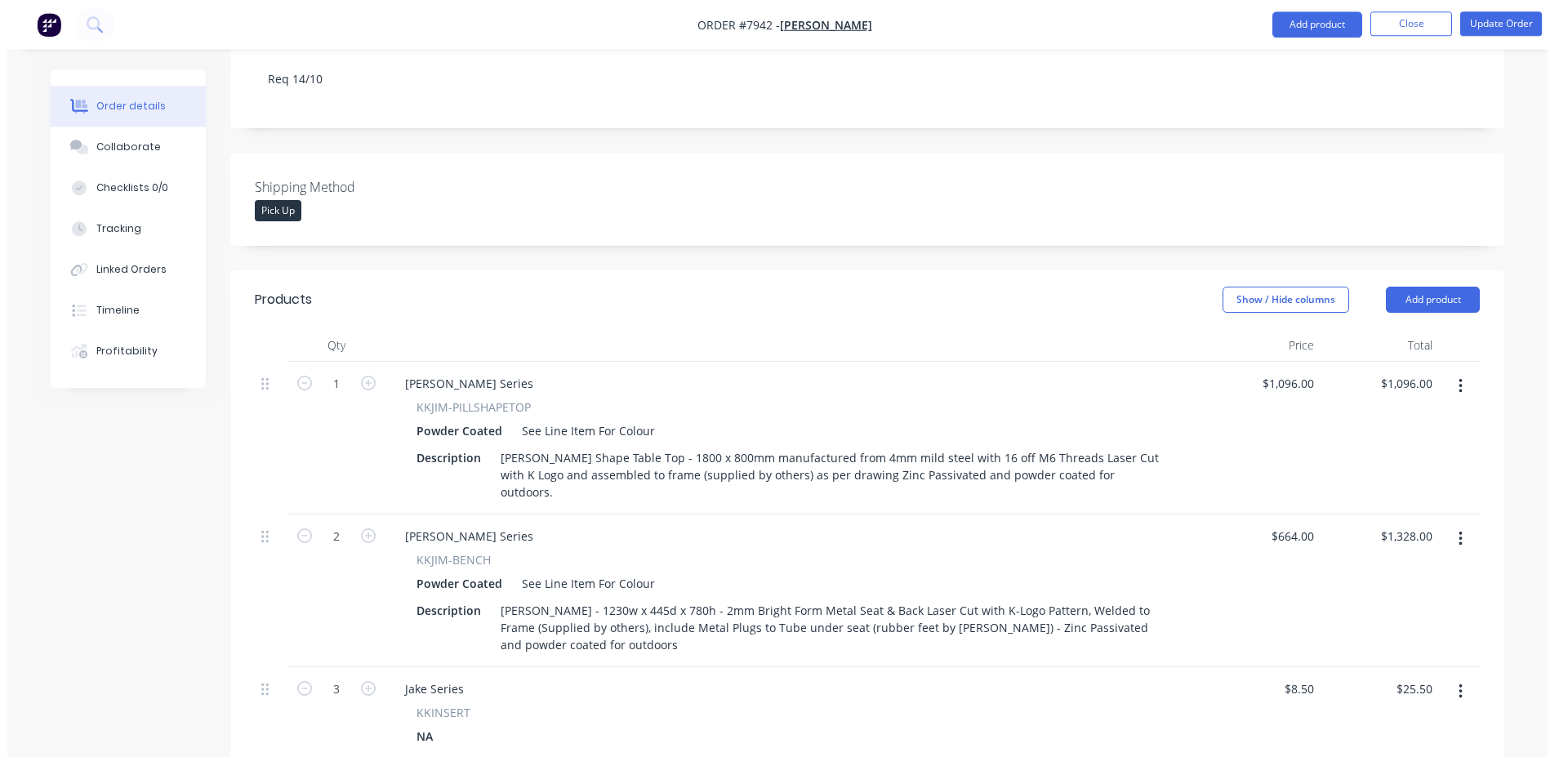
scroll to position [833, 0]
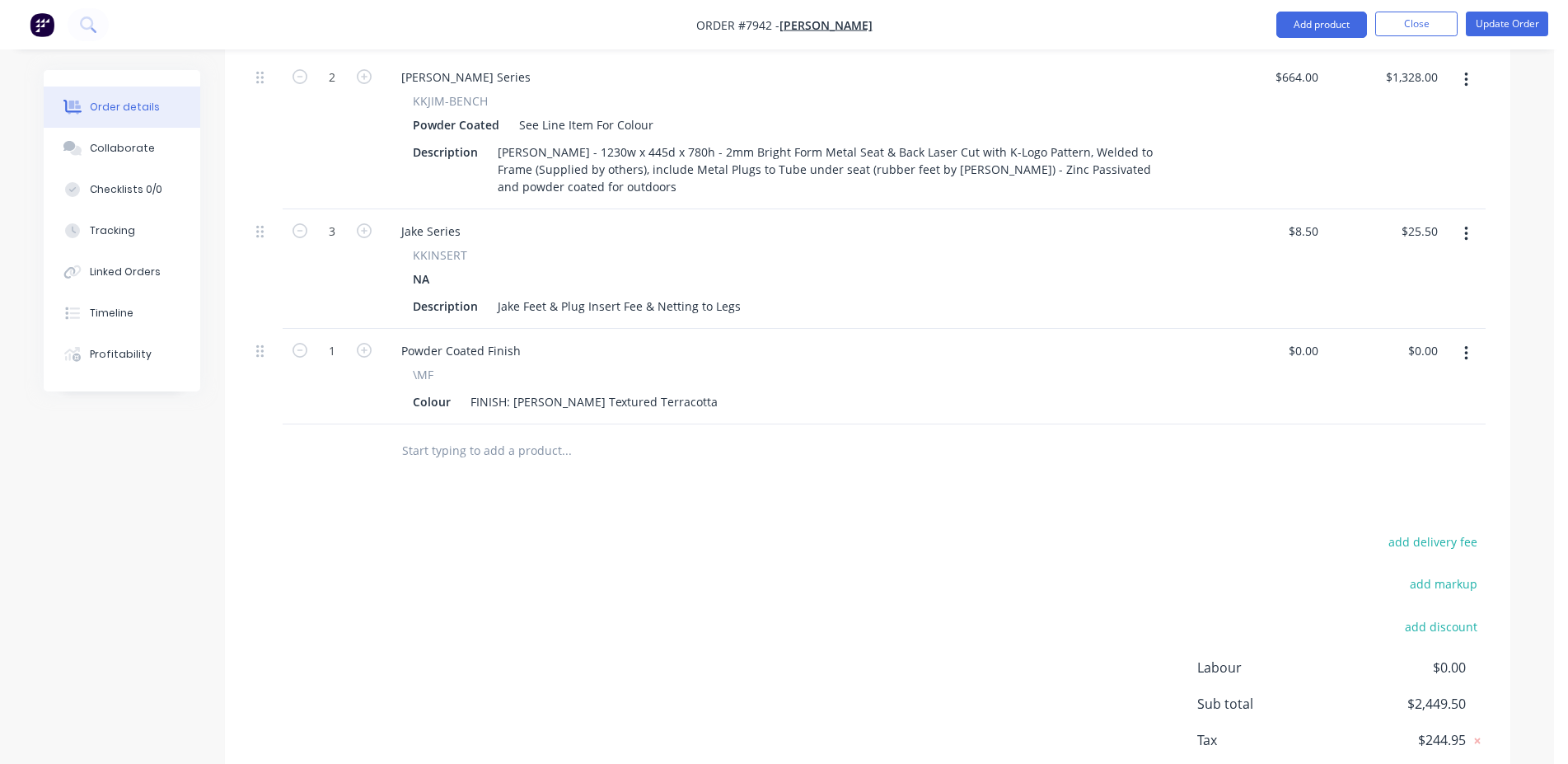
click at [534, 434] on input "text" at bounding box center [566, 450] width 330 height 33
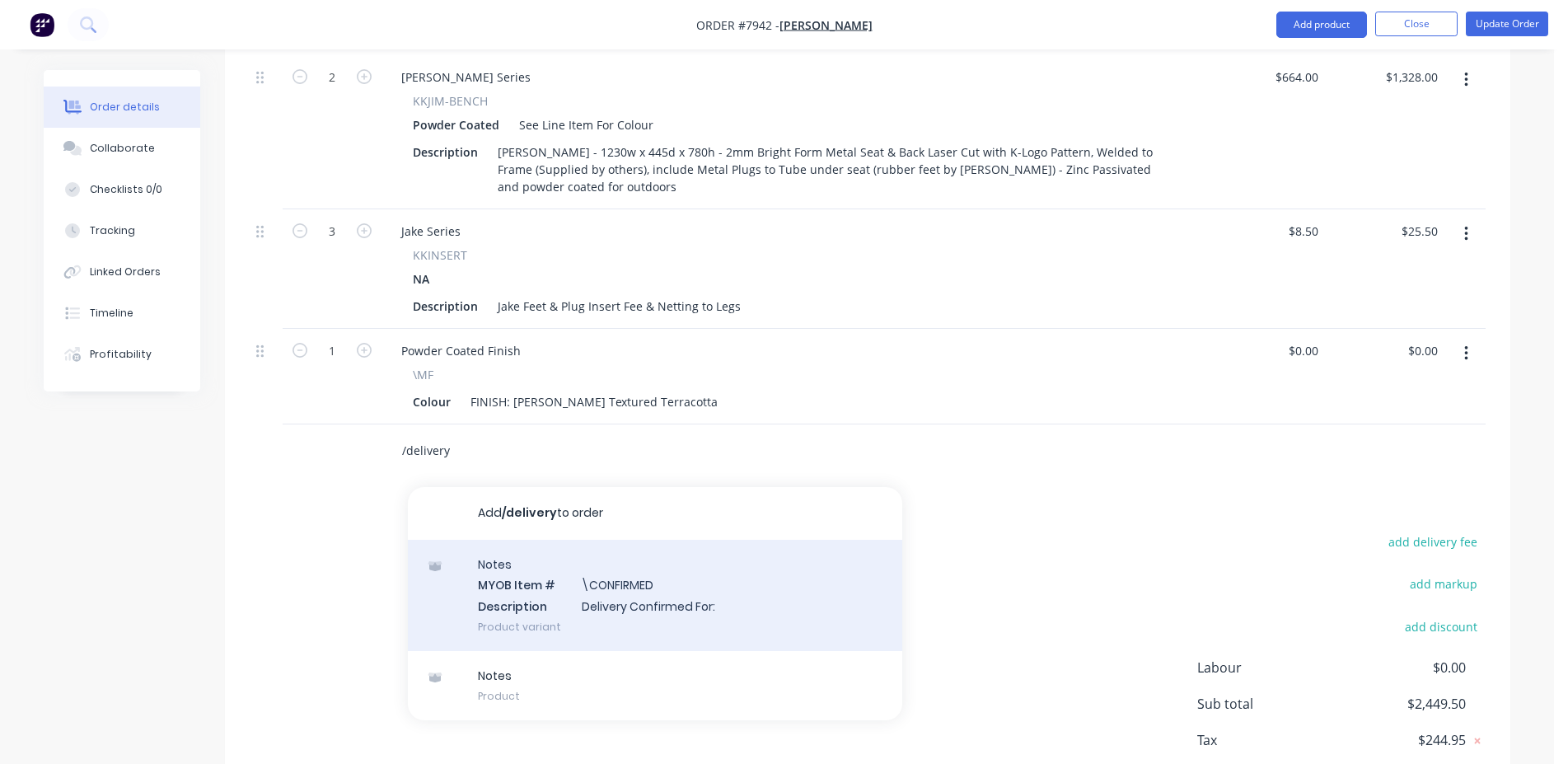
type input "/delivery"
click at [680, 540] on div "Notes MYOB Item # \CONFIRMED Description Delivery Confirmed For: Product variant" at bounding box center [655, 596] width 495 height 111
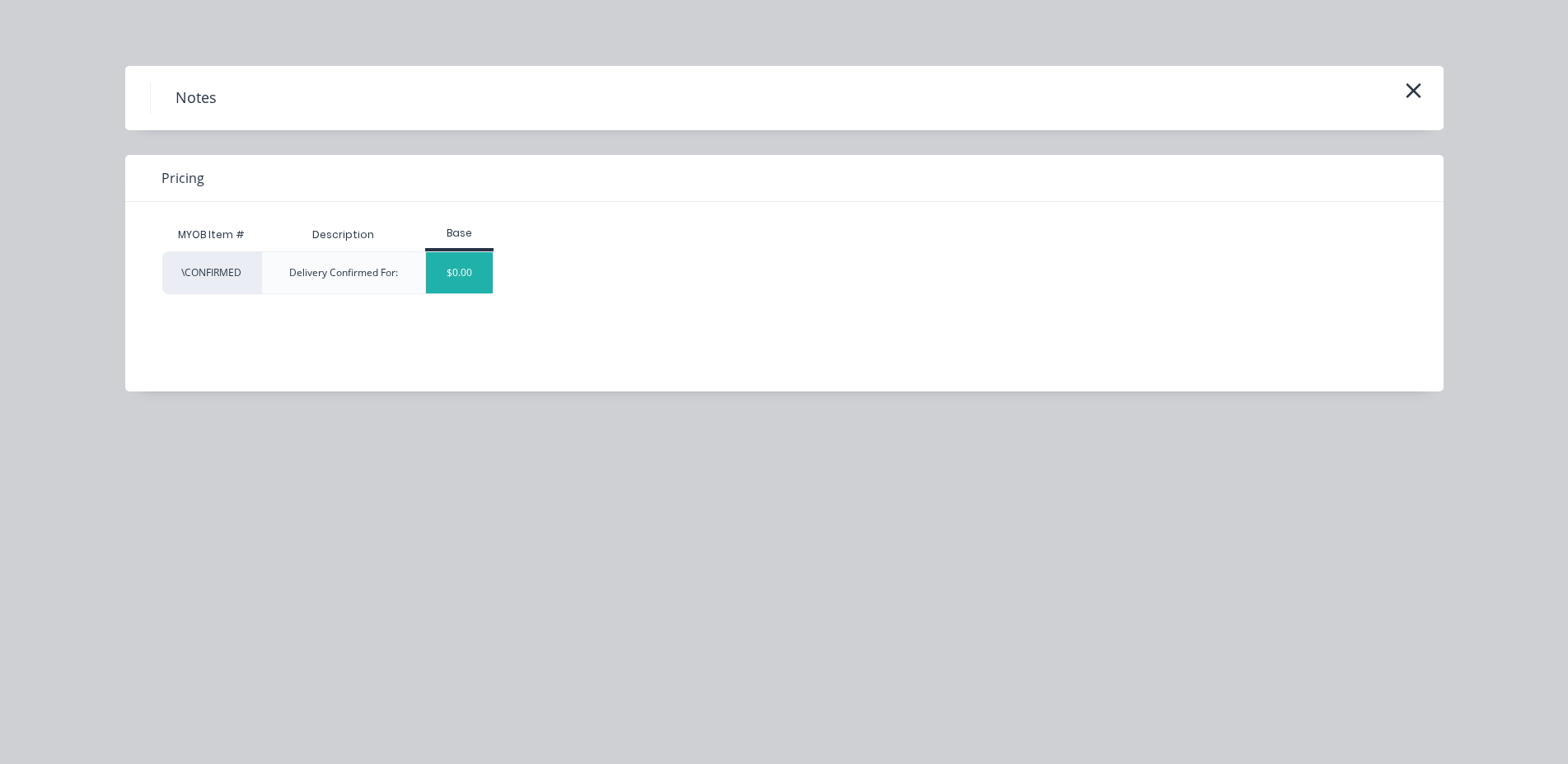
click at [470, 279] on div "$0.00" at bounding box center [459, 272] width 67 height 41
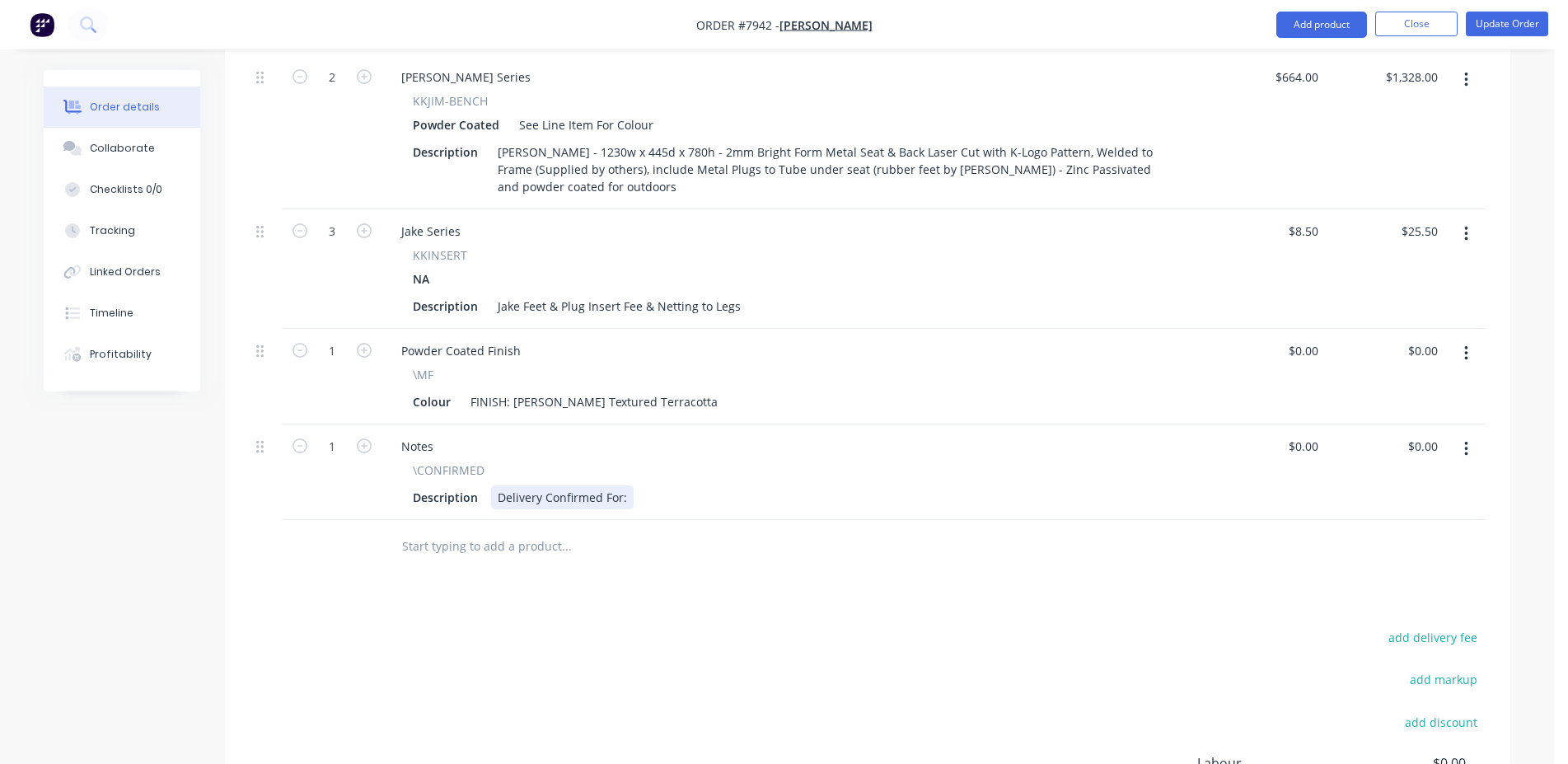
click at [521, 486] on div "Delivery Confirmed For:" at bounding box center [563, 498] width 143 height 24
click at [623, 486] on div "Pick up Confirmed For:" at bounding box center [560, 498] width 138 height 24
click at [1514, 32] on button "Update Order" at bounding box center [1506, 24] width 82 height 25
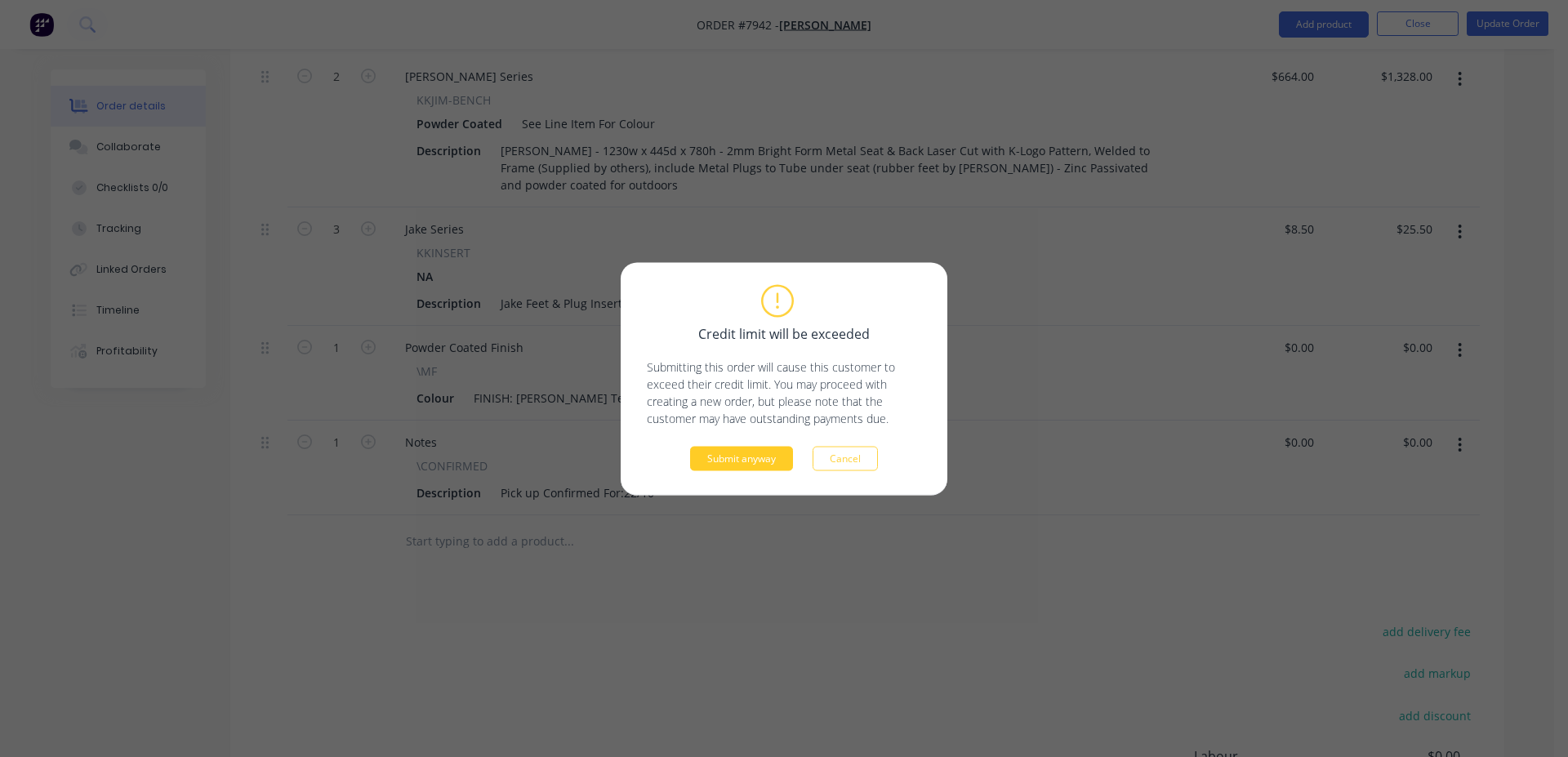
click at [757, 467] on button "Submit anyway" at bounding box center [741, 458] width 103 height 25
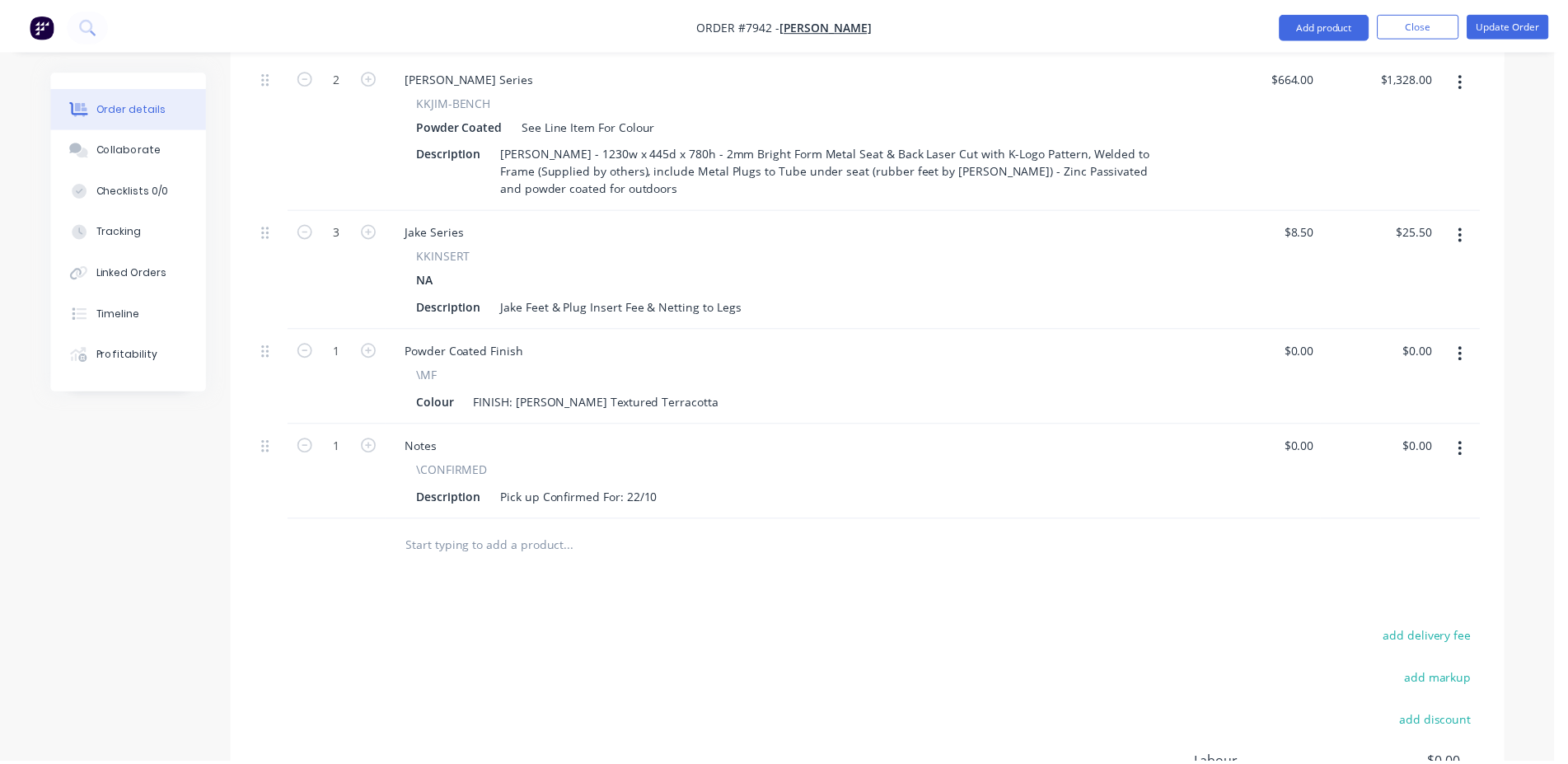
scroll to position [716, 0]
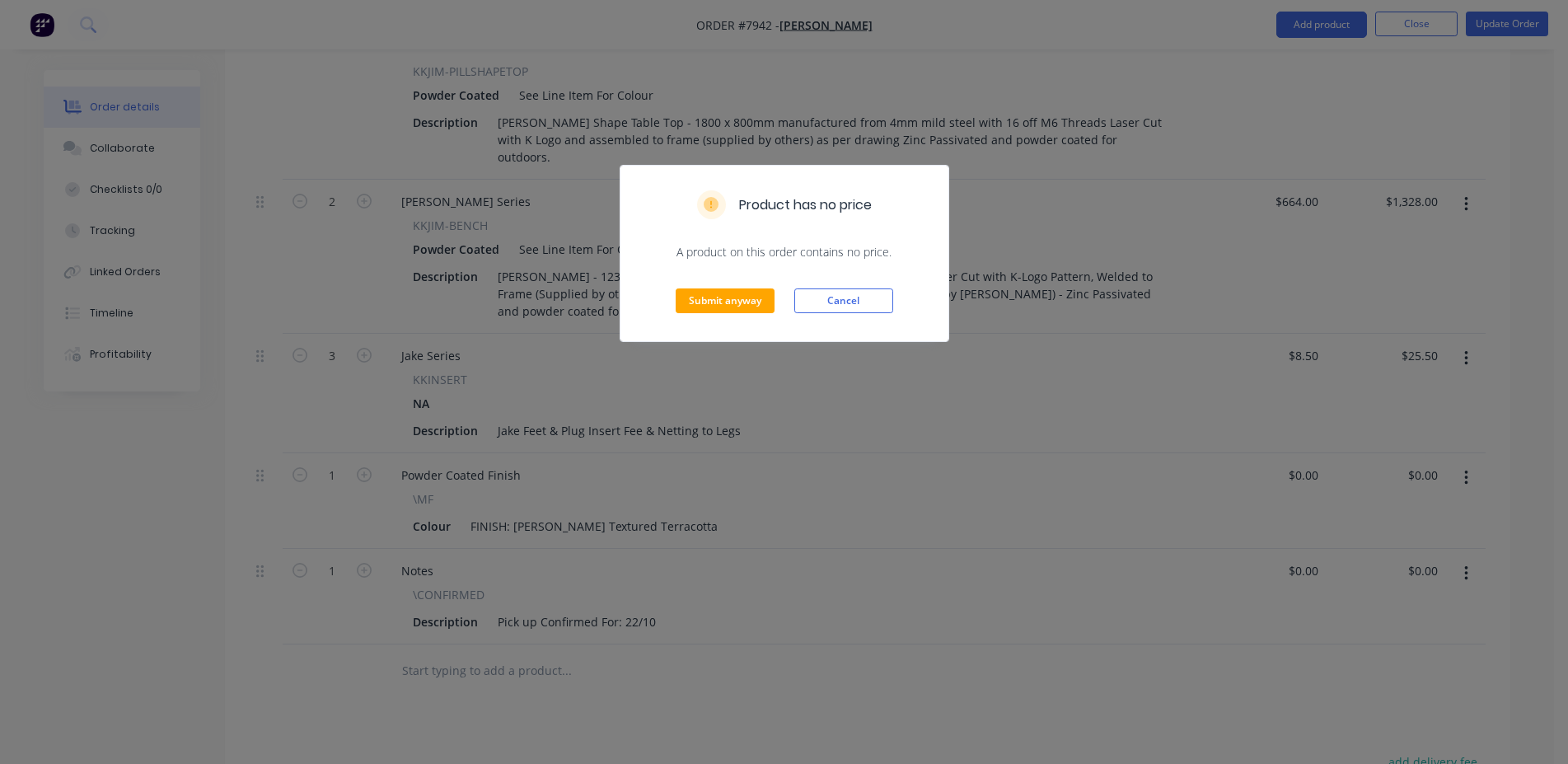
click at [721, 314] on div "Submit anyway Cancel" at bounding box center [784, 300] width 328 height 80
click at [715, 302] on button "Submit anyway" at bounding box center [725, 300] width 99 height 25
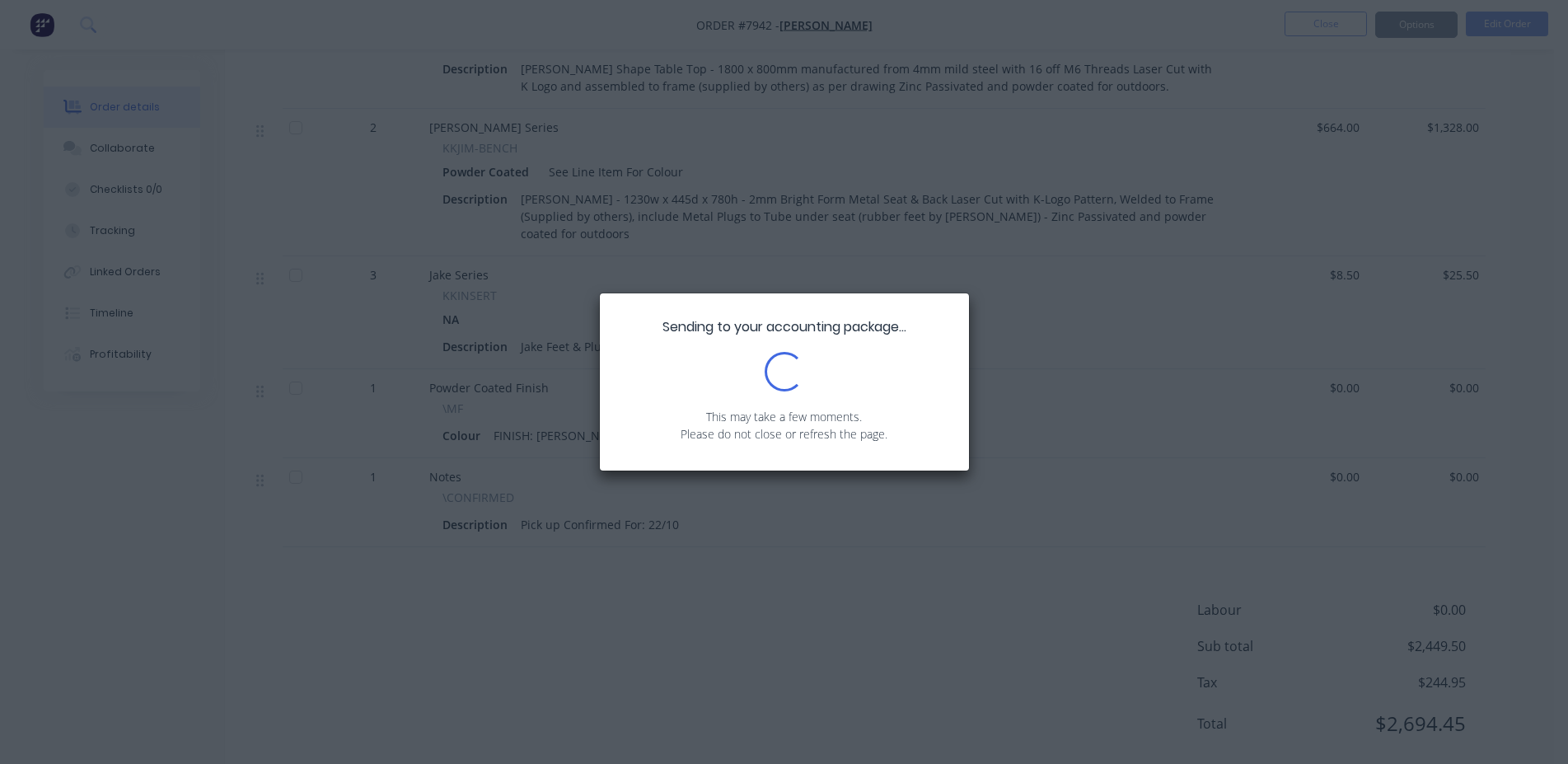
scroll to position [293, 0]
